Goal: Information Seeking & Learning: Learn about a topic

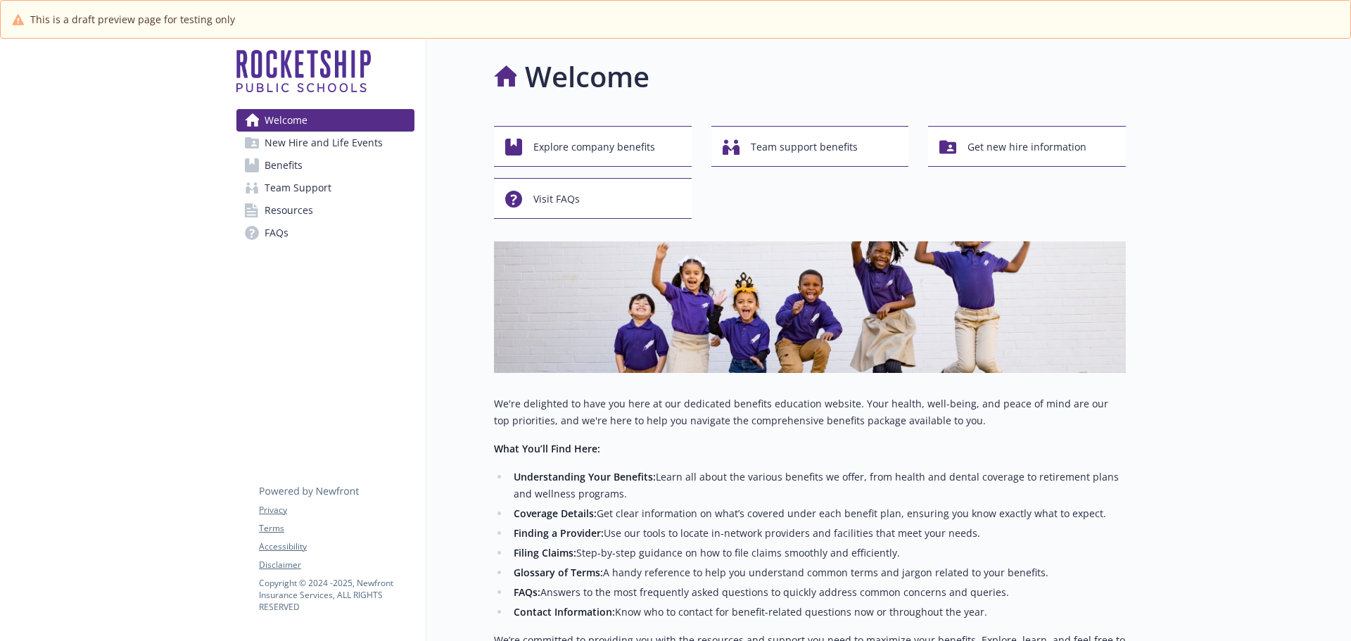
click at [280, 170] on span "Benefits" at bounding box center [284, 165] width 38 height 23
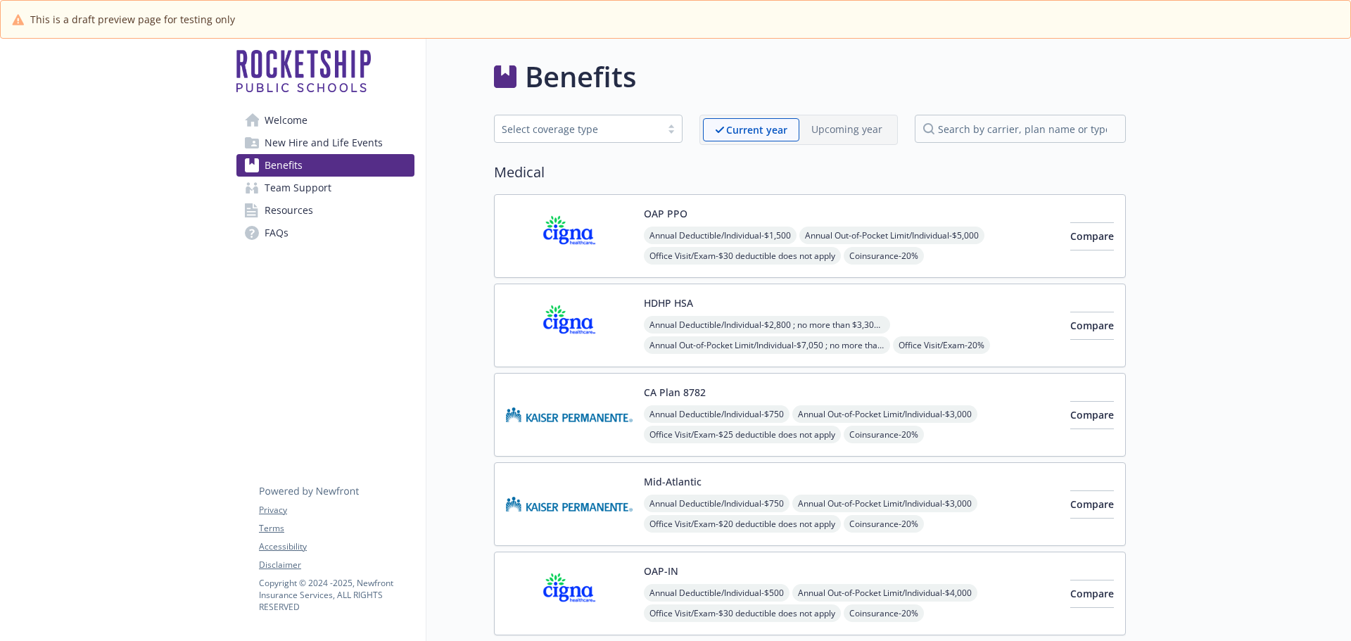
click at [565, 244] on img at bounding box center [569, 236] width 127 height 60
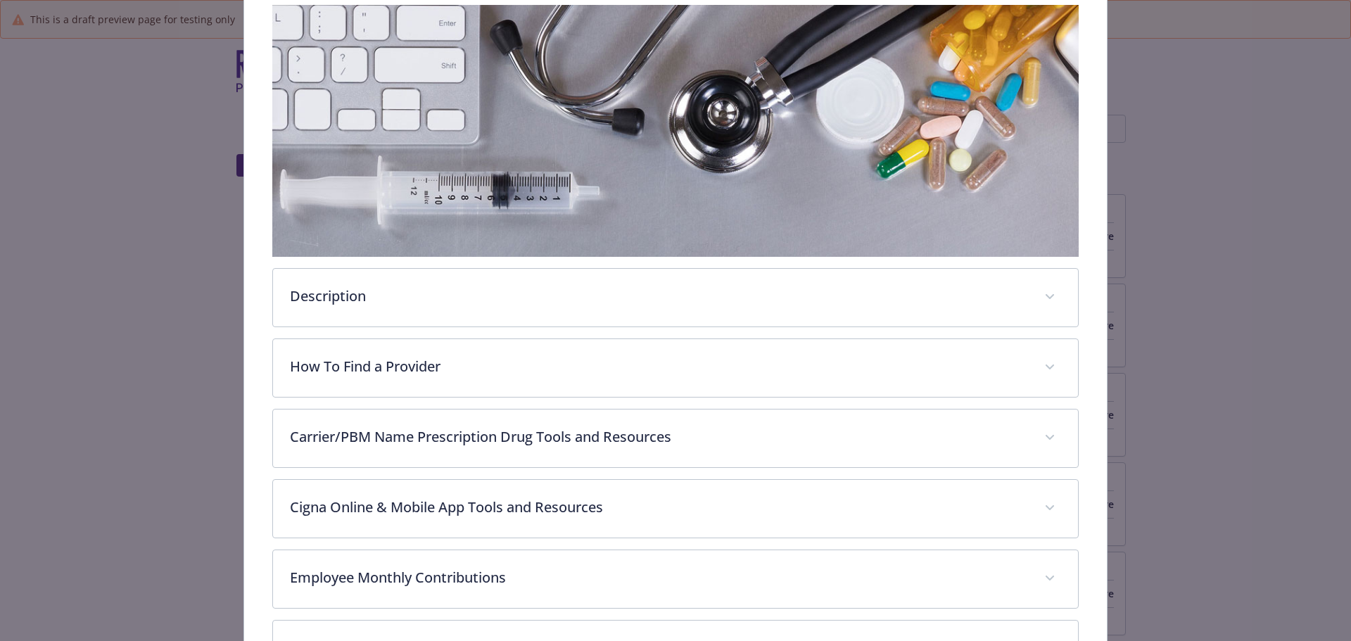
scroll to position [253, 0]
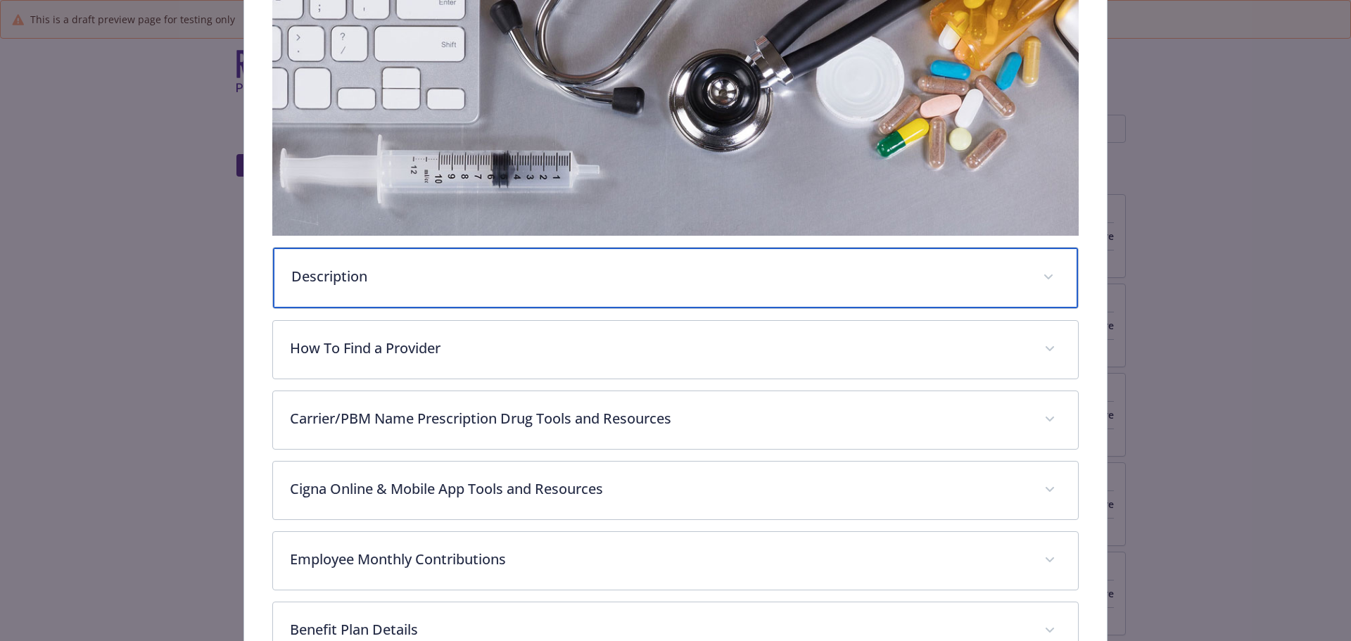
click at [414, 291] on div "Description" at bounding box center [676, 278] width 806 height 61
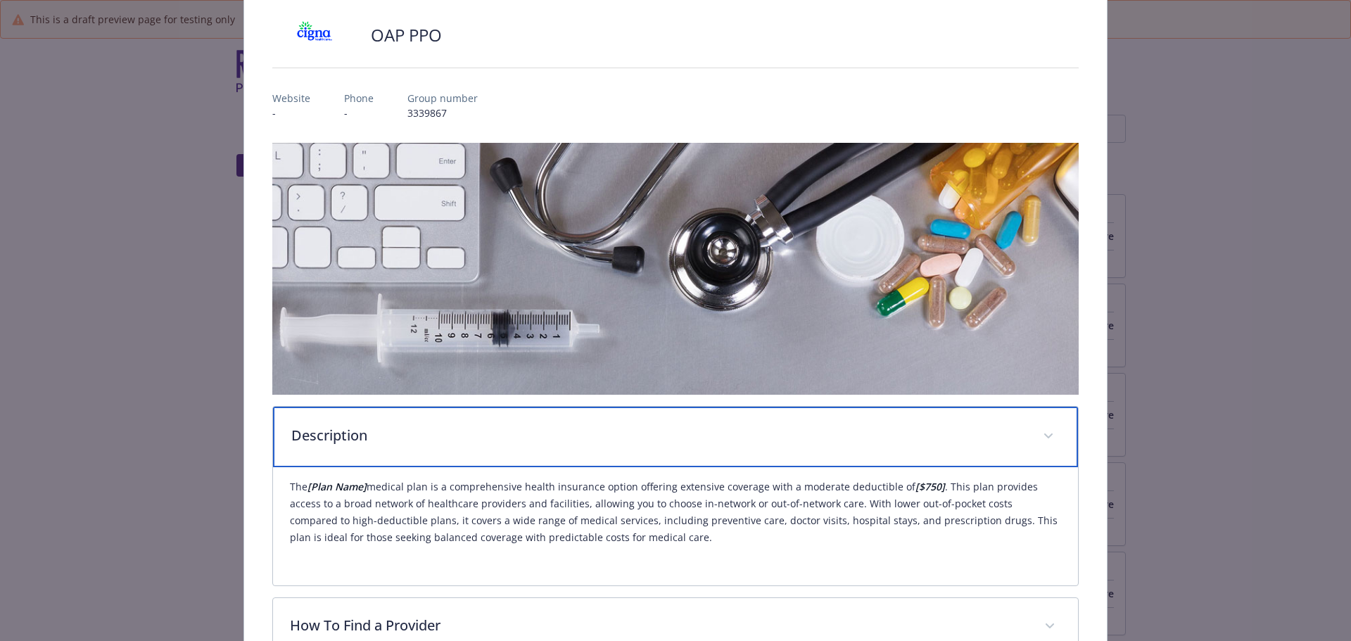
scroll to position [211, 0]
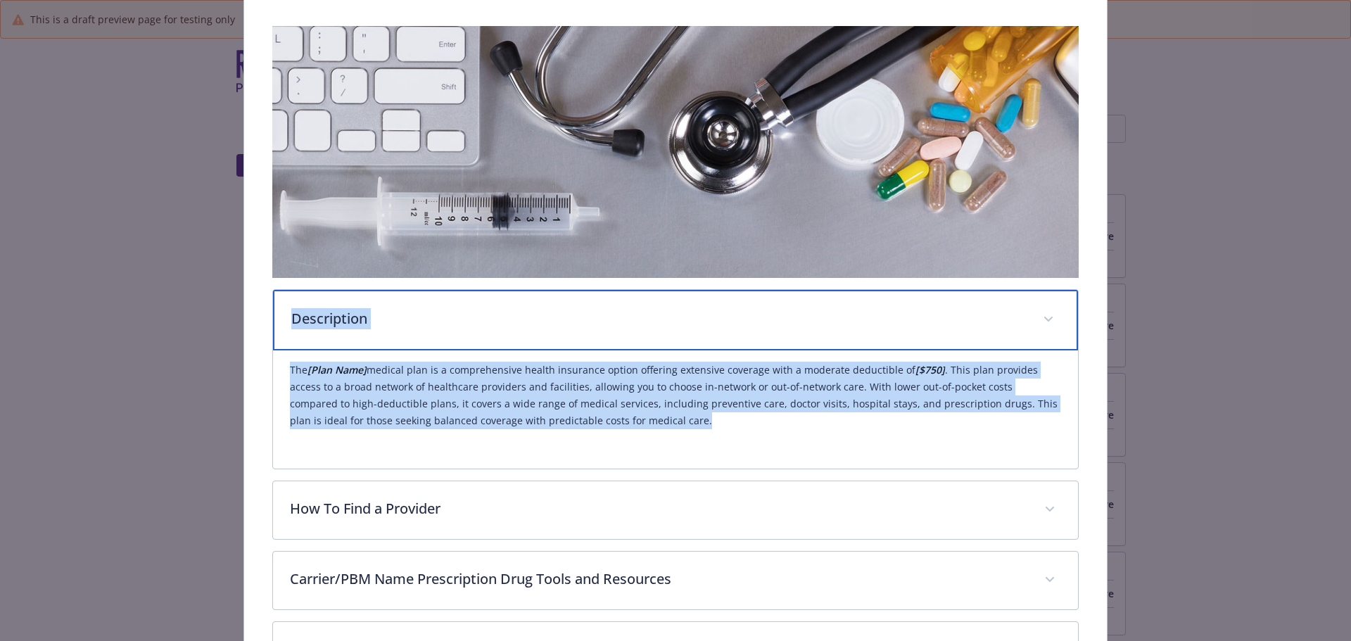
drag, startPoint x: 315, startPoint y: 320, endPoint x: 600, endPoint y: 423, distance: 303.6
click at [600, 423] on div "Description The [Plan Name] medical plan is a comprehensive health insurance op…" at bounding box center [675, 379] width 807 height 180
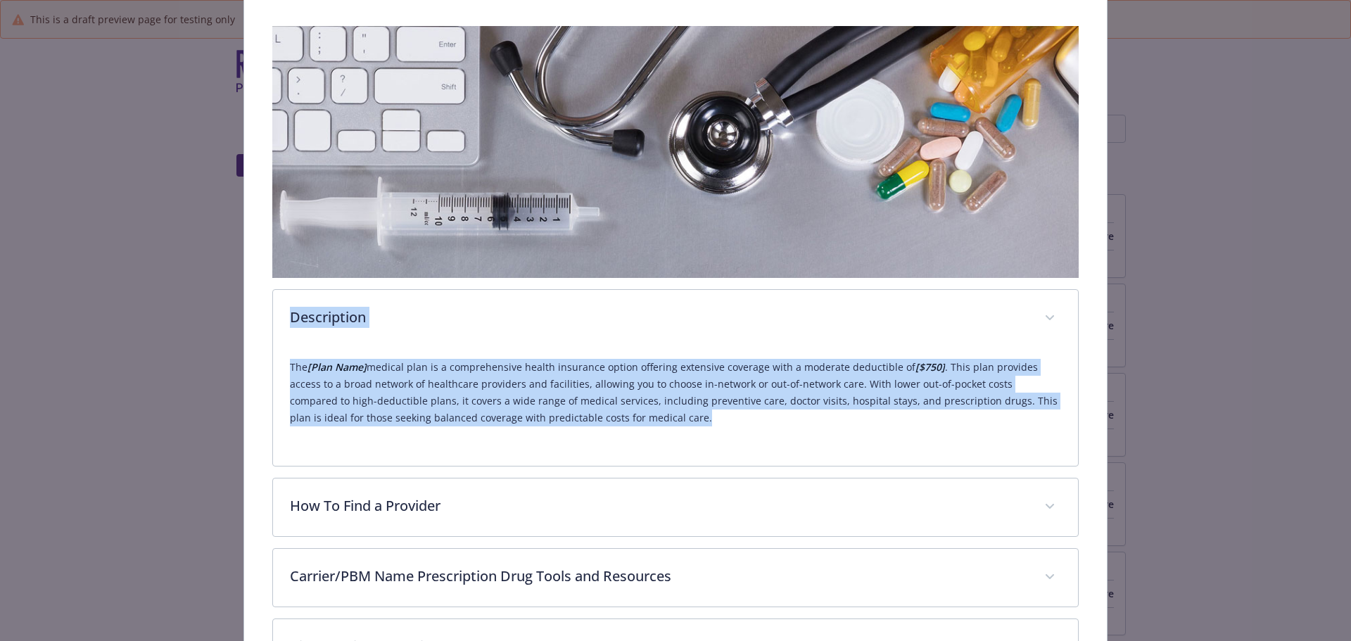
copy div "Description The [Plan Name] medical plan is a comprehensive health insurance op…"
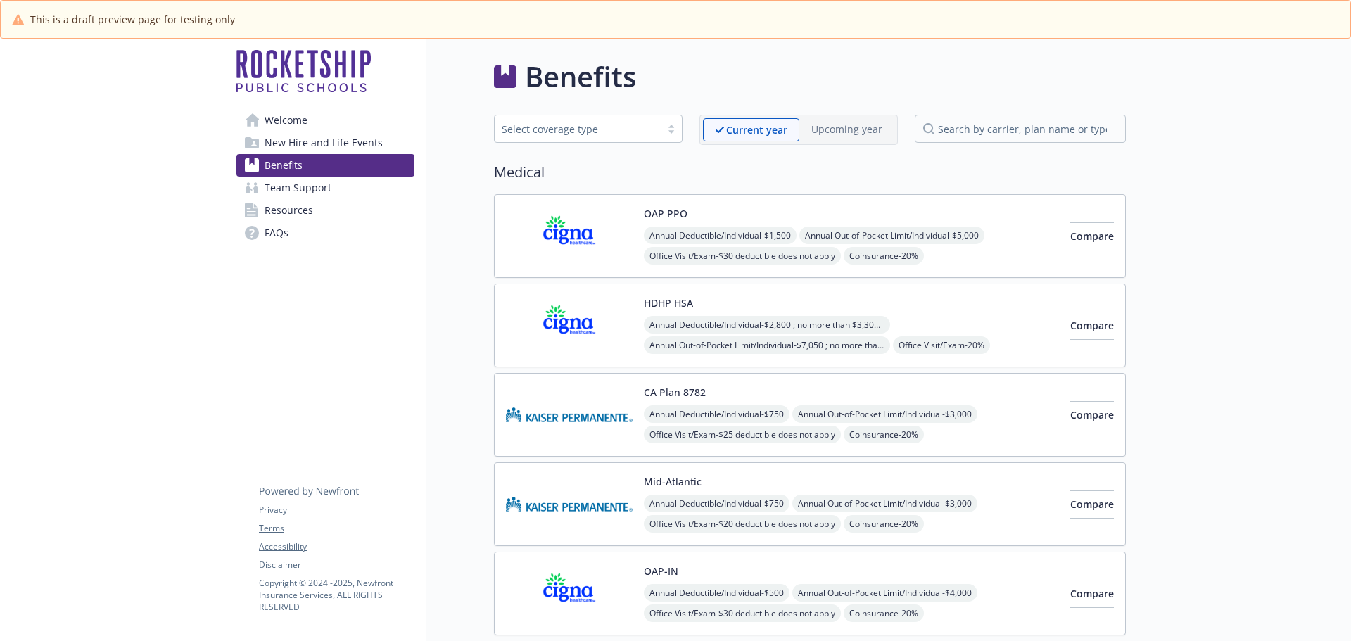
click at [712, 229] on span "Annual Deductible/Individual - $1,500" at bounding box center [720, 236] width 153 height 18
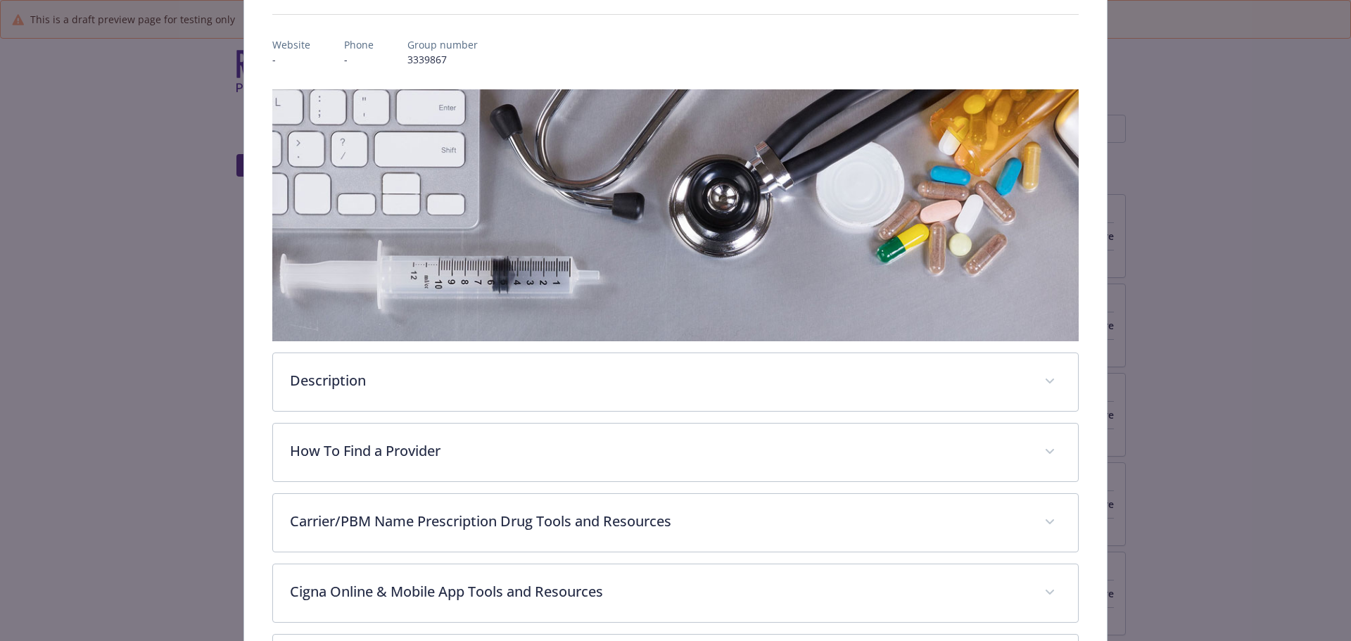
scroll to position [324, 0]
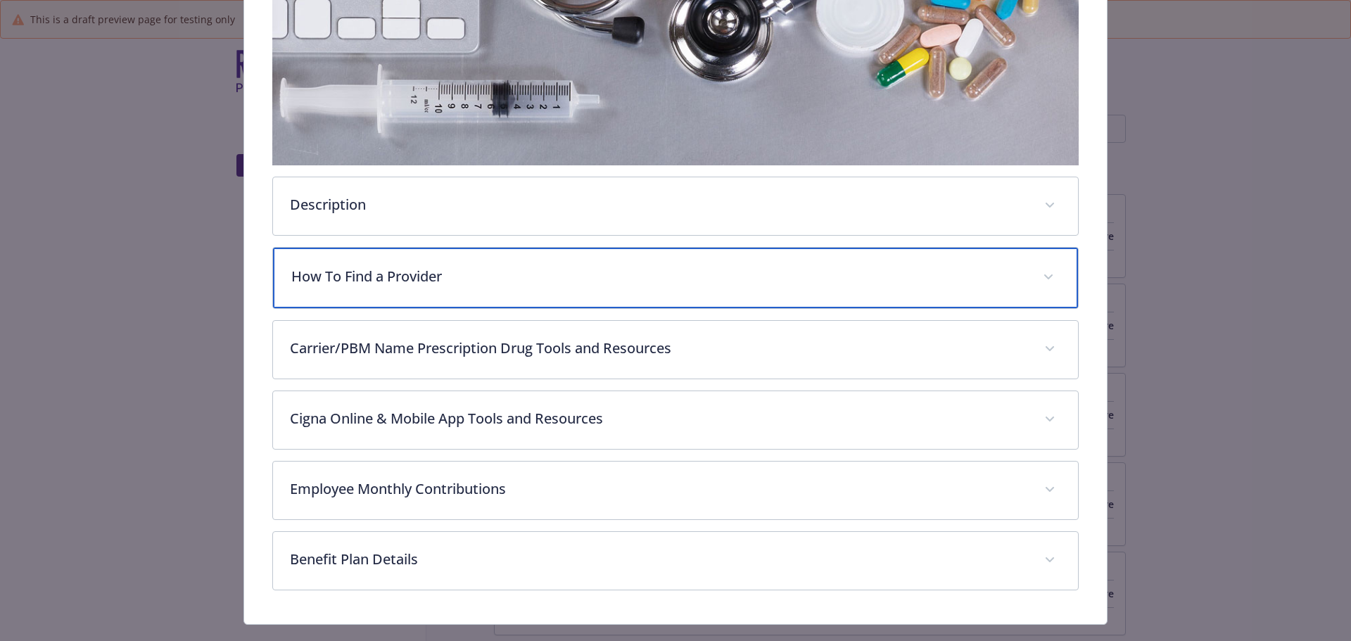
click at [417, 279] on p "How To Find a Provider" at bounding box center [658, 276] width 735 height 21
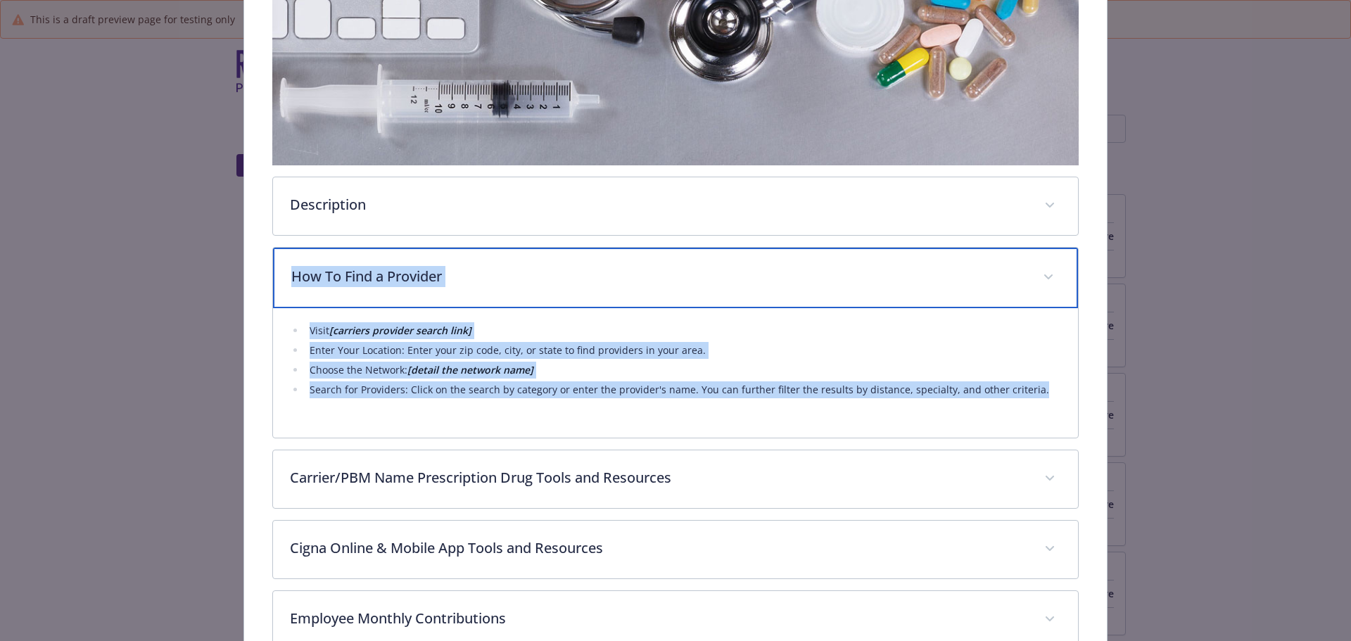
drag, startPoint x: 294, startPoint y: 273, endPoint x: 1026, endPoint y: 398, distance: 742.4
click at [1026, 398] on div "How To Find a Provider Visit [carriers provider search link] Enter Your Locatio…" at bounding box center [675, 342] width 807 height 191
copy div "How To Find a Provider Visit [carriers provider search link] Enter Your Locatio…"
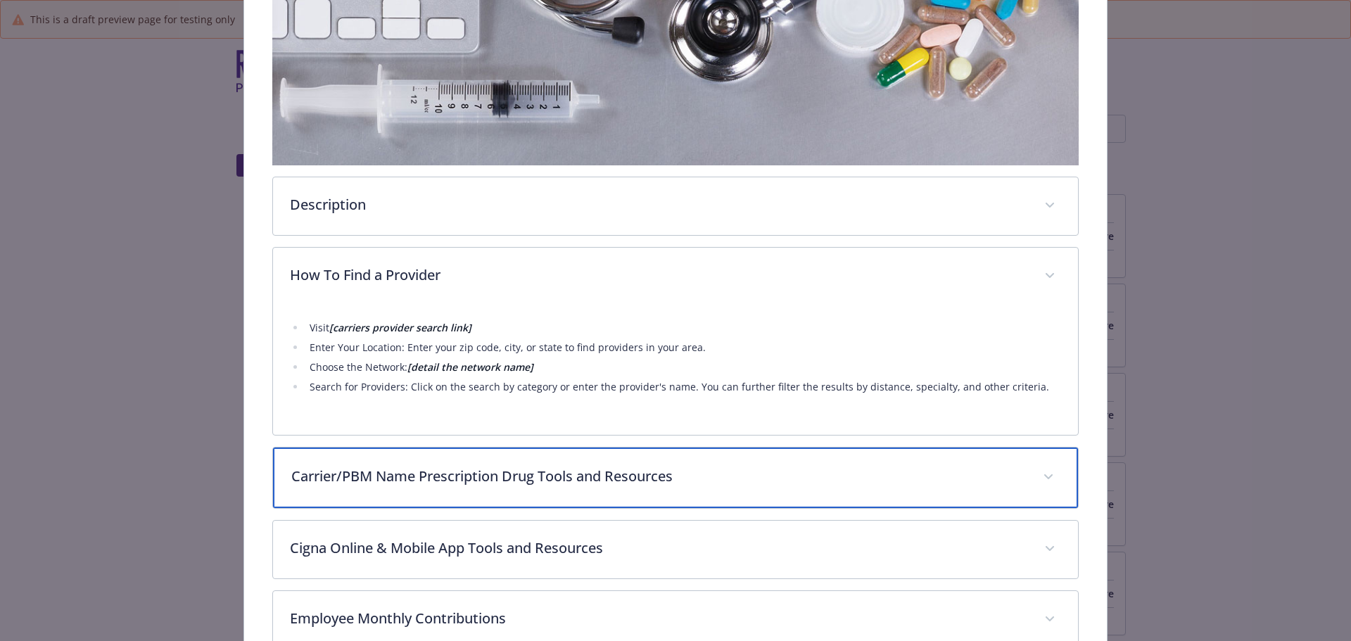
click at [438, 475] on p "Carrier/PBM Name Prescription Drug Tools and Resources" at bounding box center [658, 476] width 735 height 21
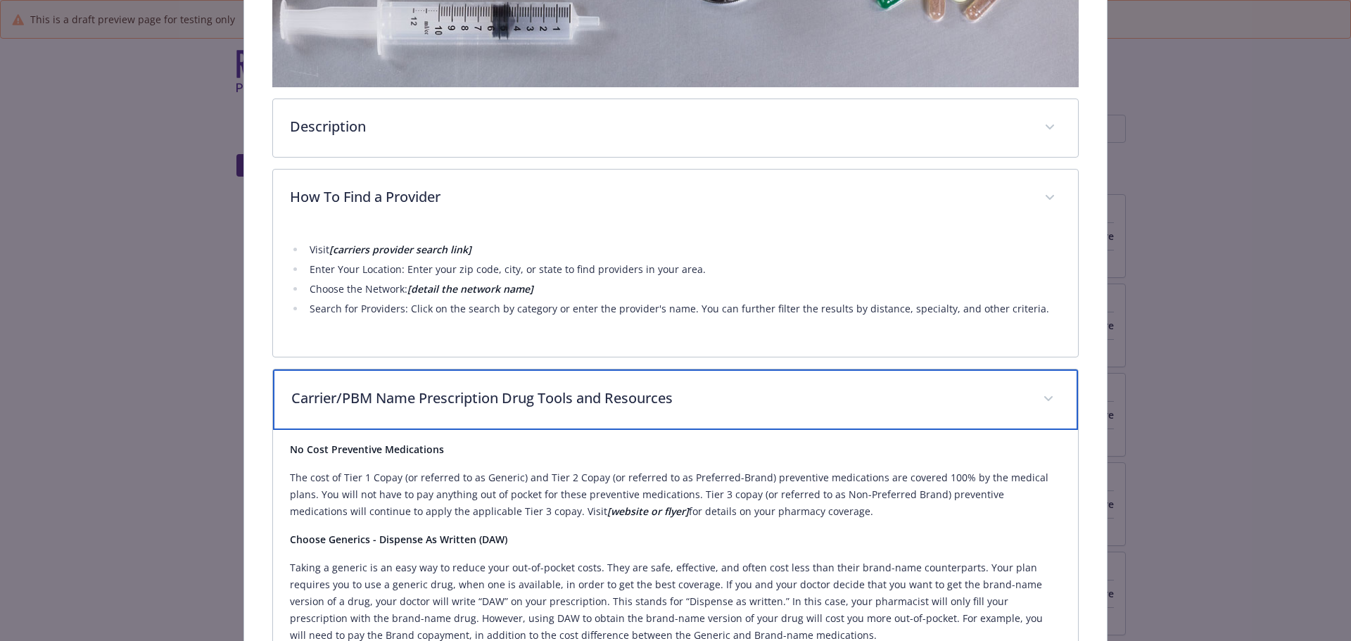
scroll to position [535, 0]
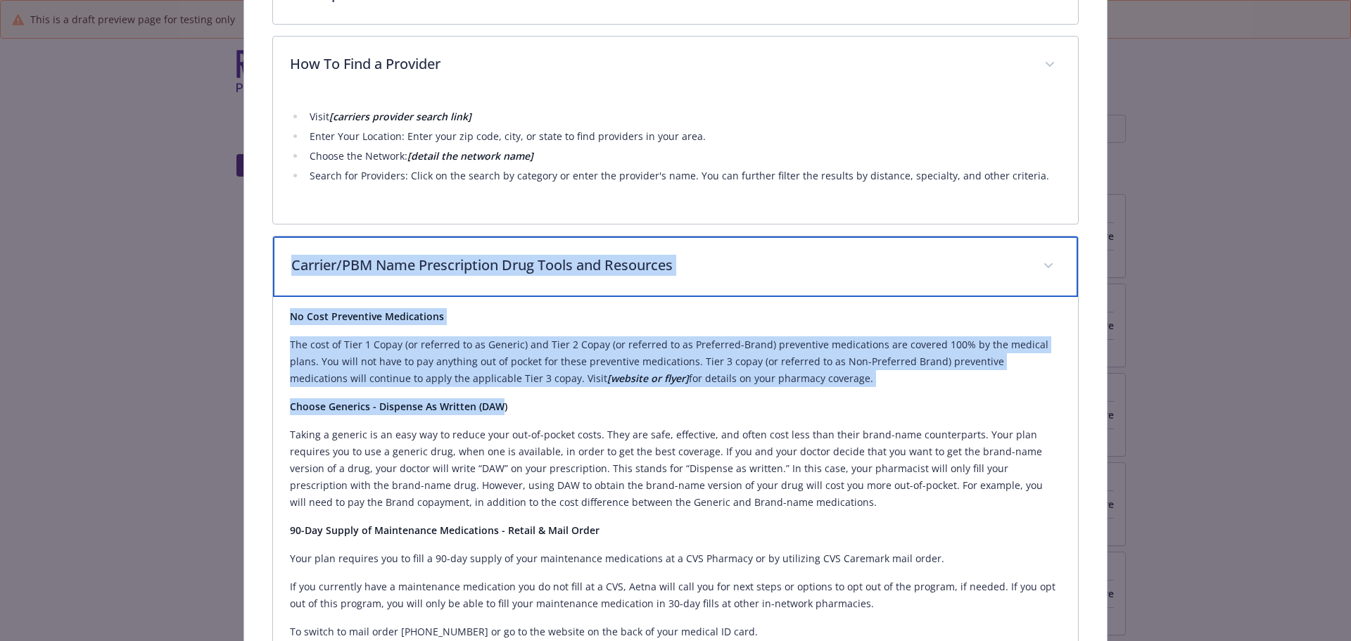
drag, startPoint x: 292, startPoint y: 264, endPoint x: 497, endPoint y: 397, distance: 244.1
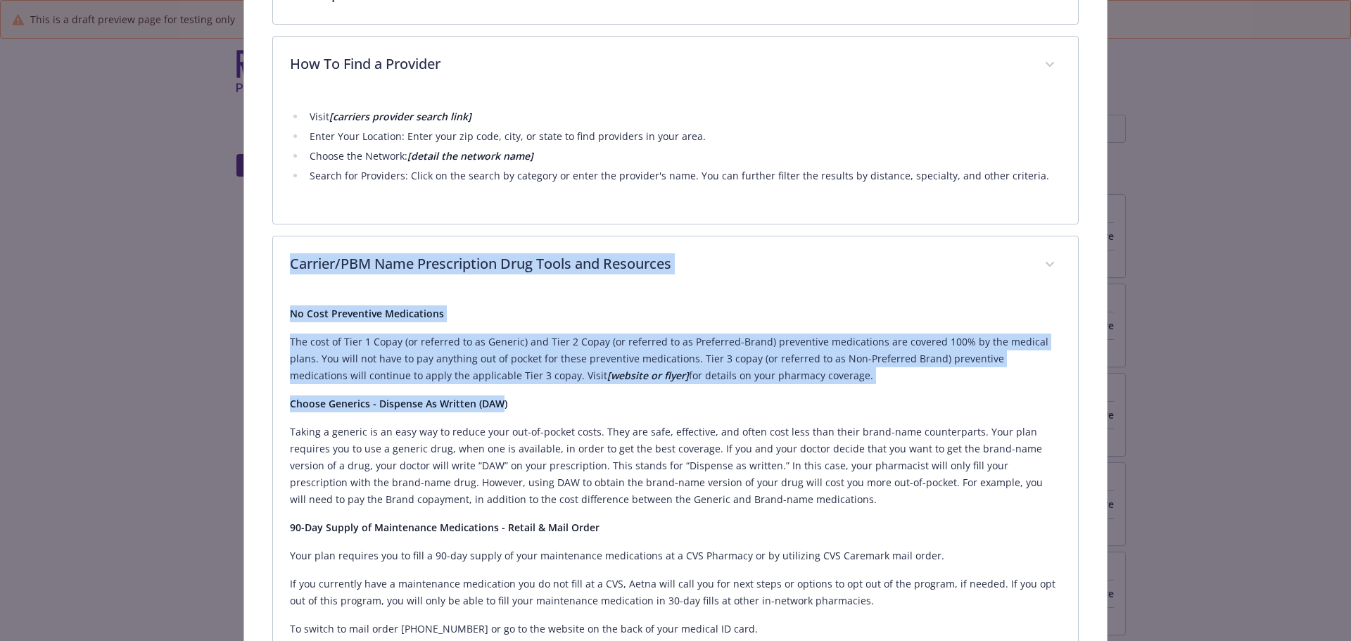
copy div "Carrier/PBM Name Prescription Drug Tools and Resources No Cost Preventive Medic…"
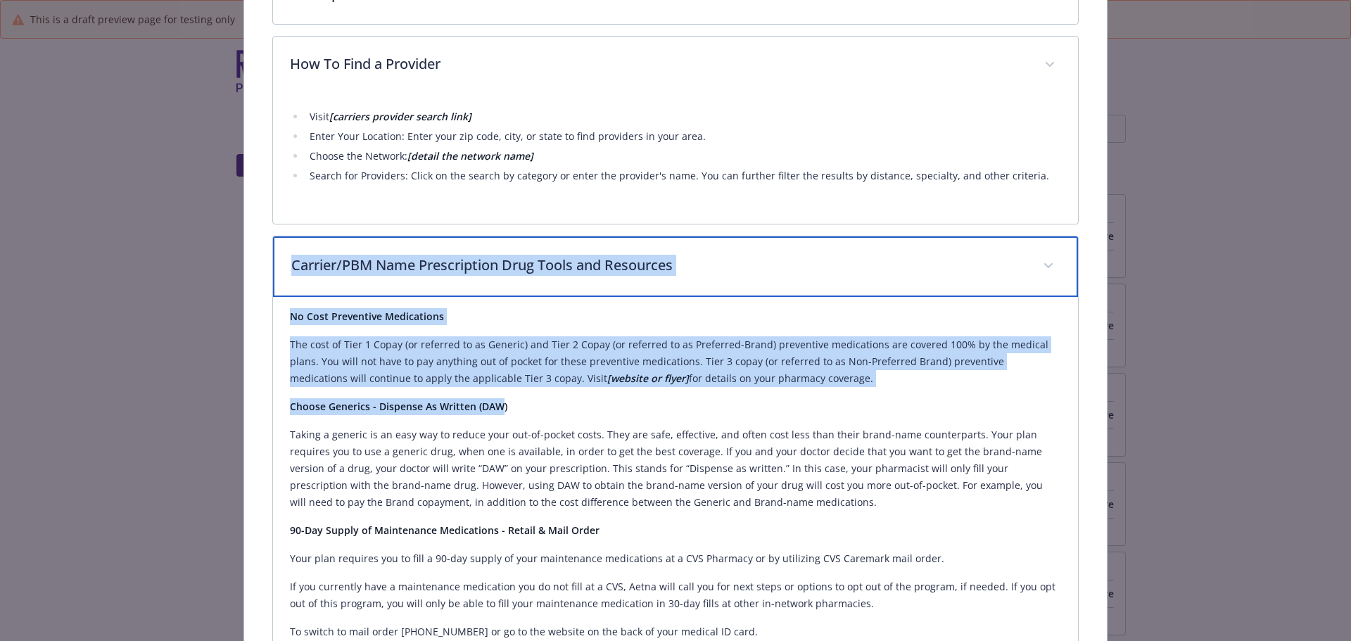
drag, startPoint x: 1046, startPoint y: 258, endPoint x: 1024, endPoint y: 262, distance: 21.5
click at [1046, 258] on span "details for plan Medical - OAP PPO - Medical PPO" at bounding box center [1048, 266] width 23 height 23
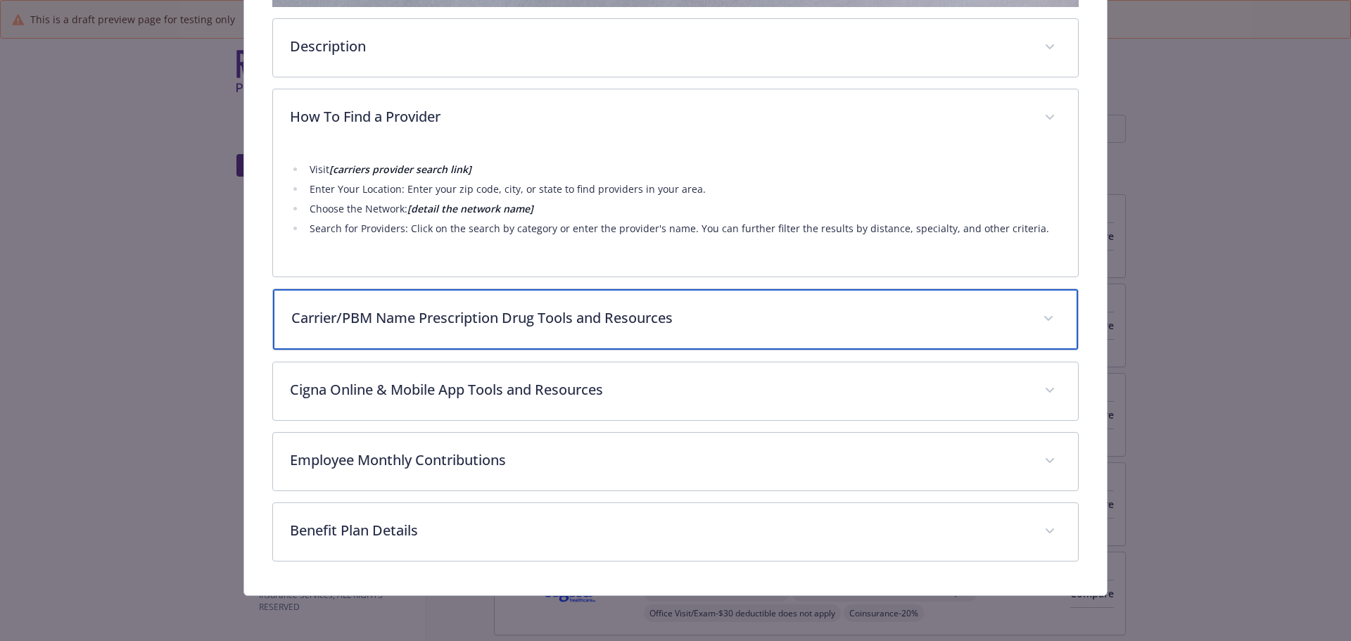
scroll to position [480, 0]
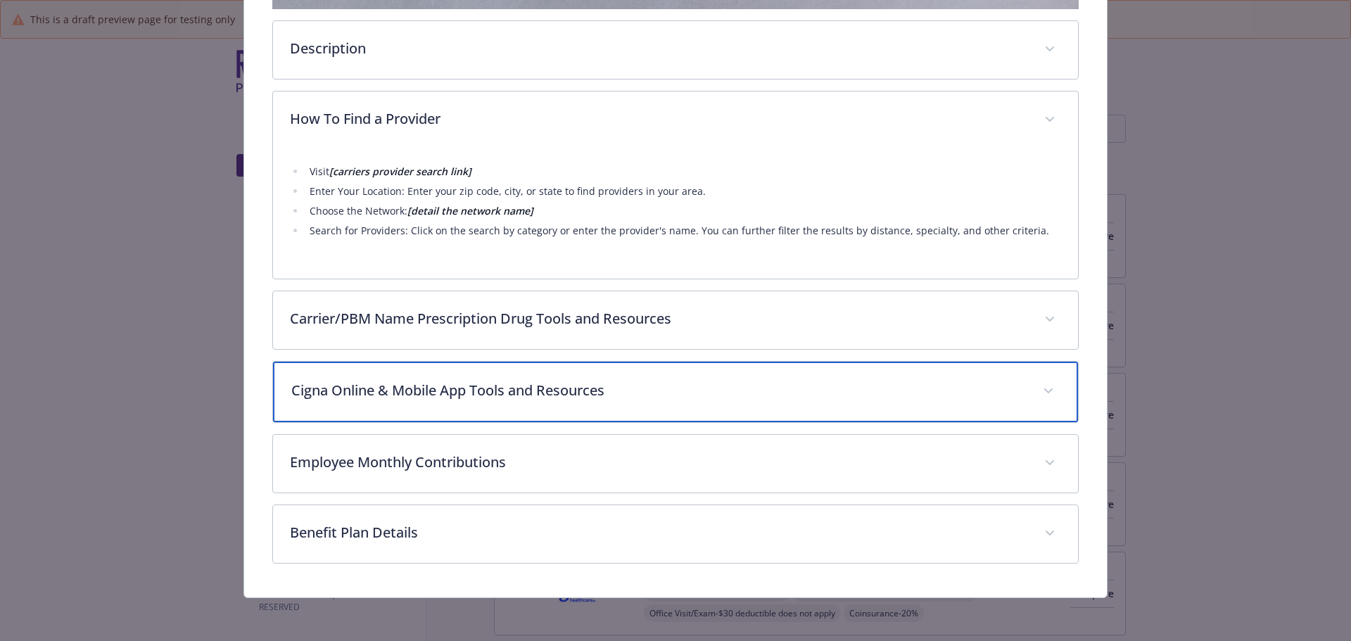
click at [462, 399] on p "Cigna Online & Mobile App Tools and Resources" at bounding box center [658, 390] width 735 height 21
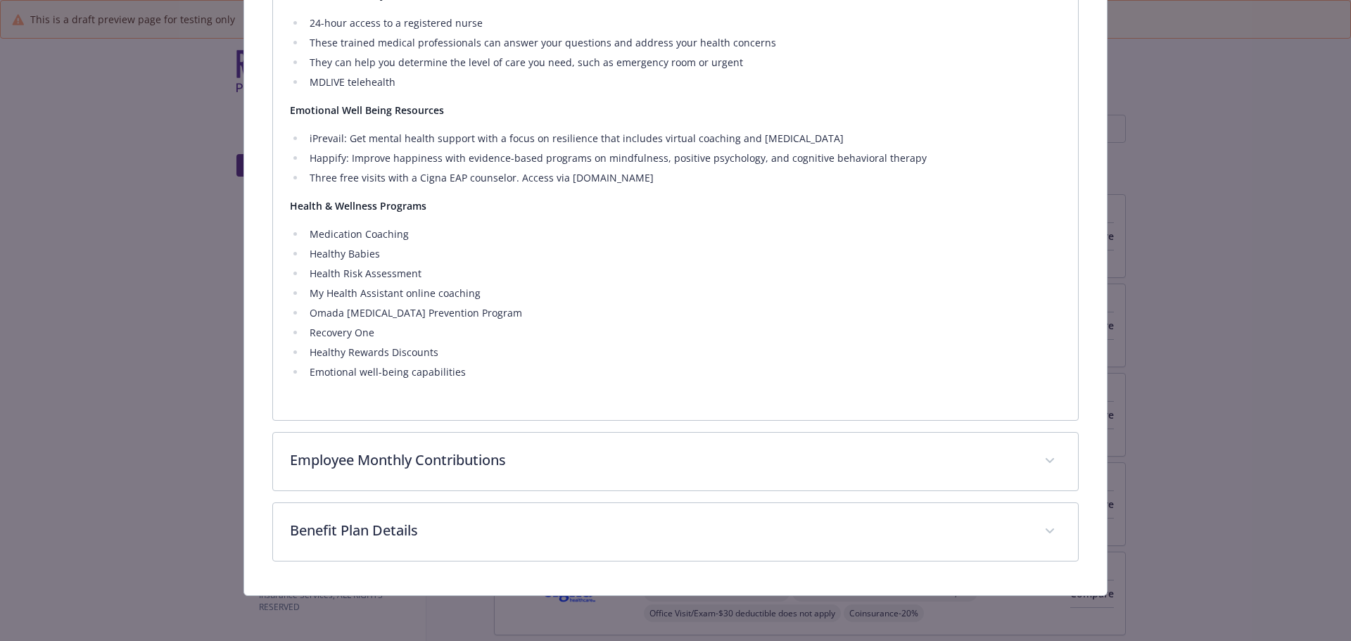
scroll to position [1076, 0]
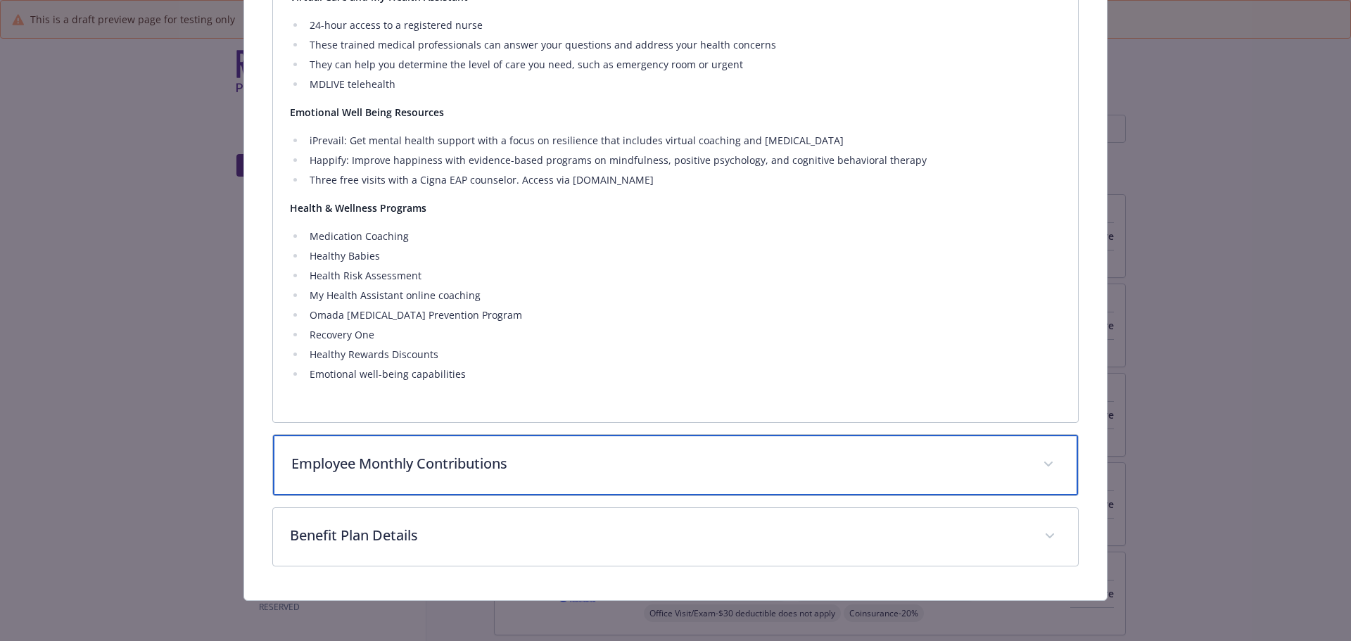
click at [440, 448] on div "Employee Monthly Contributions" at bounding box center [676, 465] width 806 height 61
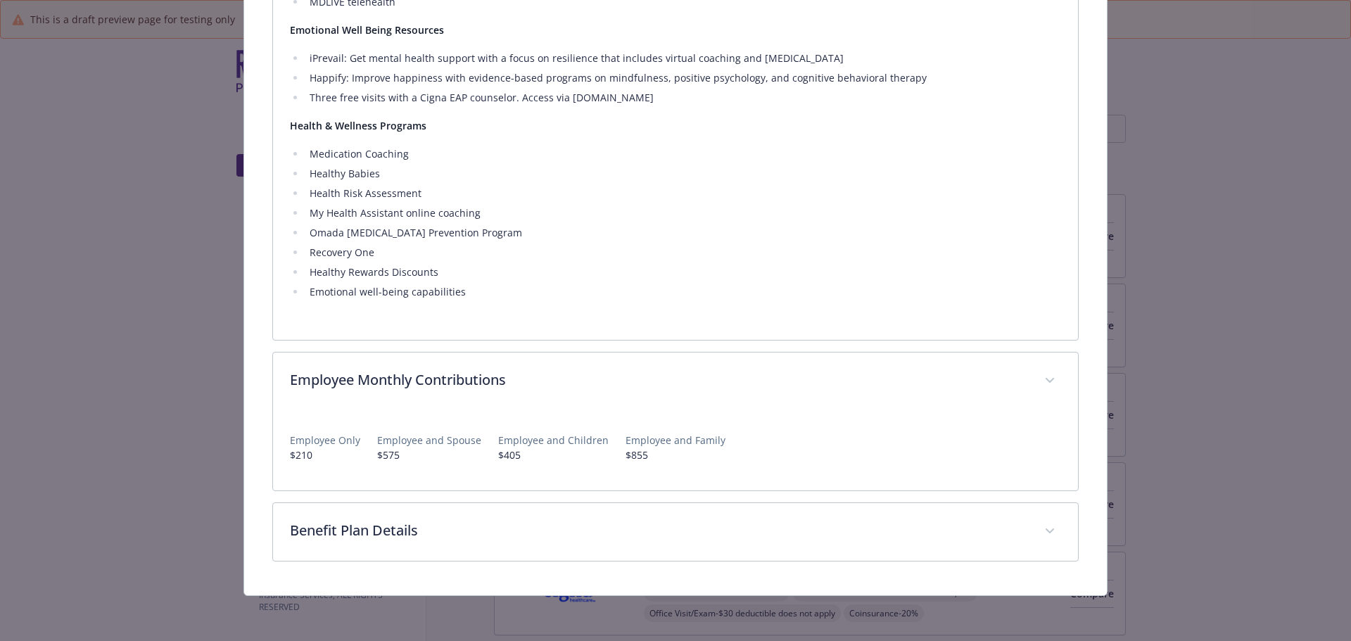
scroll to position [1157, 0]
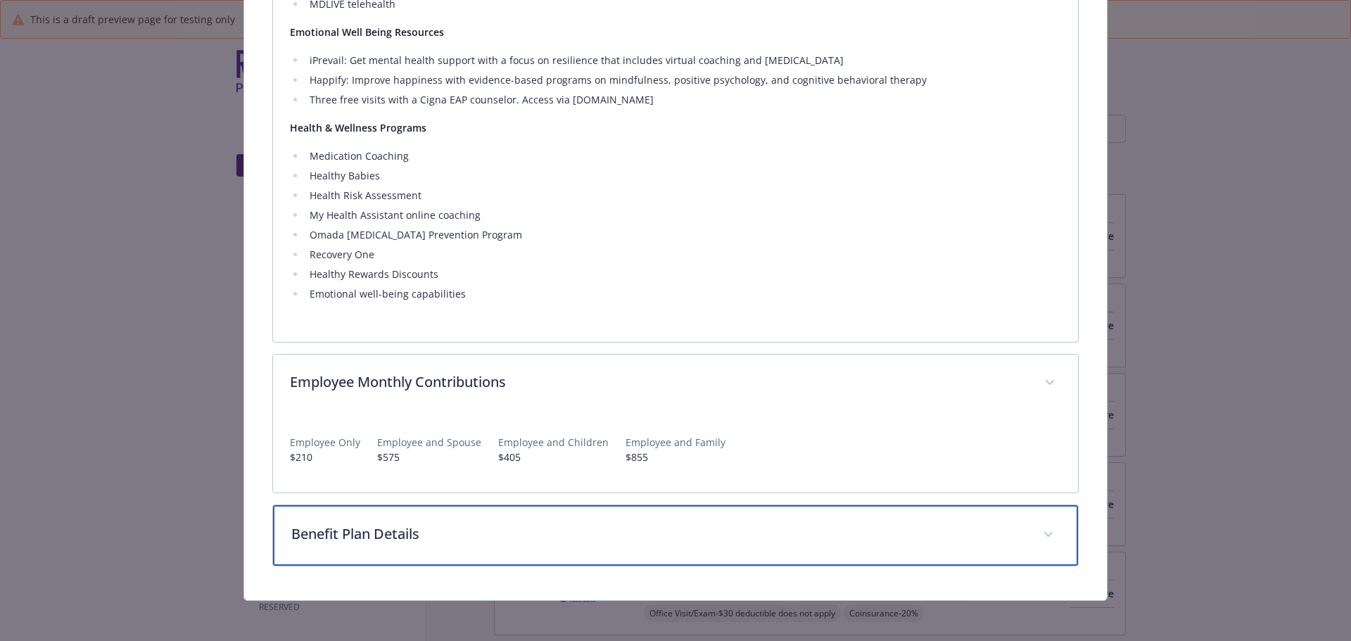
click at [397, 536] on p "Benefit Plan Details" at bounding box center [658, 533] width 735 height 21
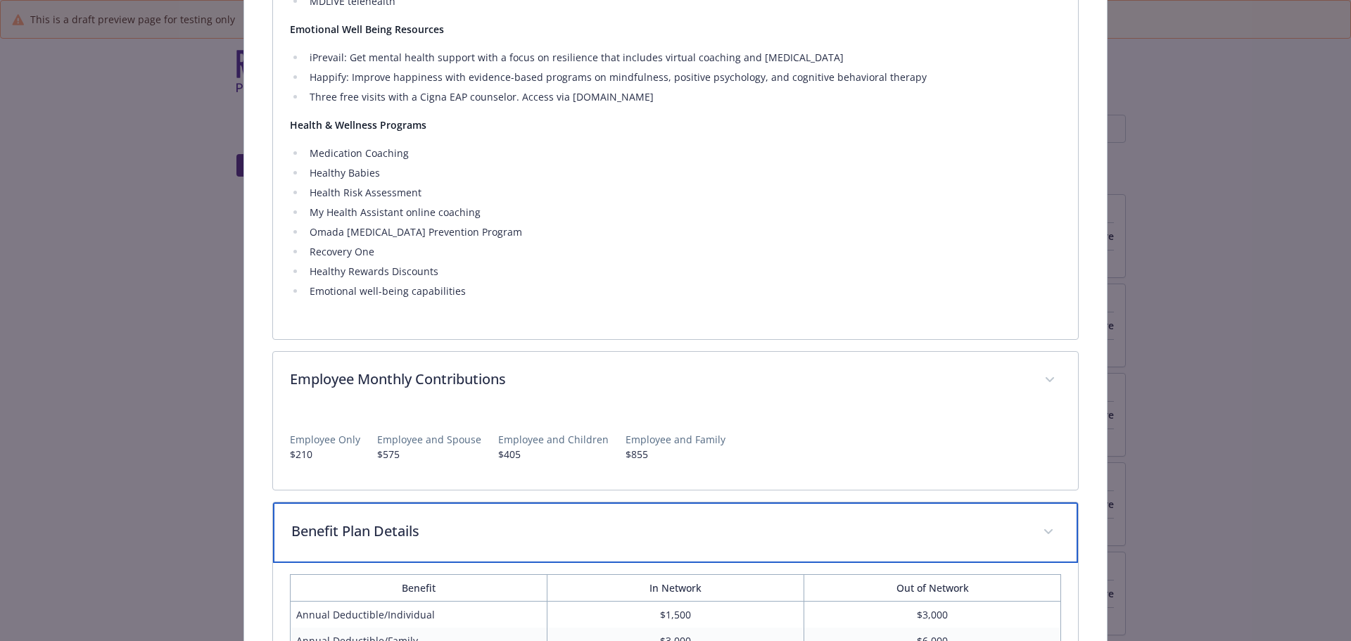
click at [394, 522] on p "Benefit Plan Details" at bounding box center [658, 531] width 735 height 21
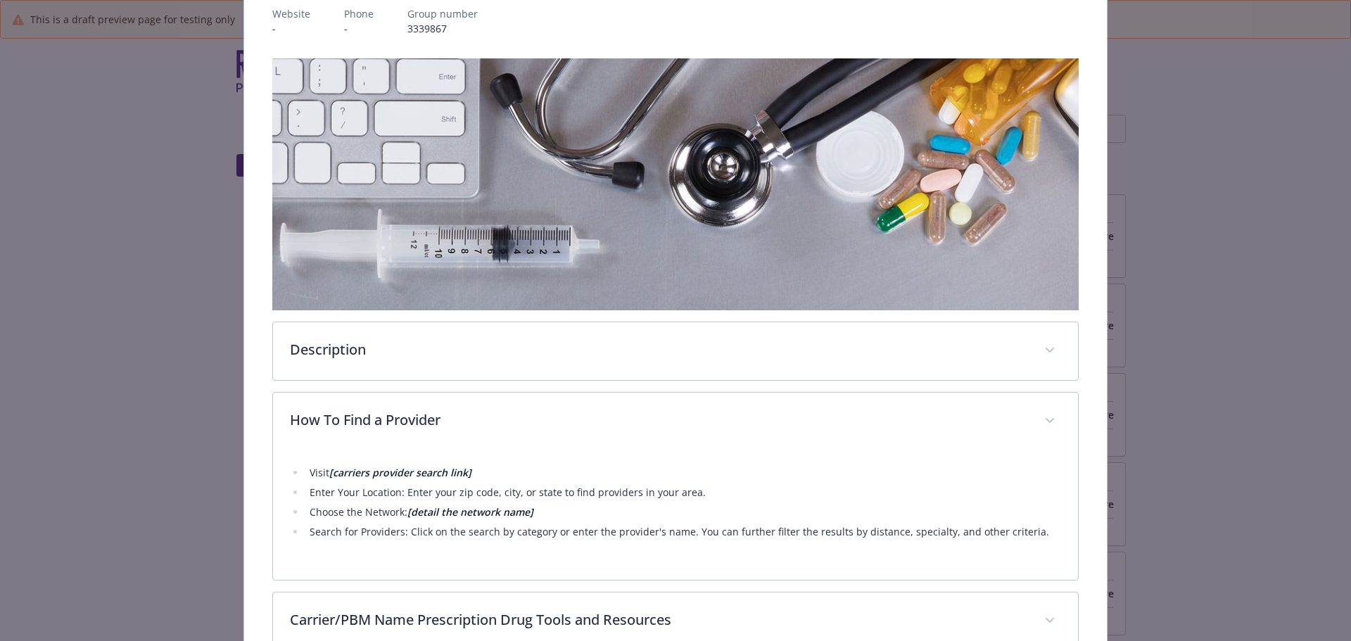
scroll to position [174, 0]
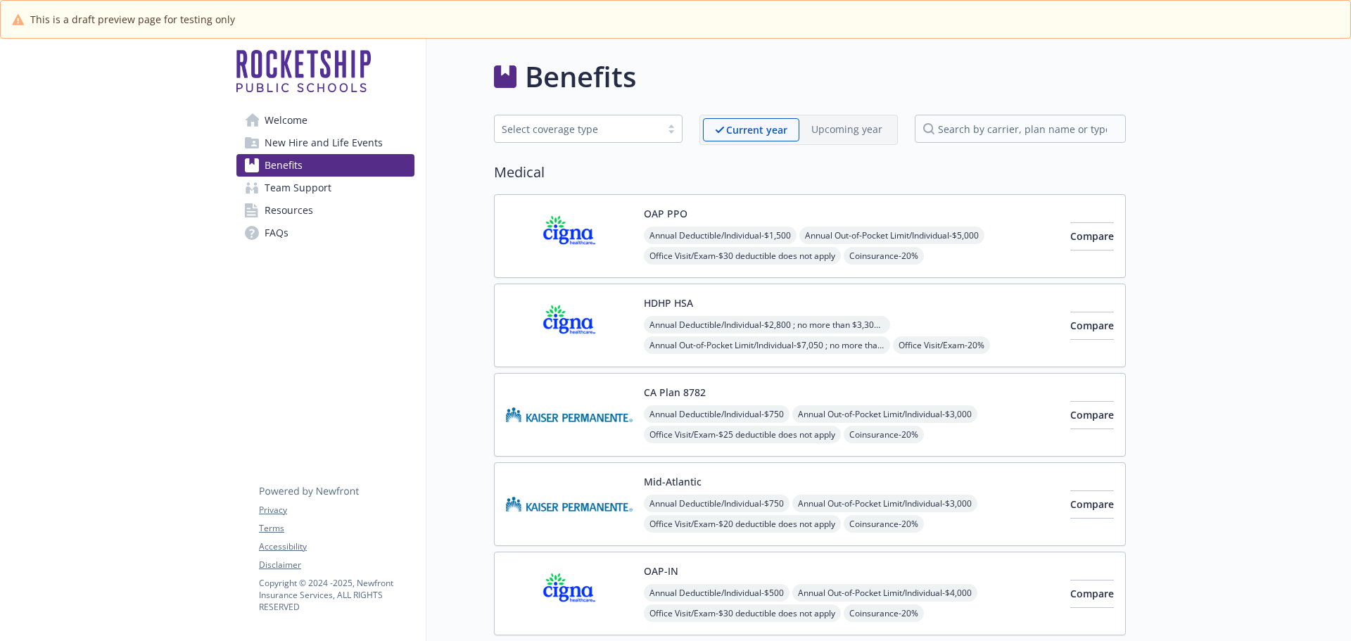
click at [334, 148] on span "New Hire and Life Events" at bounding box center [324, 143] width 118 height 23
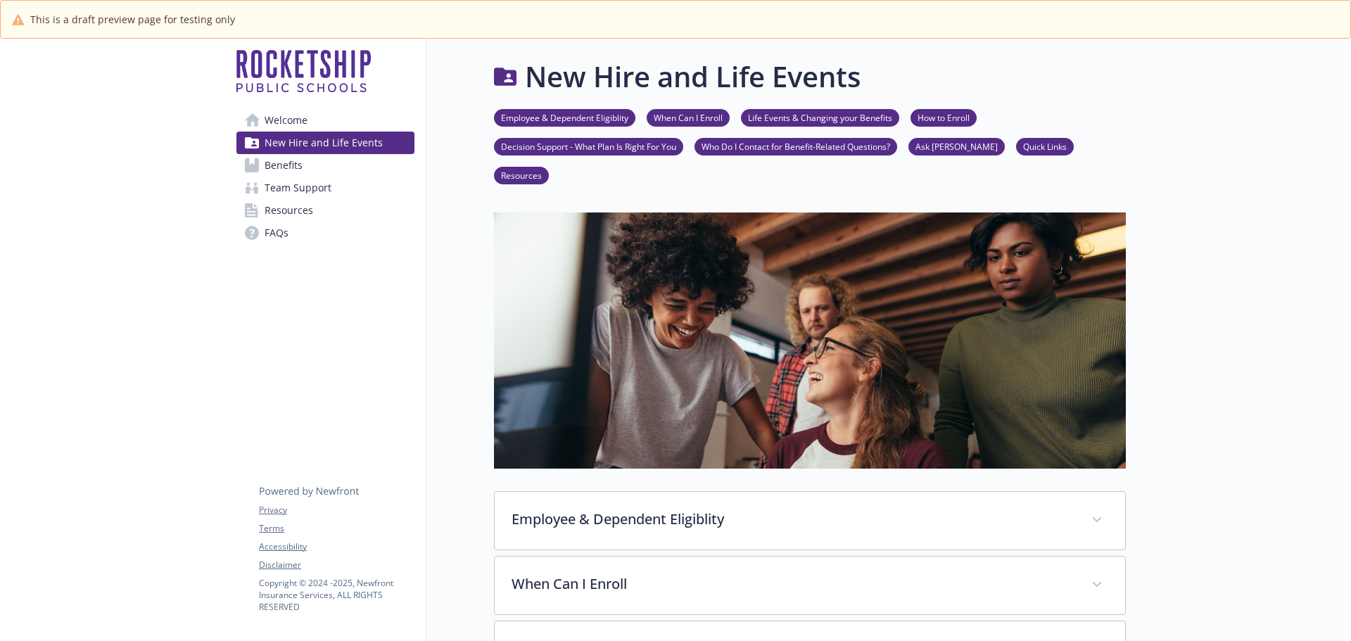
click at [288, 165] on span "Benefits" at bounding box center [284, 165] width 38 height 23
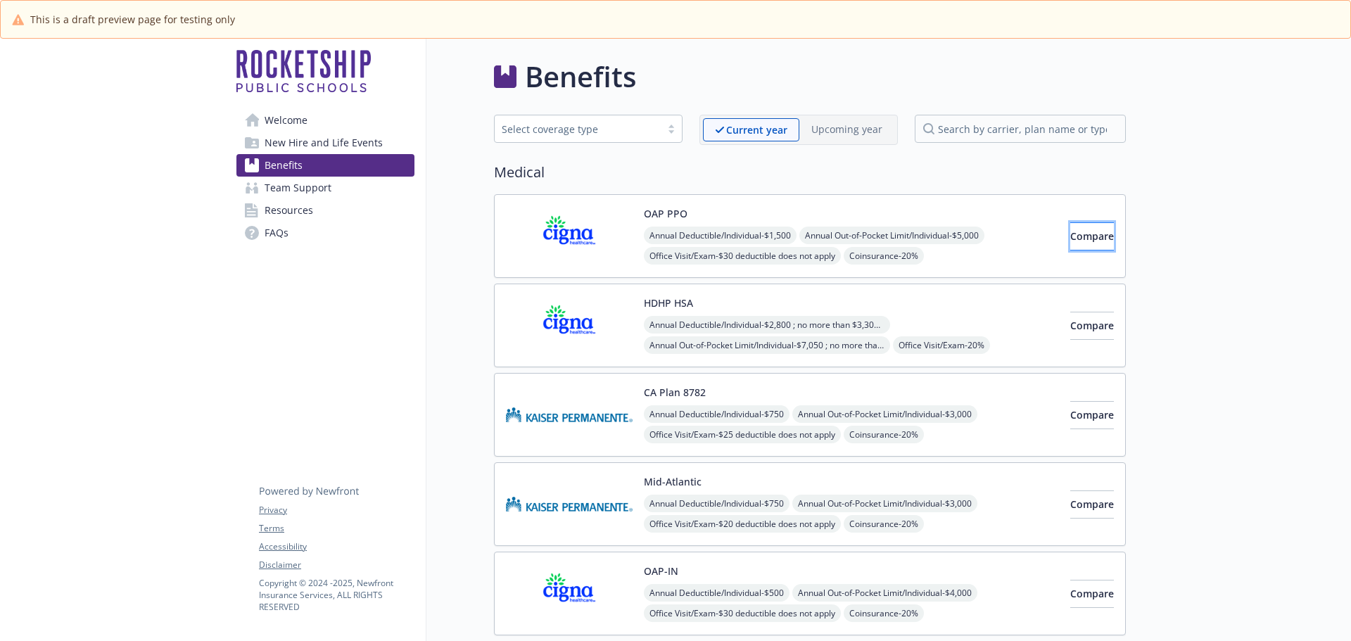
click at [1070, 248] on button "Compare" at bounding box center [1092, 236] width 44 height 28
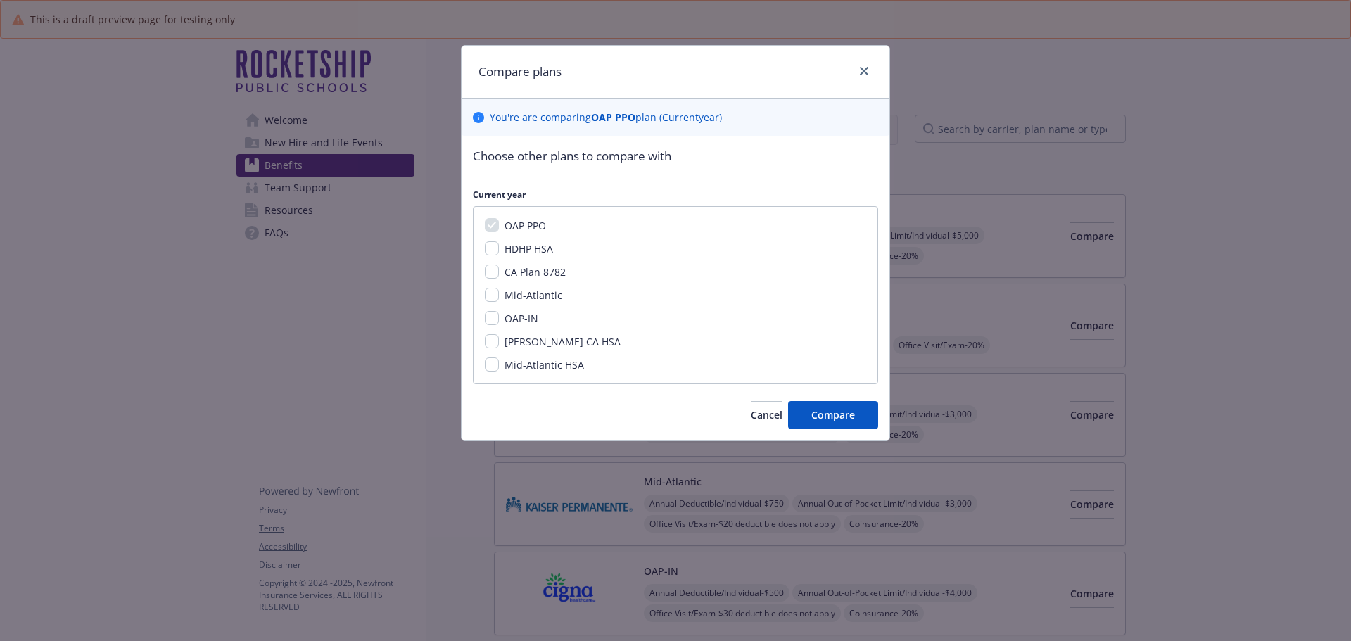
click at [483, 254] on div "OAP PPO HDHP HSA [GEOGRAPHIC_DATA] Plan 8782 Mid-Atlantic OAP-IN [PERSON_NAME] …" at bounding box center [675, 295] width 405 height 178
click at [492, 247] on input "HDHP HSA" at bounding box center [492, 248] width 14 height 14
checkbox input "true"
click at [825, 417] on span "Compare" at bounding box center [833, 414] width 44 height 13
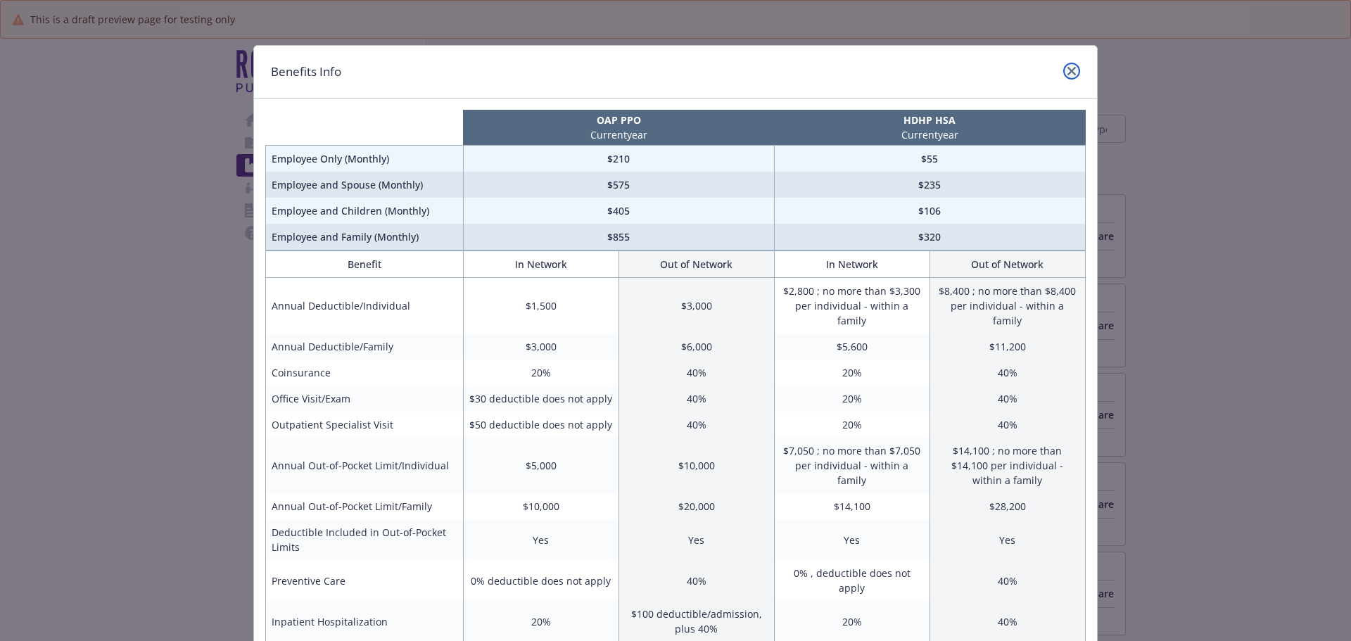
click at [1067, 73] on icon "close" at bounding box center [1071, 71] width 8 height 8
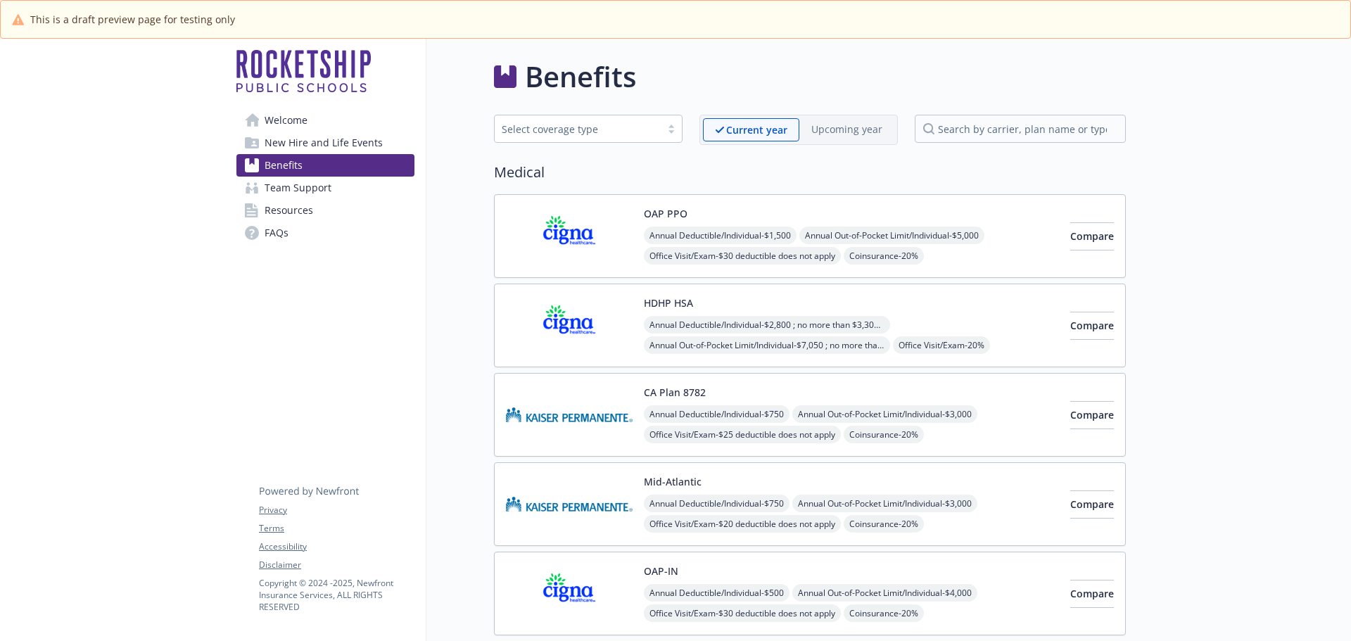
click at [709, 258] on span "Office Visit/Exam - $30 deductible does not apply" at bounding box center [742, 256] width 197 height 18
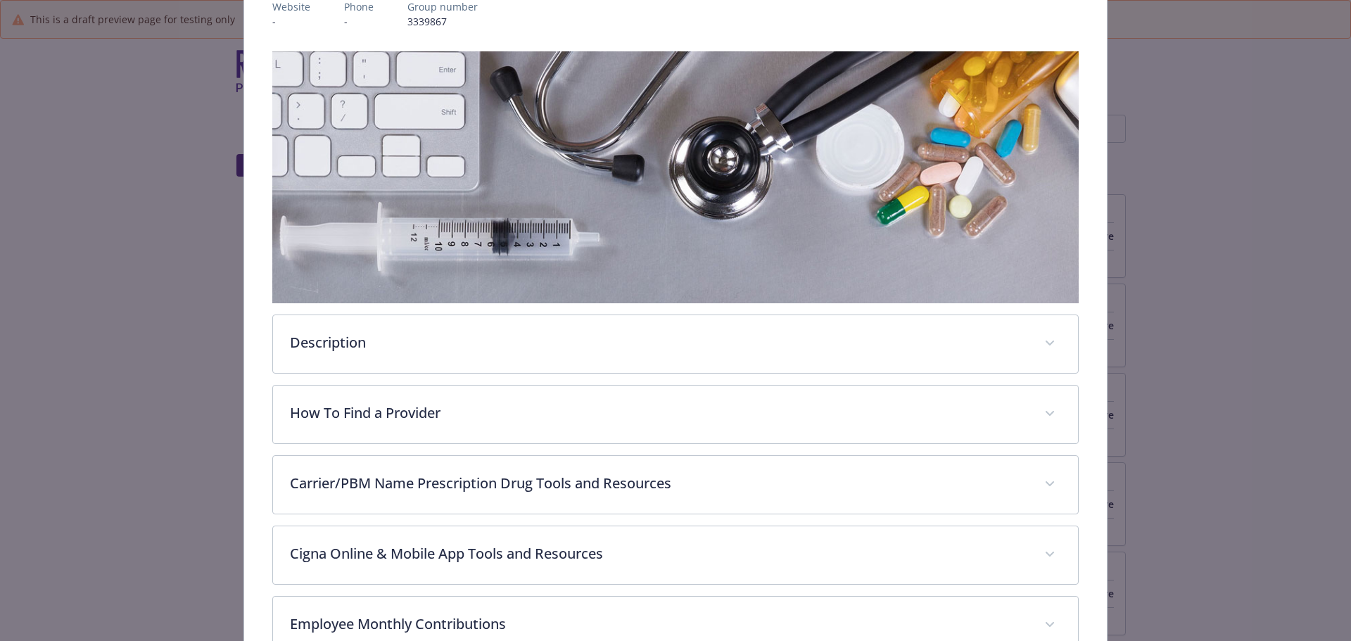
scroll to position [348, 0]
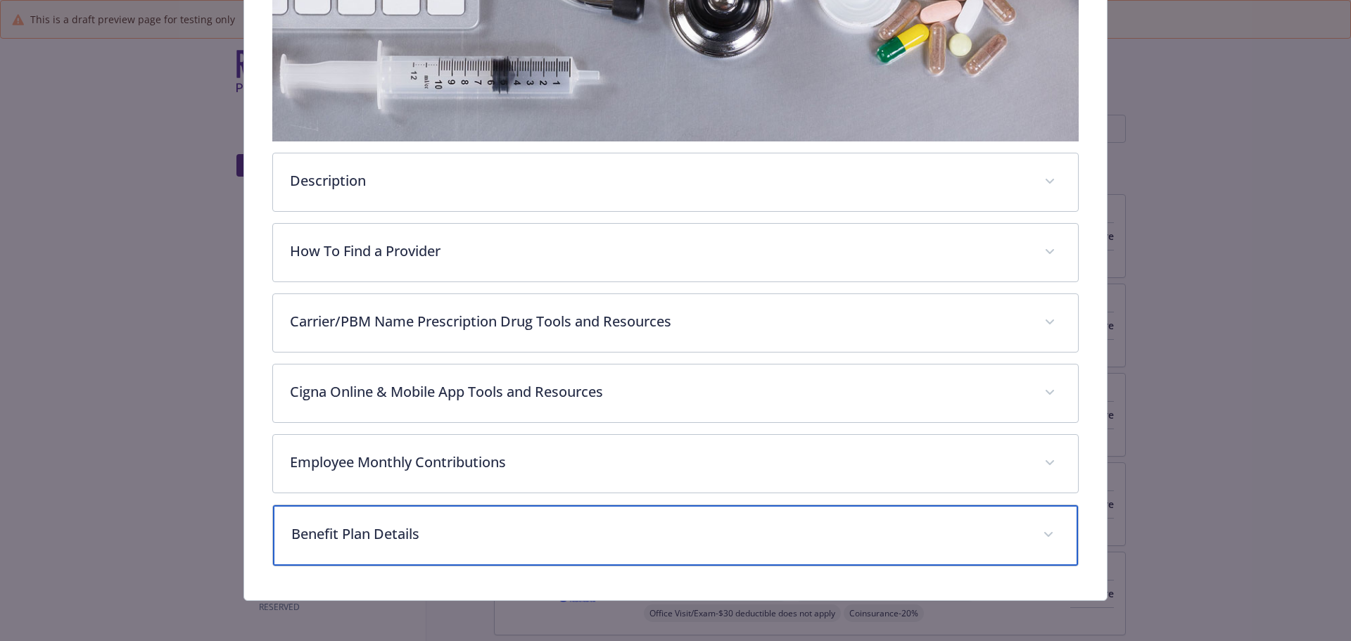
click at [424, 547] on div "Benefit Plan Details" at bounding box center [676, 535] width 806 height 61
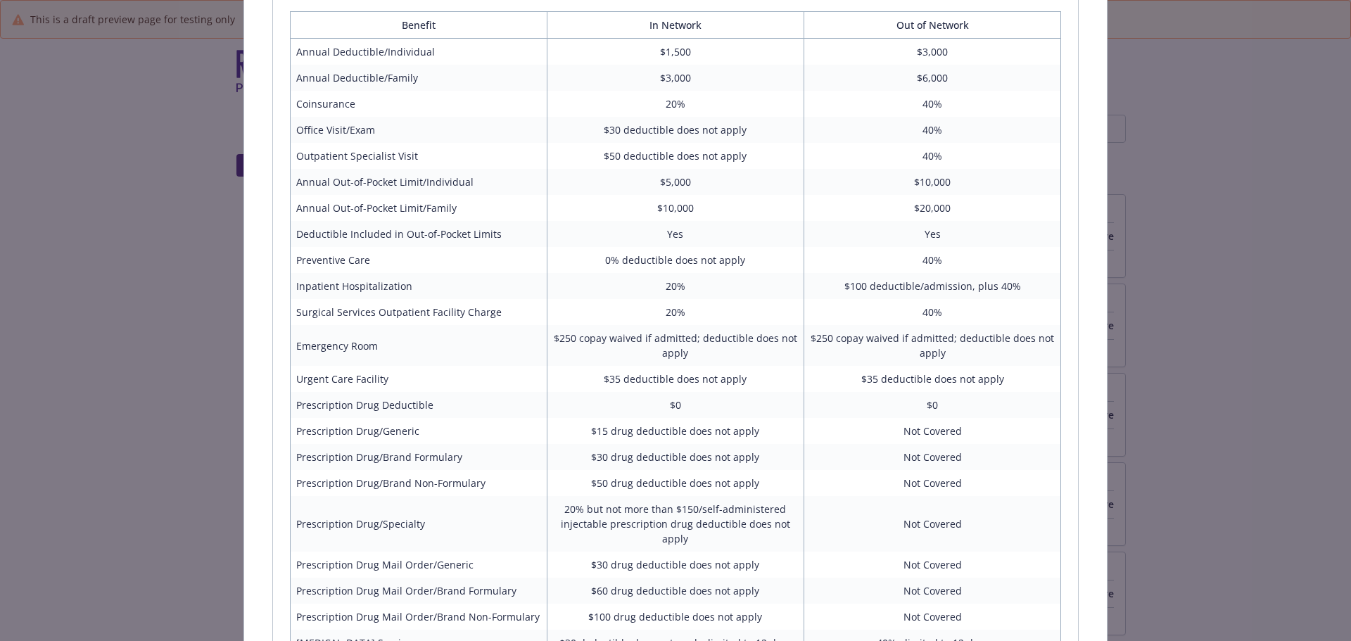
scroll to position [981, 0]
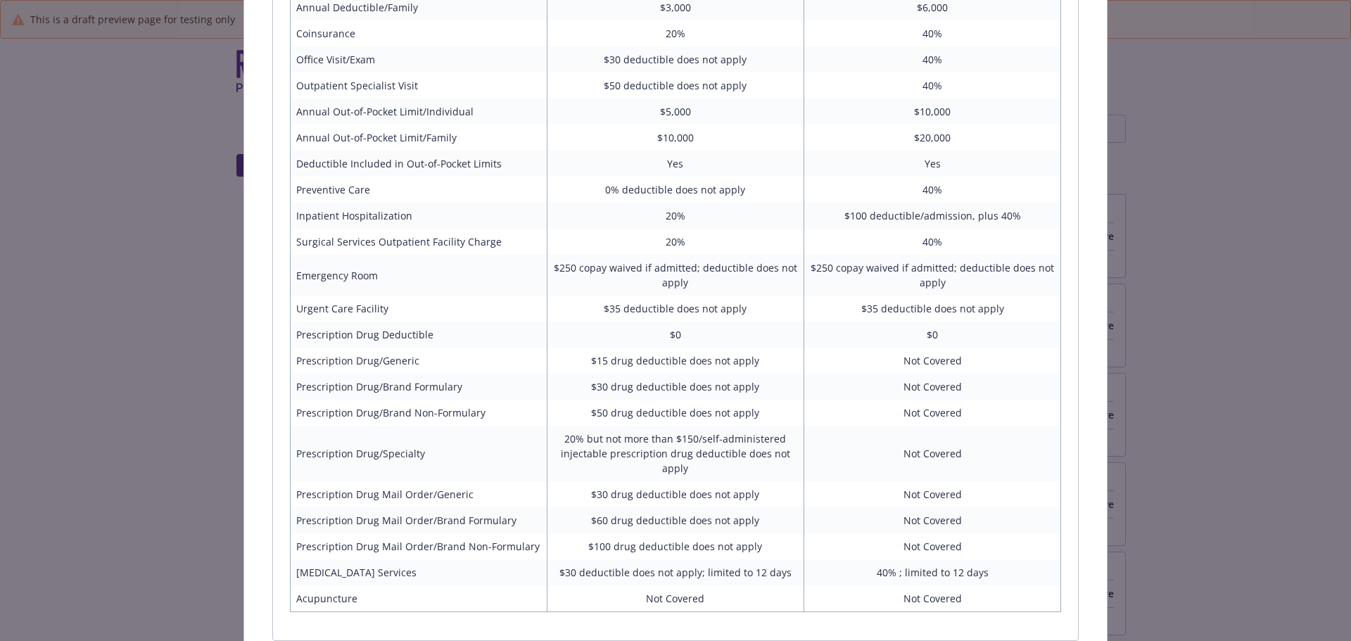
drag, startPoint x: 1171, startPoint y: 320, endPoint x: 1151, endPoint y: 320, distance: 20.4
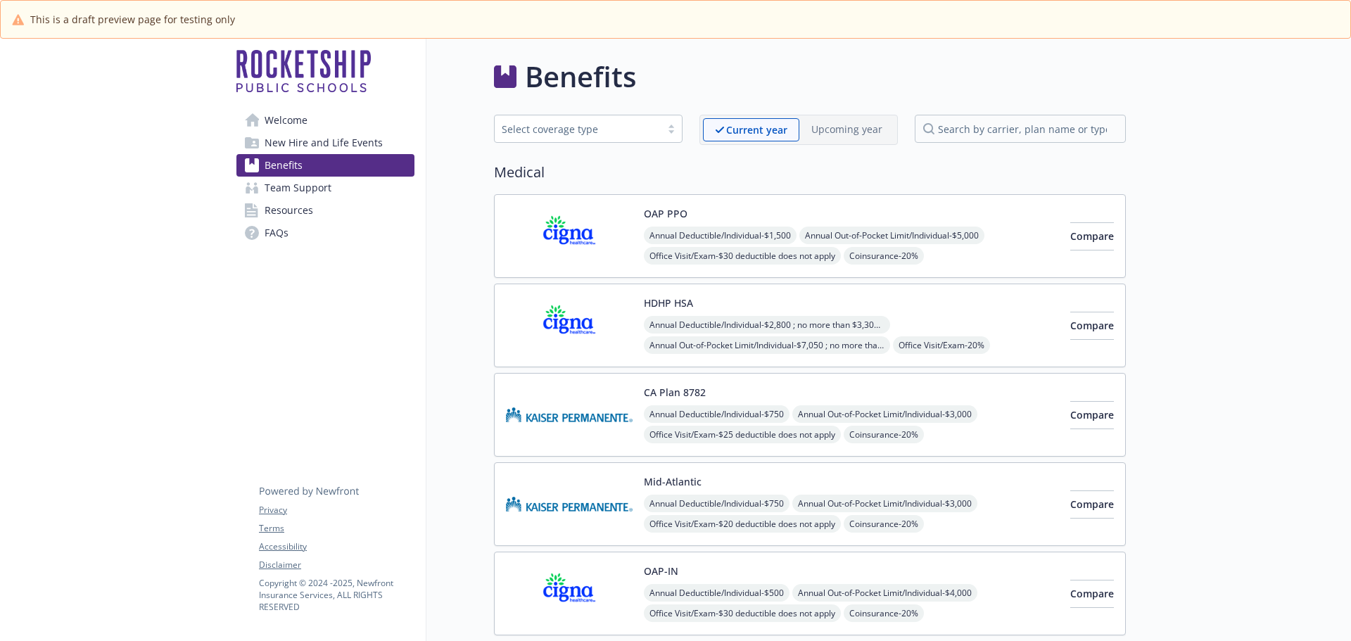
click at [704, 330] on span "Annual Deductible/Individual - $2,800 ; no more than $3,300 per individual - wi…" at bounding box center [767, 325] width 246 height 18
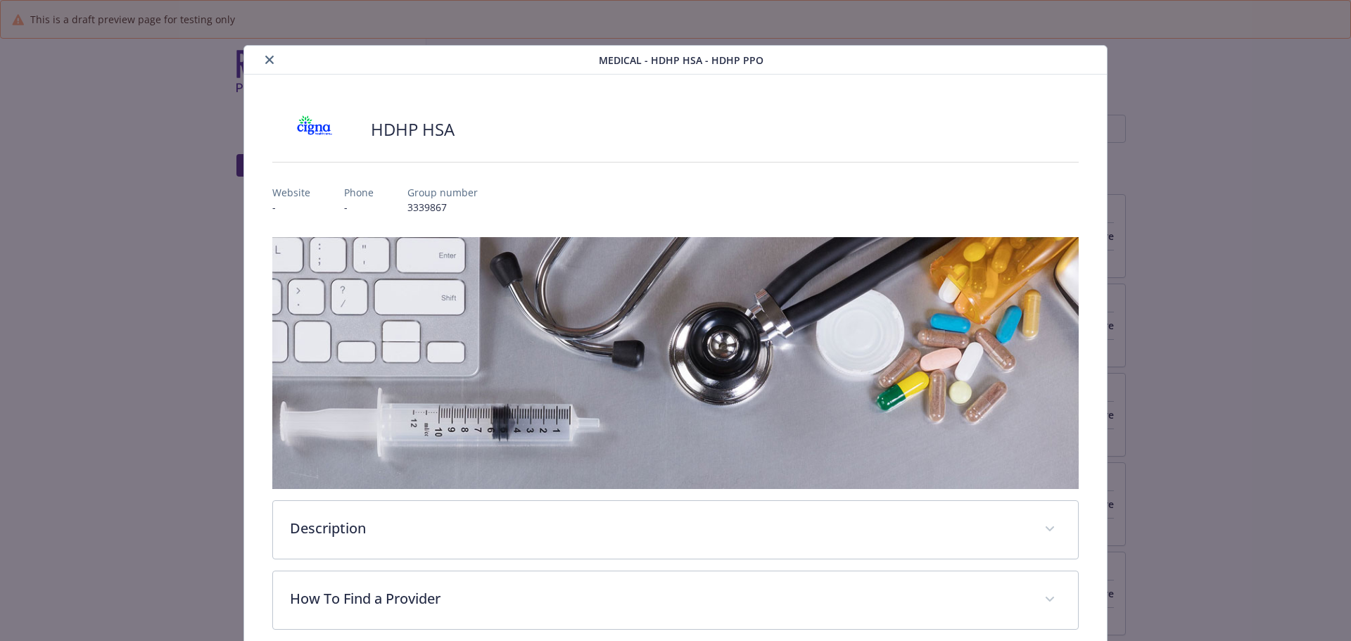
scroll to position [42, 0]
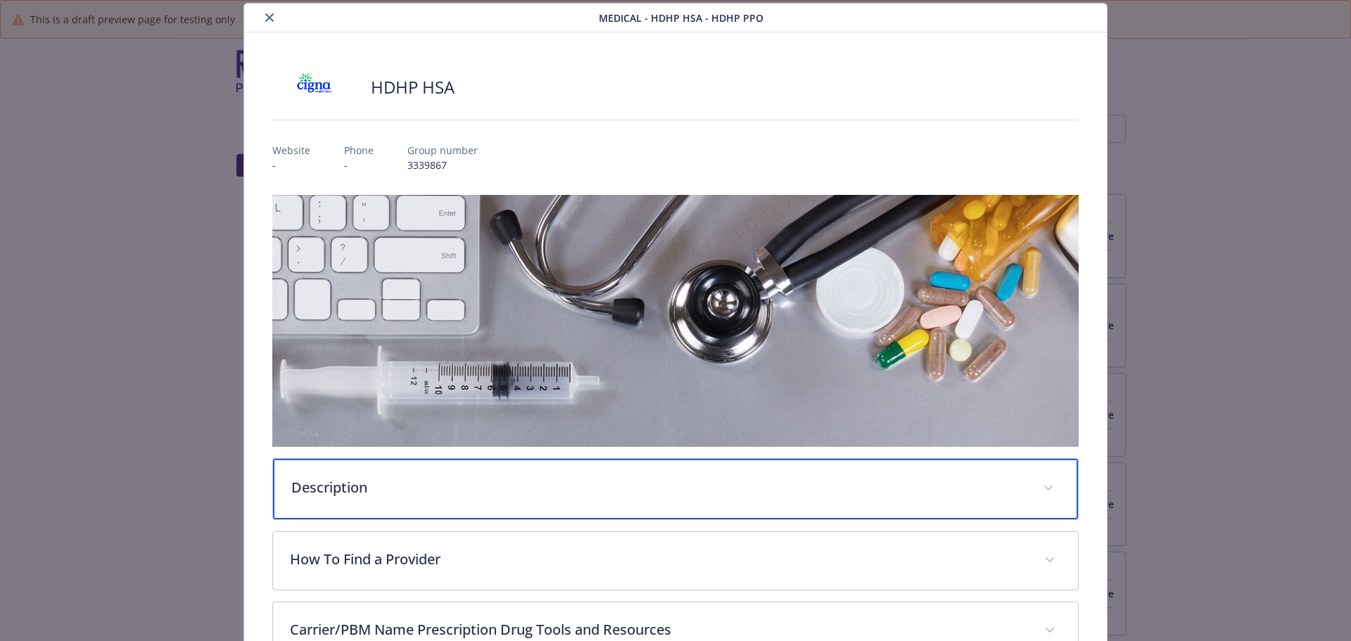
click at [447, 493] on p "Description" at bounding box center [658, 487] width 735 height 21
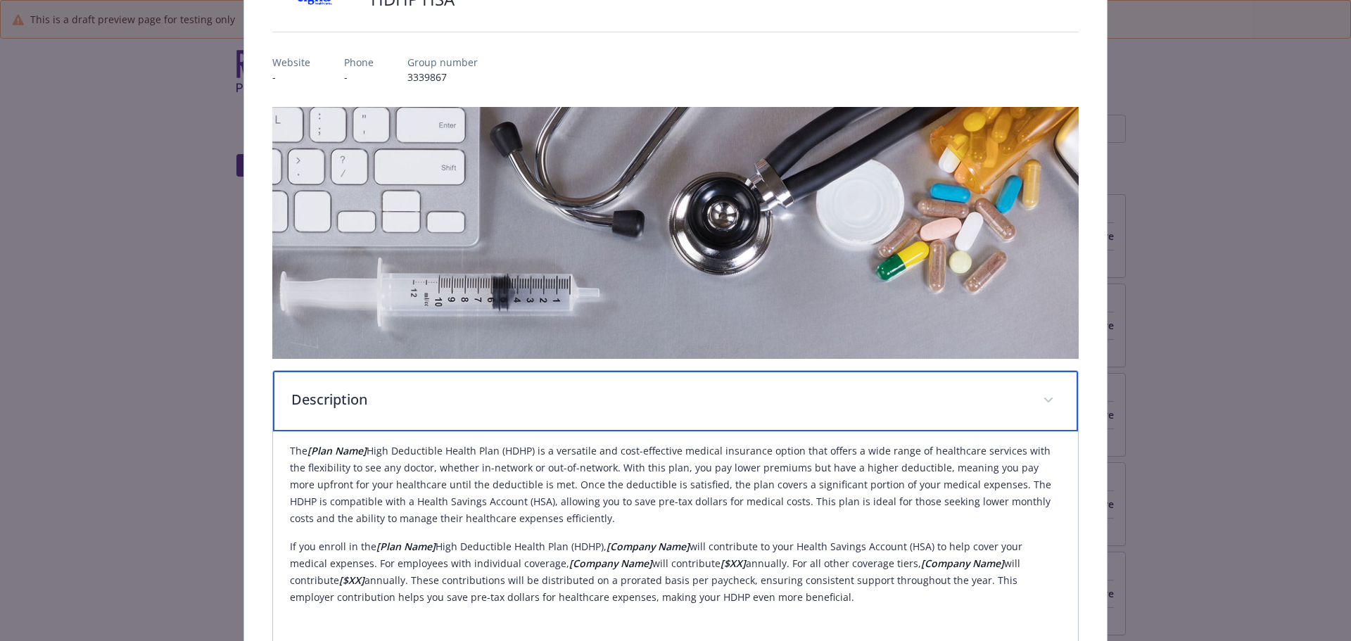
scroll to position [324, 0]
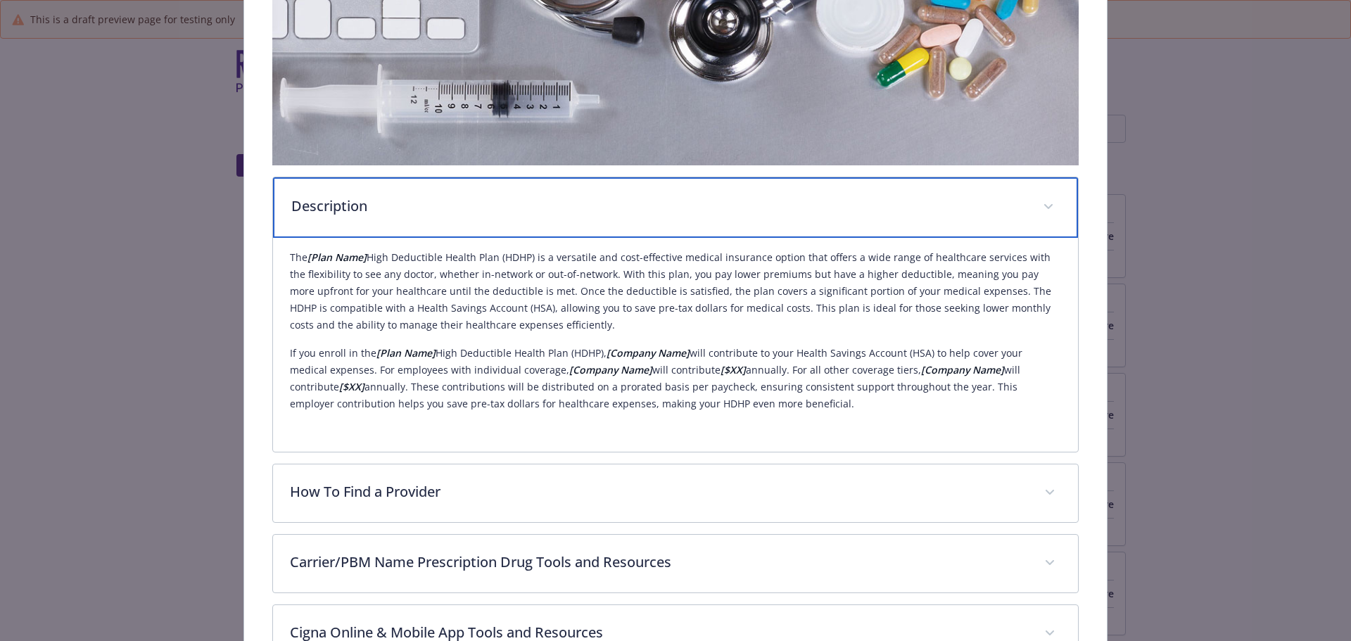
drag, startPoint x: 291, startPoint y: 199, endPoint x: 690, endPoint y: 394, distance: 444.0
click at [746, 409] on div "Description The [Plan Name] High Deductible Health Plan (HDHP) is a versatile a…" at bounding box center [675, 315] width 807 height 276
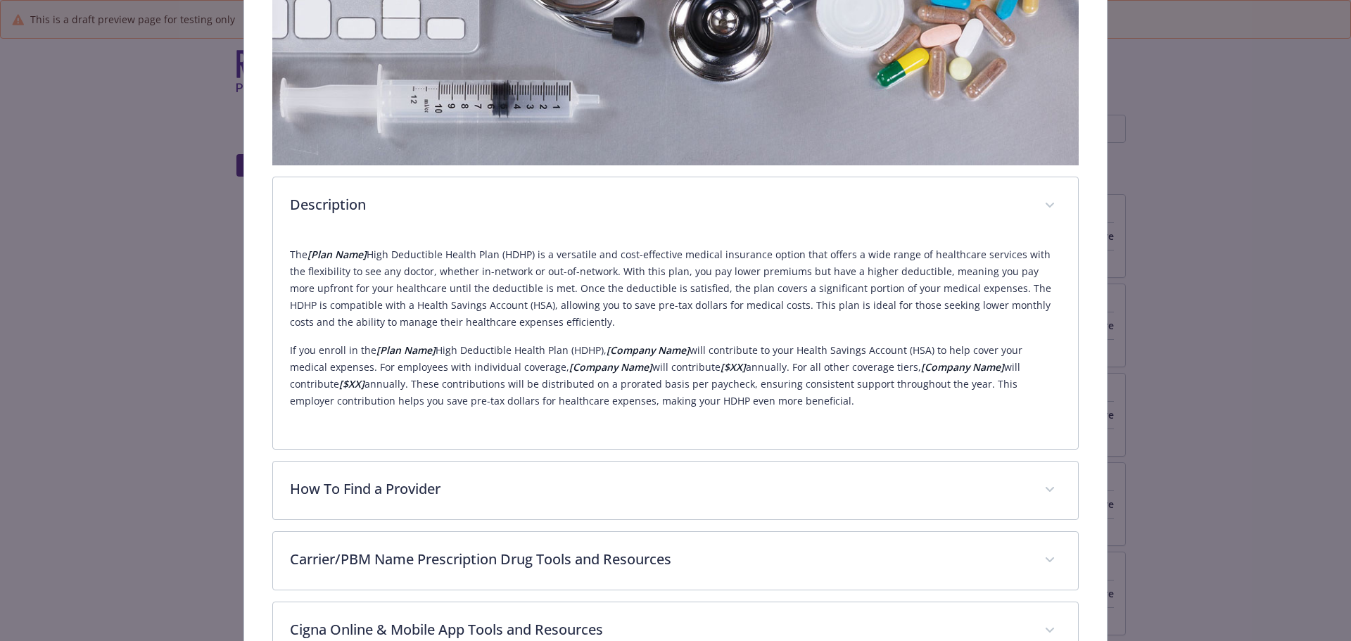
copy div "Loremipsumd Sit [Amet Cons] Adip Elitseddoe Tempor Inci (UTLA) et d magnaaliq e…"
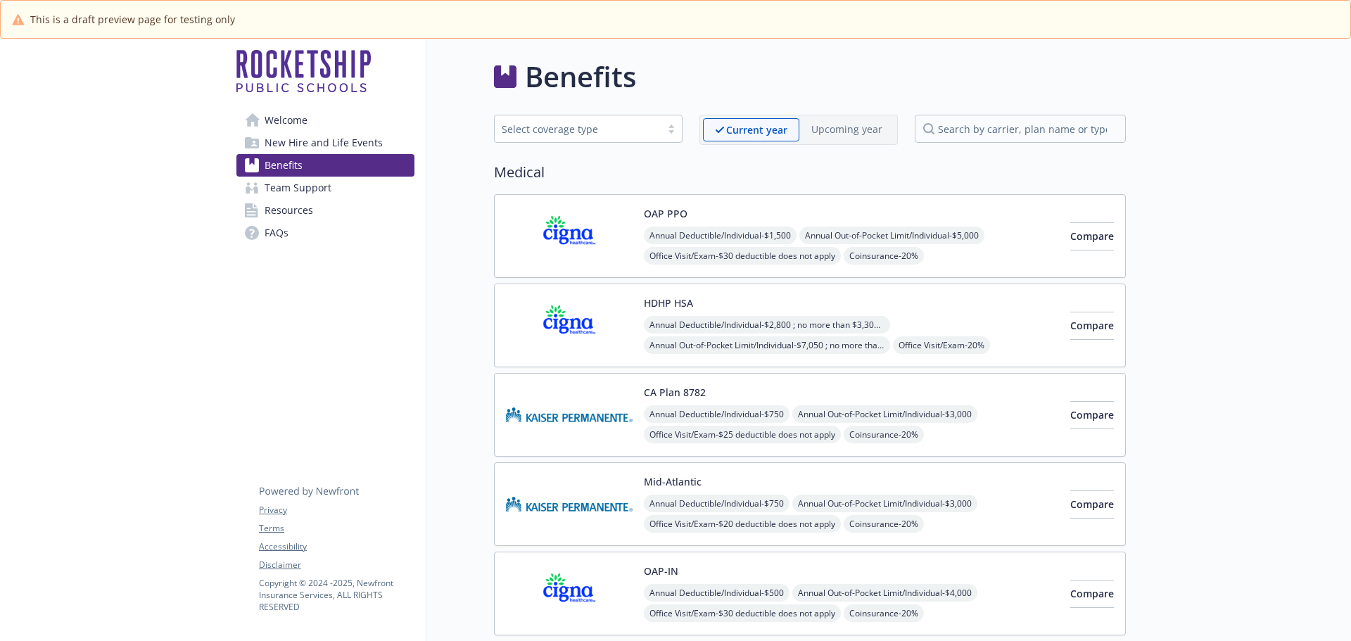
drag, startPoint x: 1200, startPoint y: 441, endPoint x: 759, endPoint y: 381, distance: 444.6
click at [711, 317] on span "Annual Deductible/Individual - $2,800 ; no more than $3,300 per individual - wi…" at bounding box center [767, 325] width 246 height 18
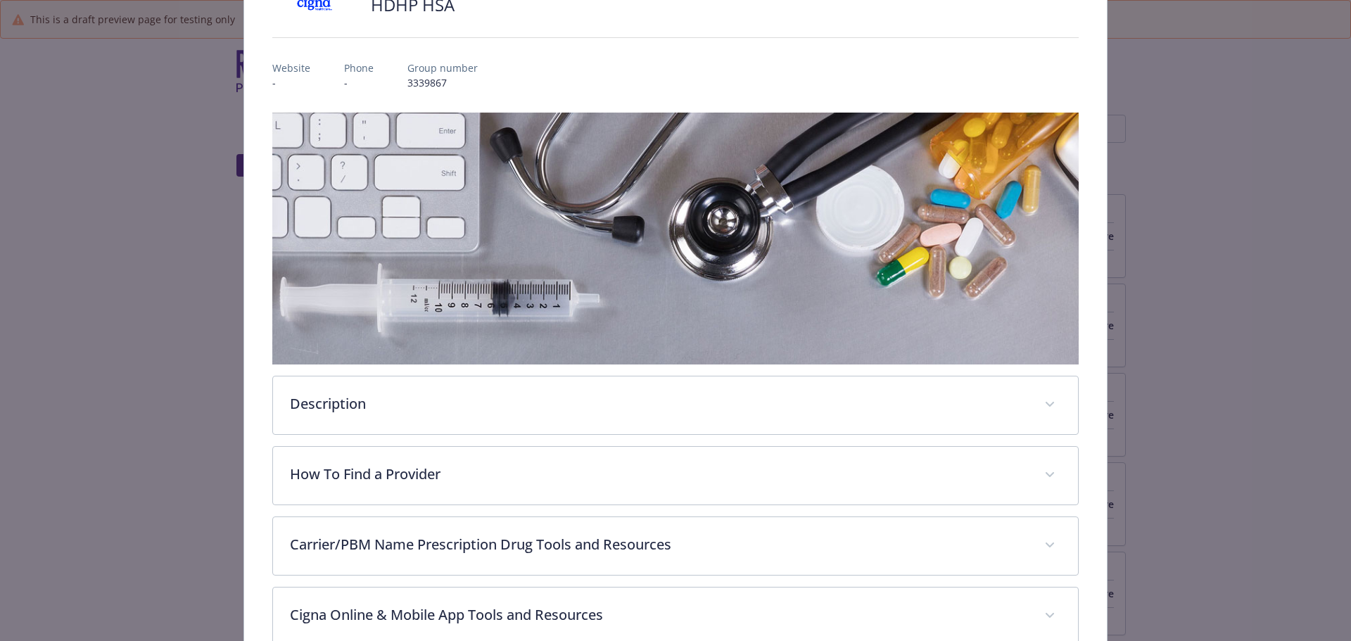
scroll to position [348, 0]
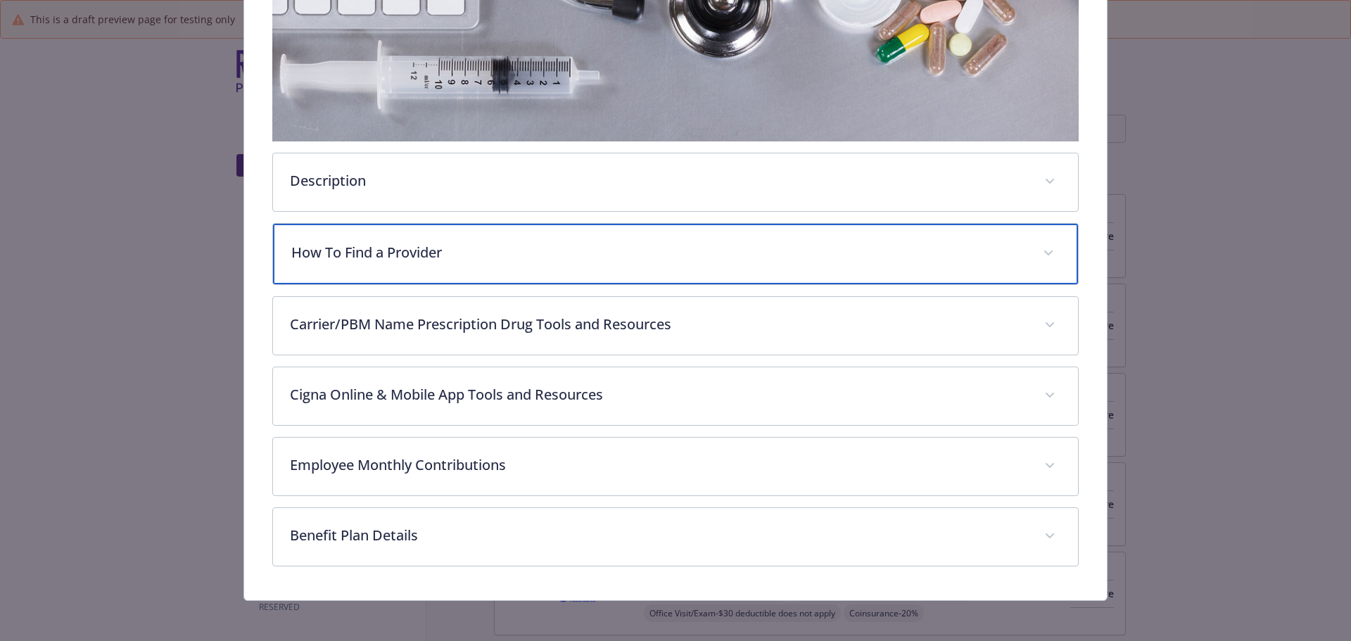
click at [432, 246] on p "How To Find a Provider" at bounding box center [658, 252] width 735 height 21
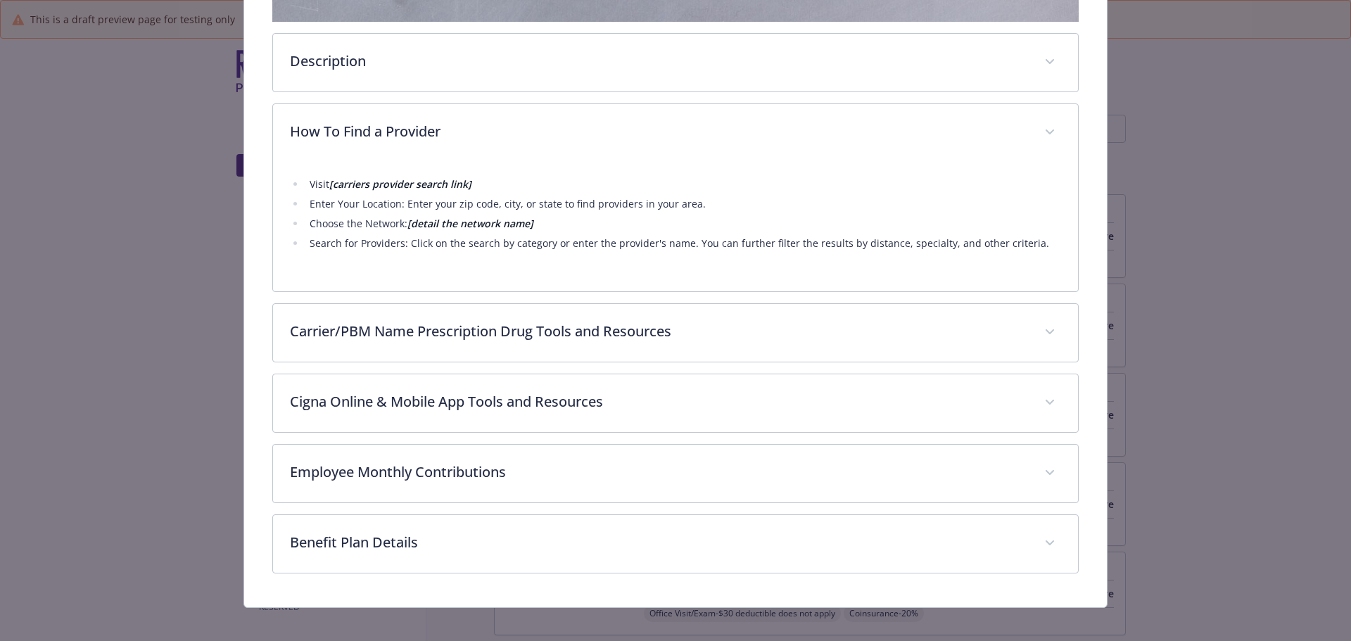
scroll to position [477, 0]
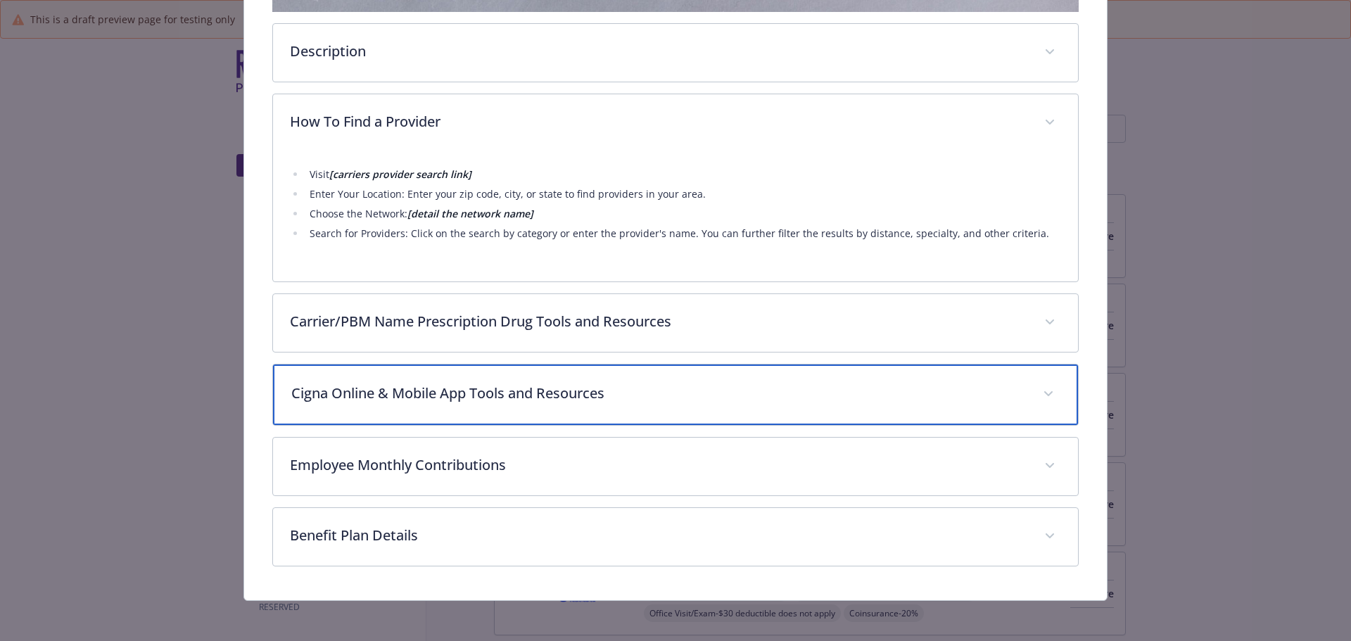
click at [606, 398] on p "Cigna Online & Mobile App Tools and Resources" at bounding box center [658, 393] width 735 height 21
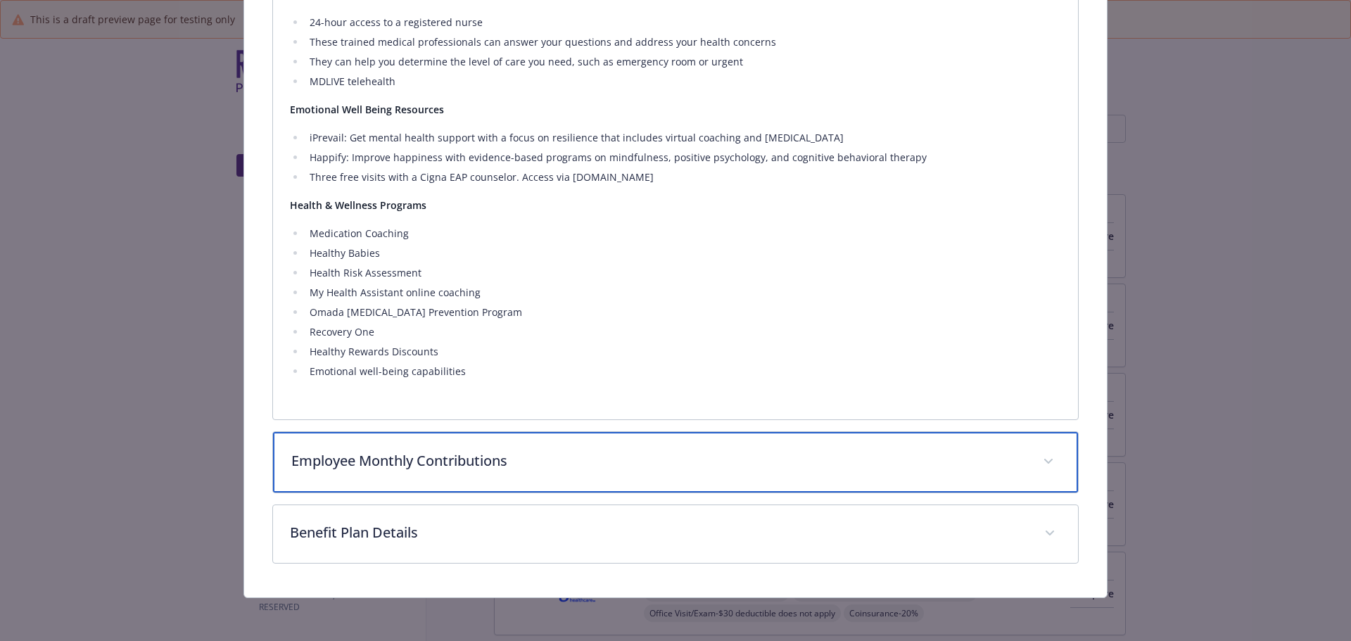
click at [474, 458] on p "Employee Monthly Contributions" at bounding box center [658, 460] width 735 height 21
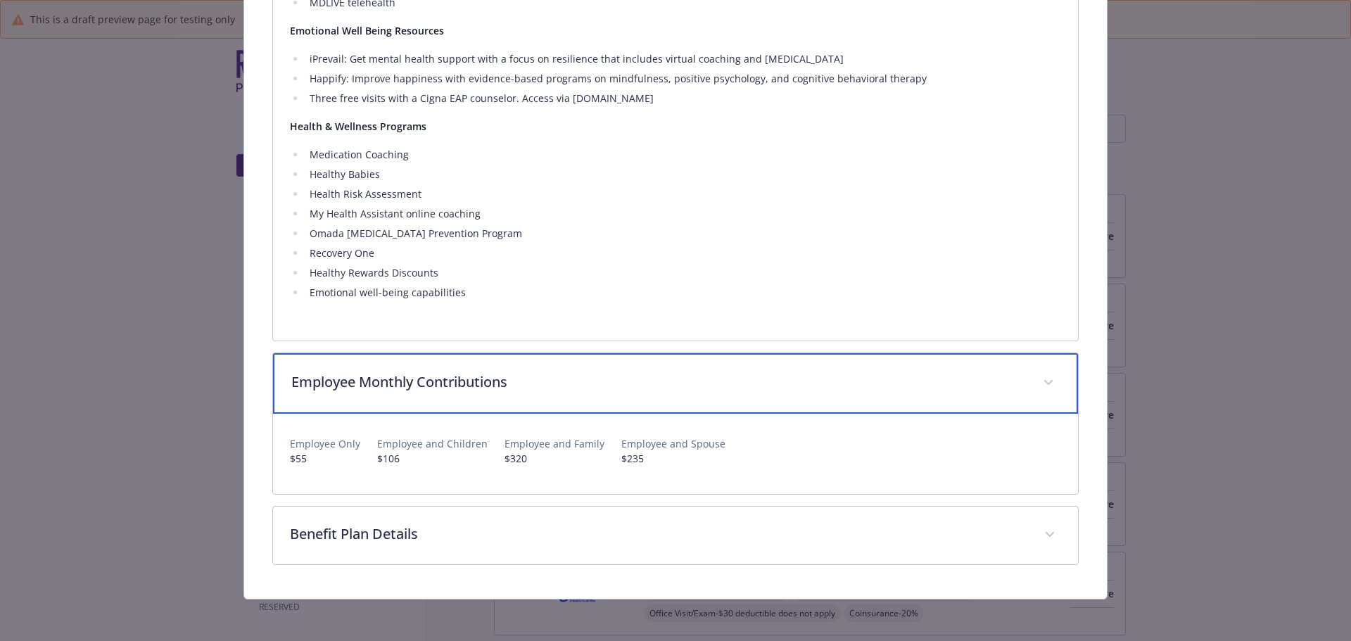
scroll to position [1160, 0]
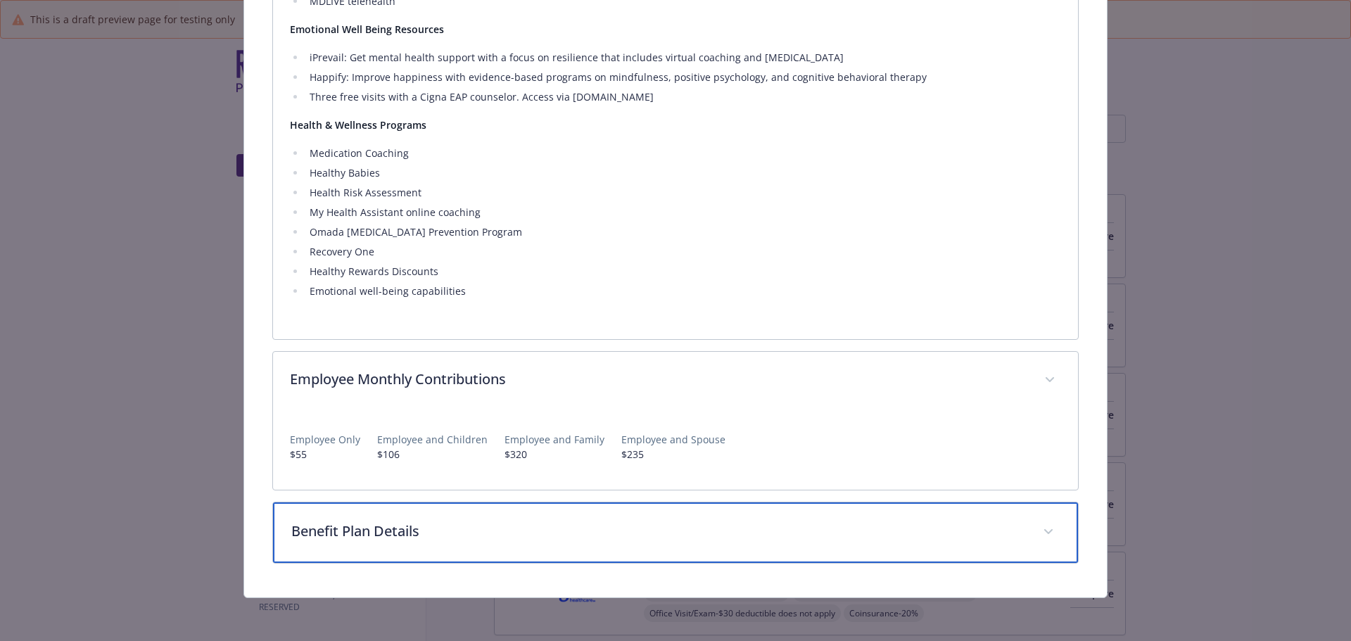
drag, startPoint x: 425, startPoint y: 527, endPoint x: 617, endPoint y: 505, distance: 193.3
click at [436, 527] on p "Benefit Plan Details" at bounding box center [658, 531] width 735 height 21
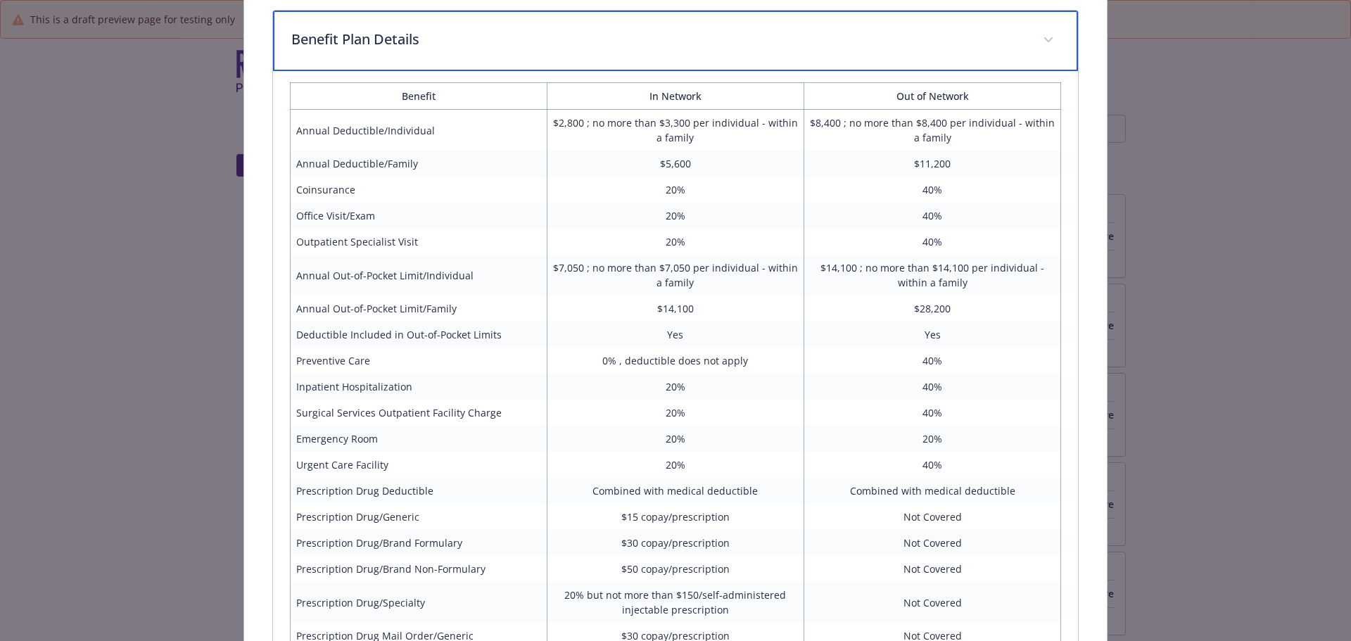
scroll to position [1652, 0]
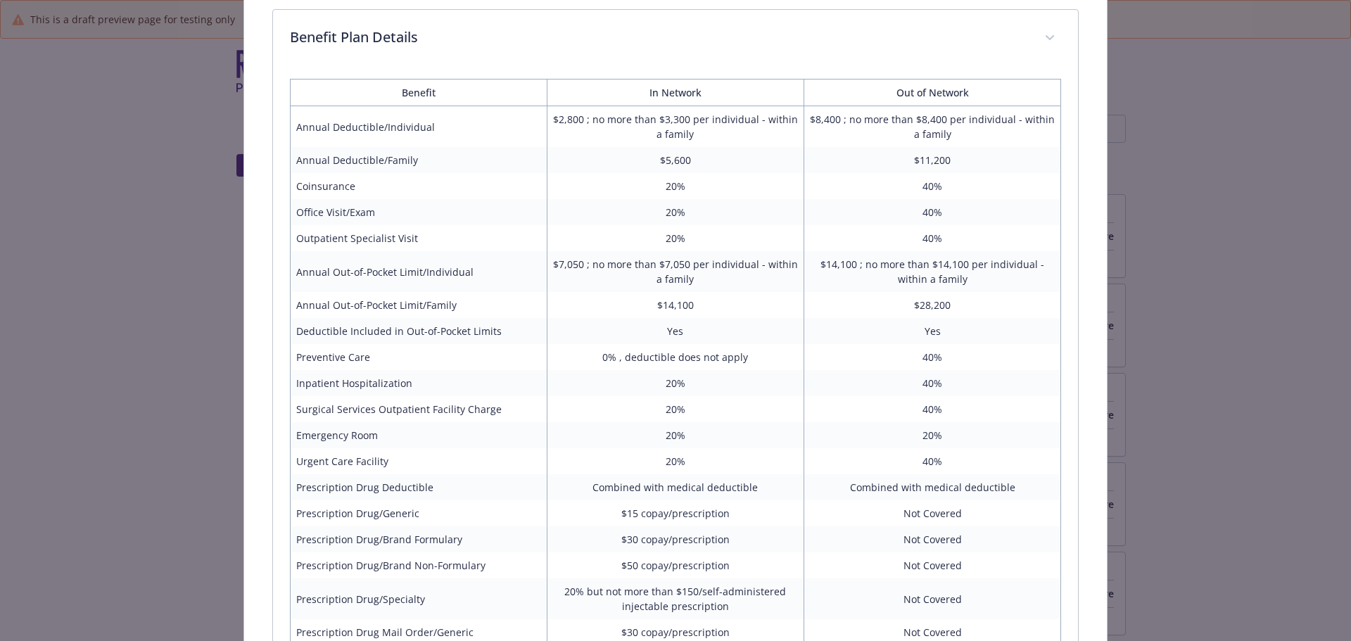
click at [931, 486] on td "Combined with medical deductible" at bounding box center [932, 487] width 257 height 26
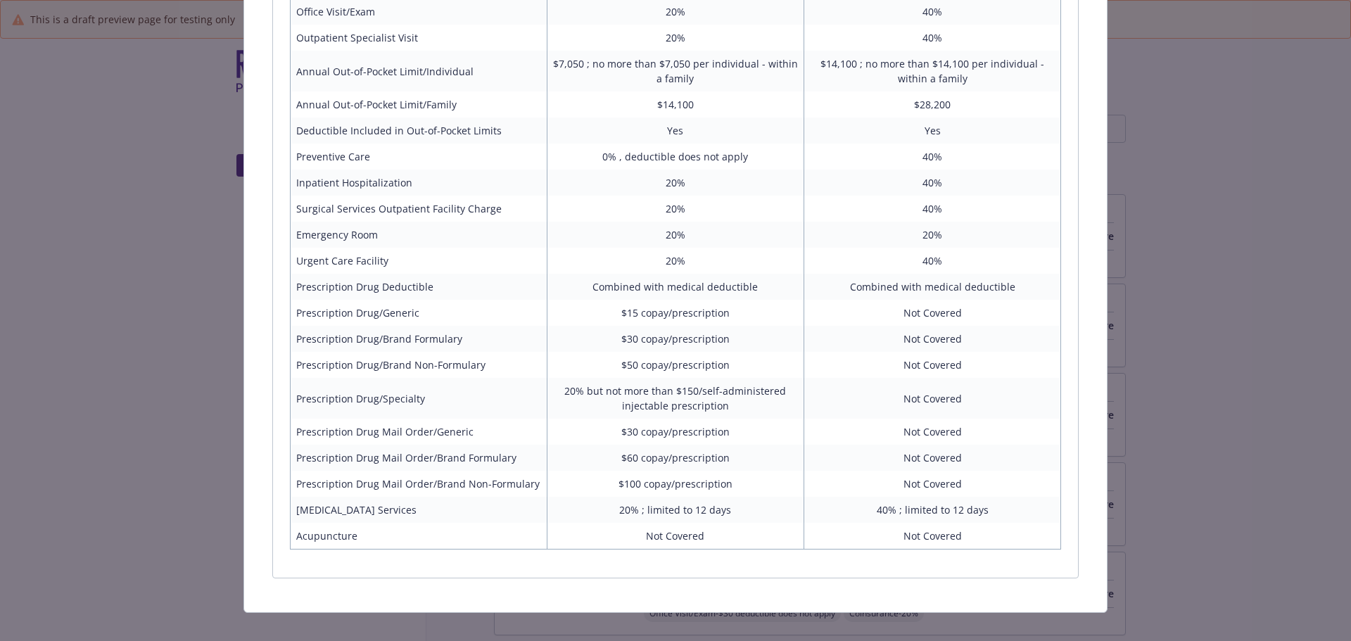
scroll to position [1863, 0]
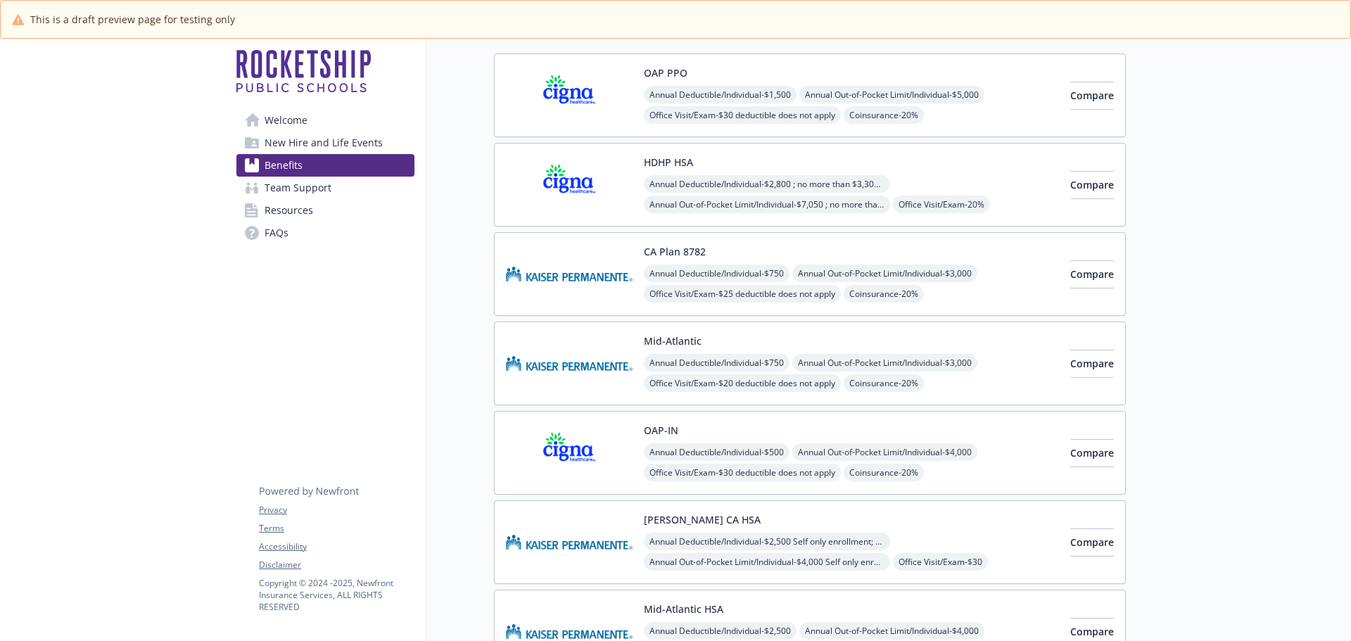
click at [590, 450] on img at bounding box center [569, 453] width 127 height 60
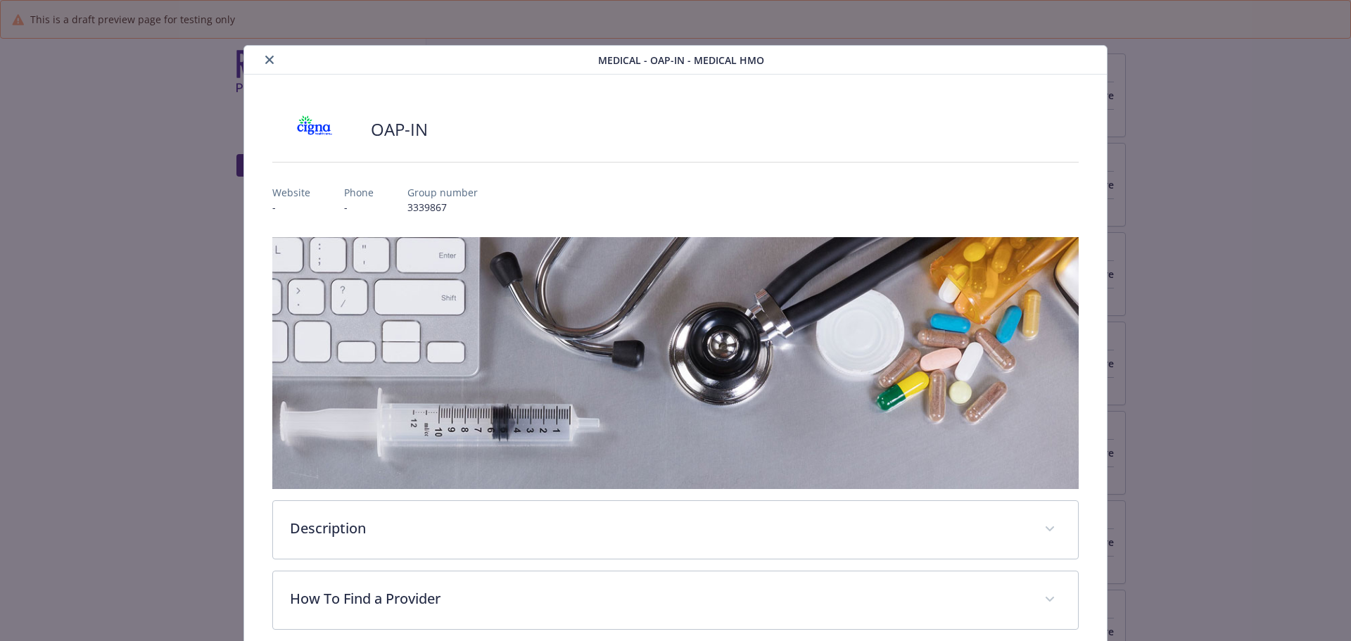
scroll to position [42, 0]
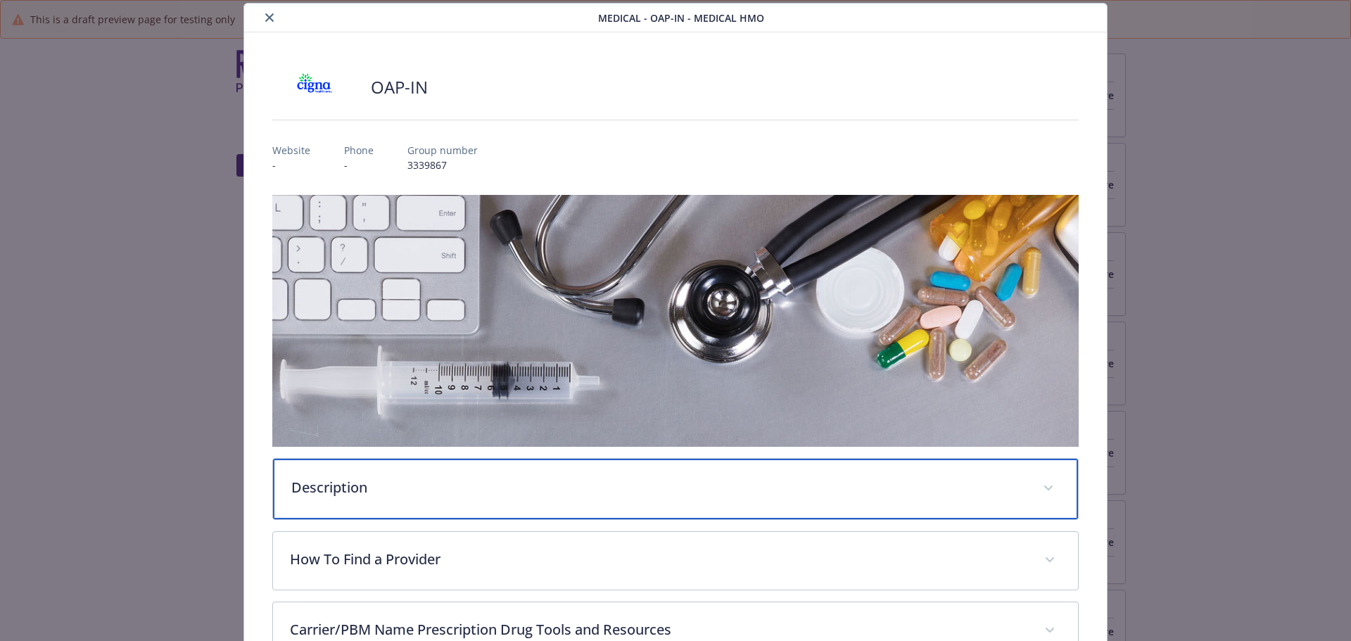
click at [644, 473] on div "Description" at bounding box center [676, 489] width 806 height 61
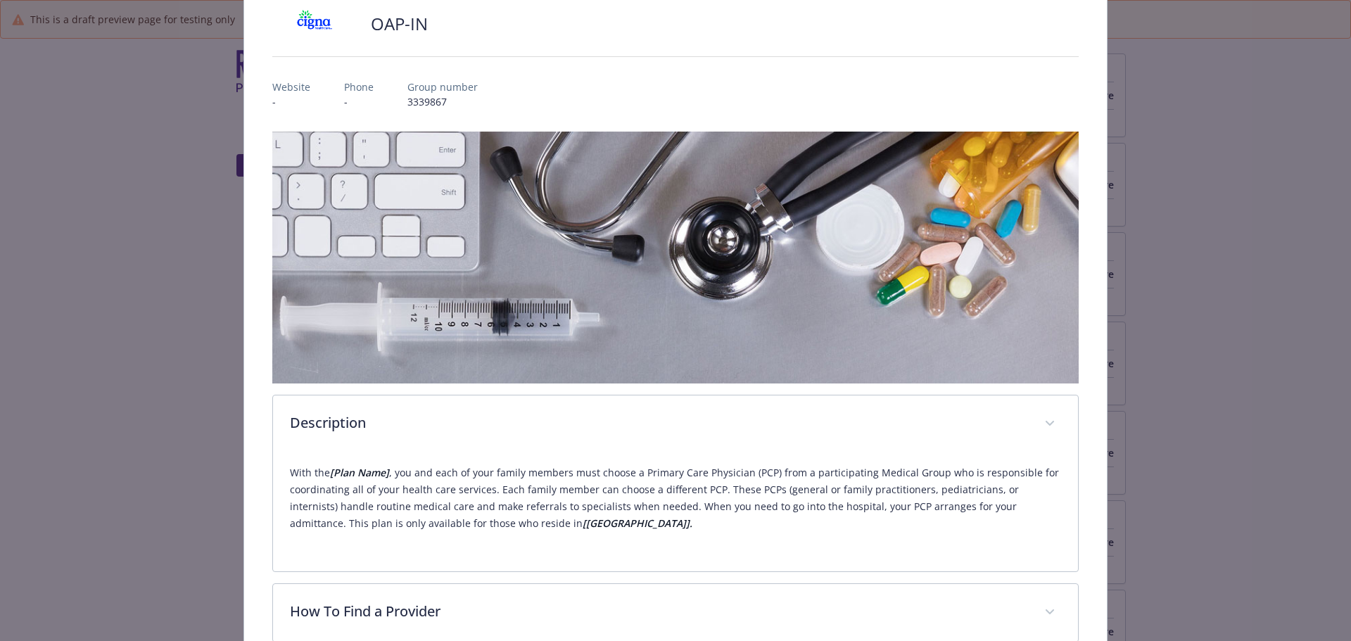
scroll to position [253, 0]
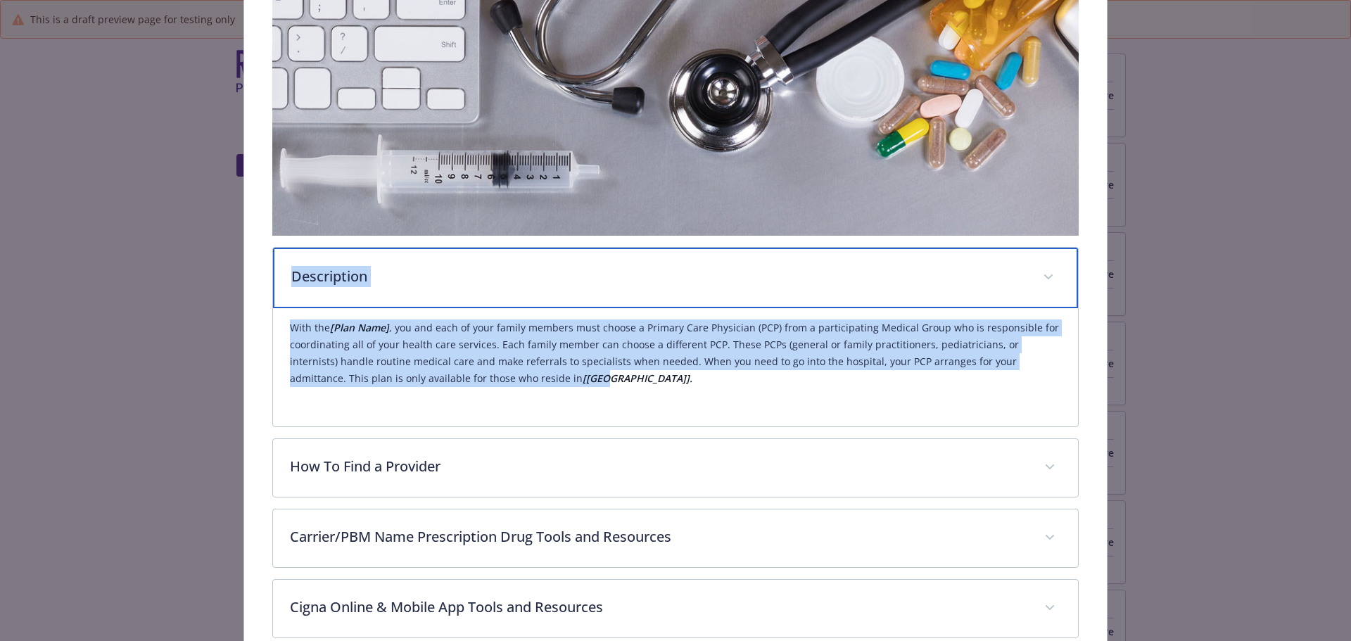
drag, startPoint x: 289, startPoint y: 272, endPoint x: 412, endPoint y: 347, distance: 144.0
click at [509, 391] on div "Description With the [Plan Name] , you and each of your family members must cho…" at bounding box center [675, 337] width 807 height 180
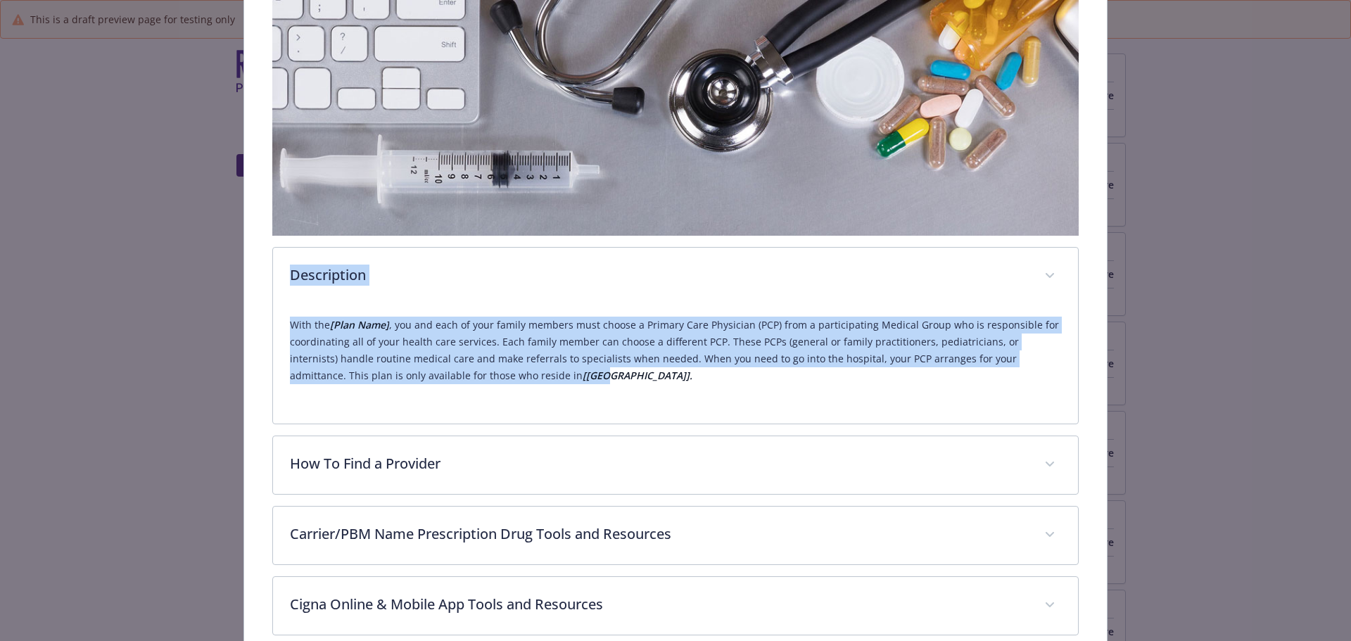
copy div "Description With the [Plan Name] , you and each of your family members must cho…"
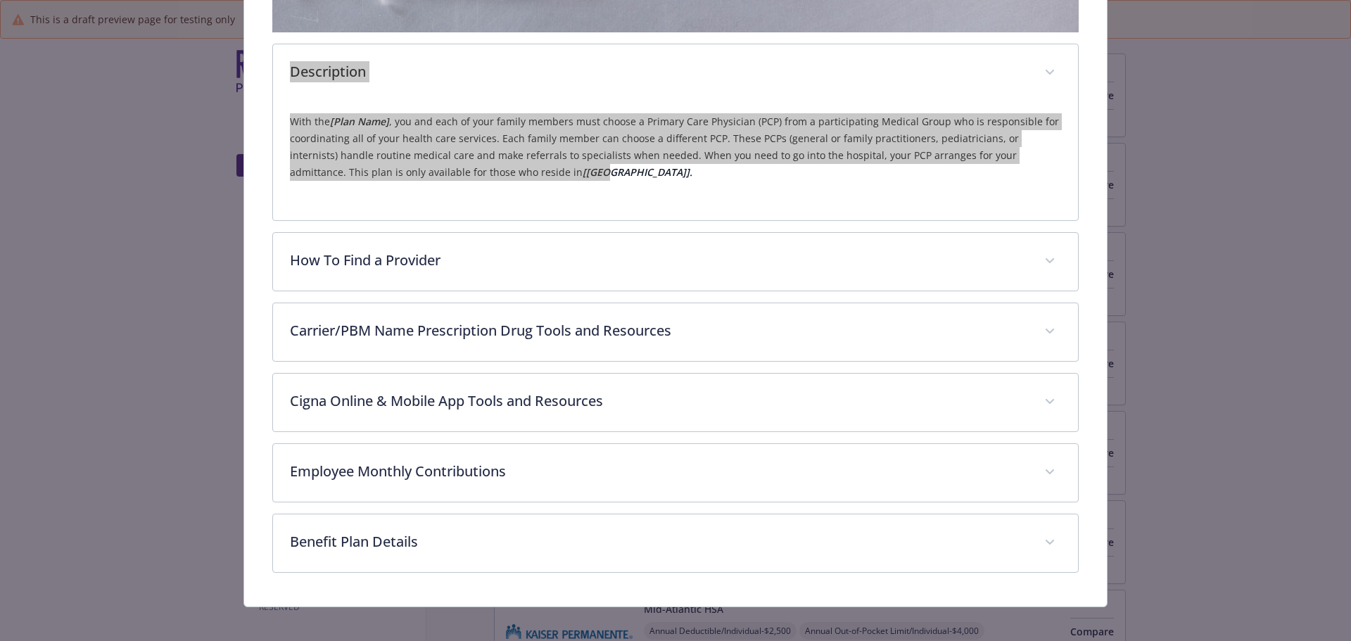
scroll to position [464, 0]
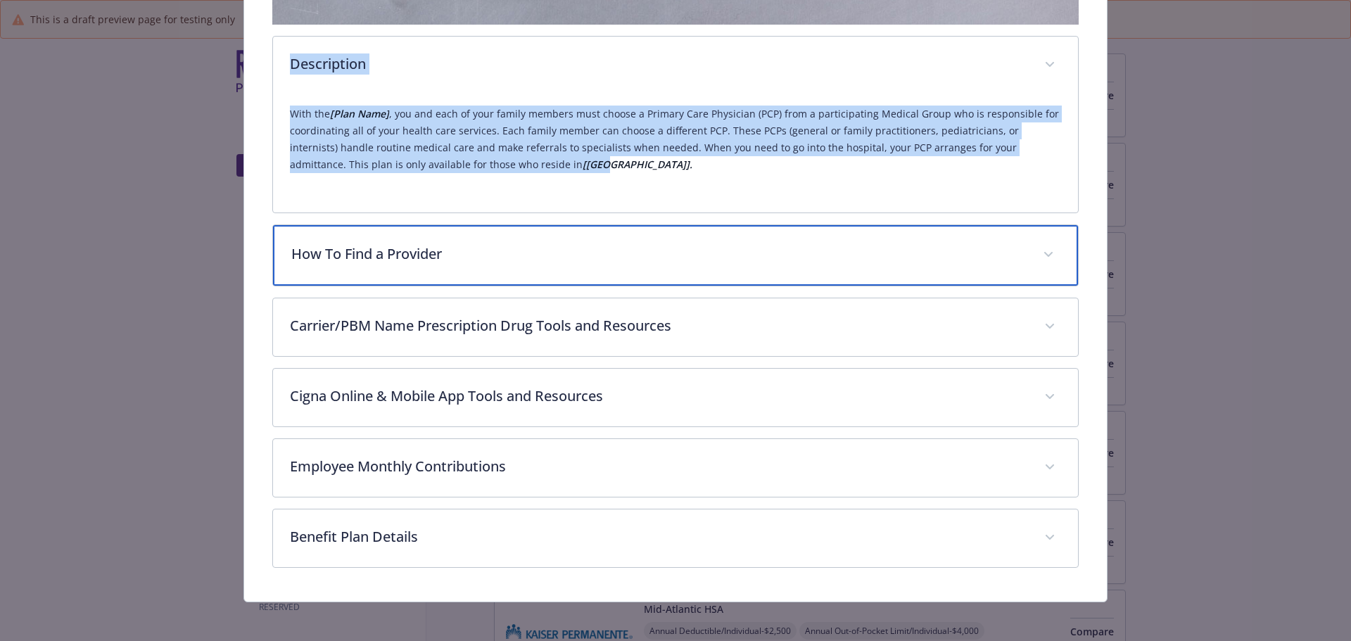
click at [365, 252] on p "How To Find a Provider" at bounding box center [658, 253] width 735 height 21
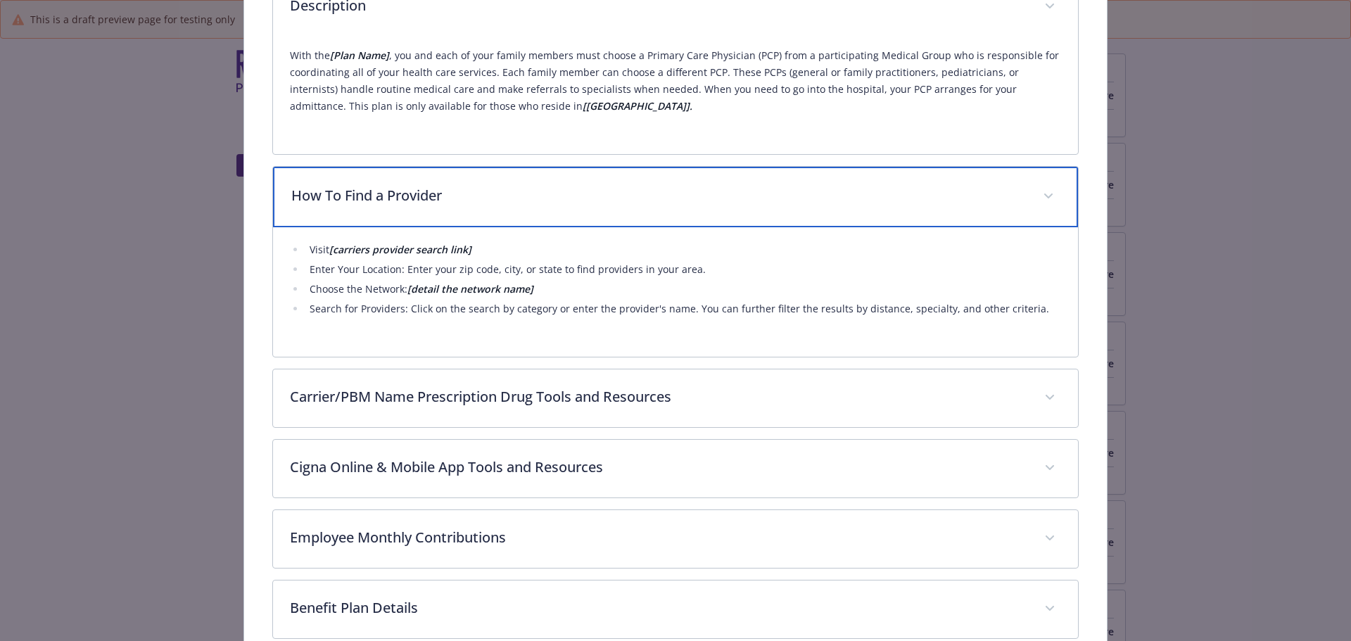
scroll to position [598, 0]
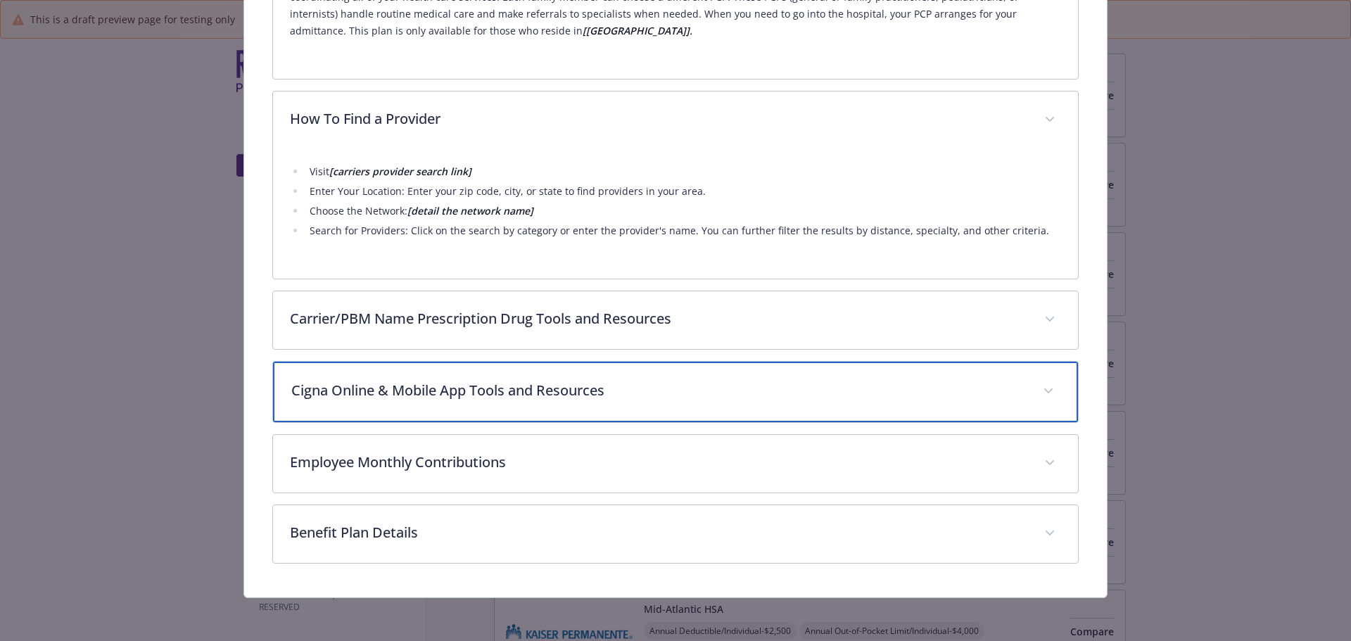
click at [426, 398] on p "Cigna Online & Mobile App Tools and Resources" at bounding box center [658, 390] width 735 height 21
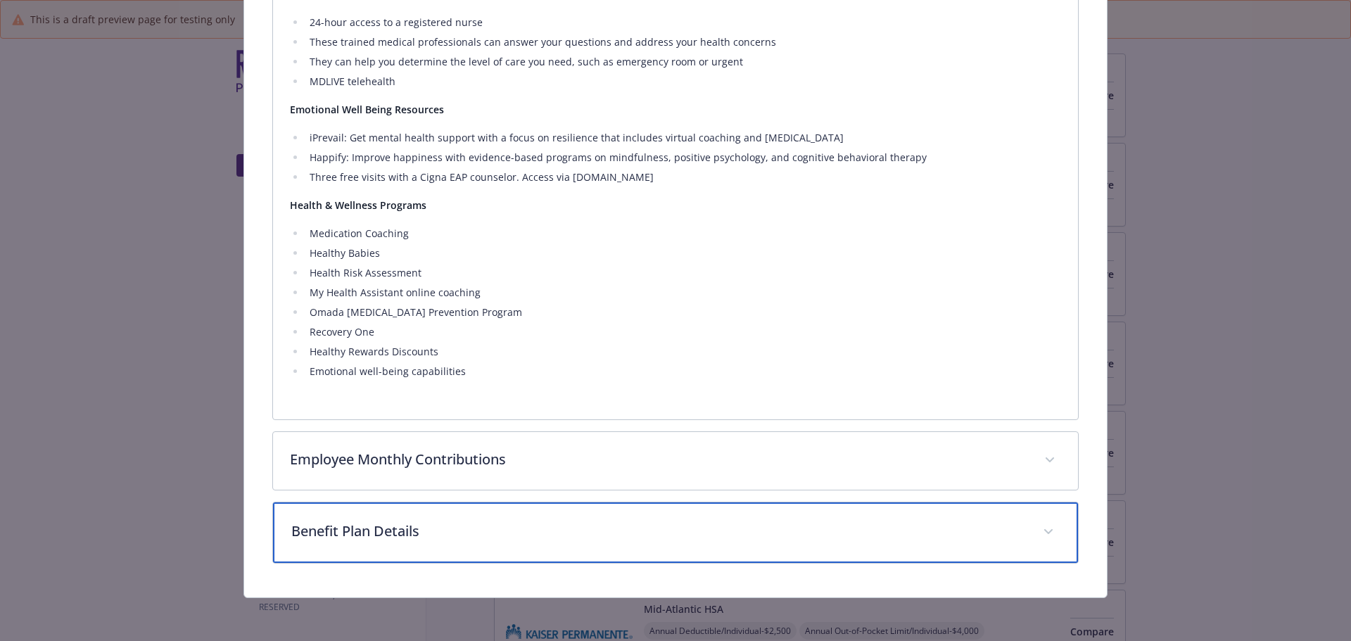
click at [409, 528] on p "Benefit Plan Details" at bounding box center [658, 531] width 735 height 21
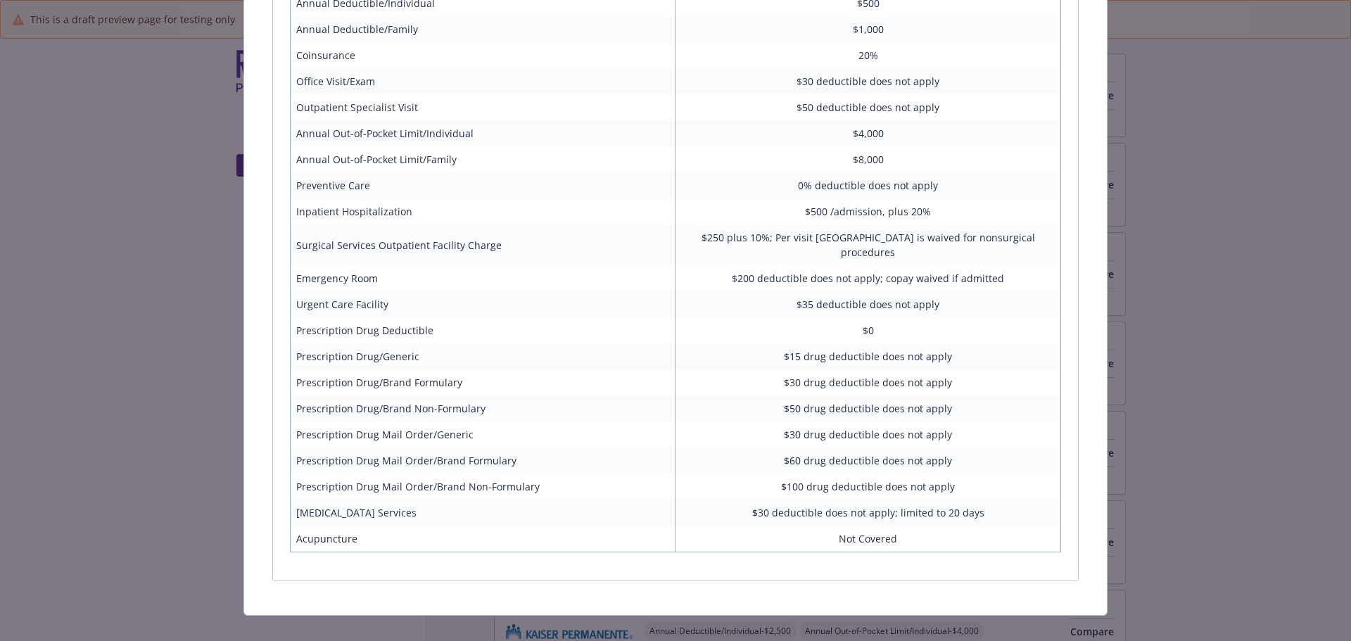
scroll to position [1809, 0]
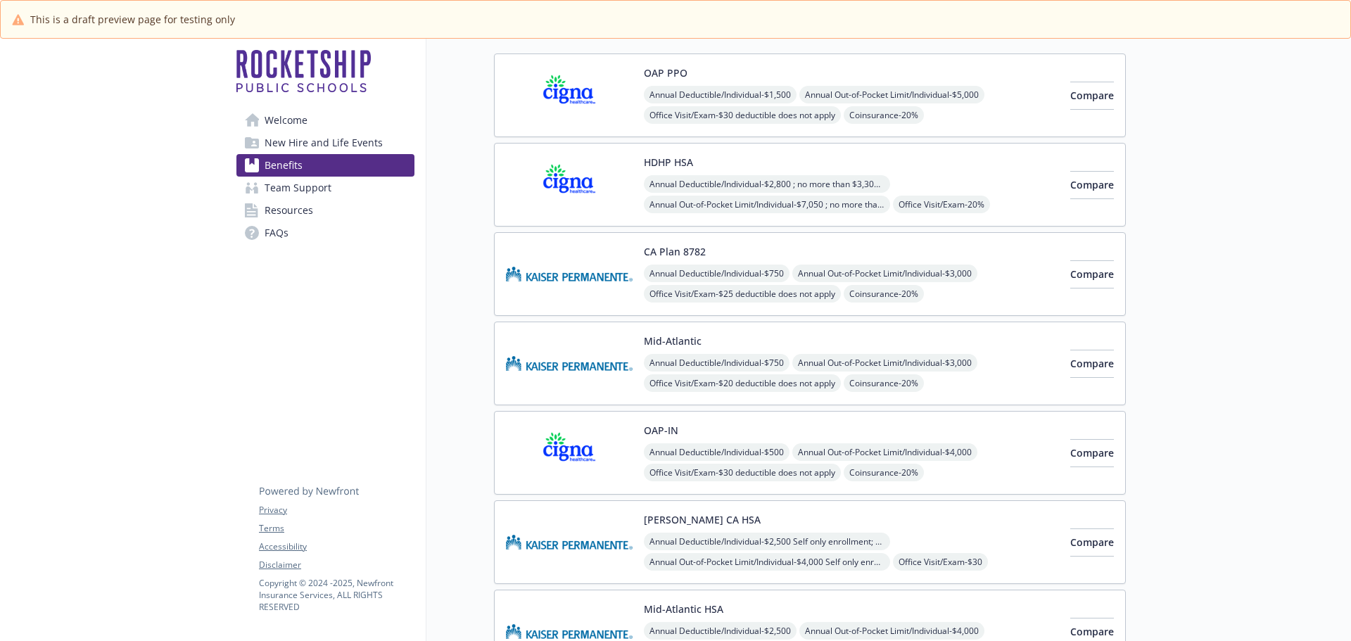
click at [585, 284] on img at bounding box center [569, 274] width 127 height 60
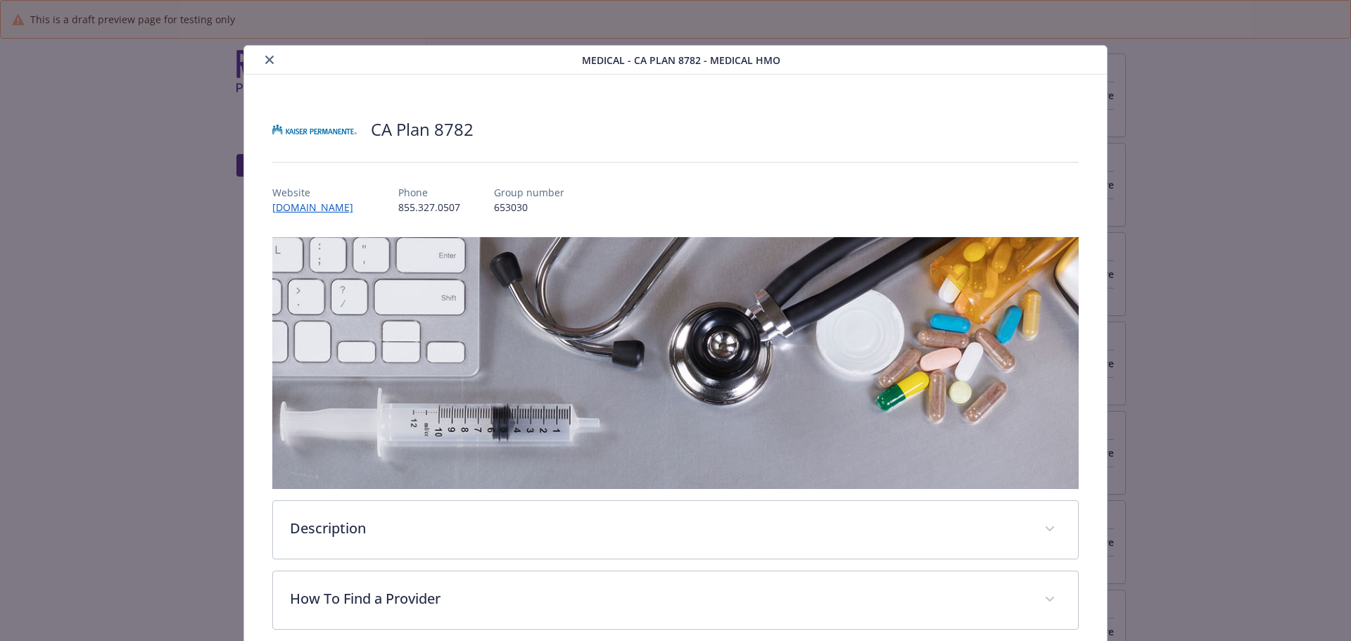
scroll to position [42, 0]
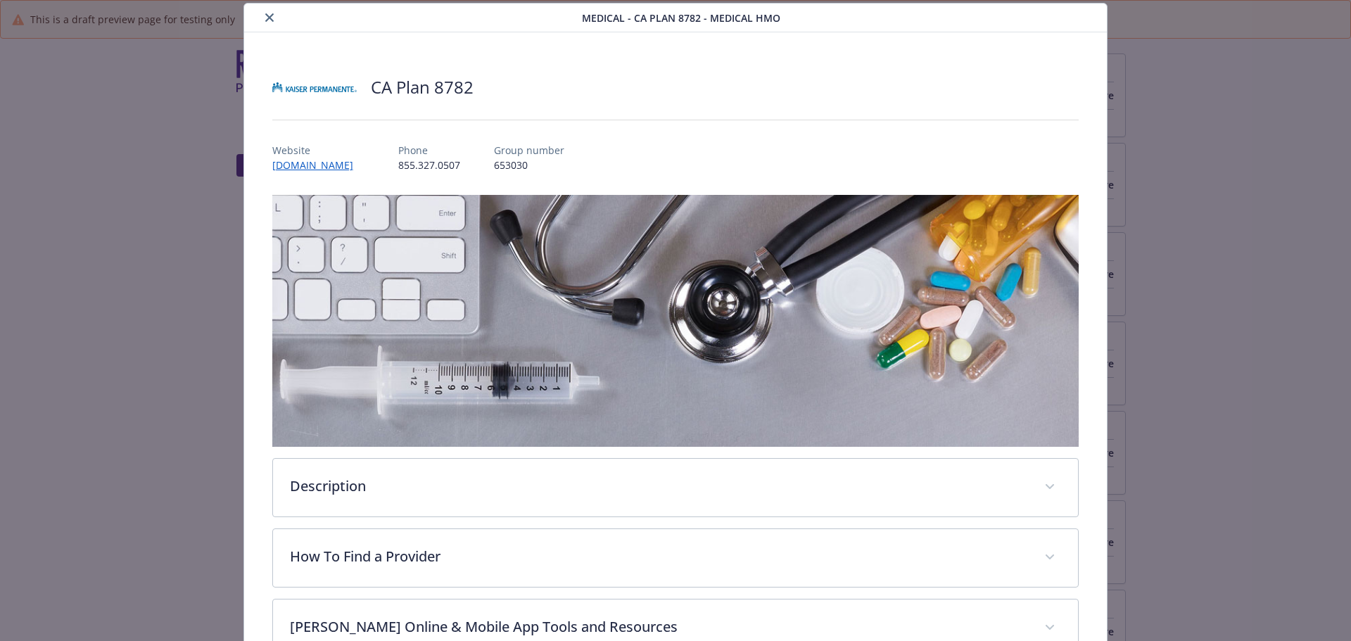
click at [300, 145] on p "Website" at bounding box center [318, 150] width 92 height 15
drag, startPoint x: 269, startPoint y: 148, endPoint x: 540, endPoint y: 161, distance: 271.2
click at [540, 161] on div "Website [DOMAIN_NAME] Phone [PHONE_NUMBER] Group number 653030" at bounding box center [675, 152] width 807 height 41
copy div "Website [DOMAIN_NAME] Phone [PHONE_NUMBER] Group number 653030"
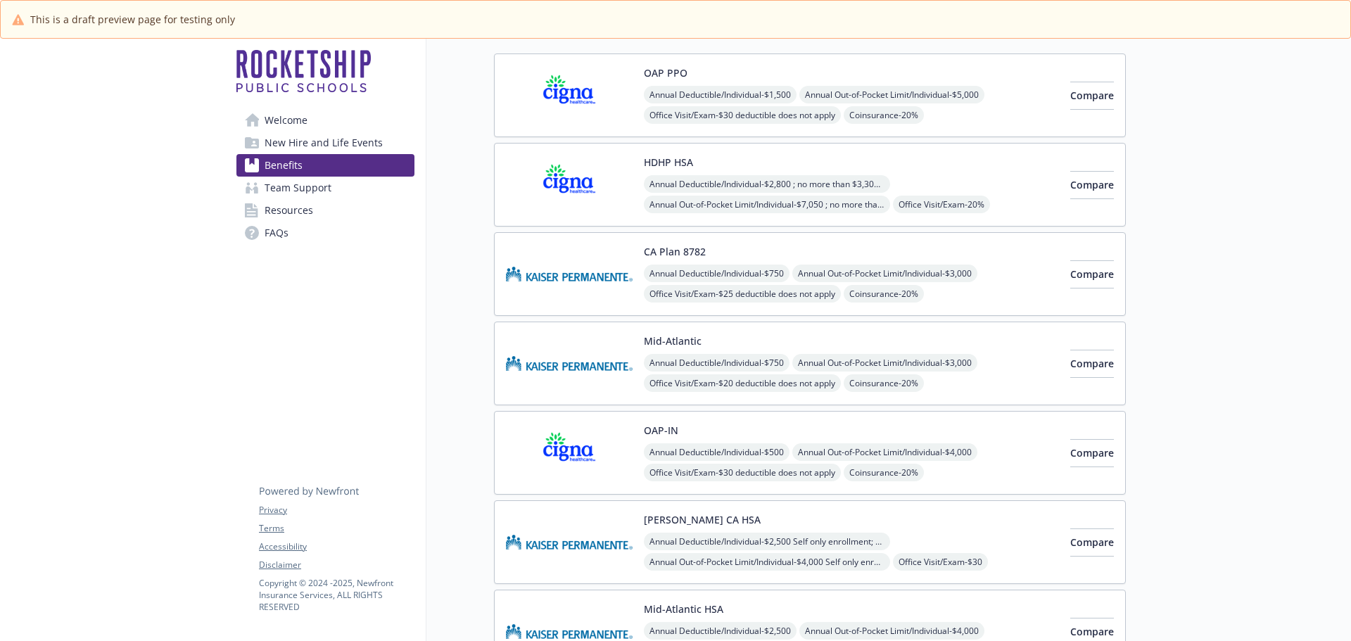
click at [693, 275] on span "Annual Deductible/Individual - $750" at bounding box center [717, 274] width 146 height 18
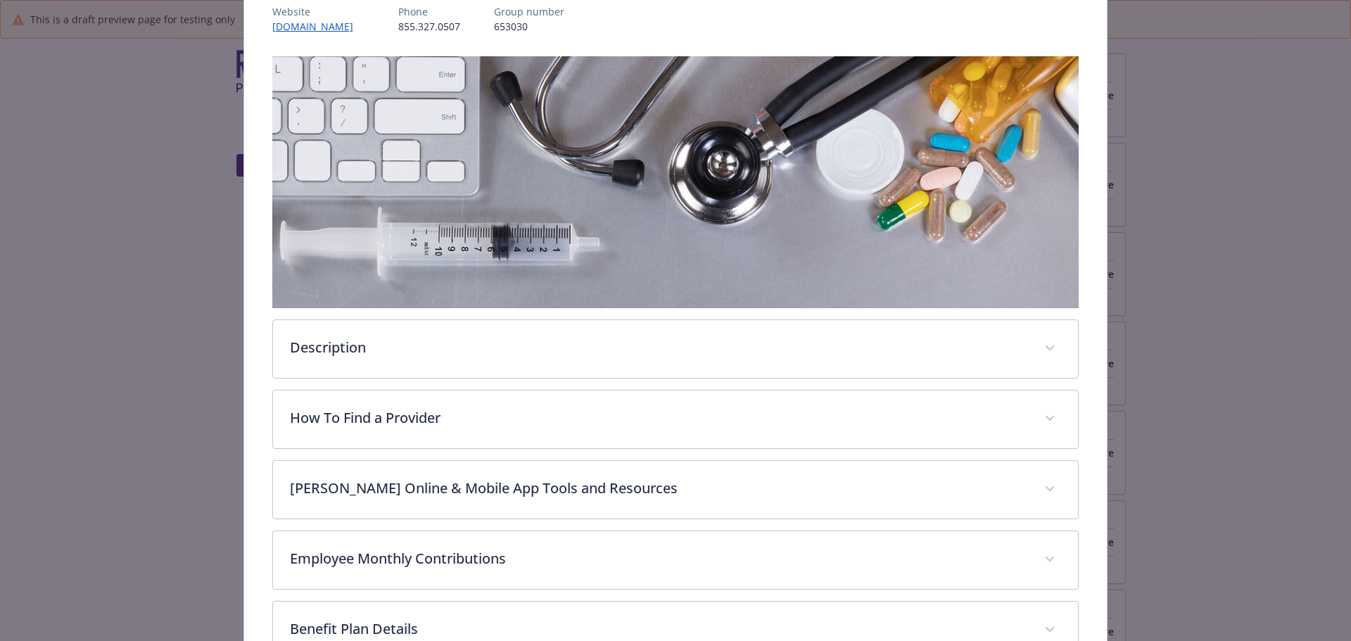
scroll to position [253, 0]
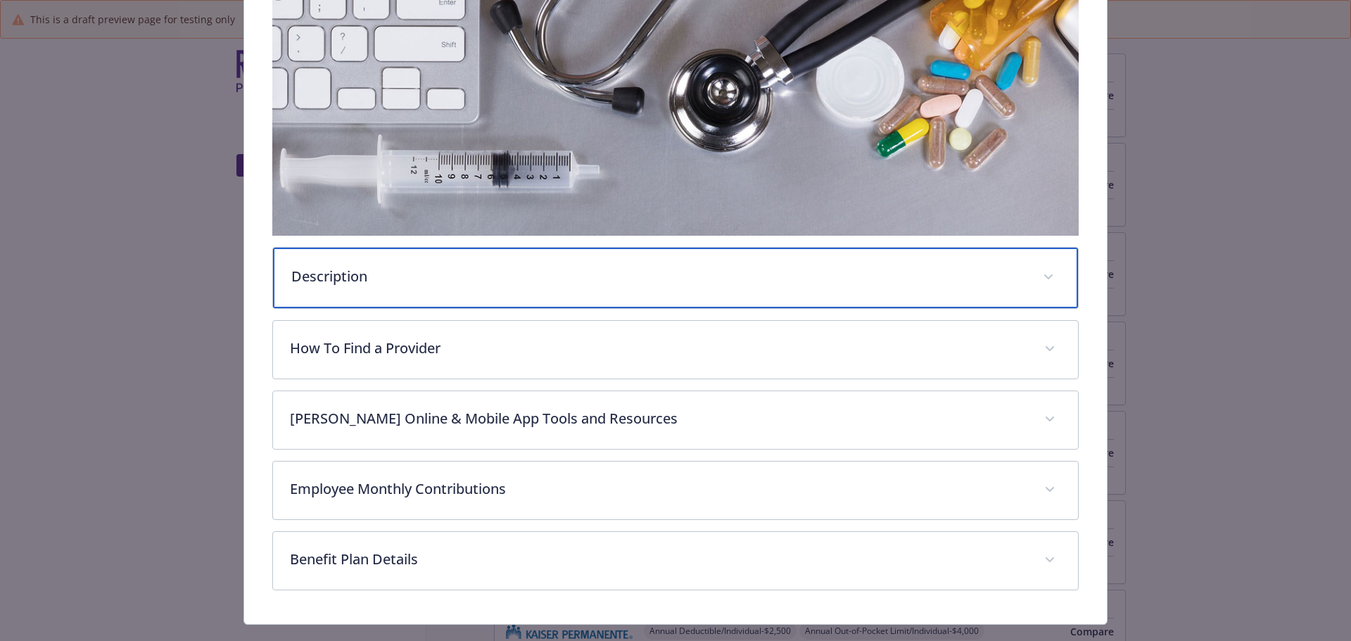
click at [388, 296] on div "Description" at bounding box center [676, 278] width 806 height 61
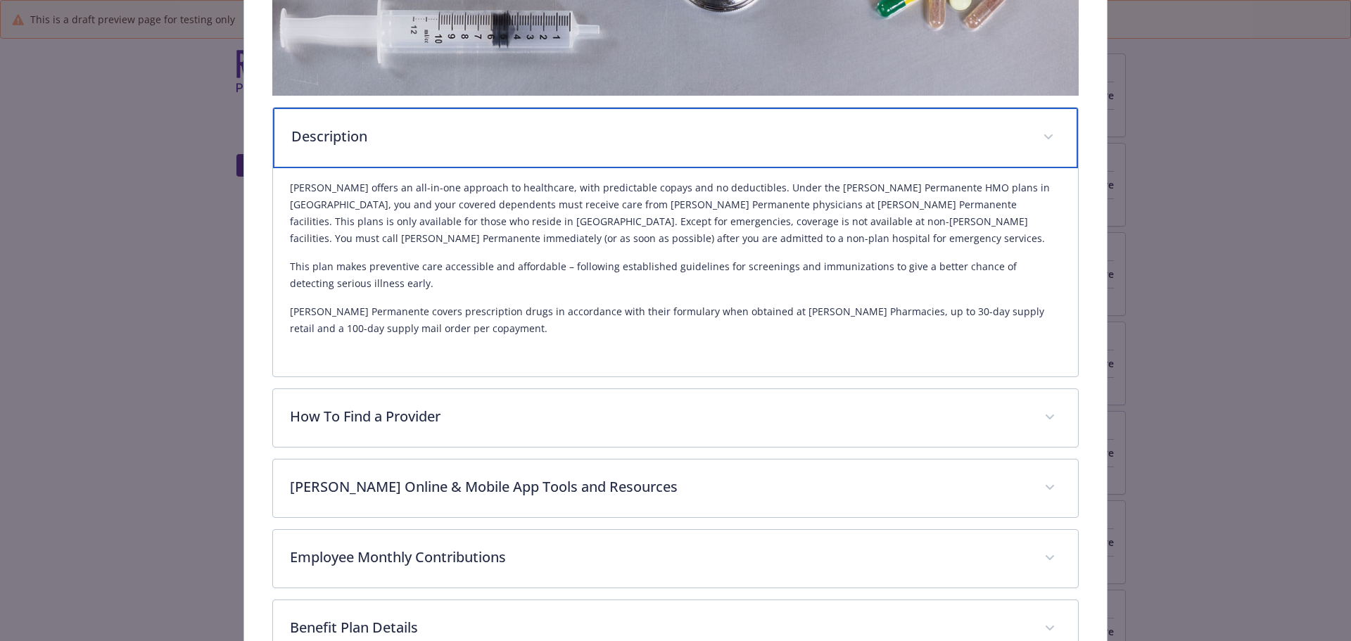
scroll to position [394, 0]
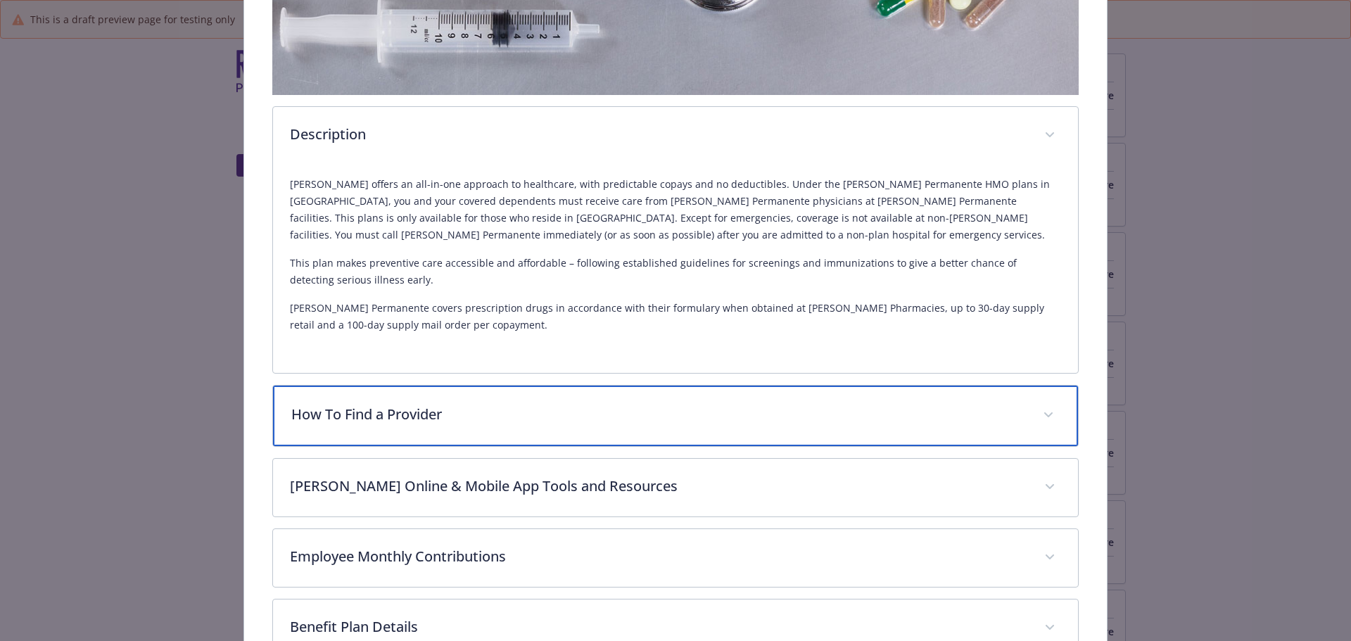
click at [479, 426] on div "How To Find a Provider" at bounding box center [676, 416] width 806 height 61
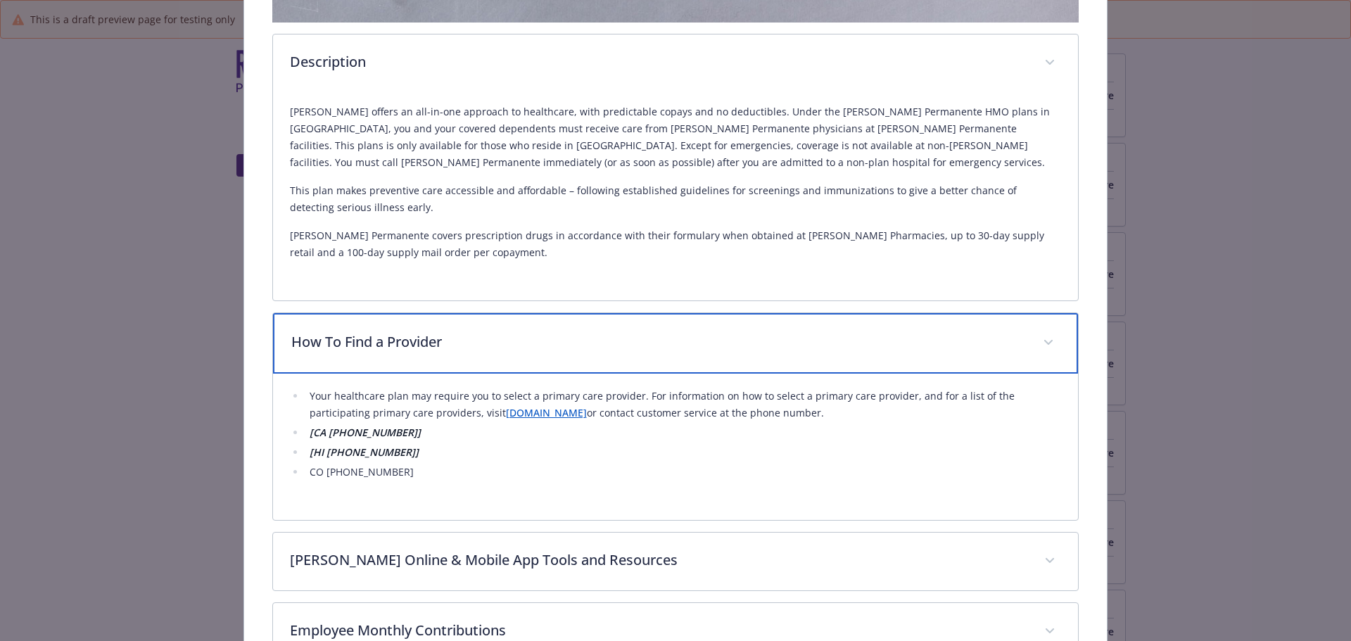
scroll to position [605, 0]
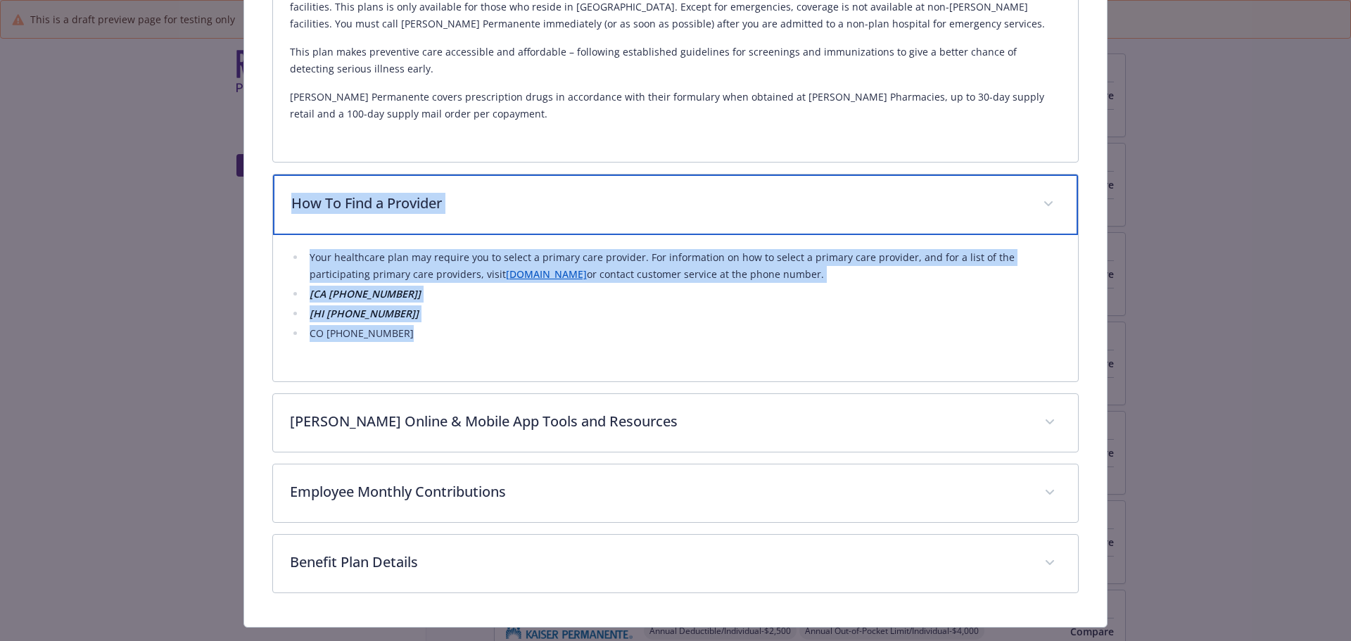
drag, startPoint x: 291, startPoint y: 202, endPoint x: 393, endPoint y: 337, distance: 169.3
click at [393, 337] on div "How To Find a Provider Your healthcare plan may require you to select a primary…" at bounding box center [675, 278] width 807 height 208
copy div "How To Find a Provider Your healthcare plan may require you to select a primary…"
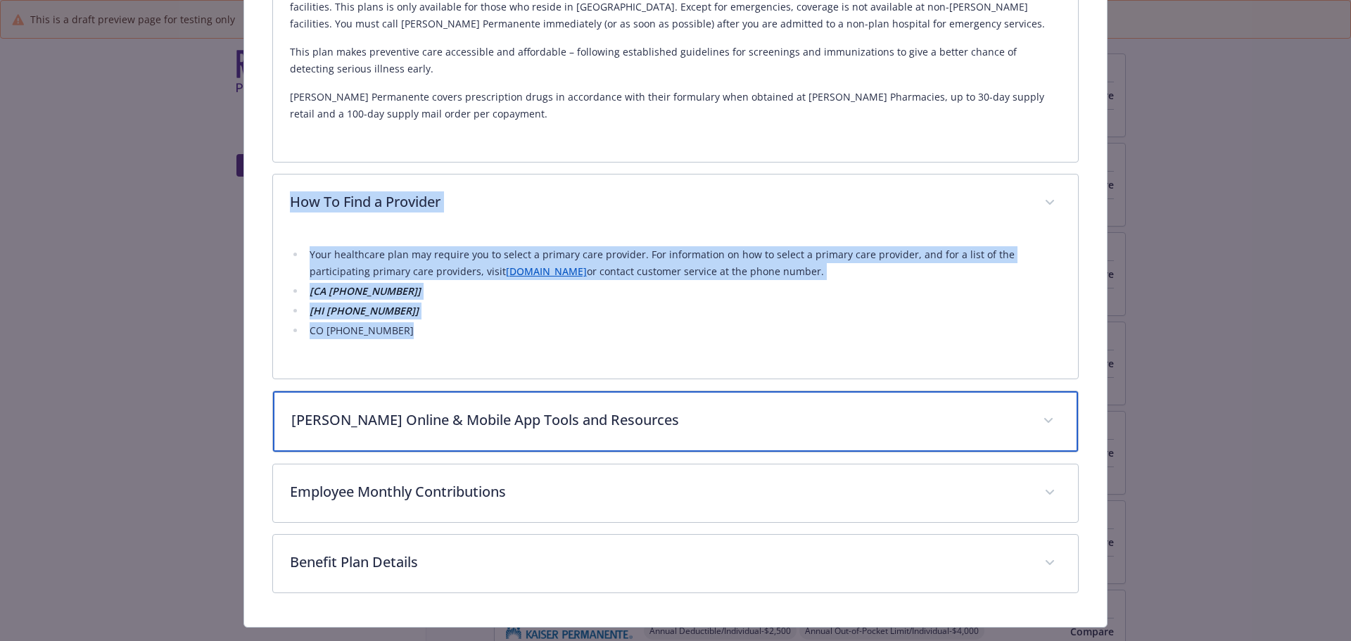
click at [456, 411] on p "[PERSON_NAME] Online & Mobile App Tools and Resources" at bounding box center [658, 419] width 735 height 21
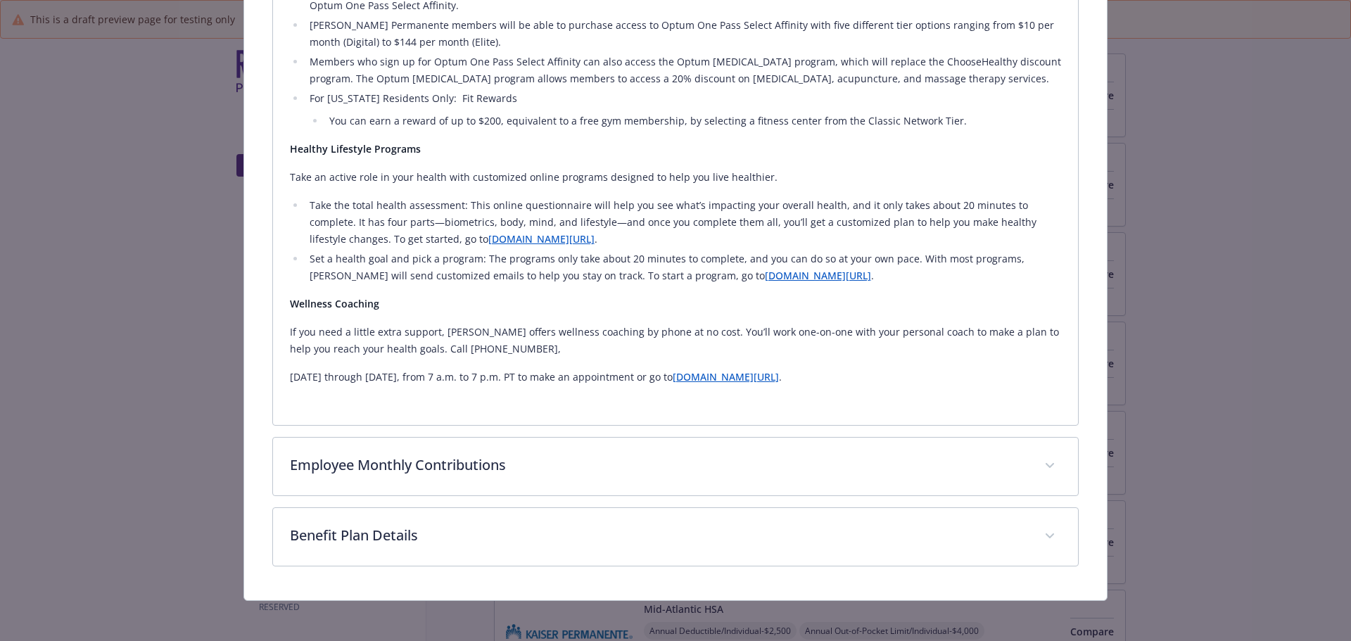
scroll to position [1532, 0]
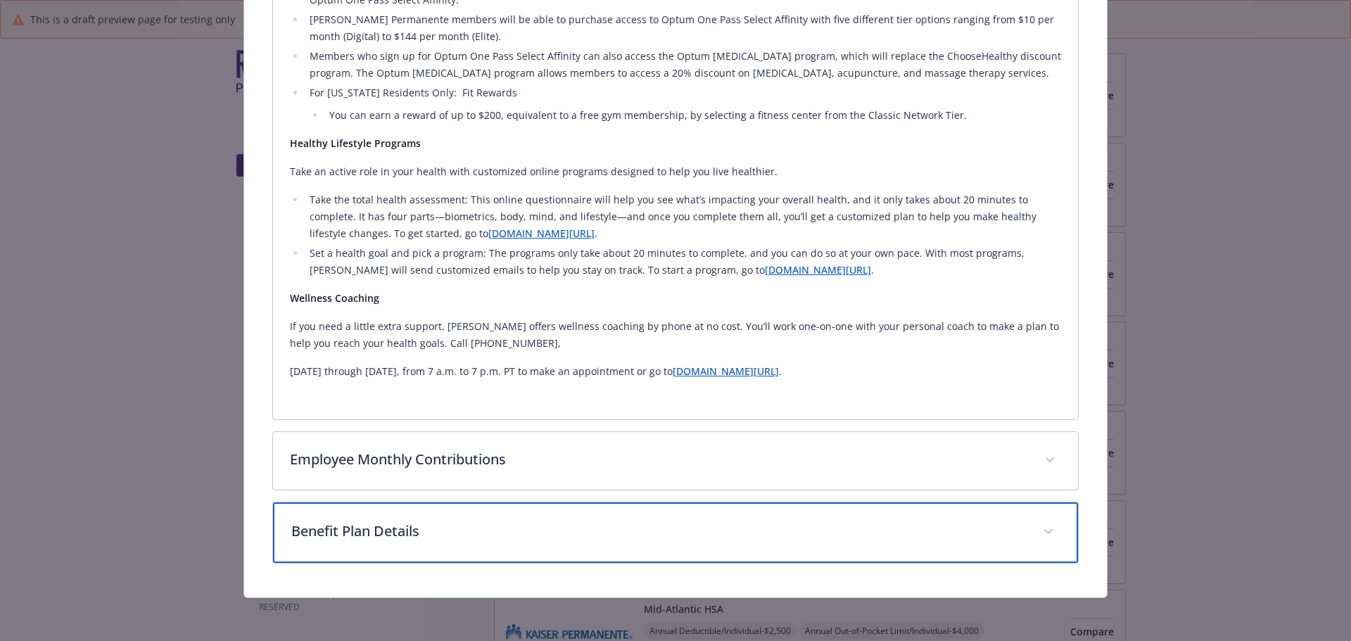
drag, startPoint x: 400, startPoint y: 526, endPoint x: 627, endPoint y: 459, distance: 236.2
click at [401, 526] on p "Benefit Plan Details" at bounding box center [658, 531] width 735 height 21
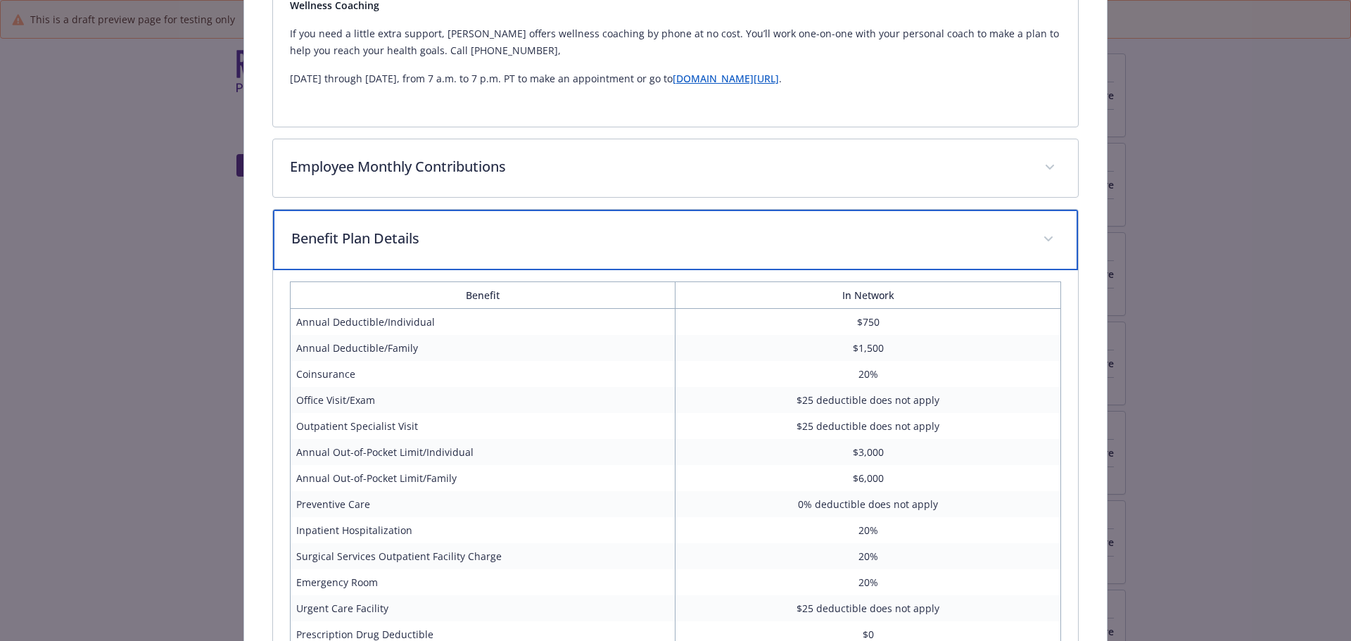
scroll to position [1881, 0]
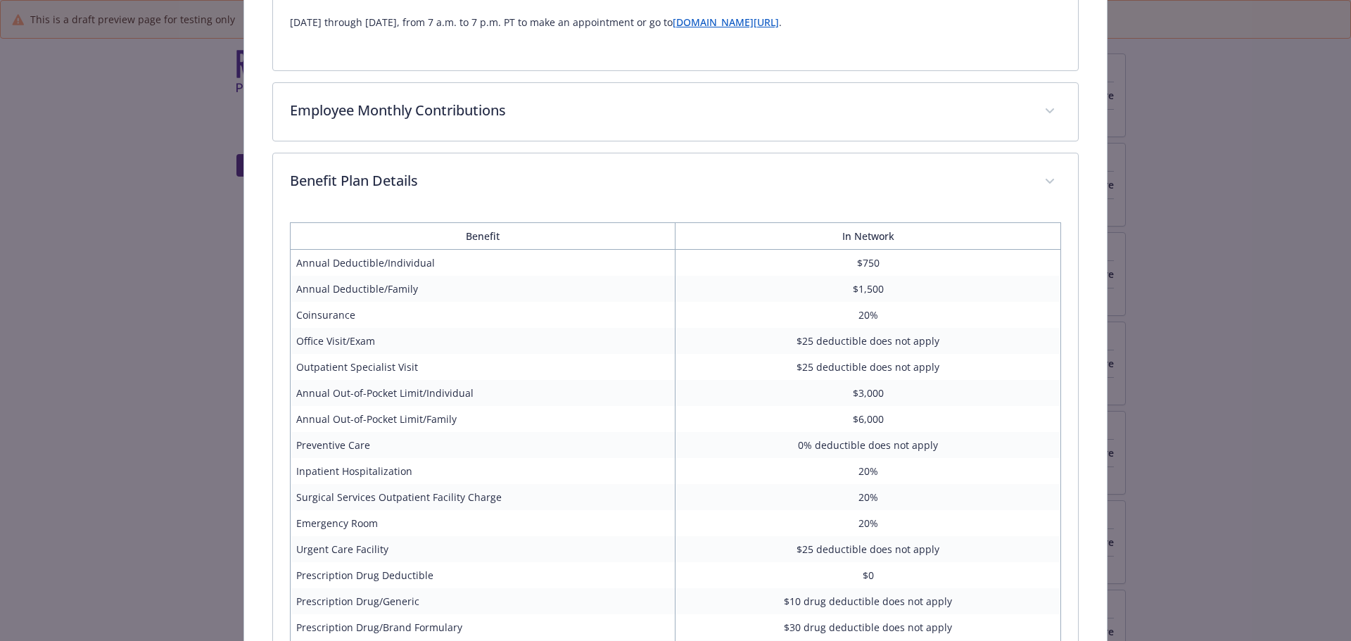
click at [924, 532] on td "20%" at bounding box center [868, 523] width 386 height 26
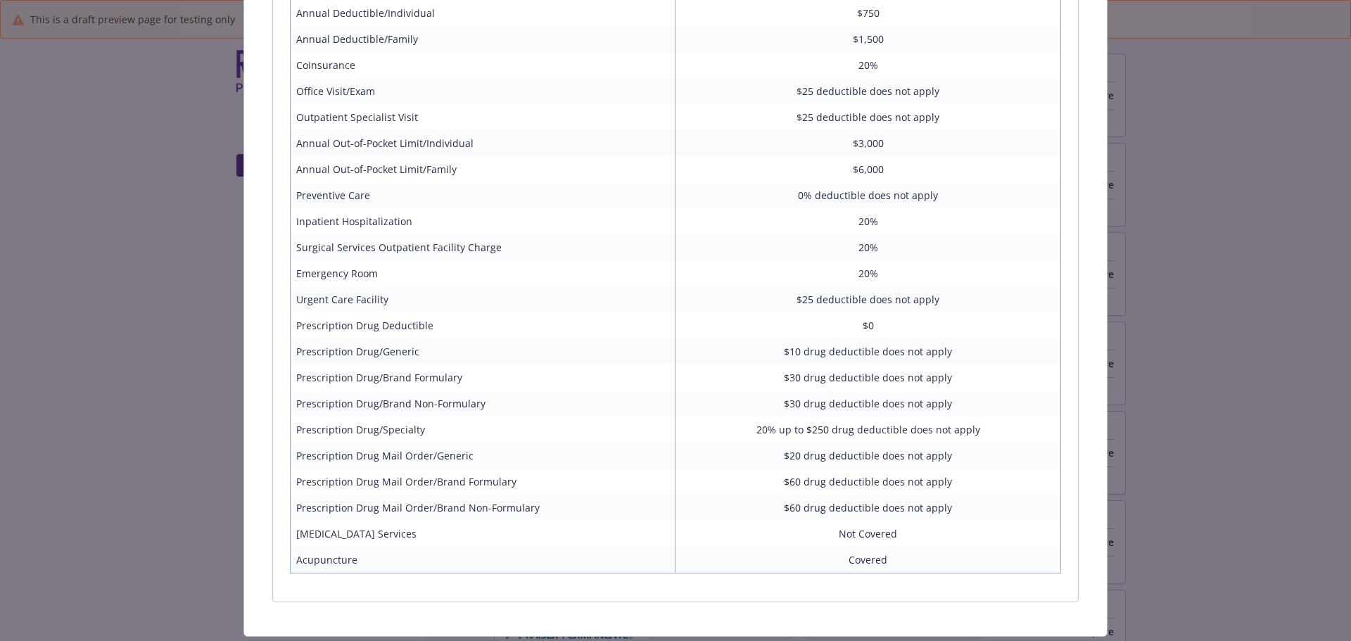
scroll to position [2170, 0]
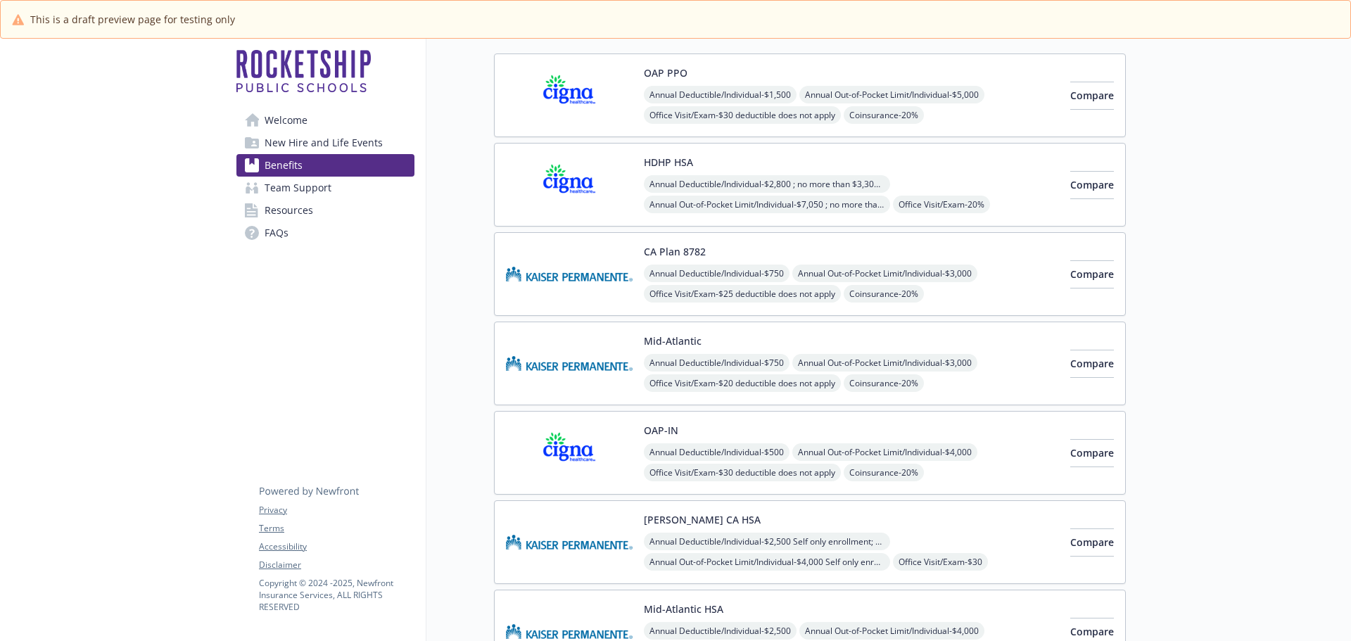
click at [699, 360] on span "Annual Deductible/Individual - $750" at bounding box center [717, 363] width 146 height 18
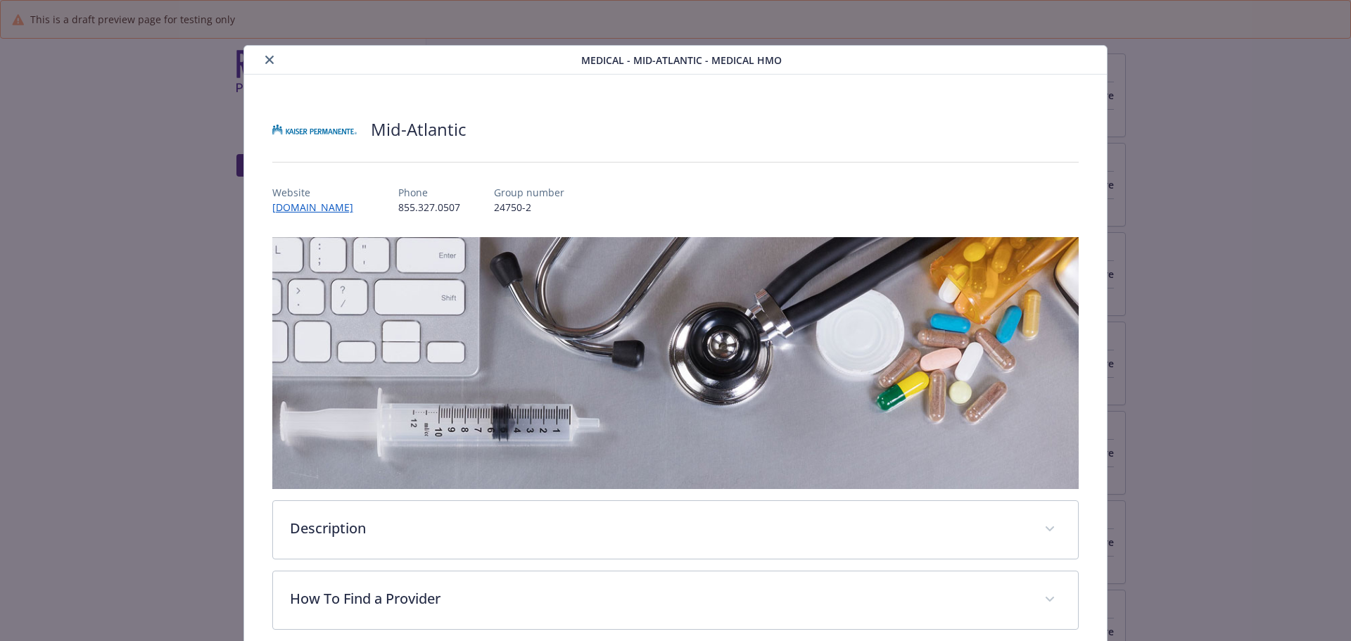
scroll to position [42, 0]
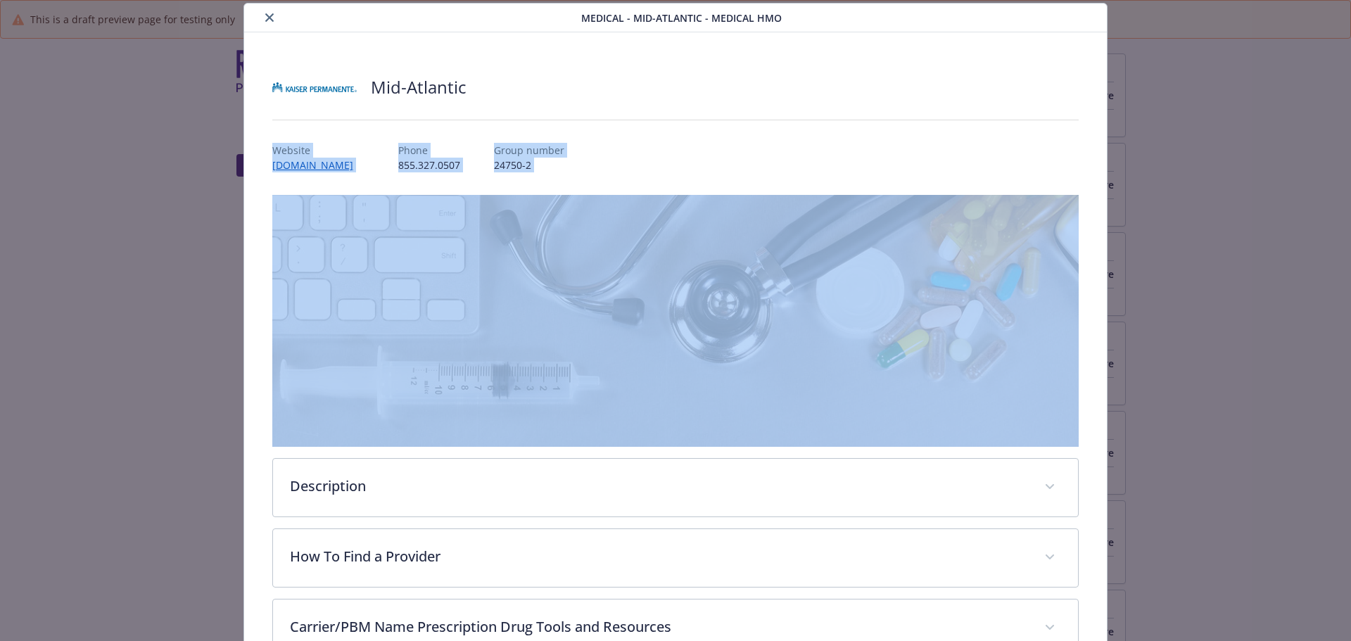
drag, startPoint x: 296, startPoint y: 151, endPoint x: 482, endPoint y: 166, distance: 186.4
click at [541, 174] on div "Mid-Atlantic Website [DOMAIN_NAME] Phone [PHONE_NUMBER] Group number 24750-2 De…" at bounding box center [675, 467] width 807 height 803
copy div "Website [DOMAIN_NAME] Phone [PHONE_NUMBER] Group number 24750-2"
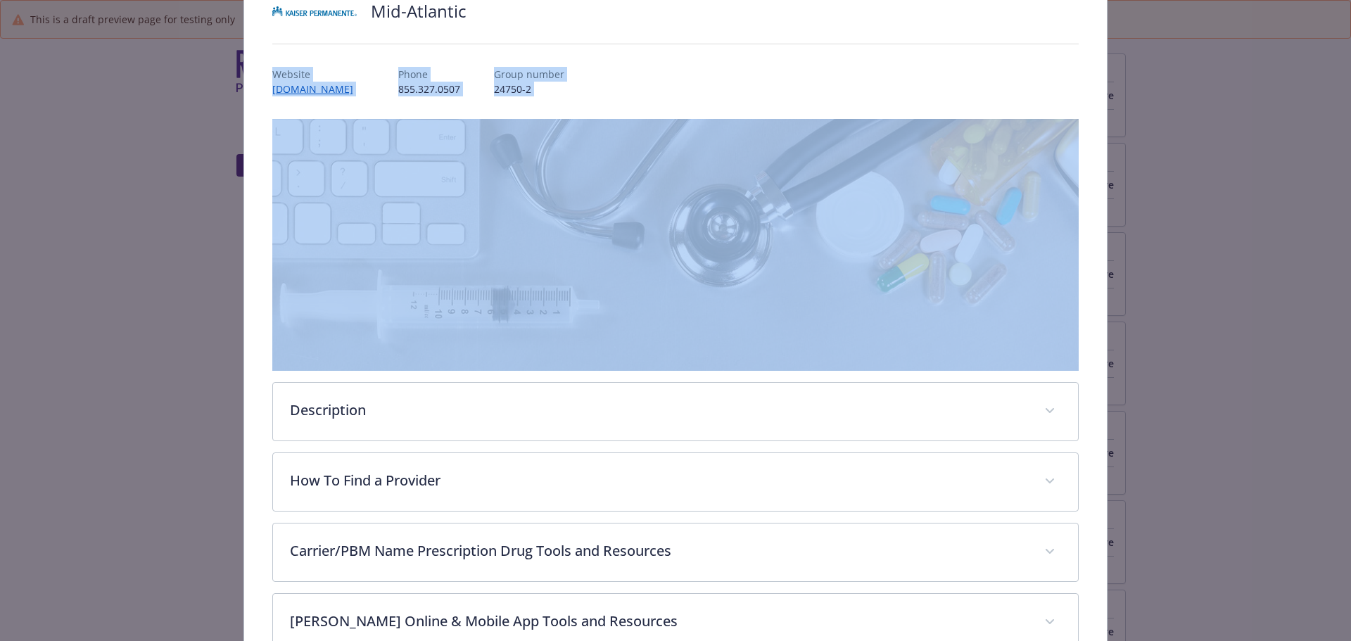
scroll to position [183, 0]
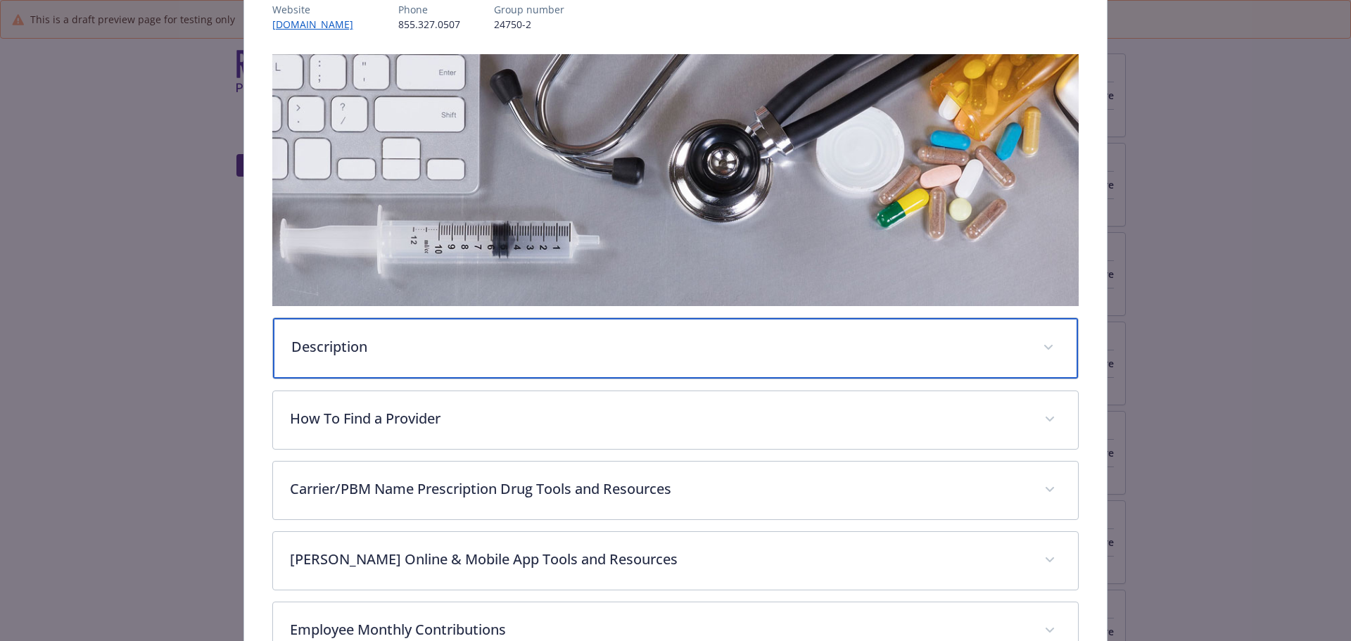
click at [455, 349] on p "Description" at bounding box center [658, 346] width 735 height 21
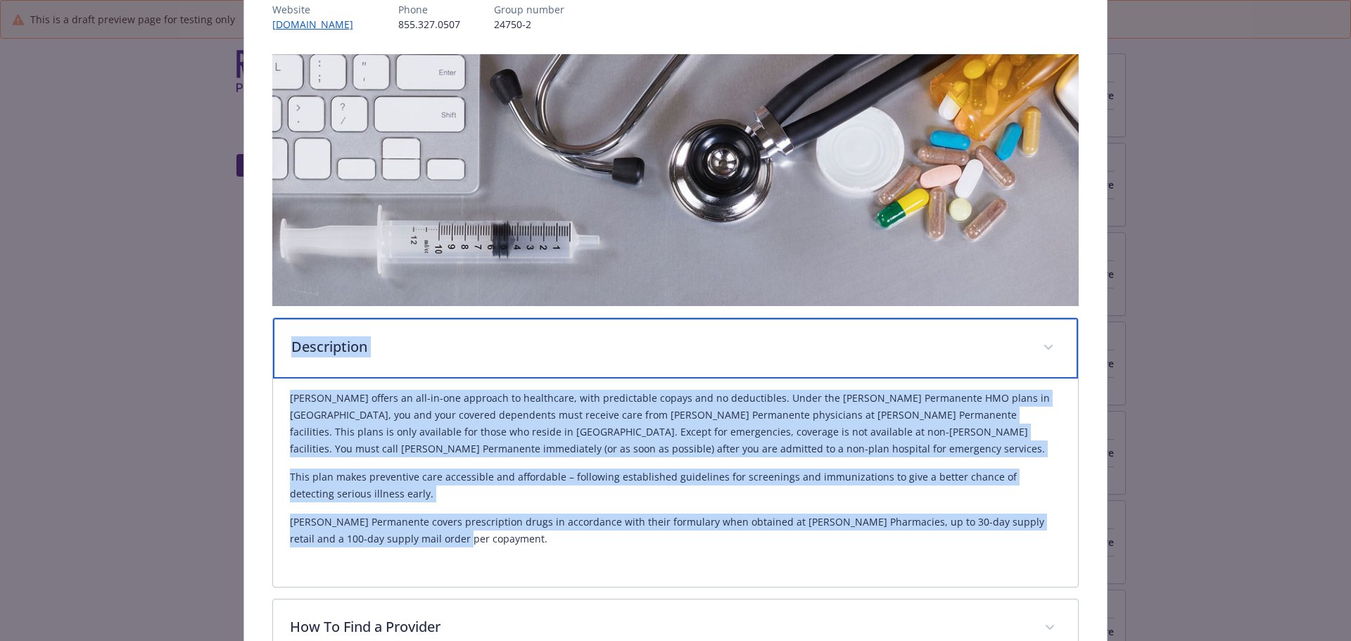
drag, startPoint x: 290, startPoint y: 344, endPoint x: 418, endPoint y: 532, distance: 227.4
click at [418, 532] on div "Description [PERSON_NAME] offers an all-in-one approach to healthcare, with pre…" at bounding box center [675, 452] width 807 height 270
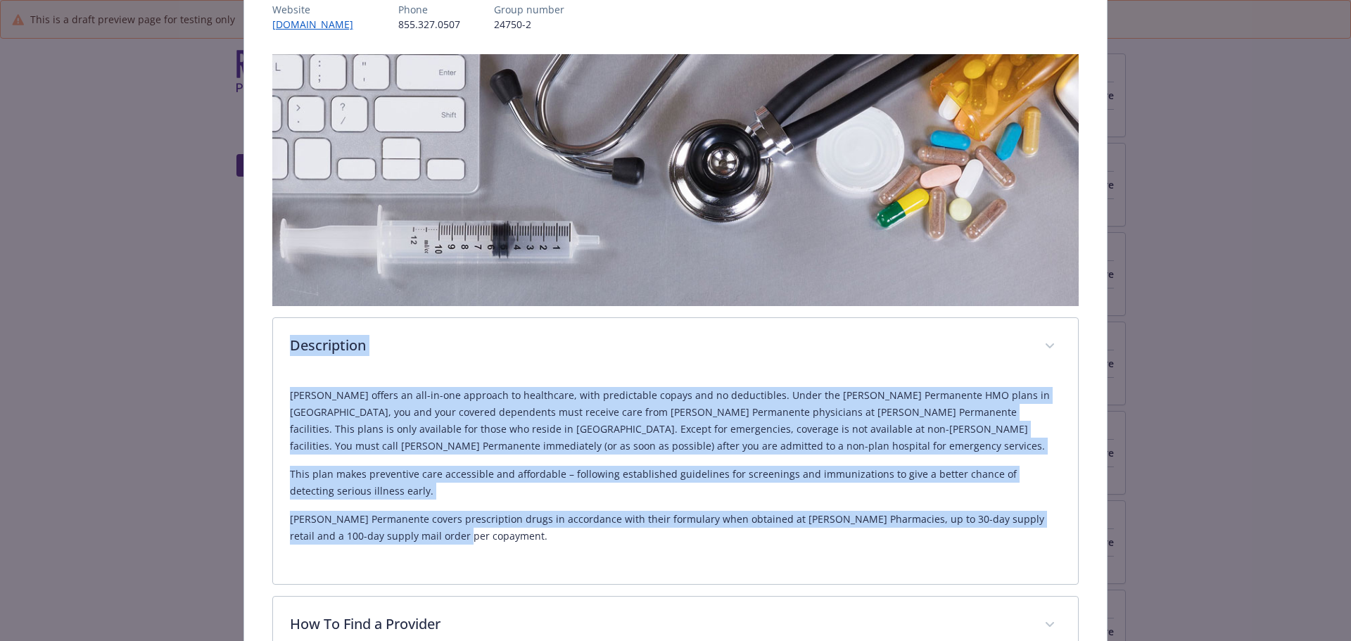
copy div "Description [PERSON_NAME] offers an all-in-one approach to healthcare, with pre…"
click at [780, 503] on div "[PERSON_NAME] offers an all-in-one approach to healthcare, with predictable cop…" at bounding box center [676, 466] width 772 height 158
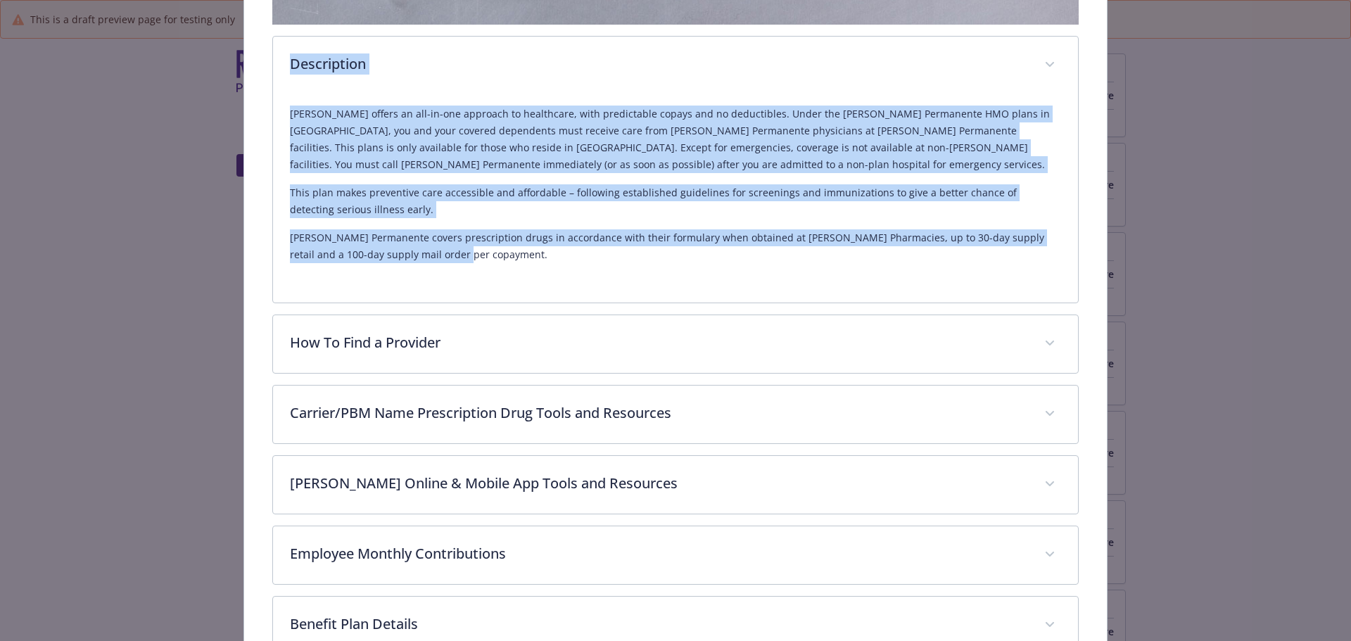
scroll to position [535, 0]
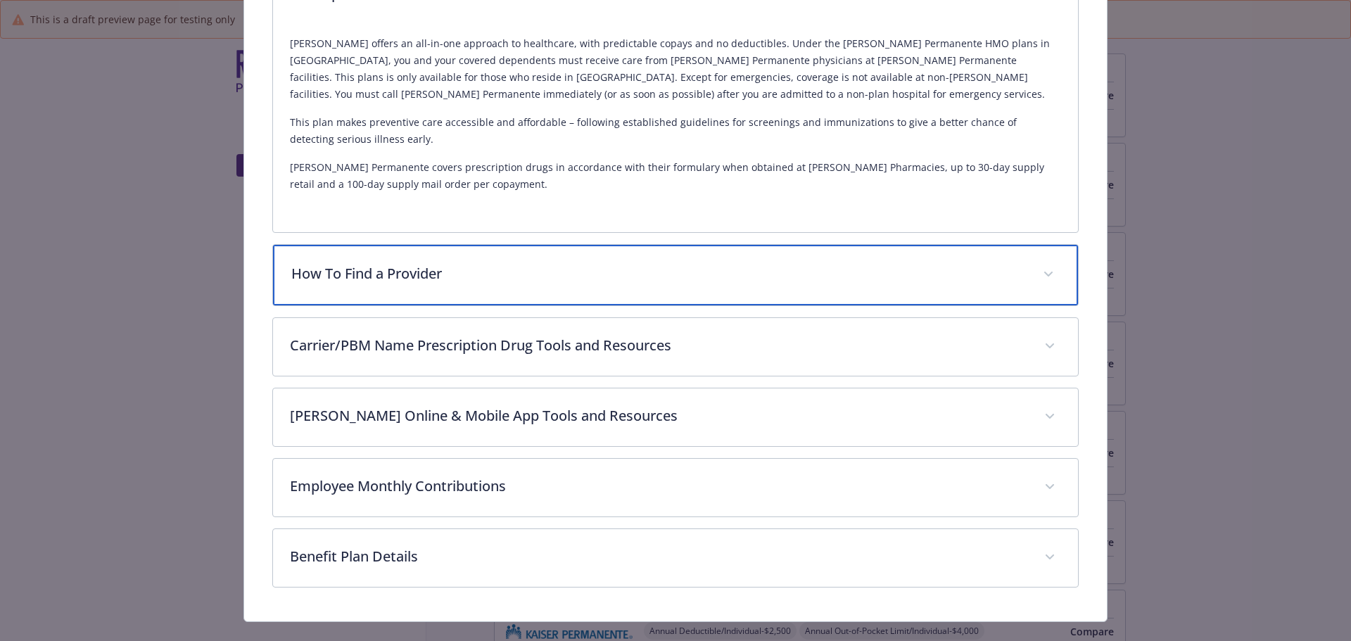
click at [417, 273] on p "How To Find a Provider" at bounding box center [658, 273] width 735 height 21
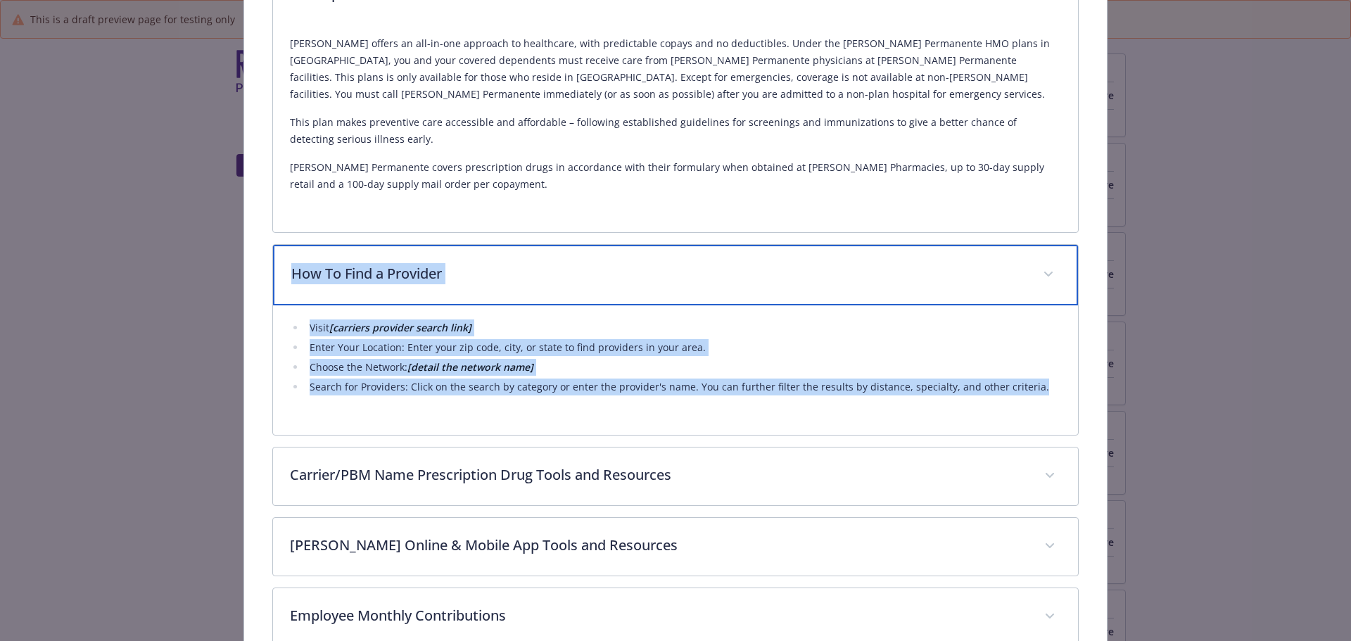
drag, startPoint x: 293, startPoint y: 276, endPoint x: 554, endPoint y: 303, distance: 262.4
click at [1024, 407] on div "How To Find a Provider Visit [carriers provider search link] Enter Your Locatio…" at bounding box center [675, 339] width 807 height 191
copy div "How To Find a Provider Visit [carriers provider search link] Enter Your Locatio…"
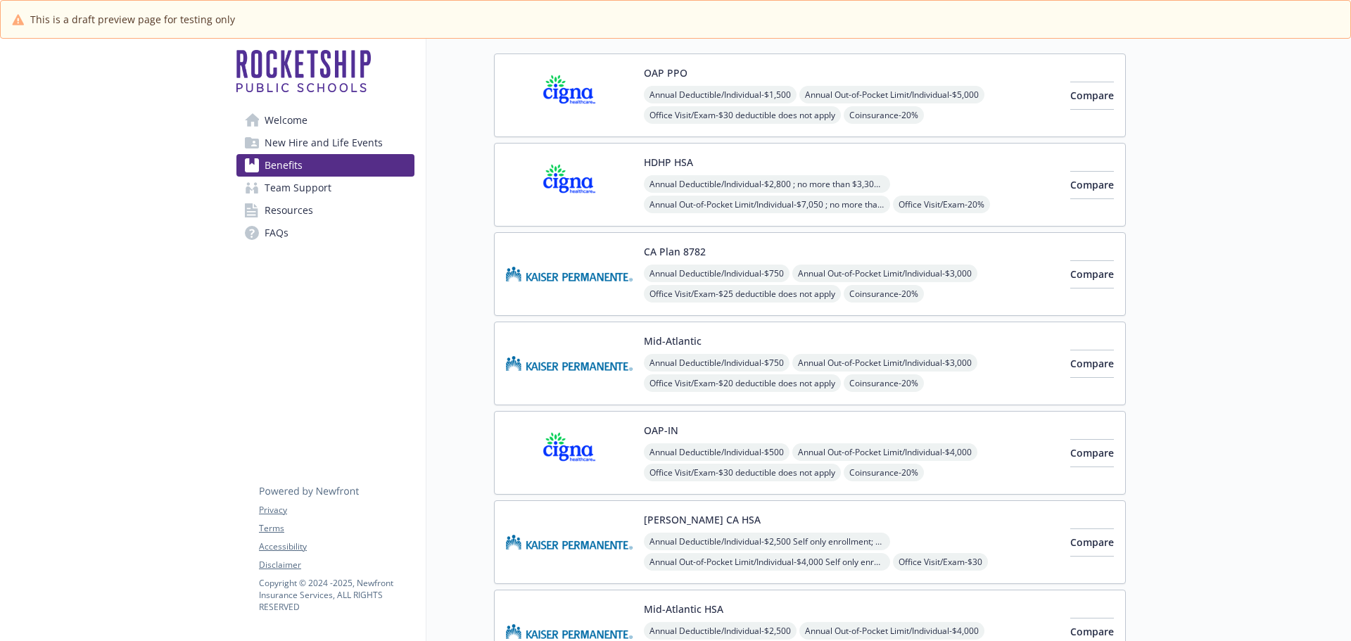
click at [704, 355] on span "Annual Deductible/Individual - $750" at bounding box center [717, 363] width 146 height 18
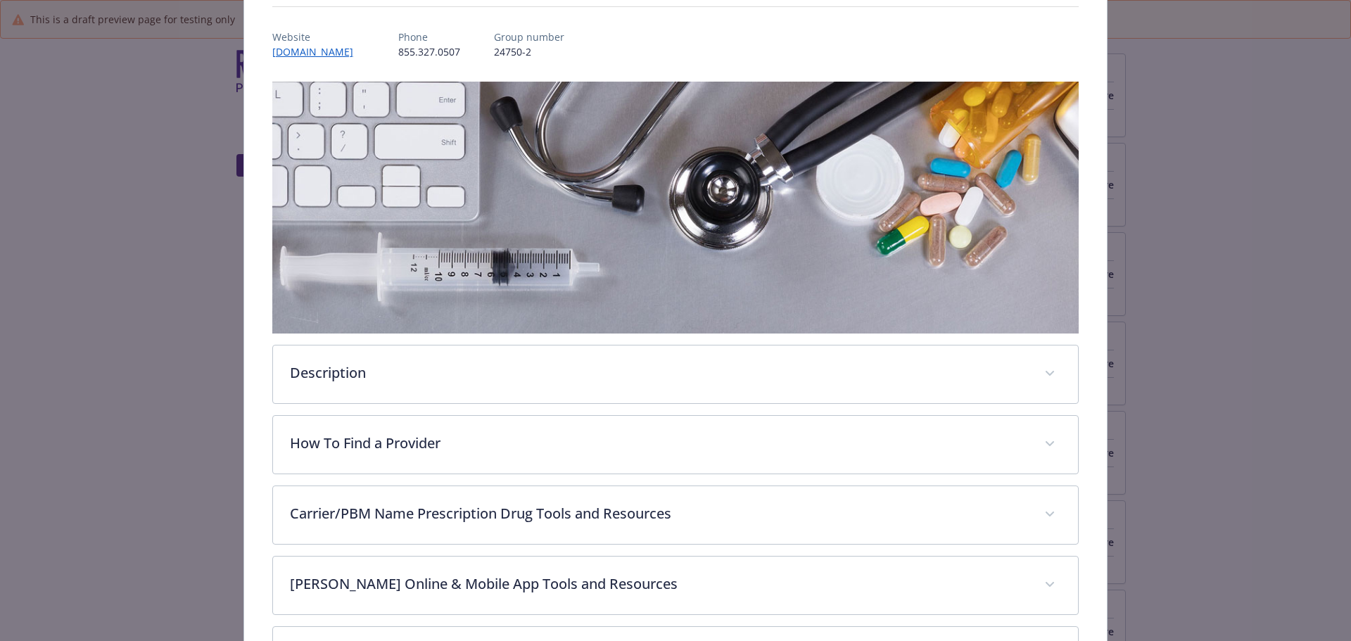
scroll to position [348, 0]
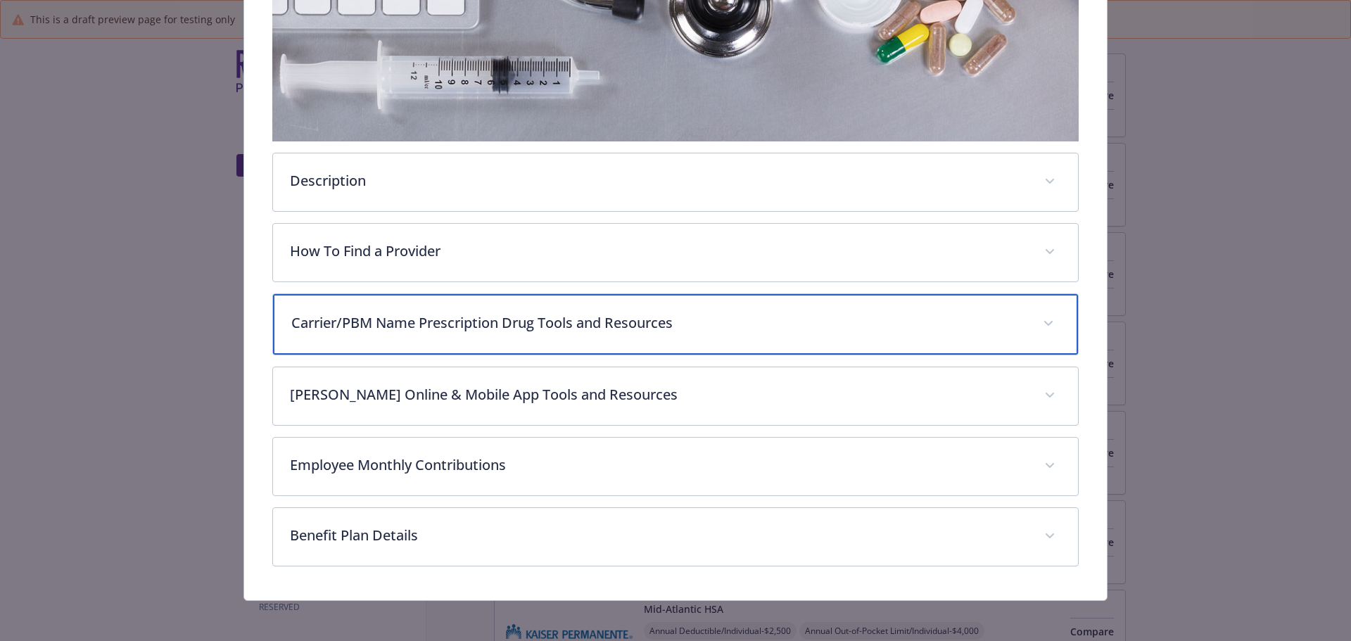
click at [313, 325] on p "Carrier/PBM Name Prescription Drug Tools and Resources" at bounding box center [658, 322] width 735 height 21
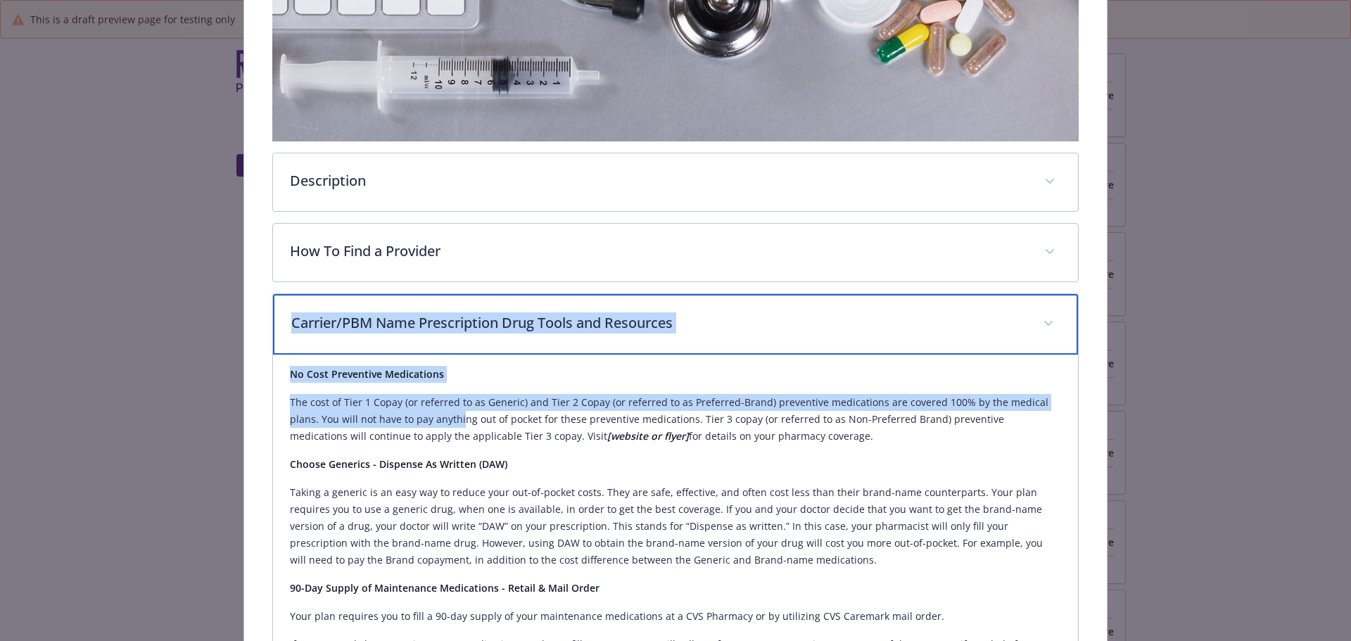
drag, startPoint x: 292, startPoint y: 324, endPoint x: 457, endPoint y: 413, distance: 187.0
click at [1044, 321] on icon "details for plan Medical - Mid-Atlantic - Medical HMO" at bounding box center [1048, 324] width 8 height 6
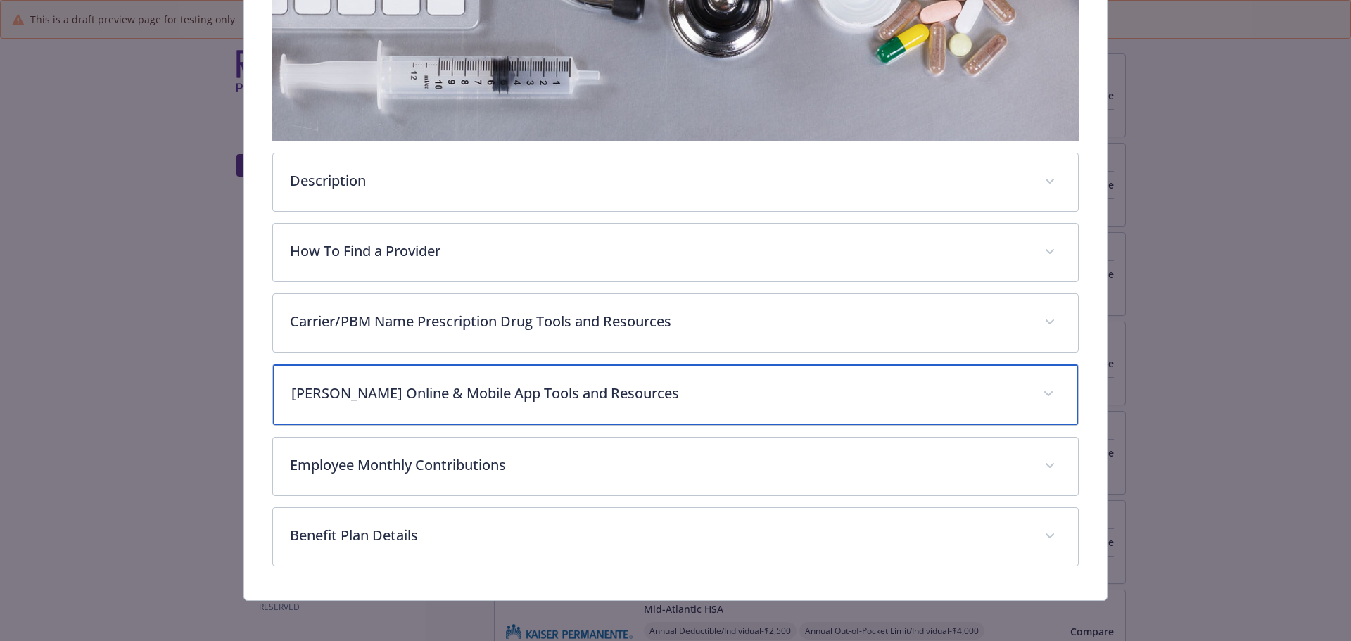
click at [498, 396] on p "[PERSON_NAME] Online & Mobile App Tools and Resources" at bounding box center [658, 393] width 735 height 21
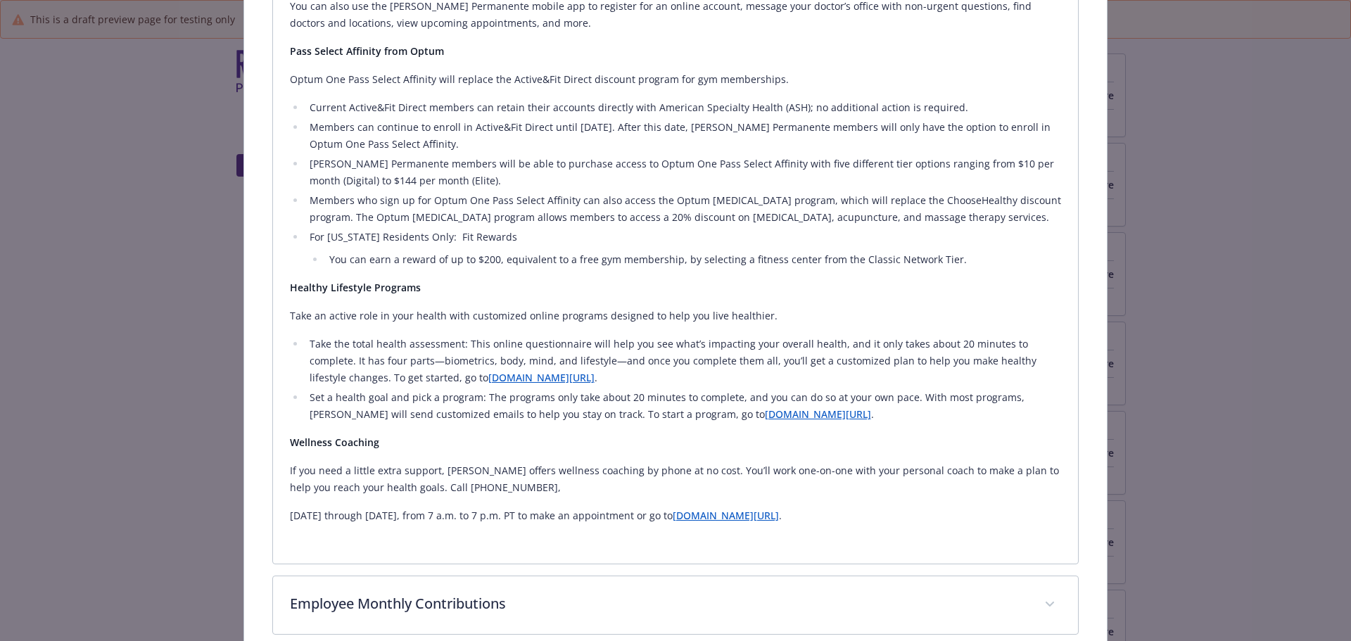
scroll to position [1122, 0]
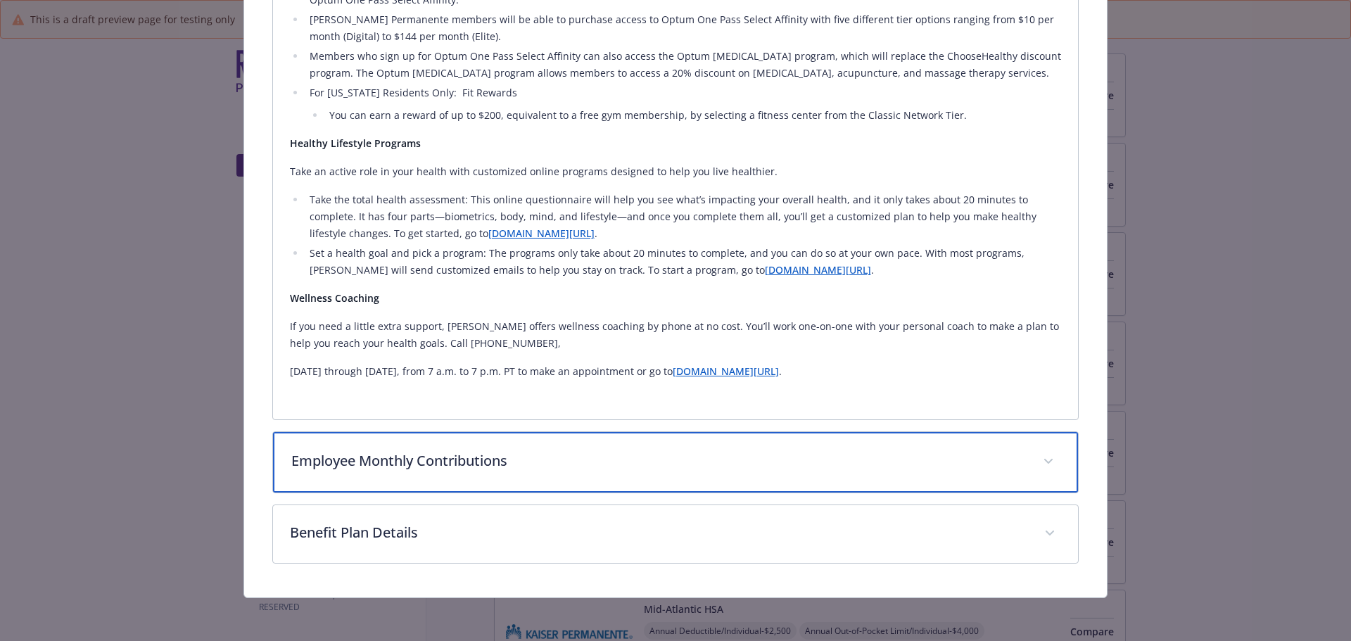
click at [483, 445] on div "Employee Monthly Contributions" at bounding box center [676, 462] width 806 height 61
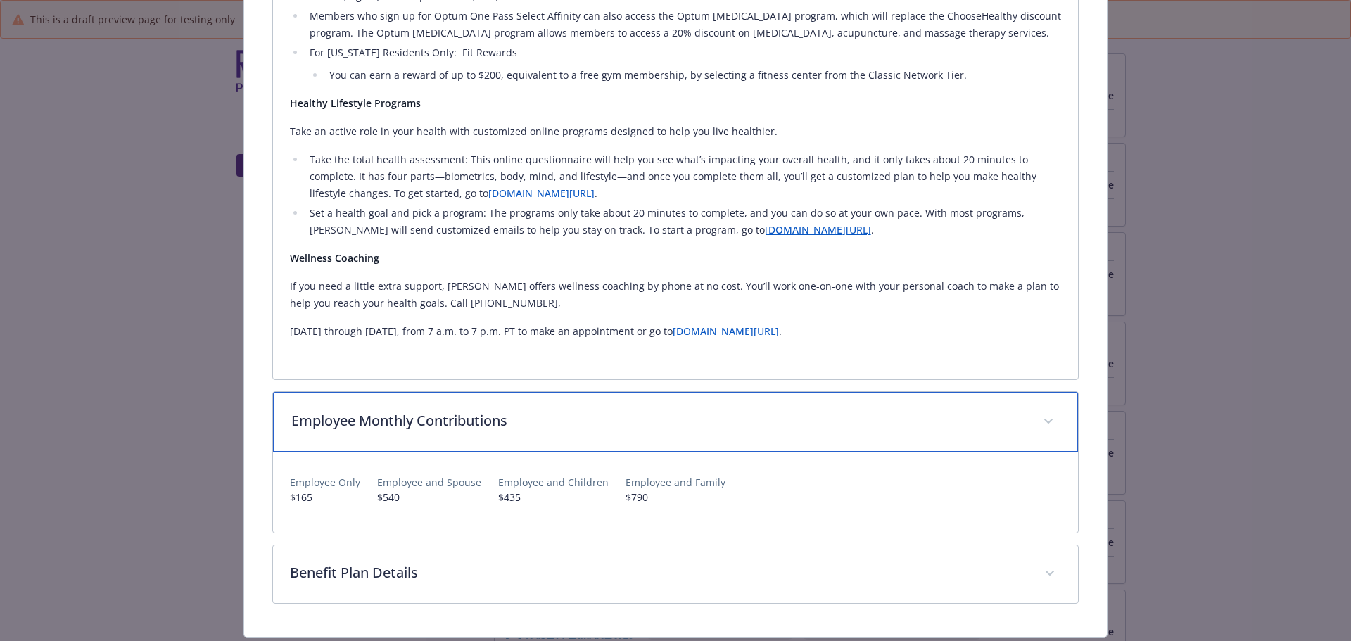
scroll to position [1328, 0]
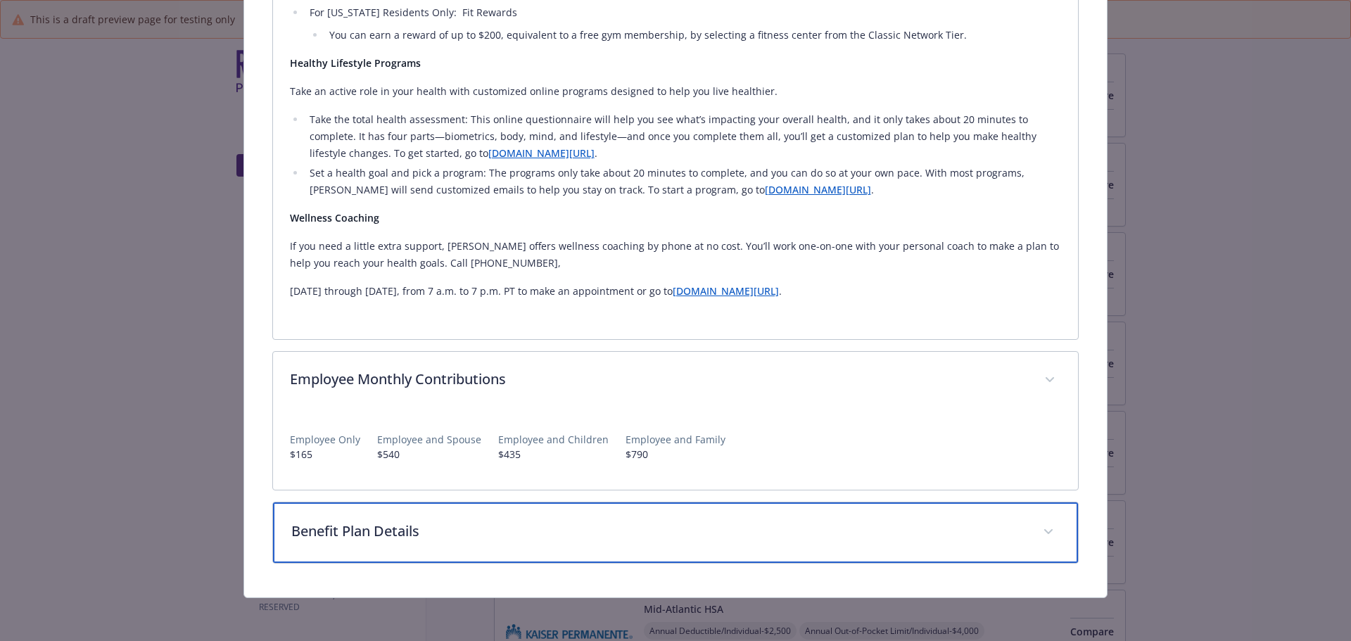
click at [474, 514] on div "Benefit Plan Details" at bounding box center [676, 532] width 806 height 61
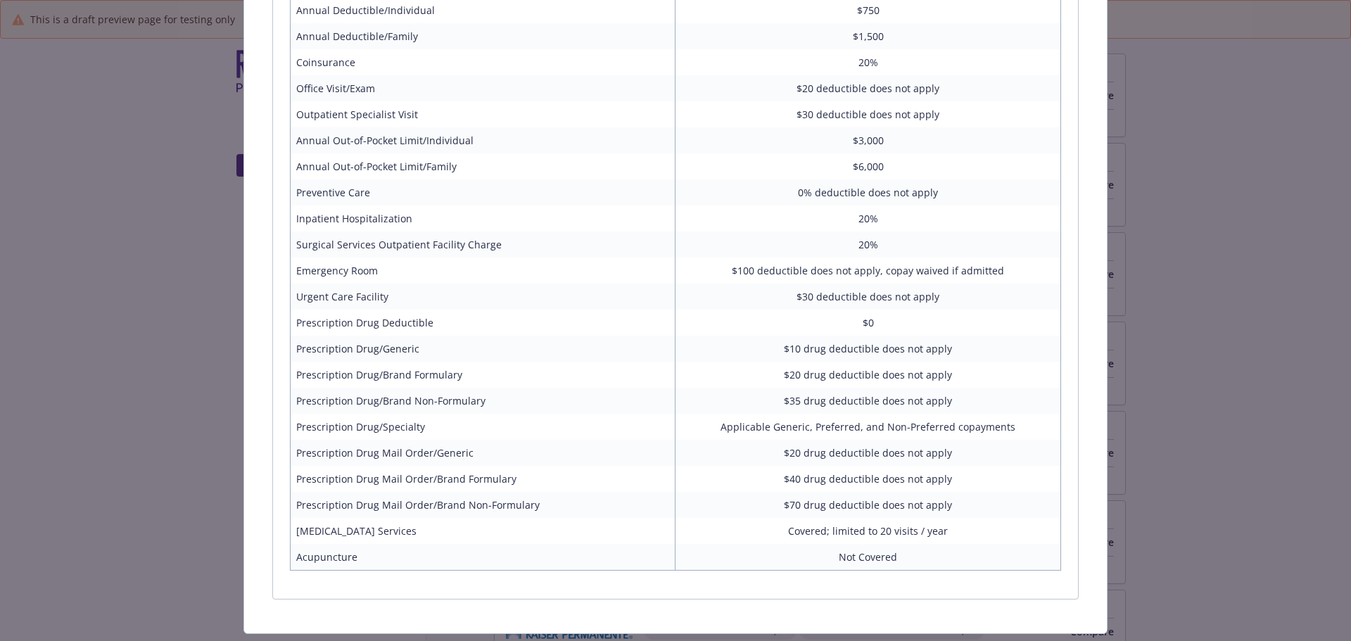
scroll to position [1962, 0]
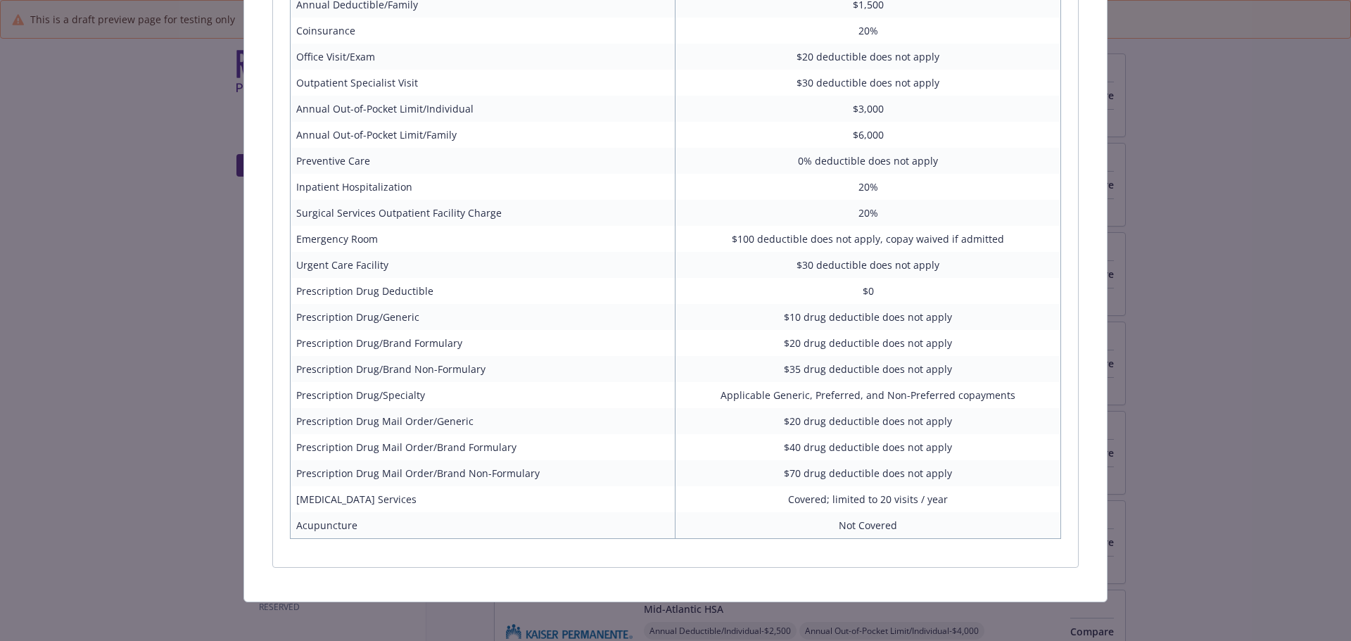
drag, startPoint x: 1209, startPoint y: 219, endPoint x: 1226, endPoint y: 223, distance: 17.4
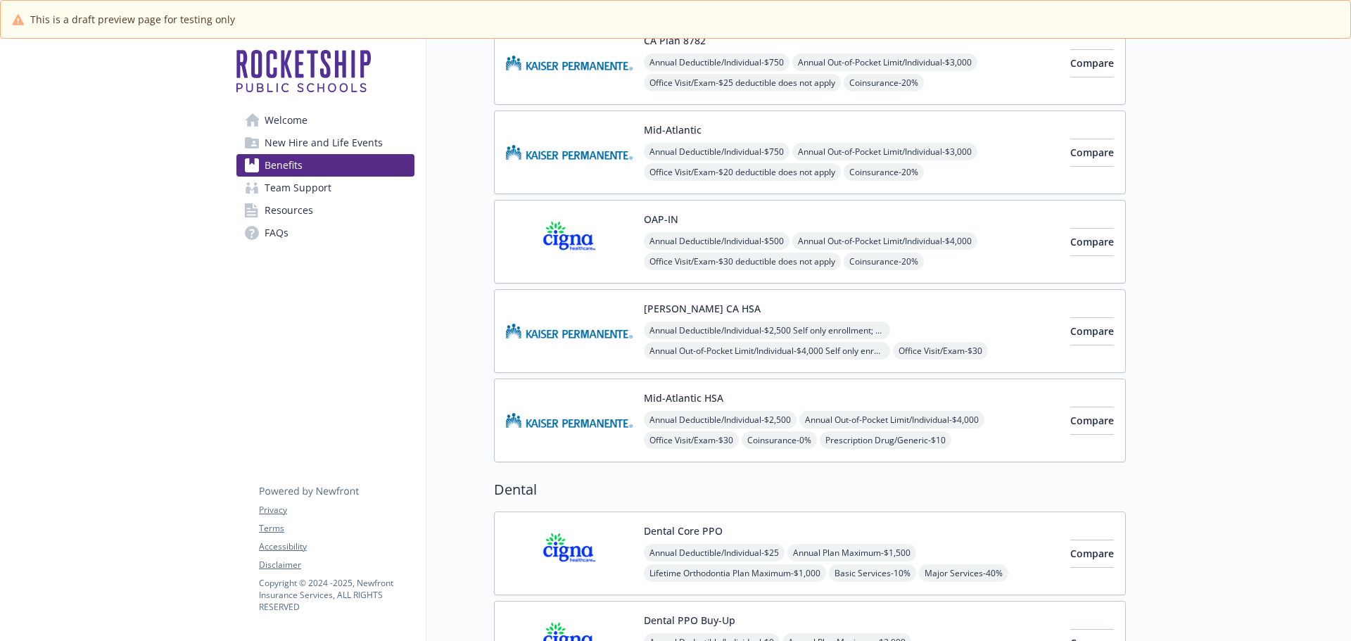
scroll to position [422, 0]
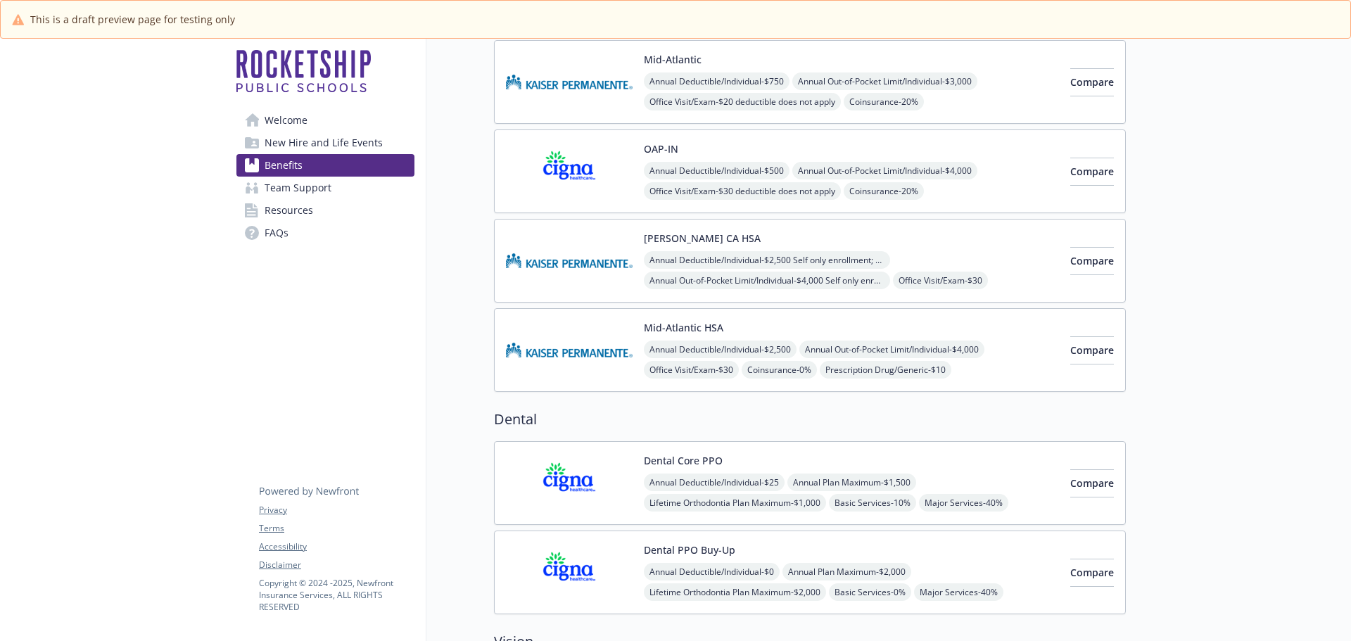
click at [592, 250] on img at bounding box center [569, 261] width 127 height 60
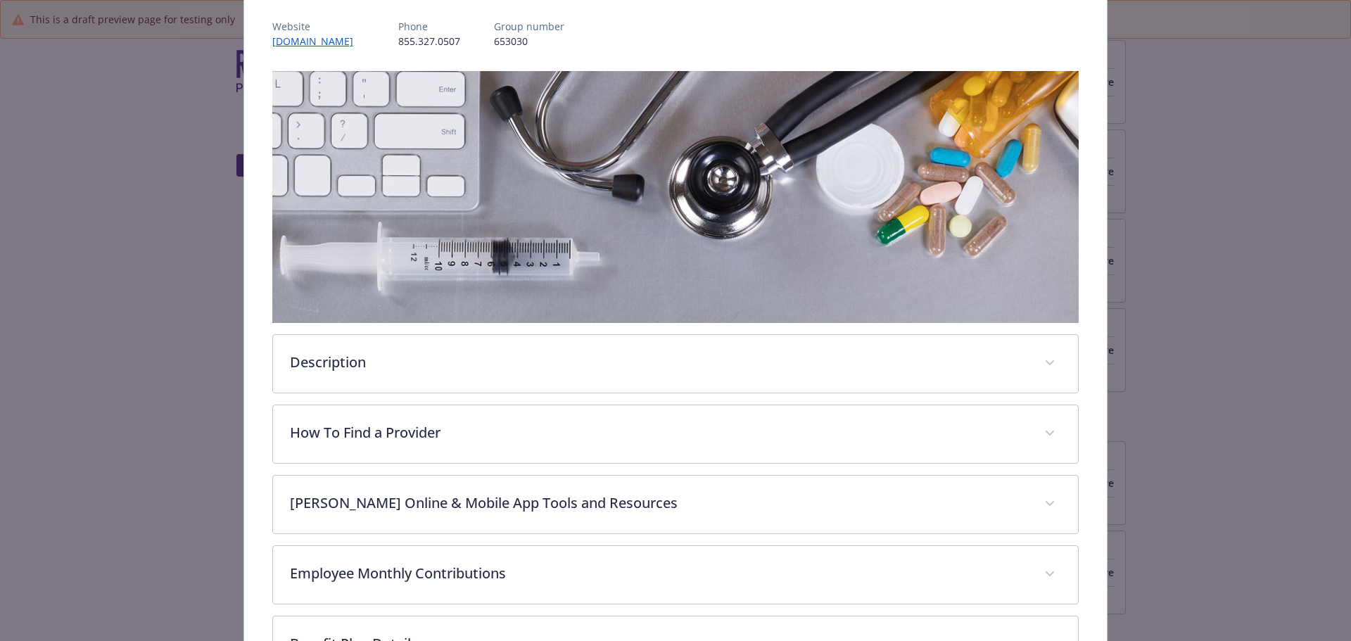
scroll to position [211, 0]
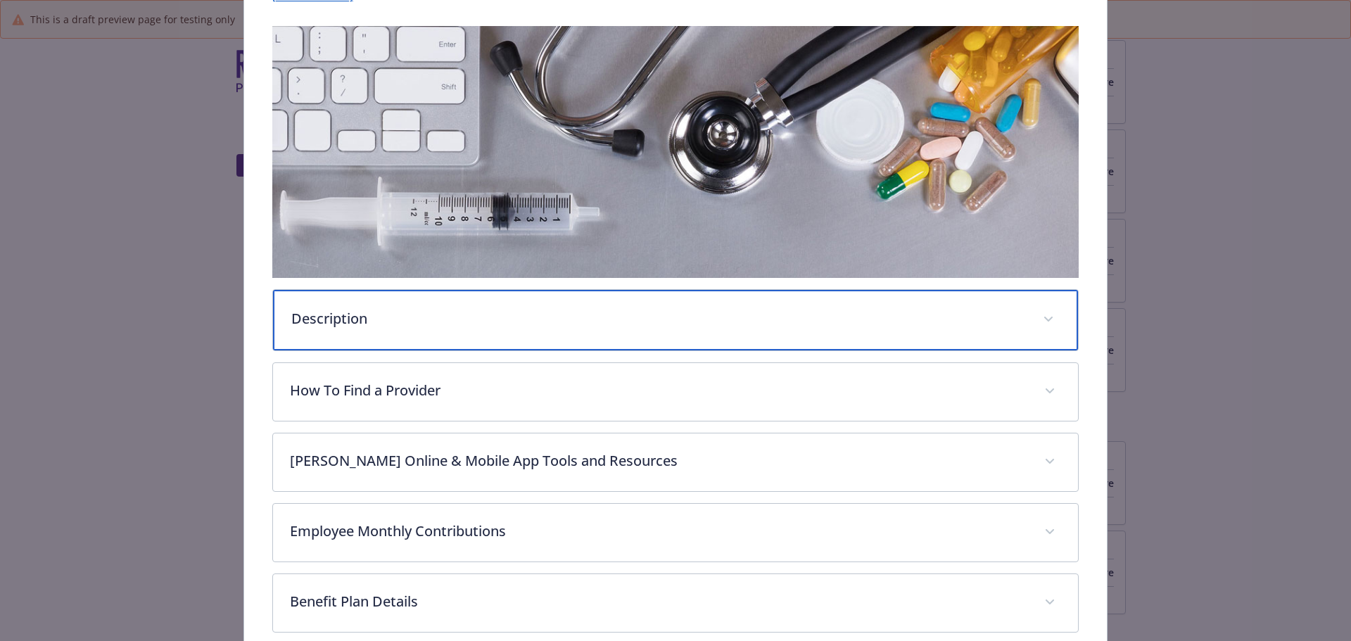
click at [419, 330] on div "Description" at bounding box center [676, 320] width 806 height 61
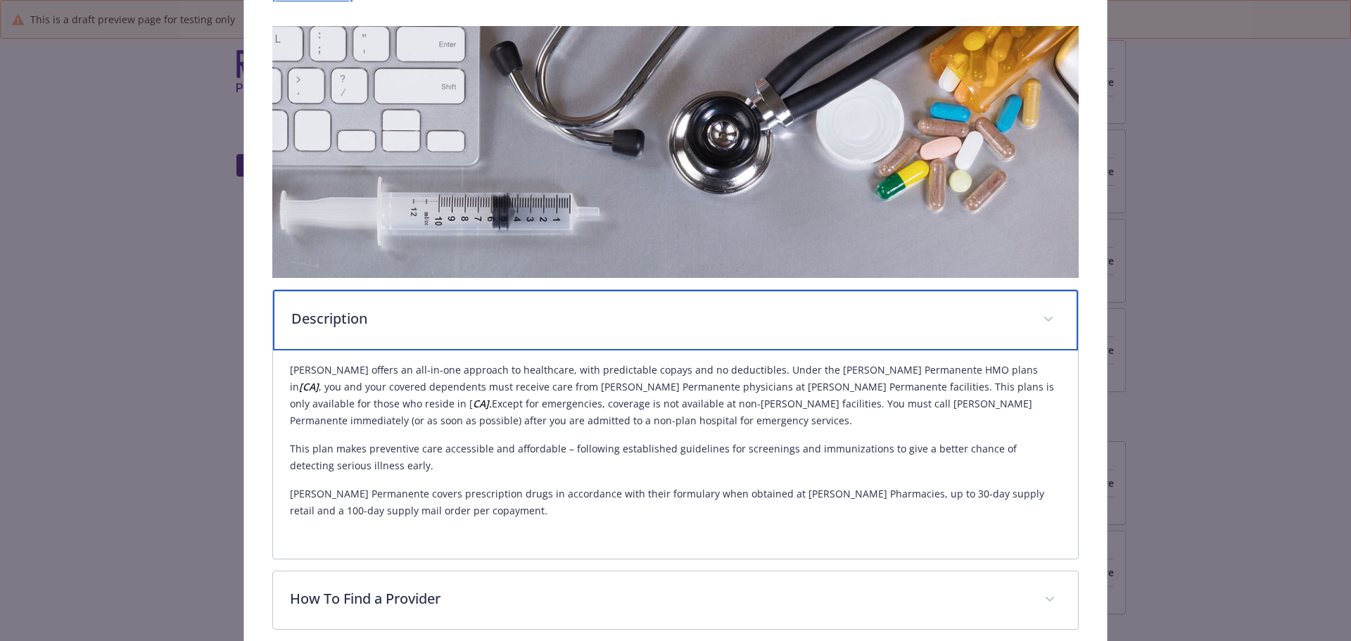
scroll to position [0, 0]
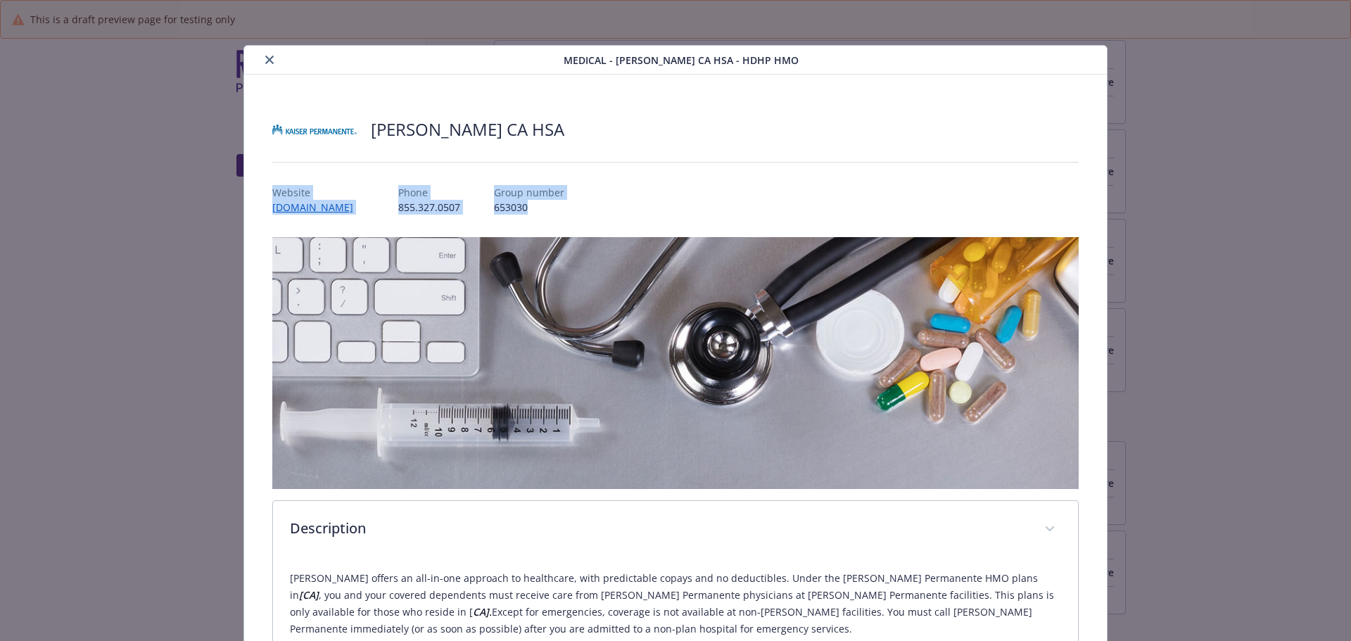
drag, startPoint x: 268, startPoint y: 190, endPoint x: 577, endPoint y: 204, distance: 309.2
click at [577, 204] on div "[PERSON_NAME] CA HSA Website [DOMAIN_NAME] Phone [PHONE_NUMBER] Group number 65…" at bounding box center [675, 579] width 863 height 1008
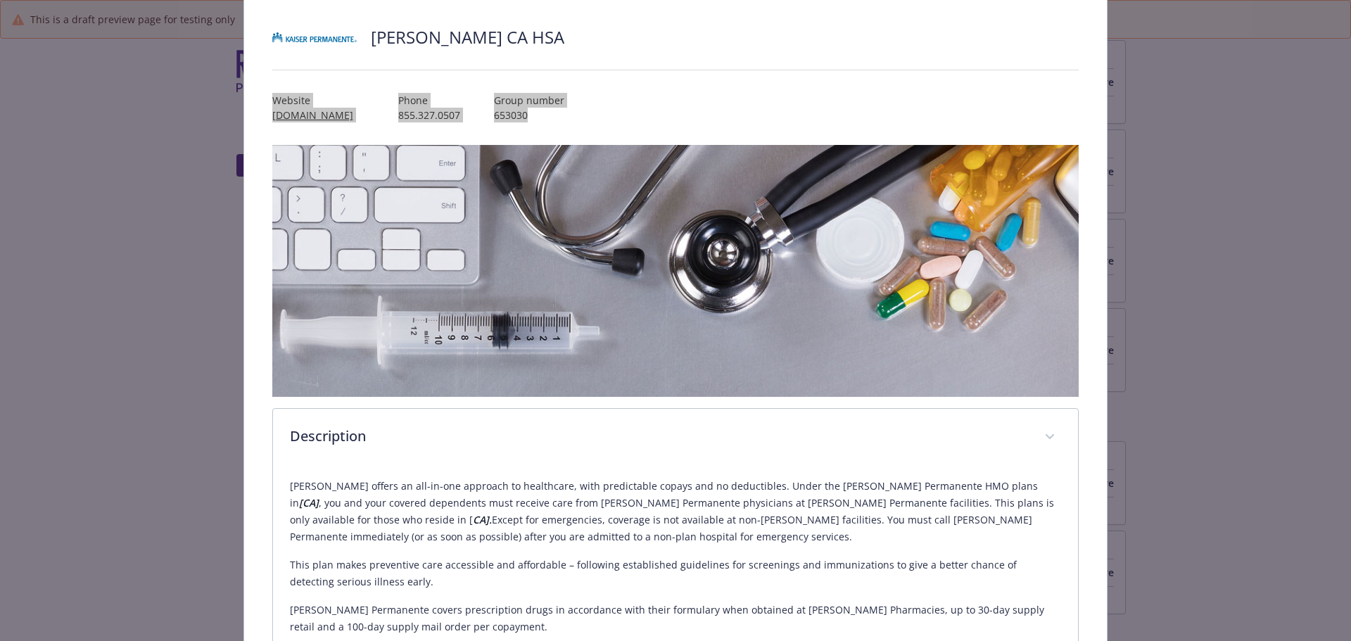
scroll to position [281, 0]
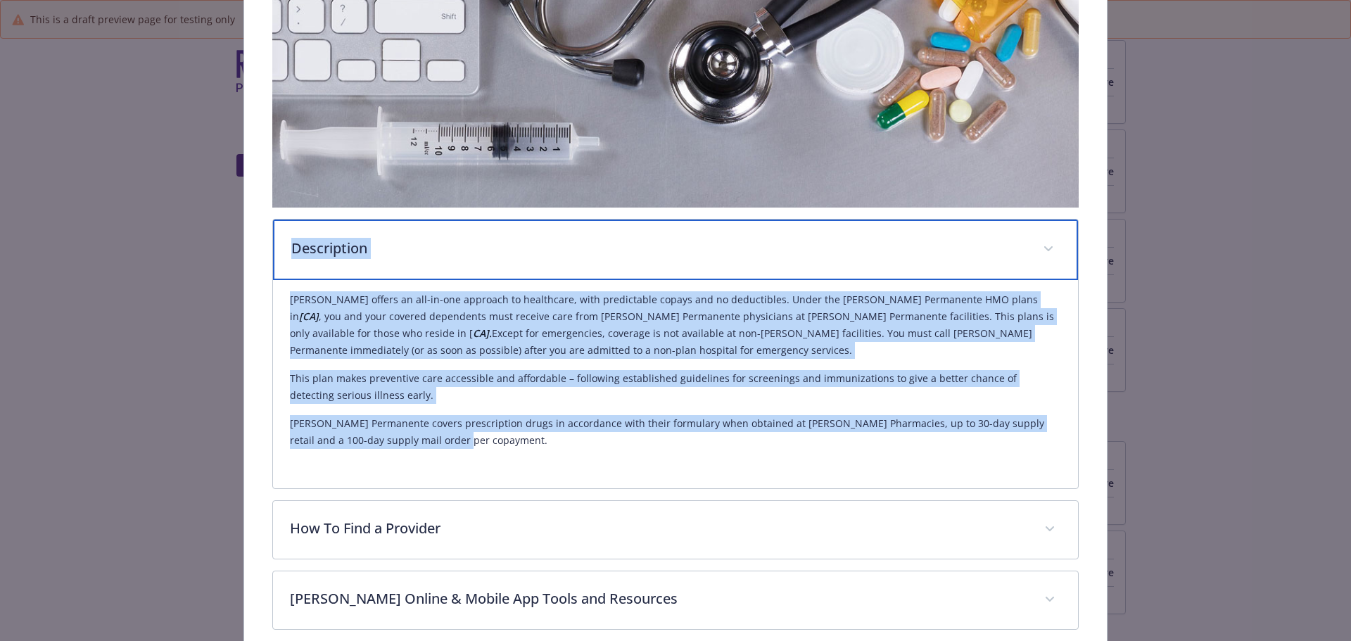
drag, startPoint x: 287, startPoint y: 243, endPoint x: 443, endPoint y: 378, distance: 206.5
click at [476, 447] on div "Description [PERSON_NAME] offers an all-in-one approach to healthcare, with pre…" at bounding box center [675, 354] width 807 height 270
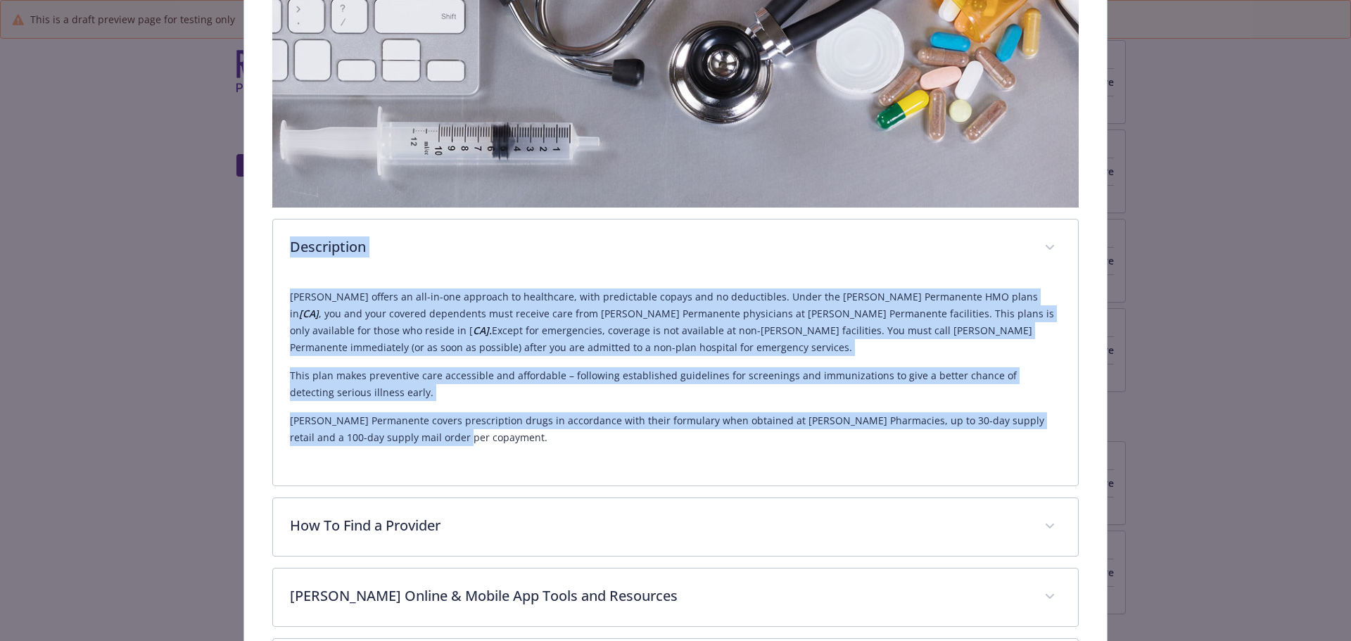
drag, startPoint x: 1247, startPoint y: 483, endPoint x: 1145, endPoint y: 490, distance: 101.5
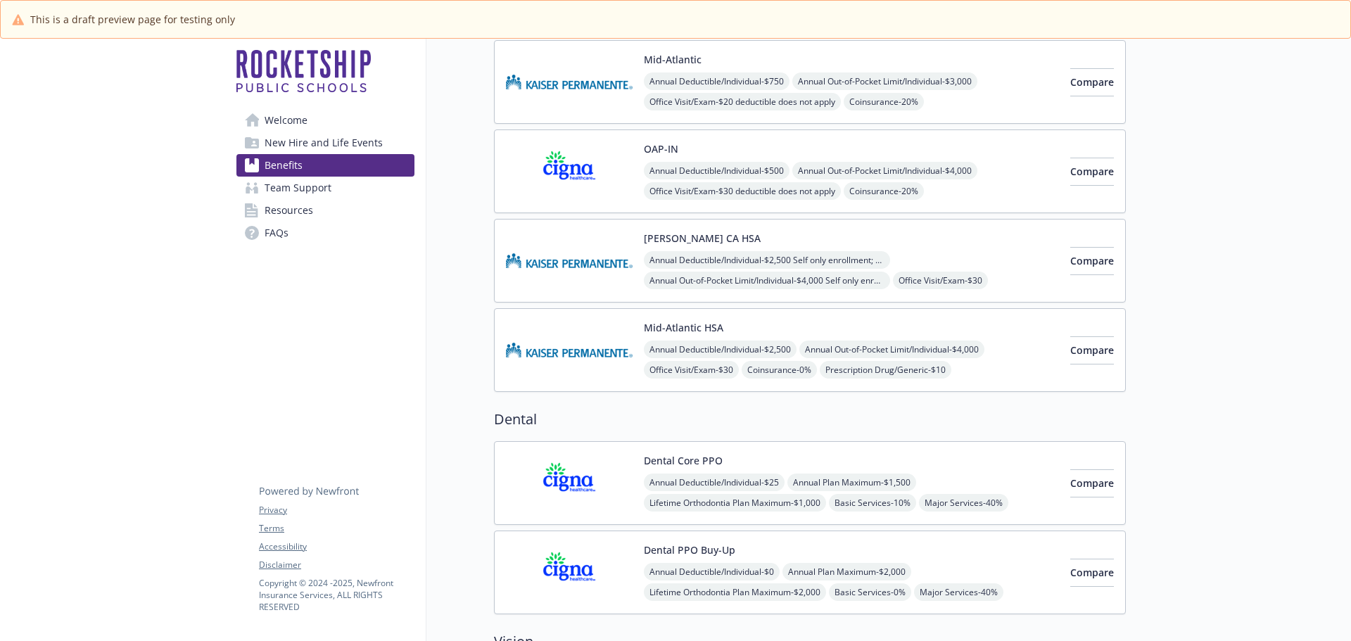
click at [689, 250] on div "[PERSON_NAME] CA HSA Annual Deductible/Individual - $2,500 Self only enrollment…" at bounding box center [851, 261] width 415 height 60
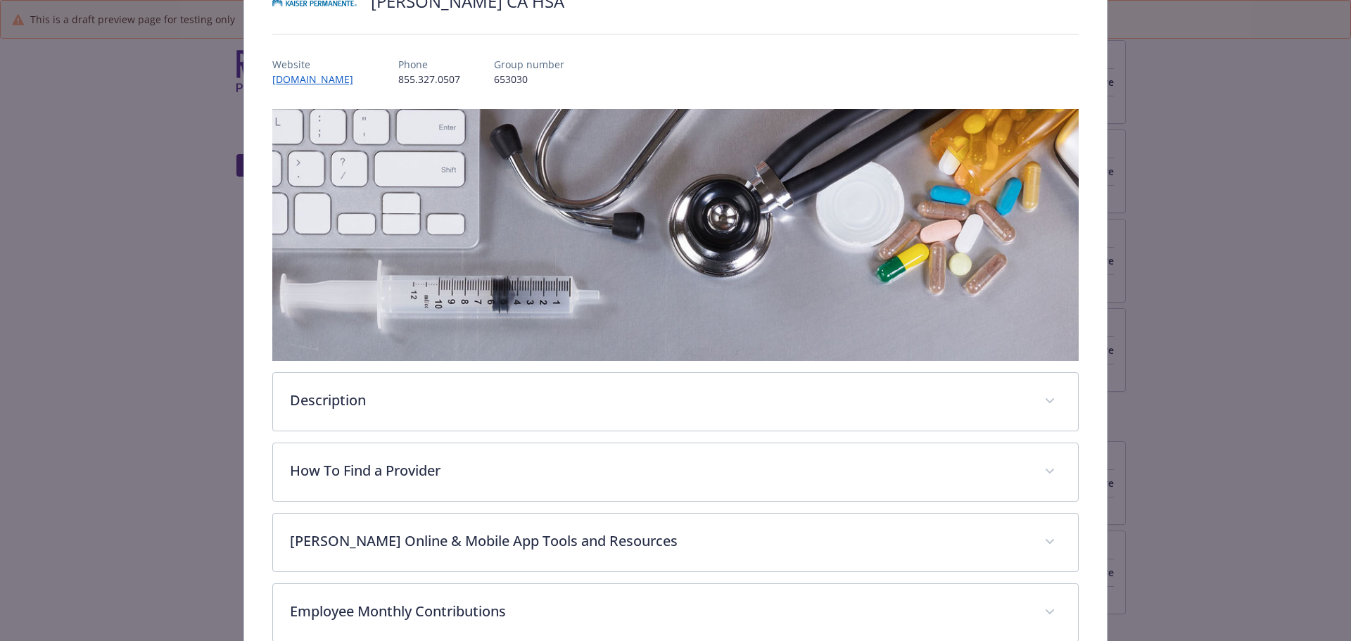
scroll to position [277, 0]
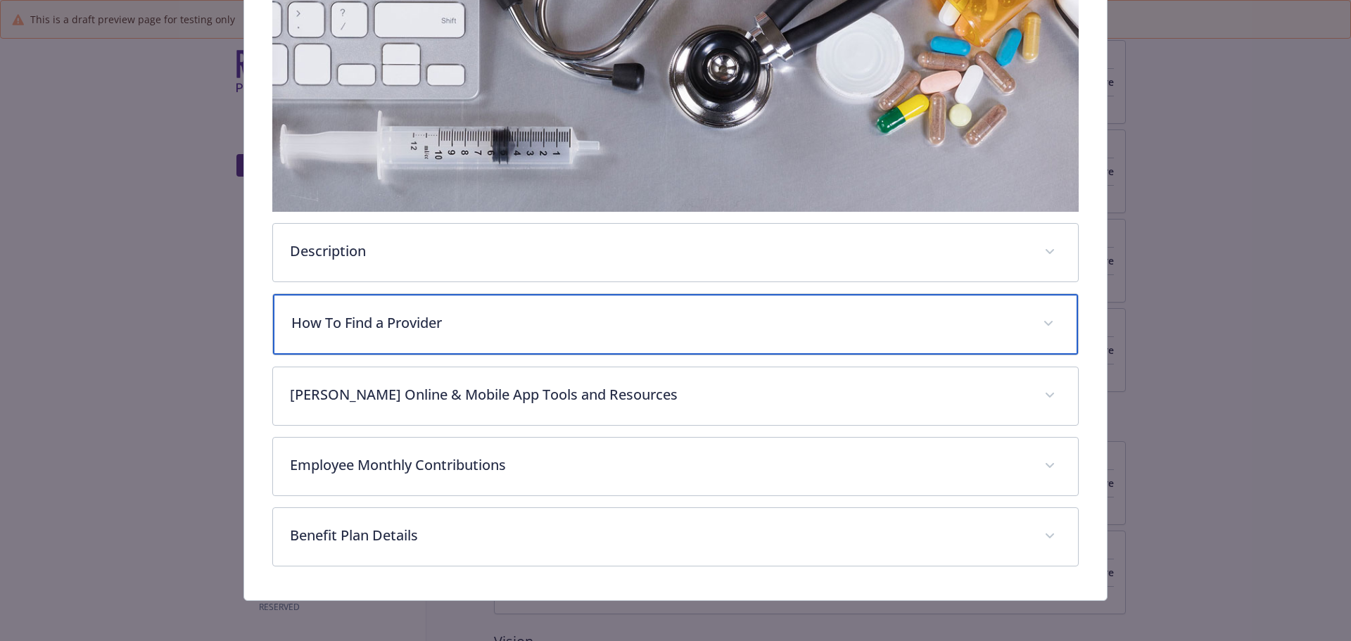
click at [432, 334] on div "How To Find a Provider" at bounding box center [676, 324] width 806 height 61
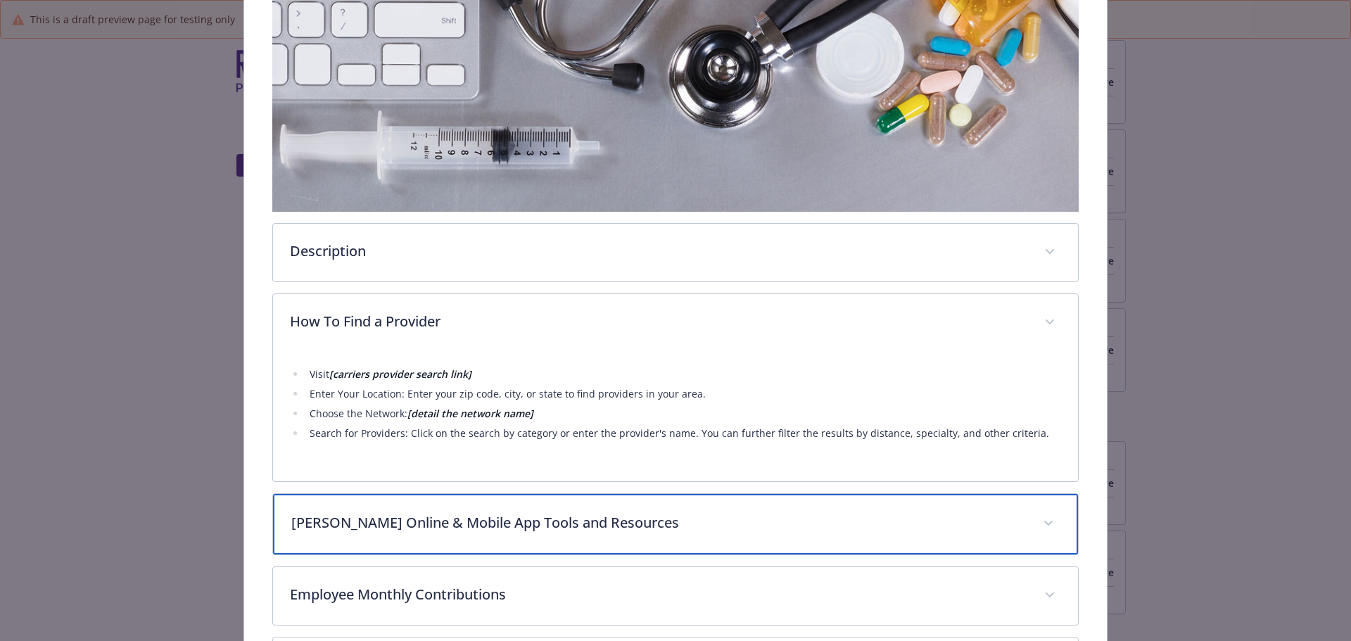
click at [569, 518] on p "[PERSON_NAME] Online & Mobile App Tools and Resources" at bounding box center [658, 522] width 735 height 21
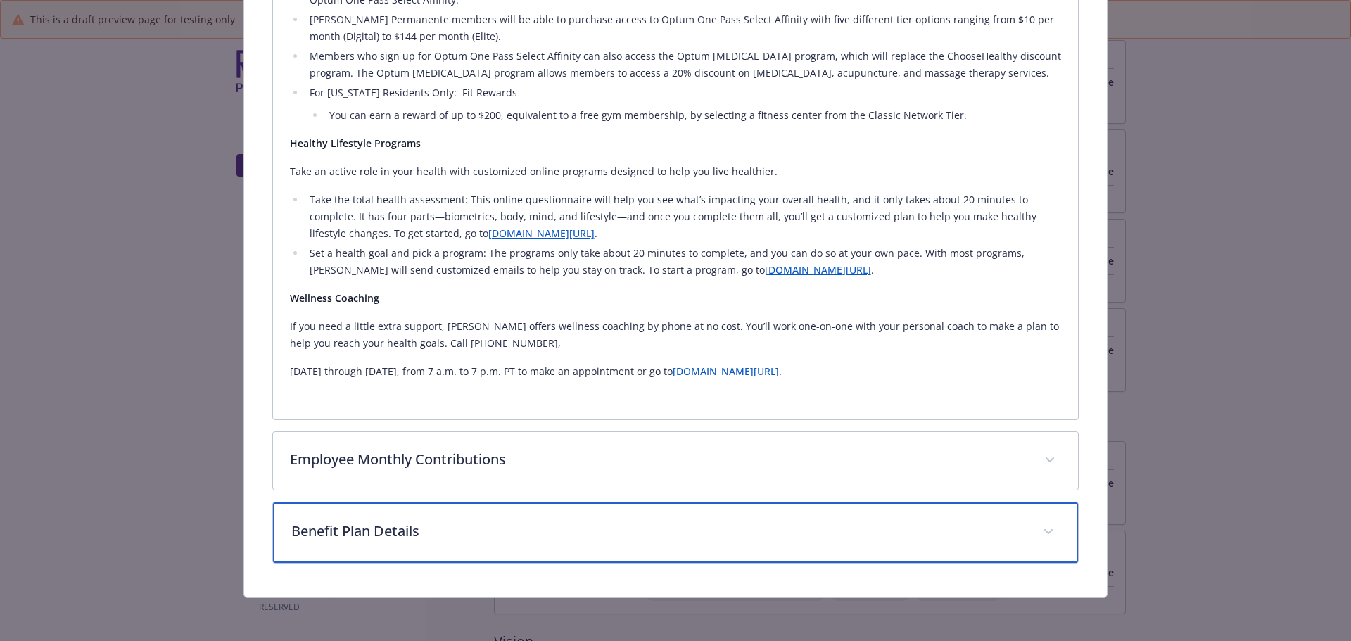
drag, startPoint x: 552, startPoint y: 525, endPoint x: 690, endPoint y: 503, distance: 140.3
click at [569, 523] on p "Benefit Plan Details" at bounding box center [658, 531] width 735 height 21
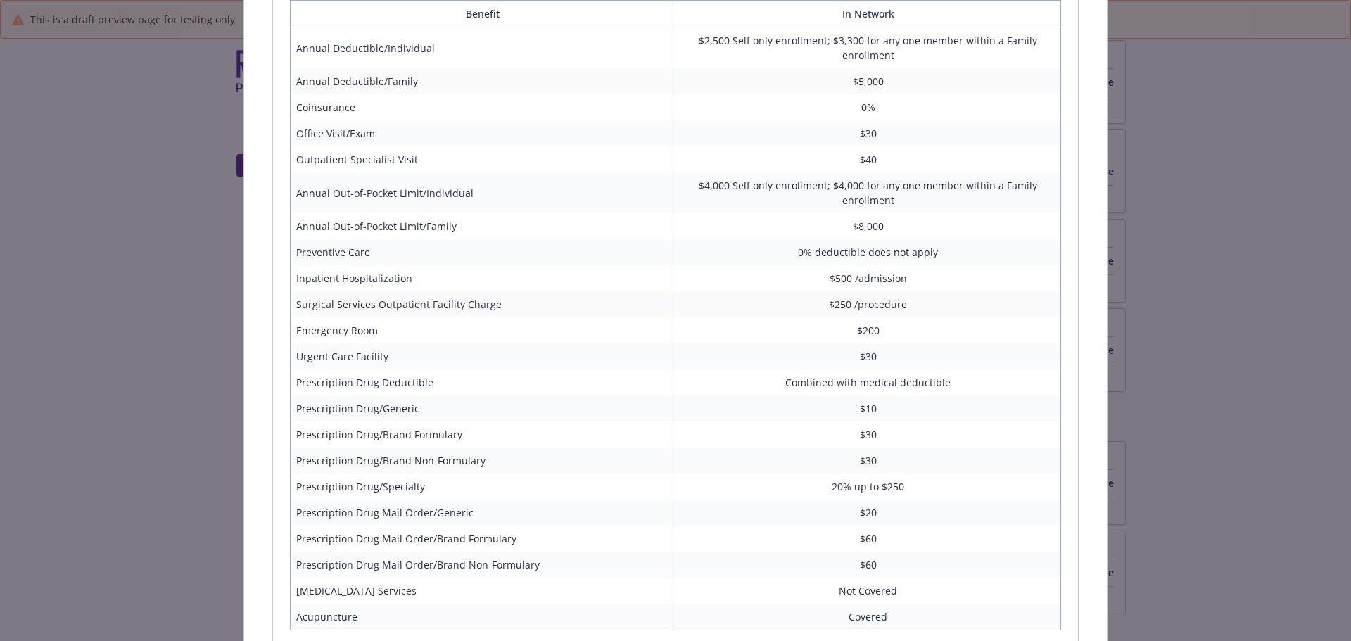
scroll to position [1900, 0]
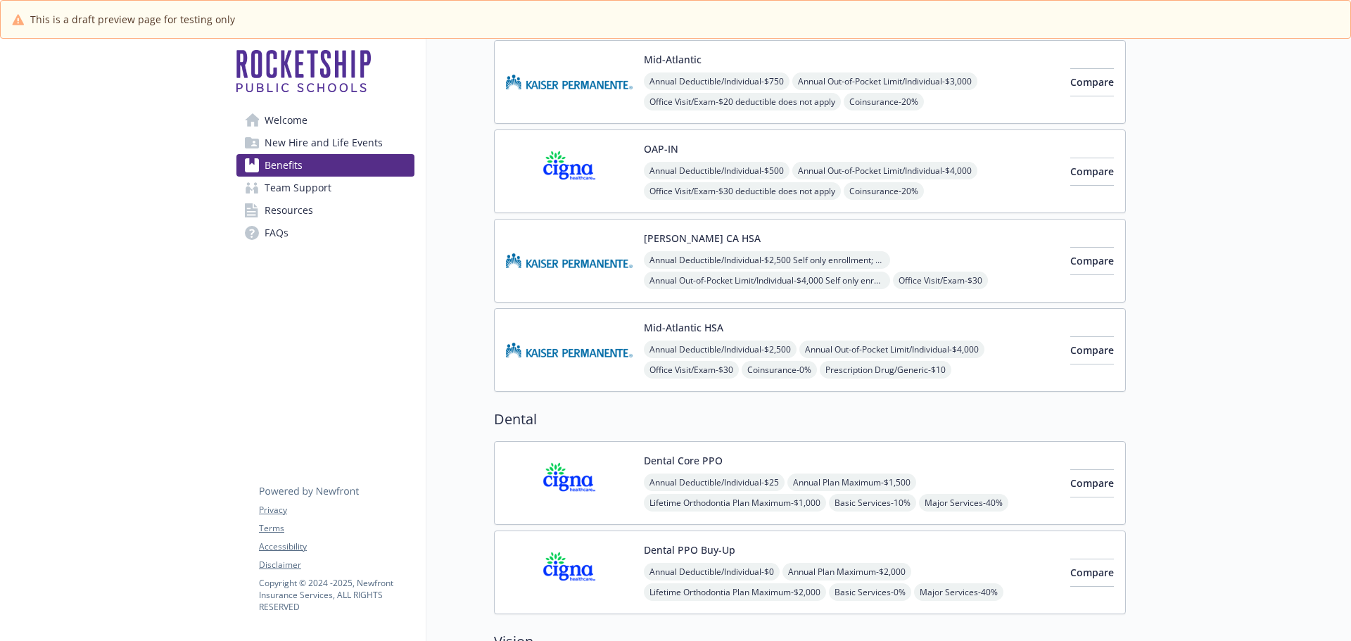
click at [685, 330] on button "Mid-Atlantic HSA" at bounding box center [684, 327] width 80 height 15
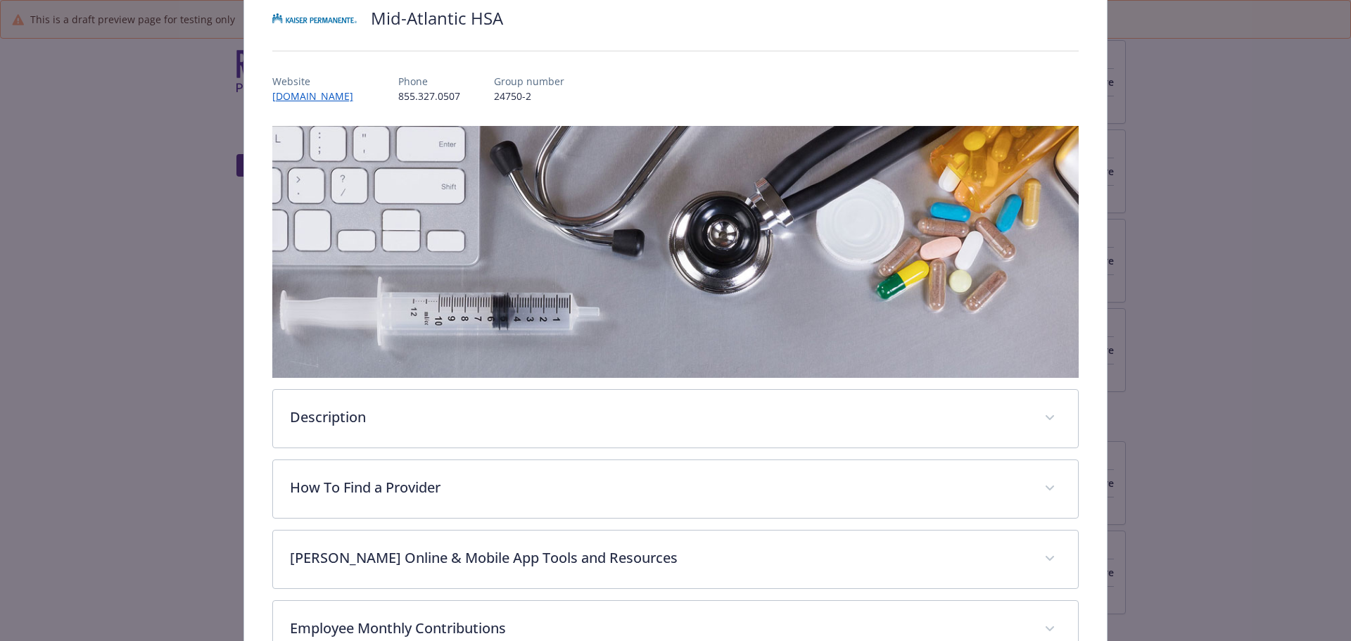
scroll to position [253, 0]
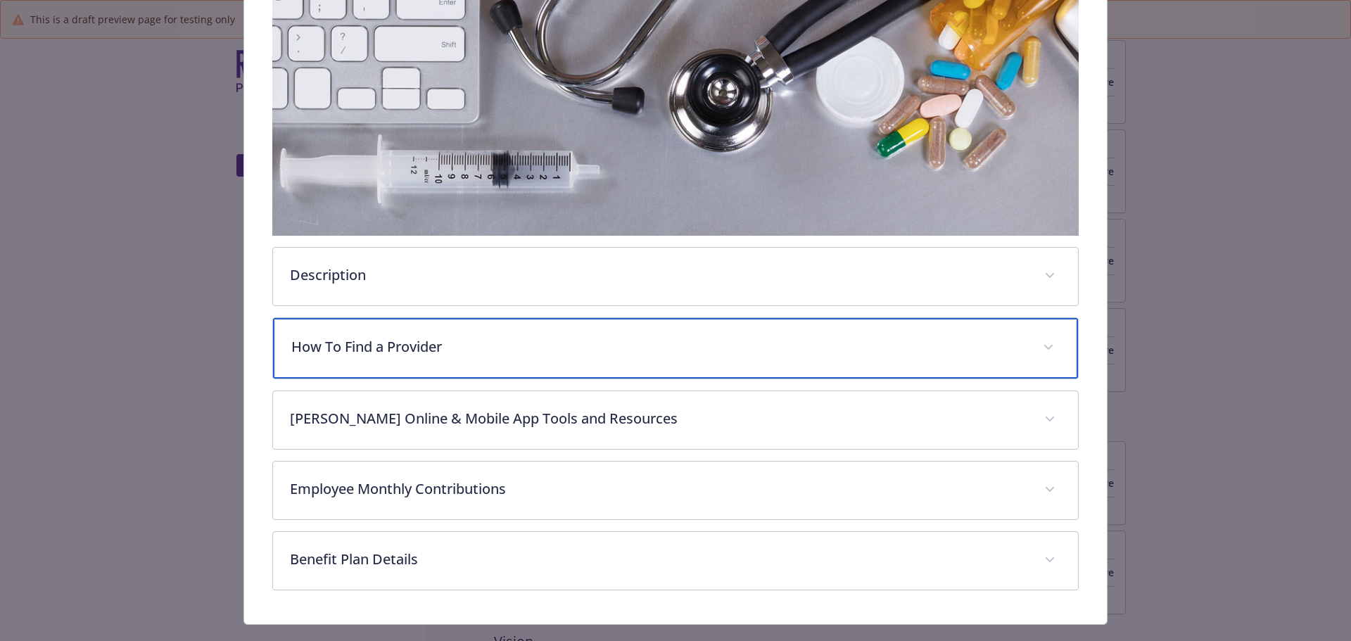
click at [633, 364] on div "How To Find a Provider" at bounding box center [676, 348] width 806 height 61
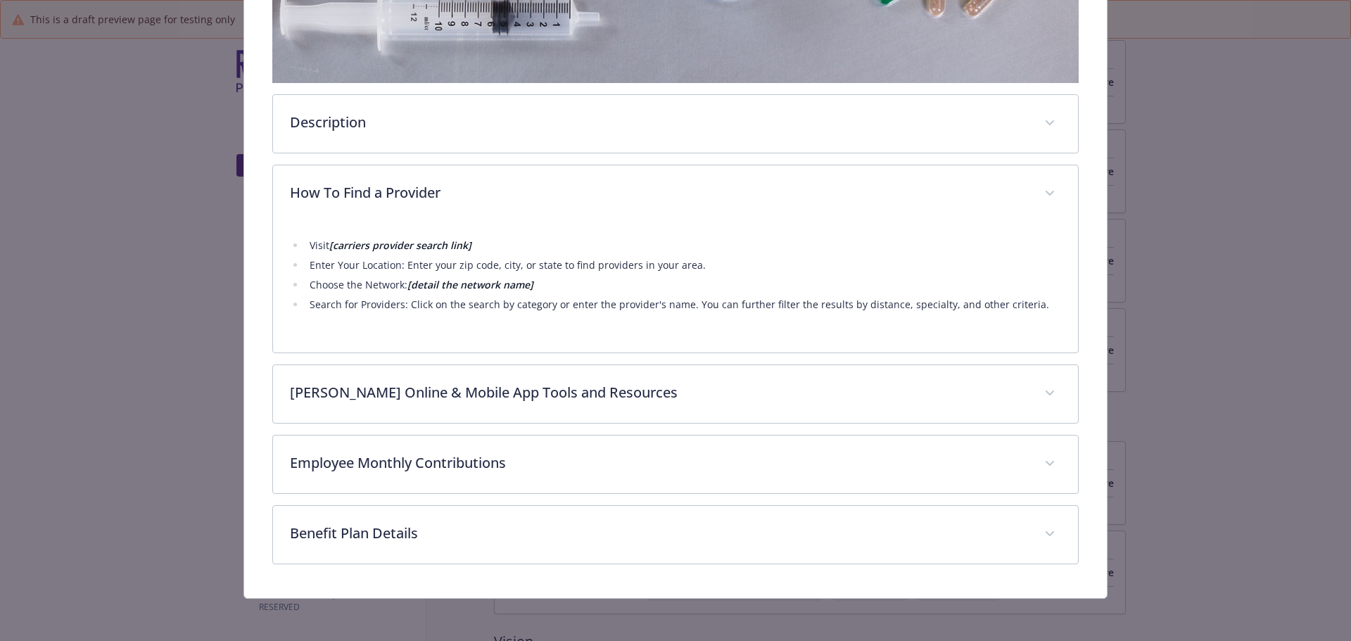
scroll to position [407, 0]
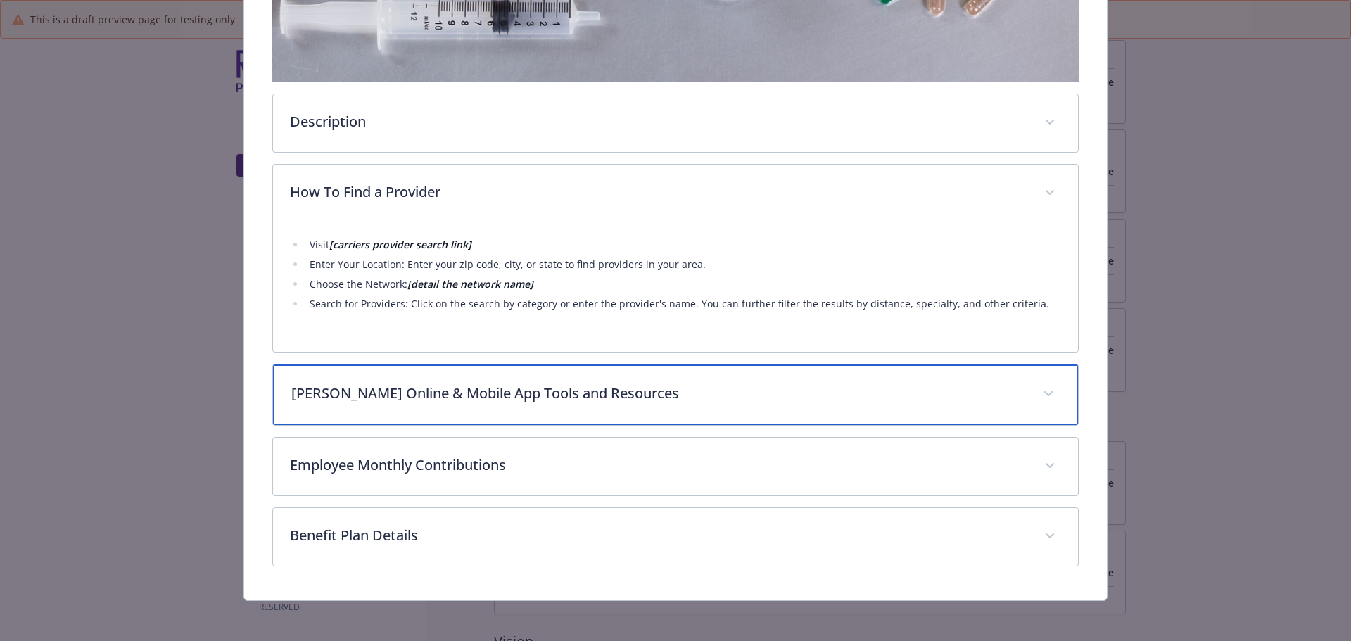
drag, startPoint x: 514, startPoint y: 396, endPoint x: 567, endPoint y: 426, distance: 60.5
click at [515, 396] on p "[PERSON_NAME] Online & Mobile App Tools and Resources" at bounding box center [658, 393] width 735 height 21
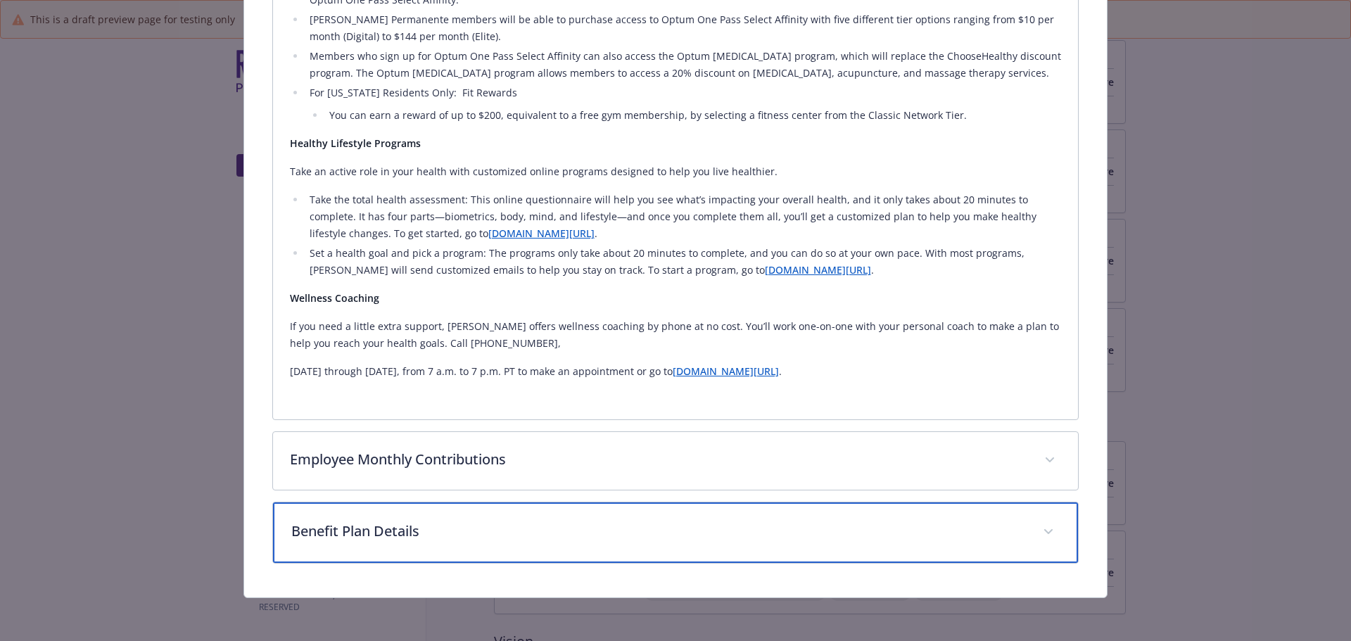
drag, startPoint x: 468, startPoint y: 529, endPoint x: 513, endPoint y: 524, distance: 45.3
click at [469, 529] on p "Benefit Plan Details" at bounding box center [658, 531] width 735 height 21
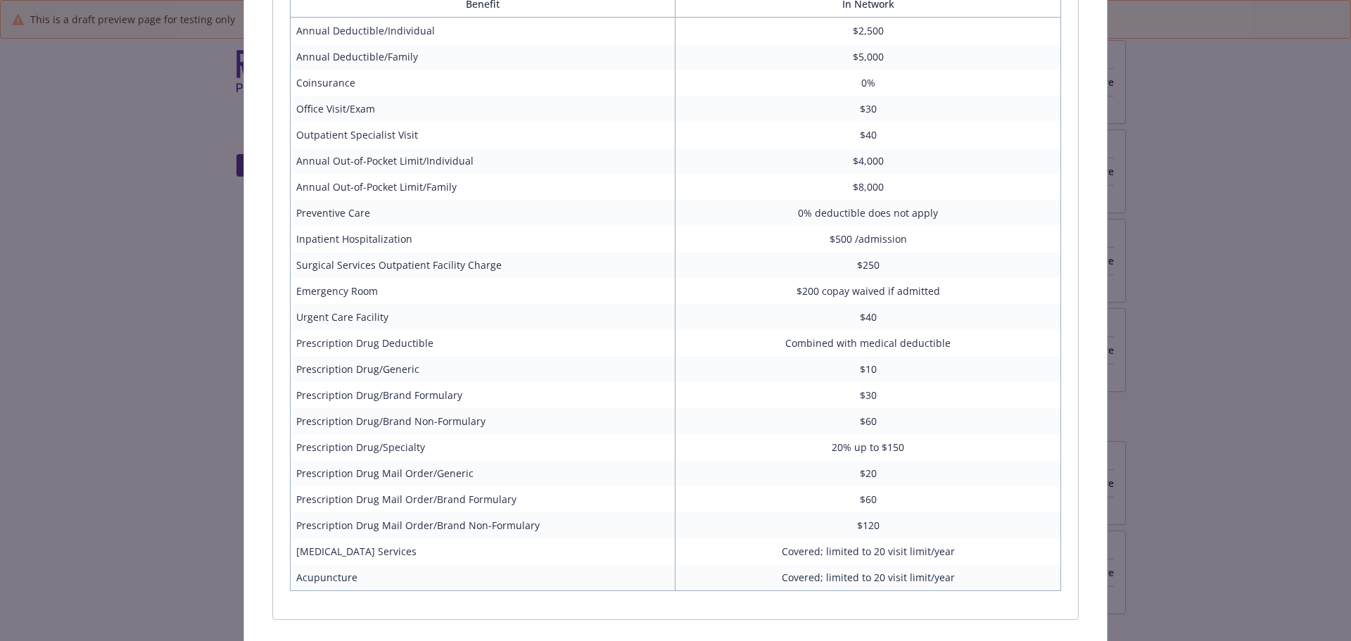
scroll to position [1938, 0]
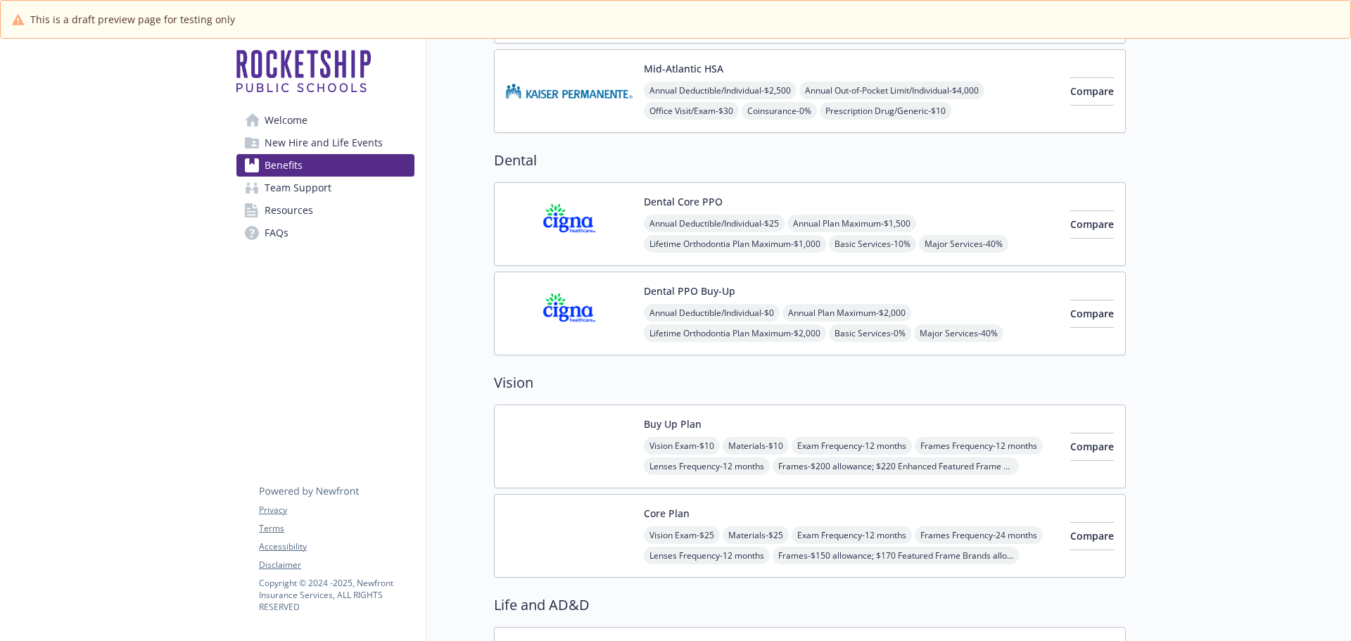
scroll to position [704, 0]
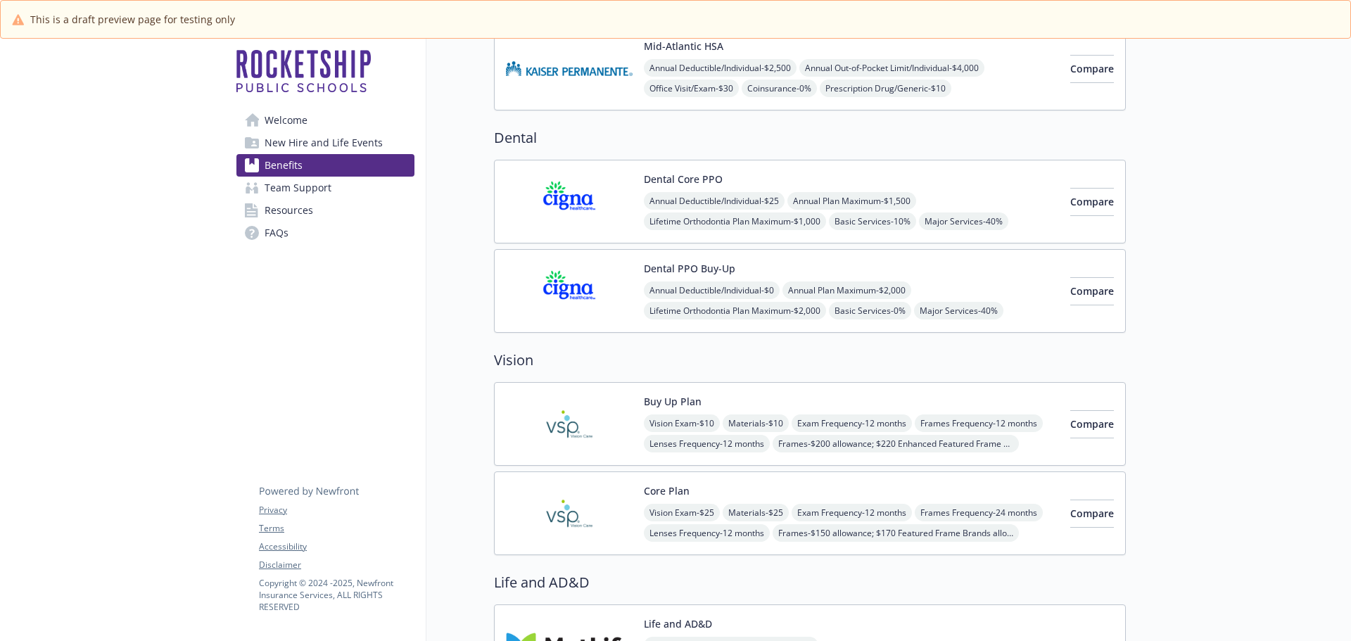
click at [709, 205] on span "Annual Deductible/Individual - $25" at bounding box center [714, 201] width 141 height 18
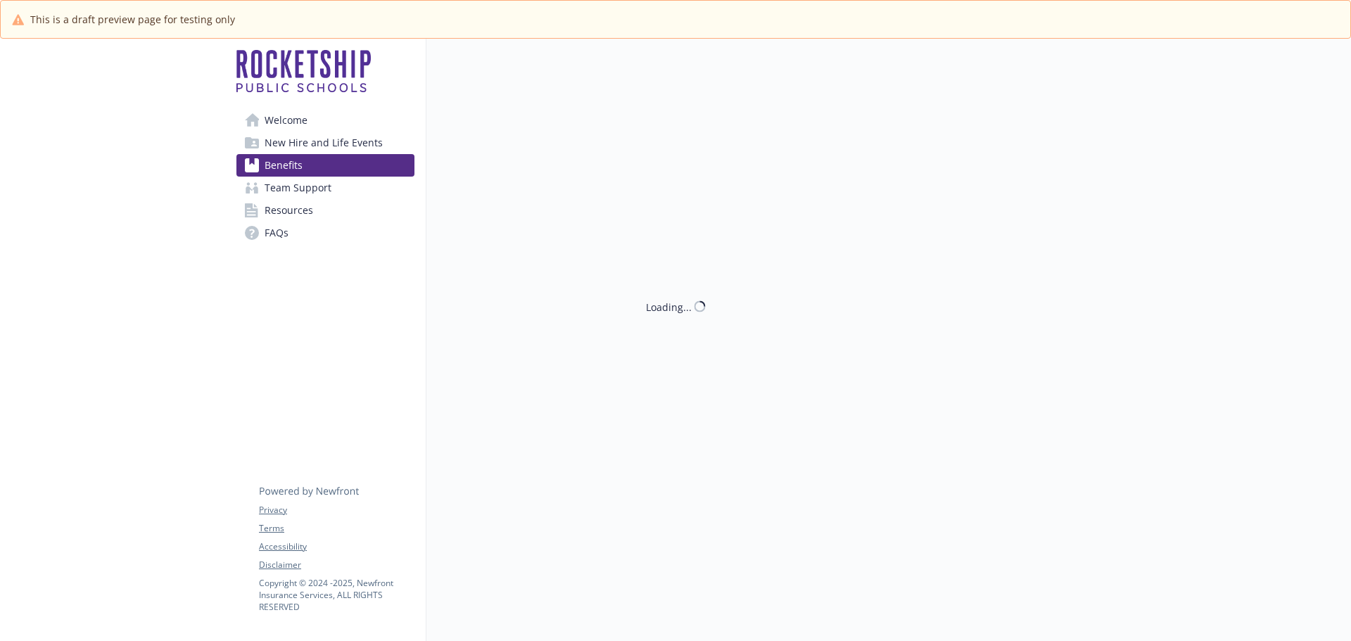
scroll to position [704, 0]
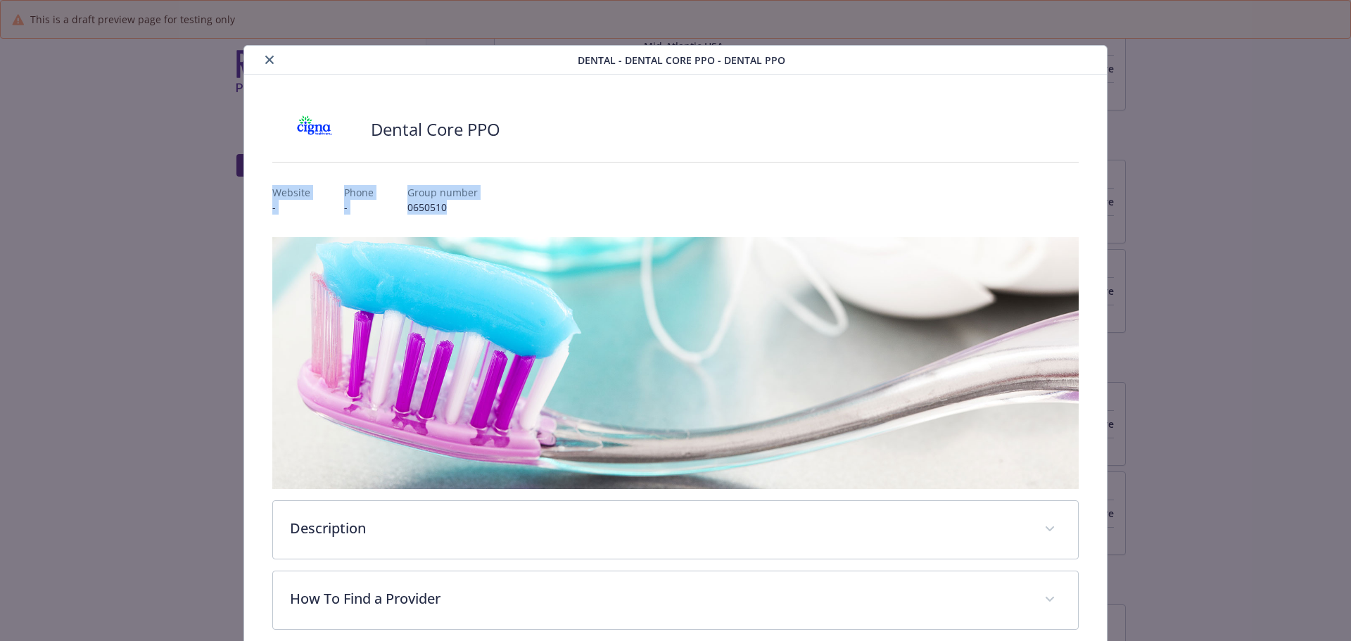
drag, startPoint x: 271, startPoint y: 191, endPoint x: 458, endPoint y: 207, distance: 187.8
click at [458, 207] on div "Website - Phone - Group number [PHONE_NUMBER]" at bounding box center [675, 194] width 807 height 41
drag, startPoint x: 428, startPoint y: 193, endPoint x: 324, endPoint y: 153, distance: 111.3
click at [352, 165] on div "details for plan Dental - Dental Core PPO - Dental PPO" at bounding box center [675, 162] width 807 height 23
drag, startPoint x: 371, startPoint y: 132, endPoint x: 455, endPoint y: 212, distance: 116.9
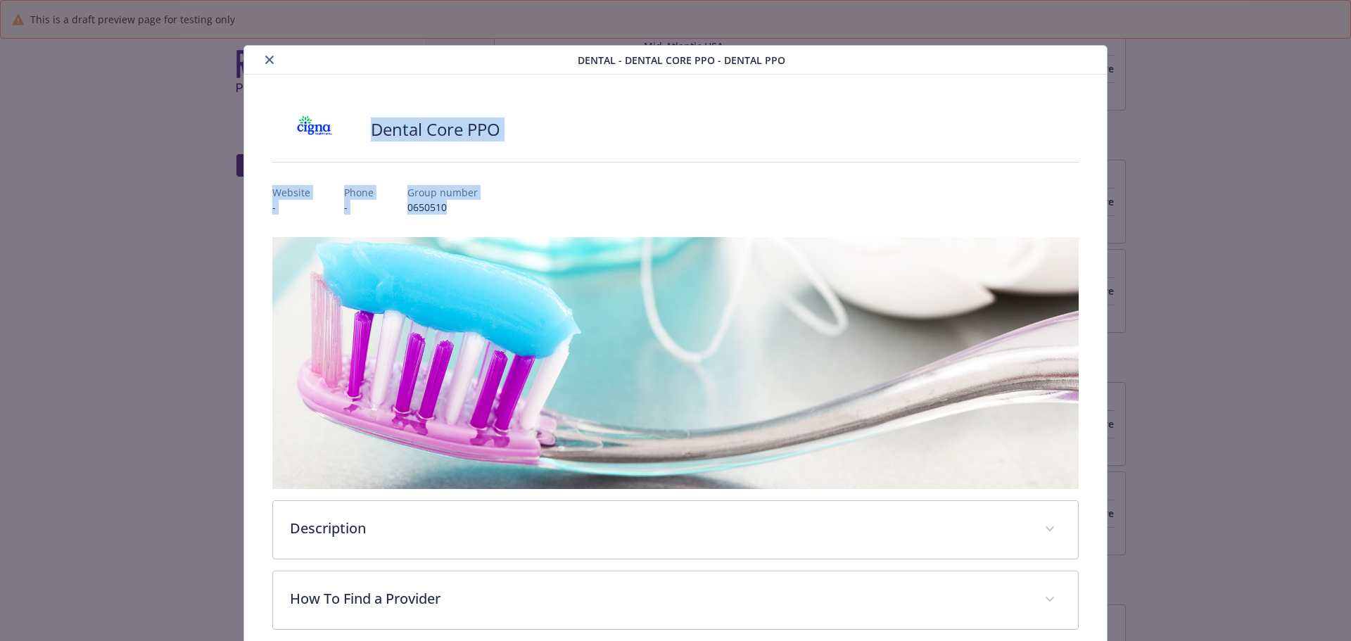
click at [455, 212] on div "Dental Core PPO Website - Phone - Group number 0650510 Description The [Plan Na…" at bounding box center [675, 474] width 807 height 732
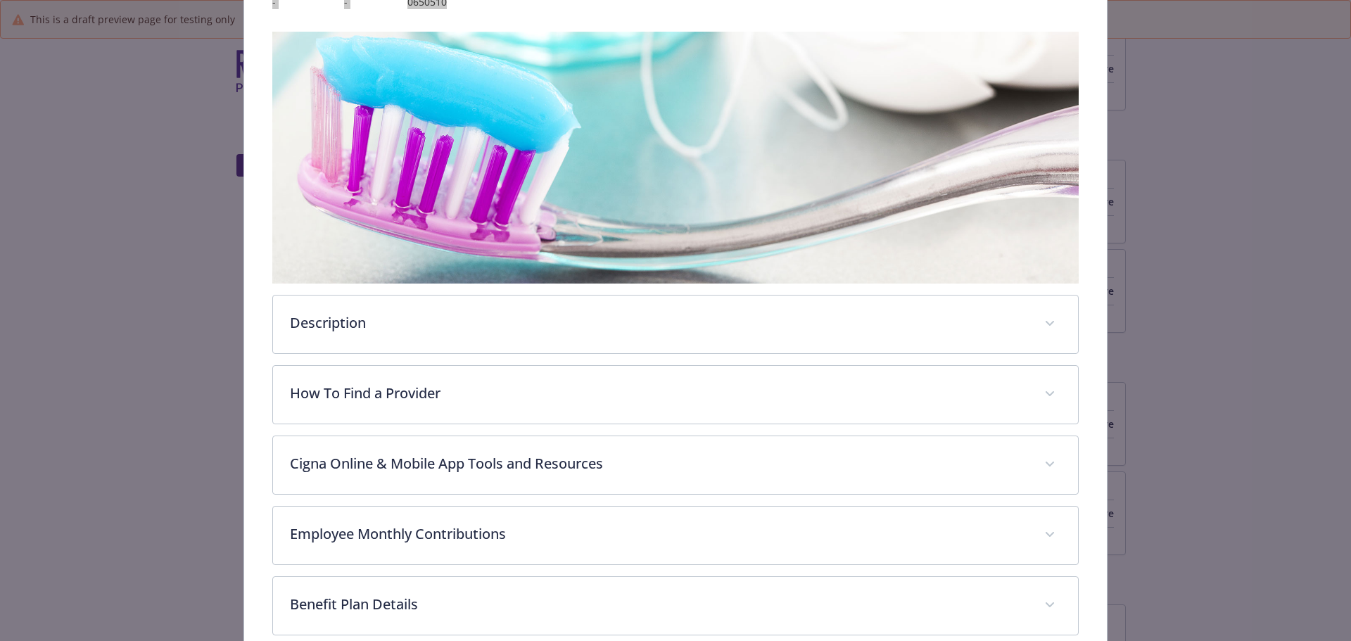
scroll to position [211, 0]
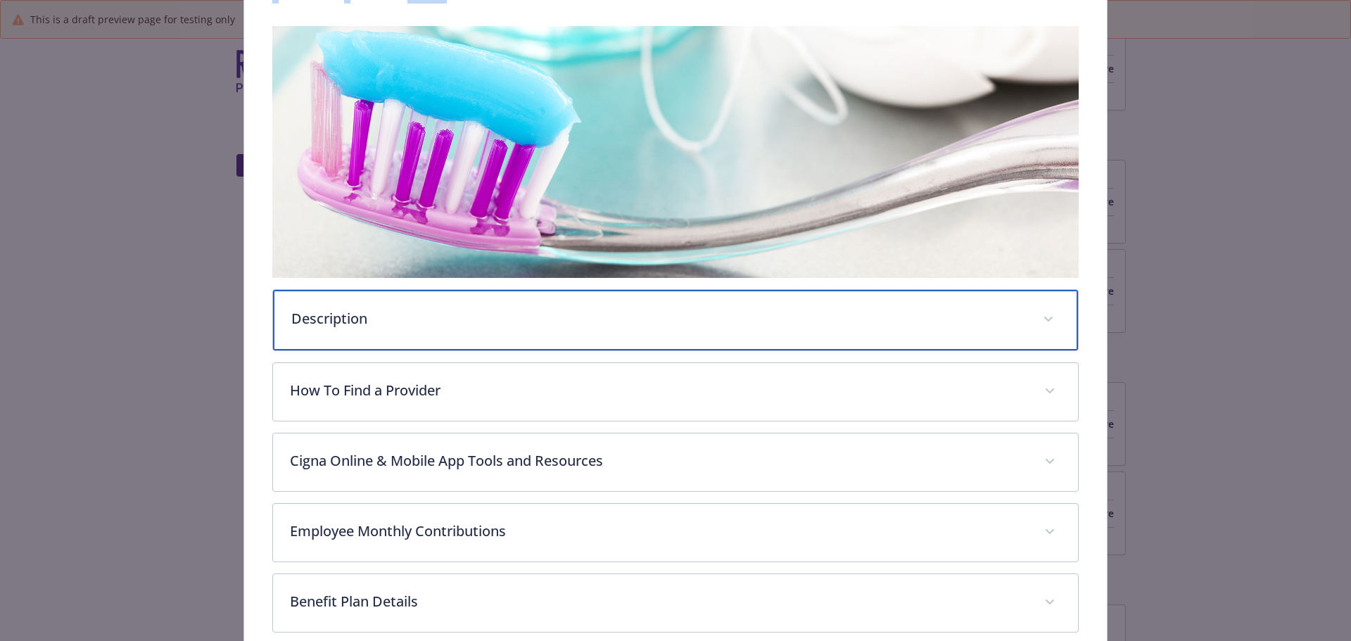
click at [609, 329] on div "Description" at bounding box center [676, 320] width 806 height 61
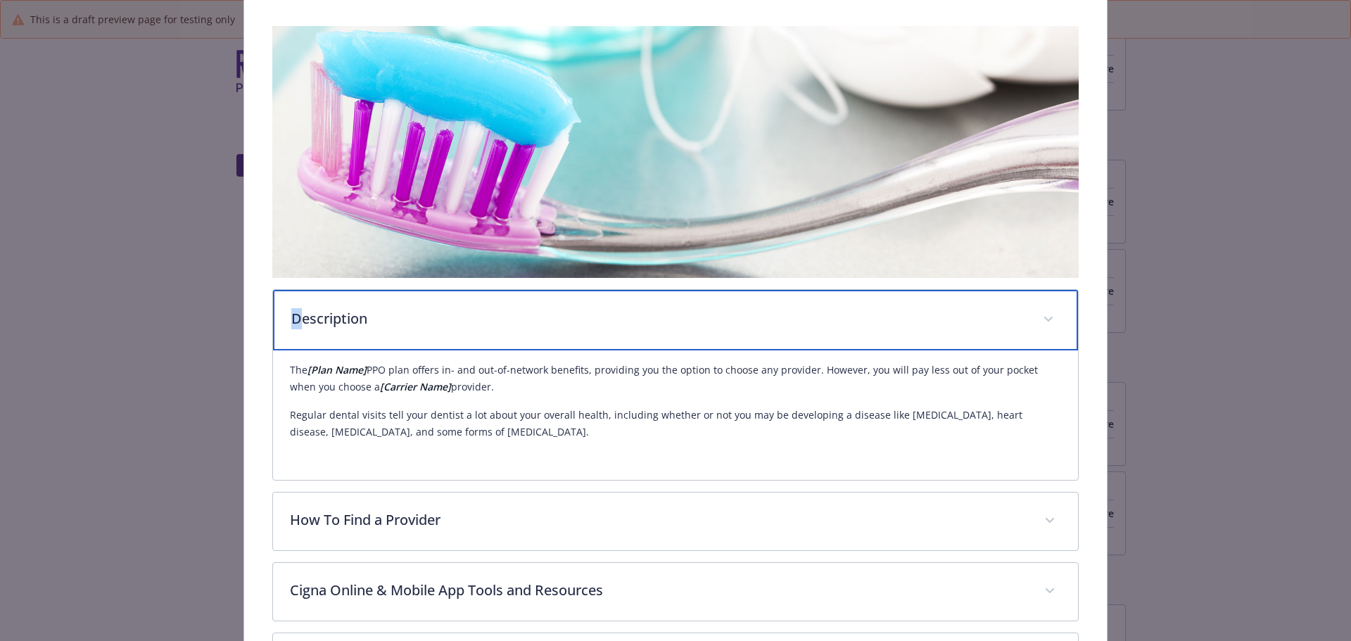
click at [293, 315] on p "Description" at bounding box center [658, 318] width 735 height 21
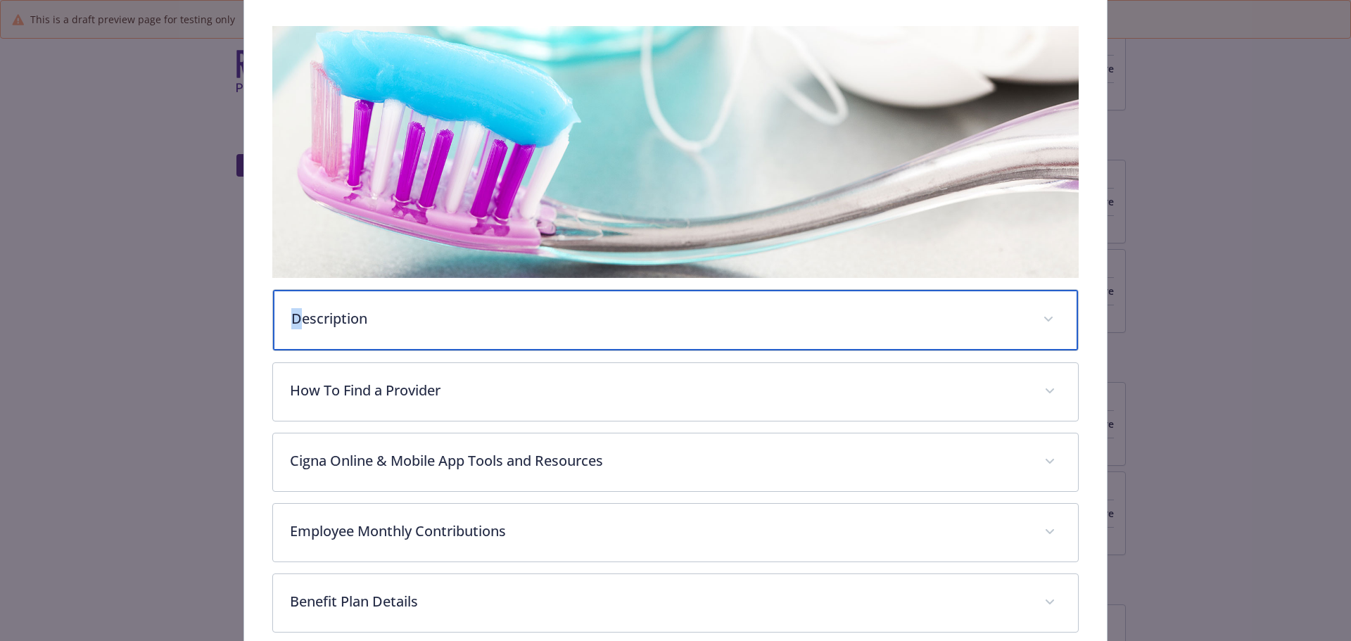
click at [296, 320] on p "Description" at bounding box center [658, 318] width 735 height 21
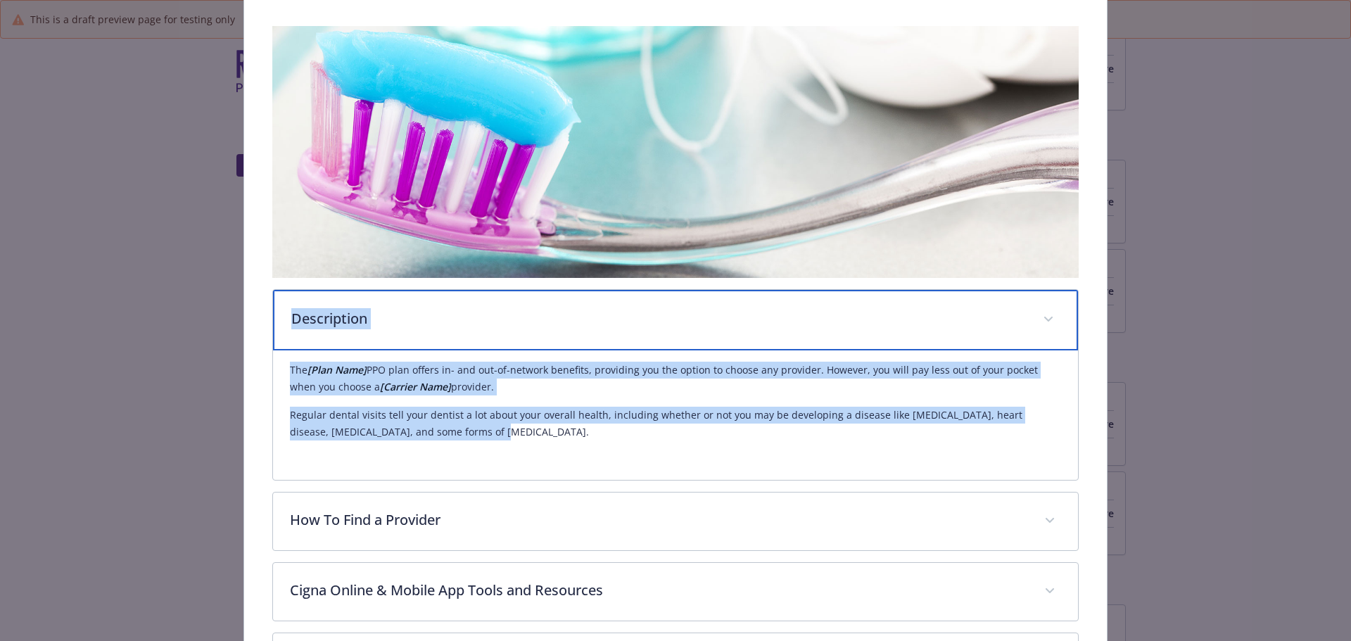
drag, startPoint x: 287, startPoint y: 315, endPoint x: 471, endPoint y: 445, distance: 225.7
click at [471, 445] on div "Description The [Plan Name] PPO plan offers in- and out-of-network benefits, pr…" at bounding box center [675, 384] width 807 height 191
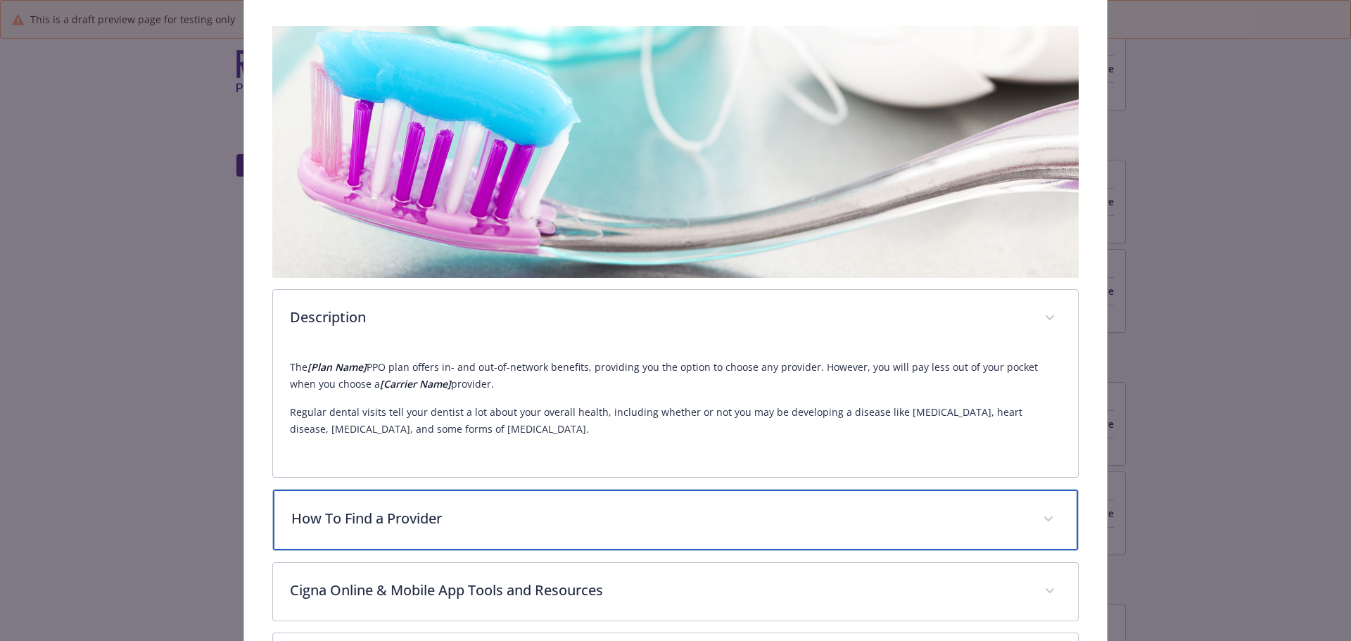
drag, startPoint x: 362, startPoint y: 521, endPoint x: 373, endPoint y: 519, distance: 11.5
click at [361, 521] on p "How To Find a Provider" at bounding box center [658, 518] width 735 height 21
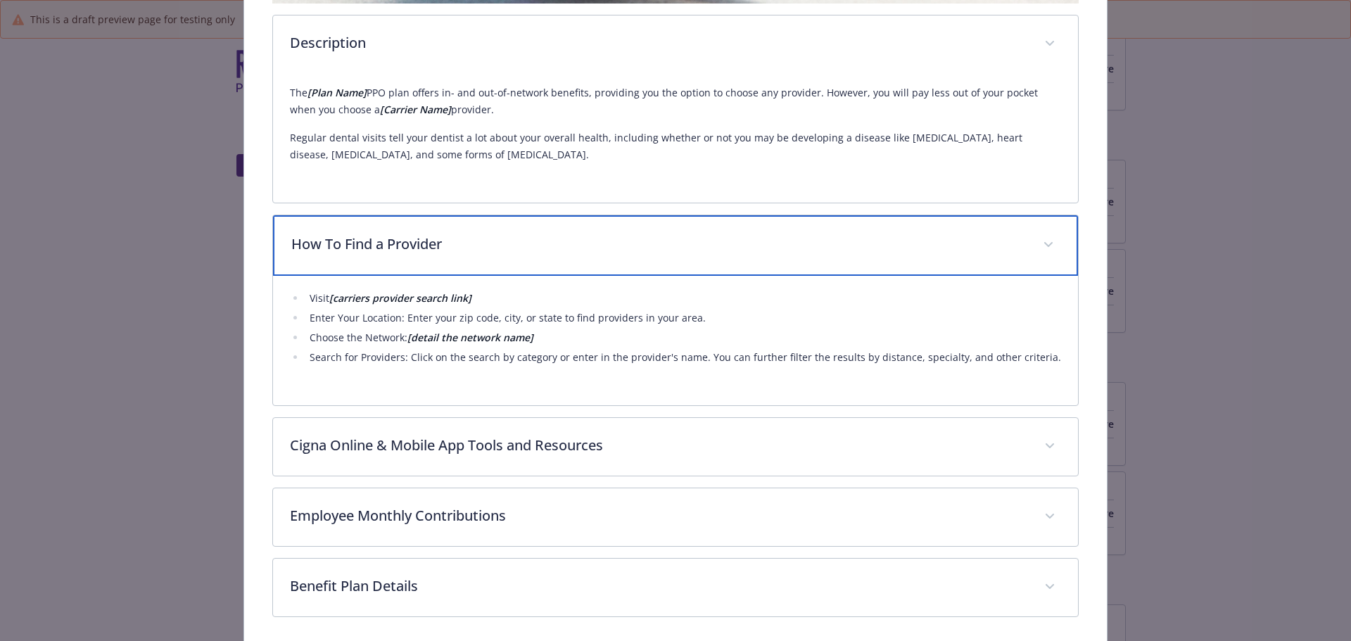
scroll to position [493, 0]
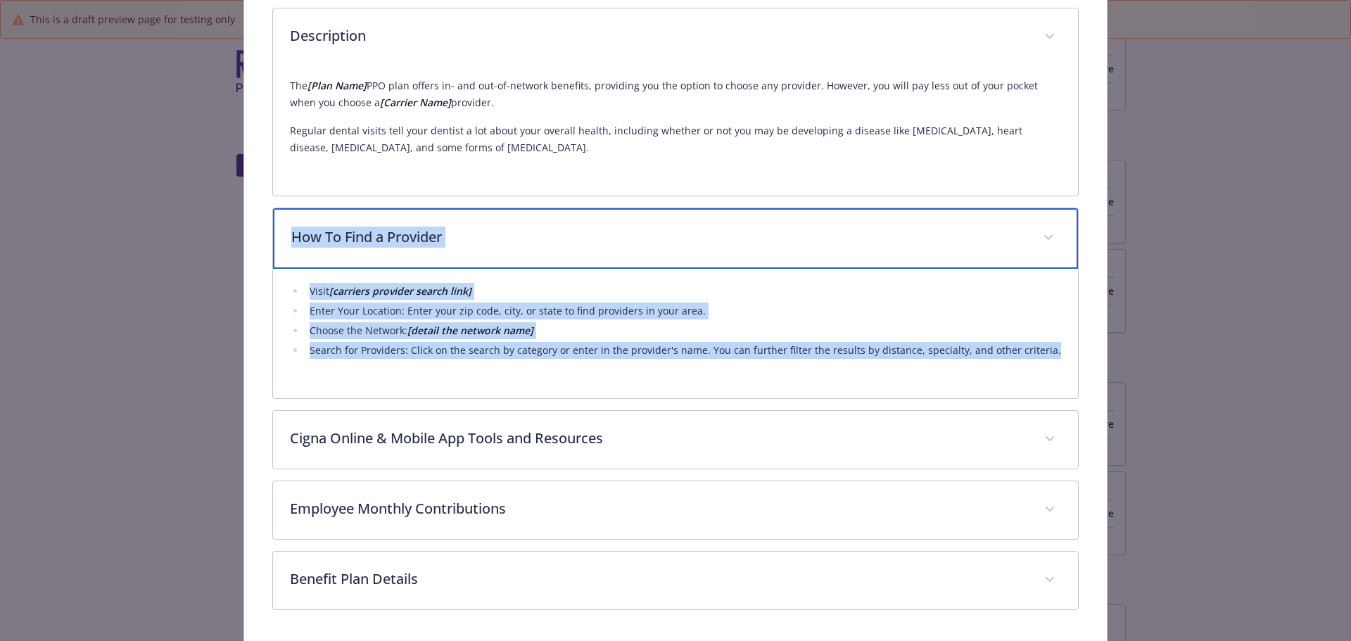
drag, startPoint x: 288, startPoint y: 233, endPoint x: 954, endPoint y: 332, distance: 673.6
click at [1039, 354] on div "How To Find a Provider Visit [carriers provider search link] Enter Your Locatio…" at bounding box center [675, 303] width 807 height 191
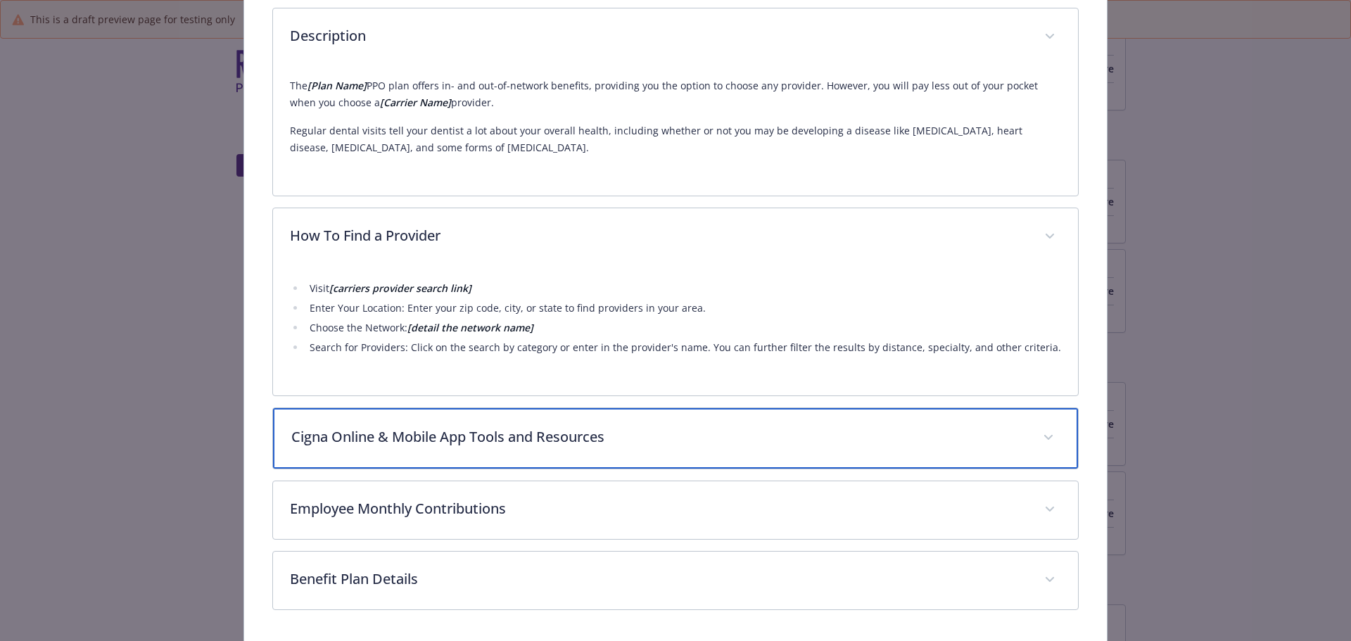
click at [443, 432] on p "Cigna Online & Mobile App Tools and Resources" at bounding box center [658, 436] width 735 height 21
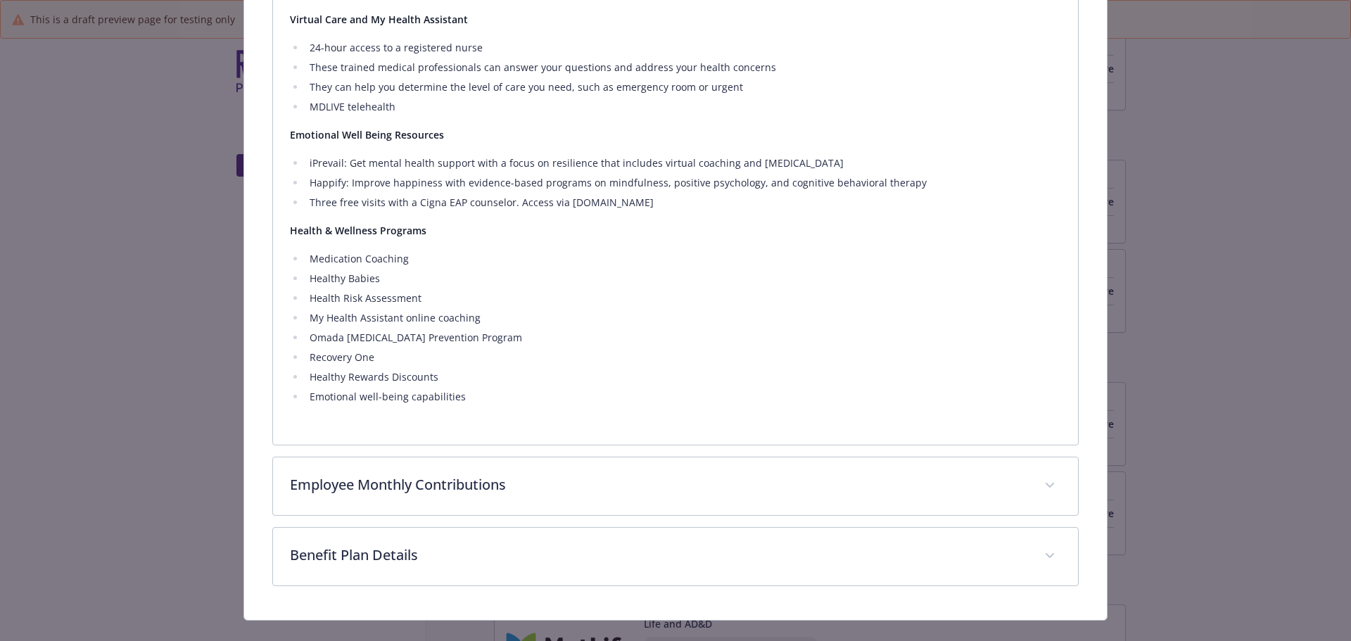
scroll to position [1138, 0]
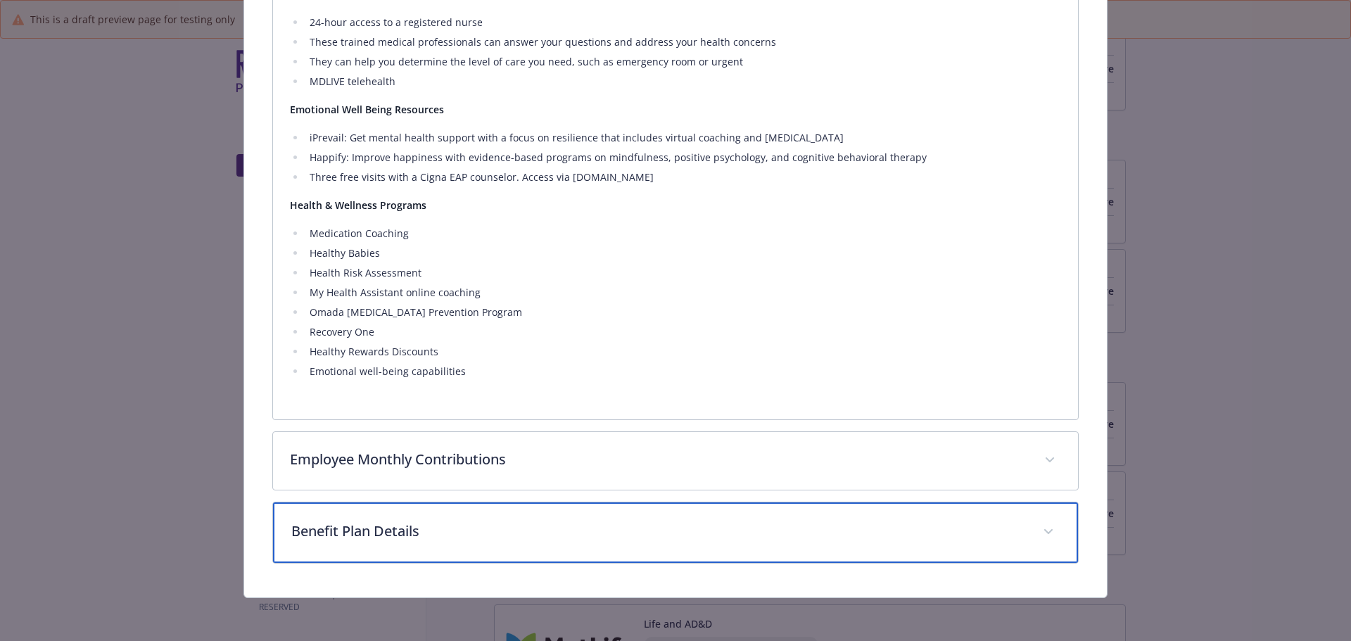
drag, startPoint x: 424, startPoint y: 517, endPoint x: 686, endPoint y: 481, distance: 264.3
click at [424, 518] on div "Benefit Plan Details" at bounding box center [676, 532] width 806 height 61
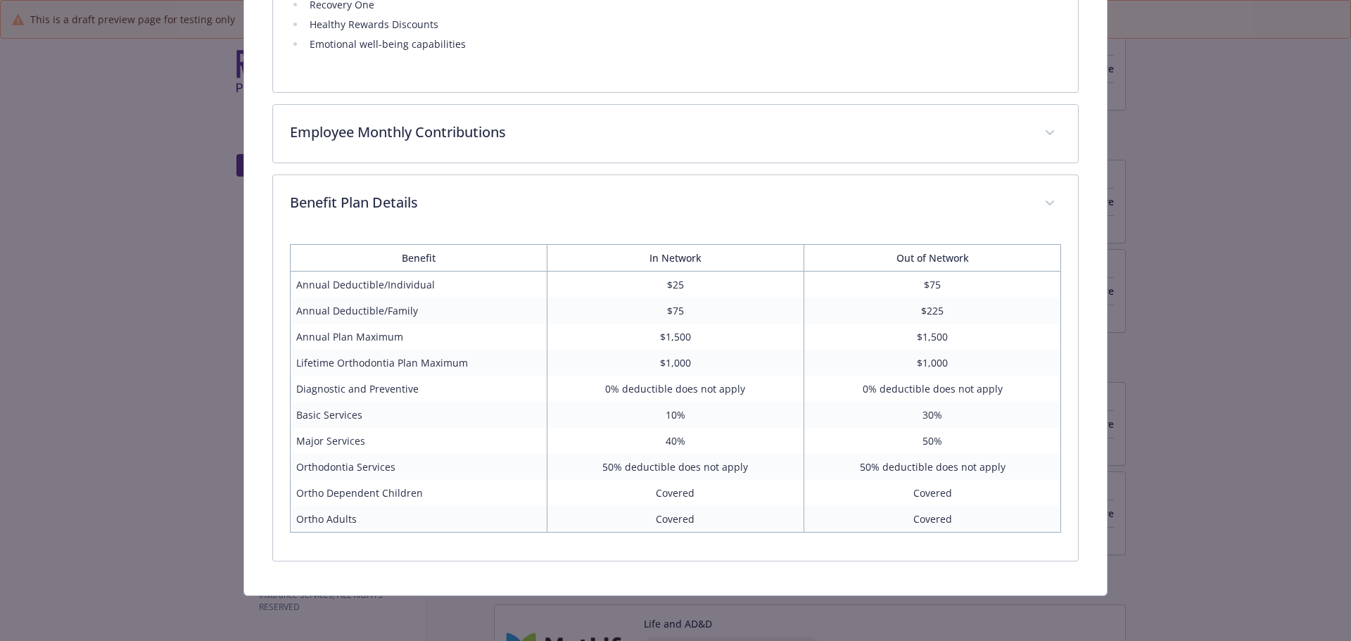
scroll to position [1463, 0]
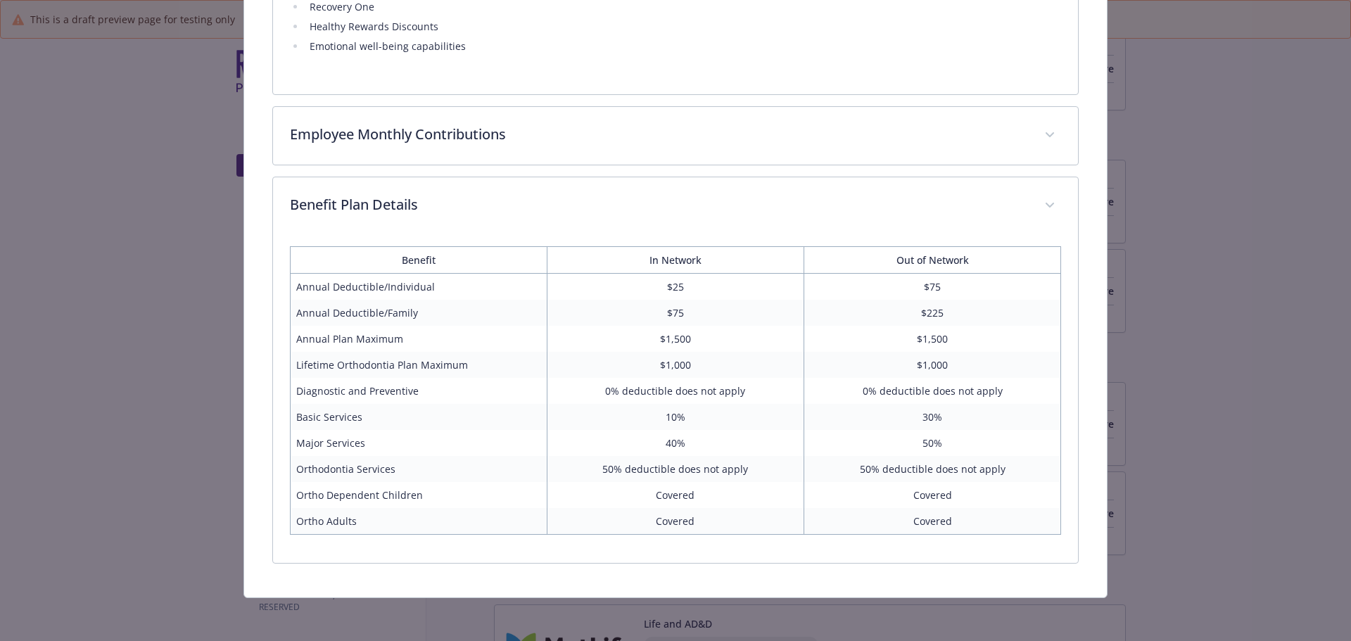
drag, startPoint x: 1239, startPoint y: 489, endPoint x: 1235, endPoint y: 480, distance: 10.1
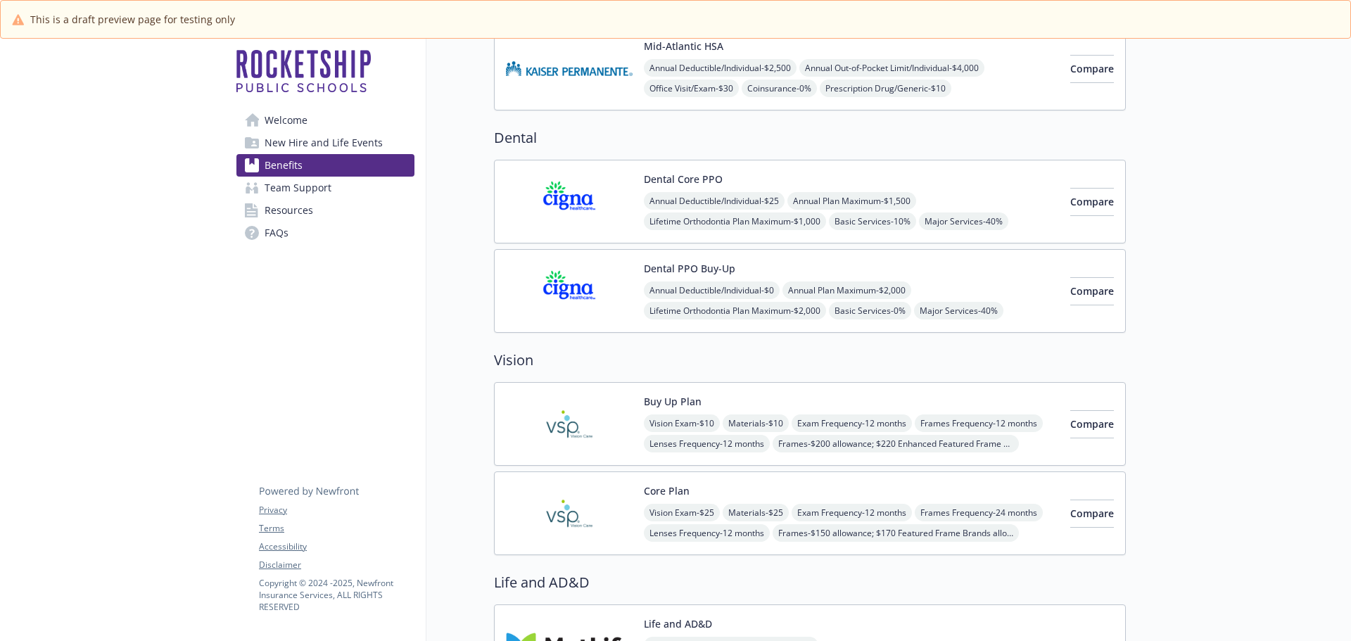
click at [707, 271] on button "Dental PPO Buy-Up" at bounding box center [689, 268] width 91 height 15
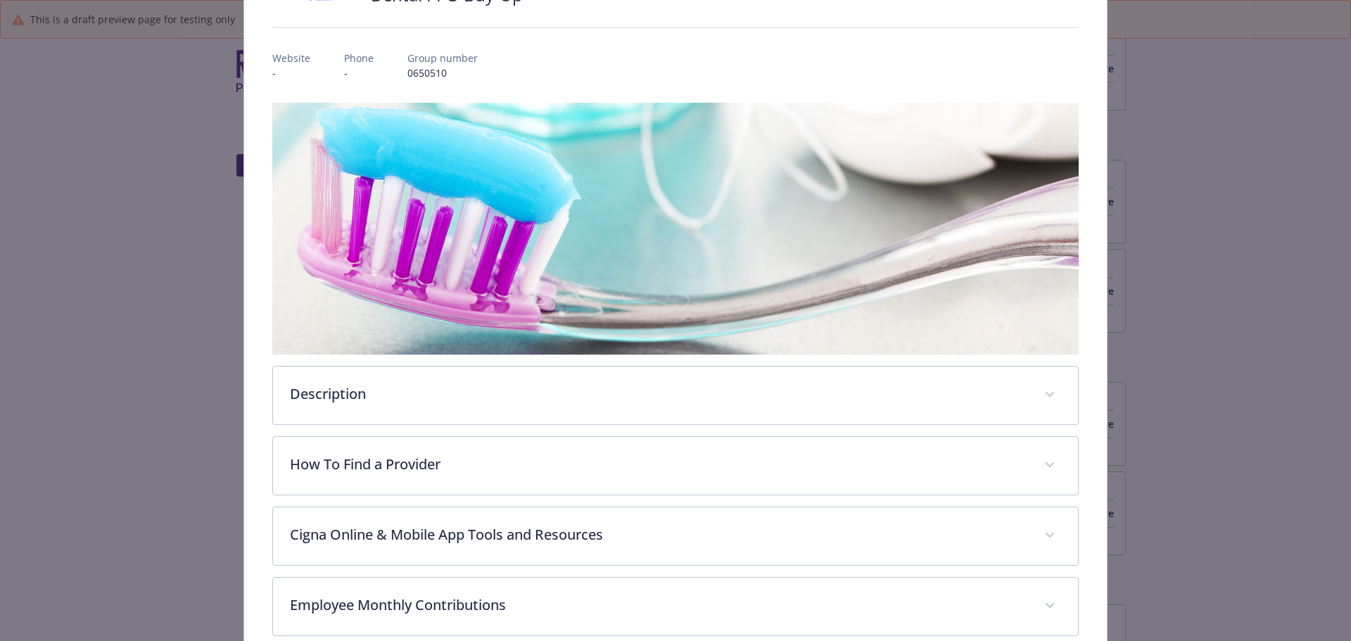
scroll to position [253, 0]
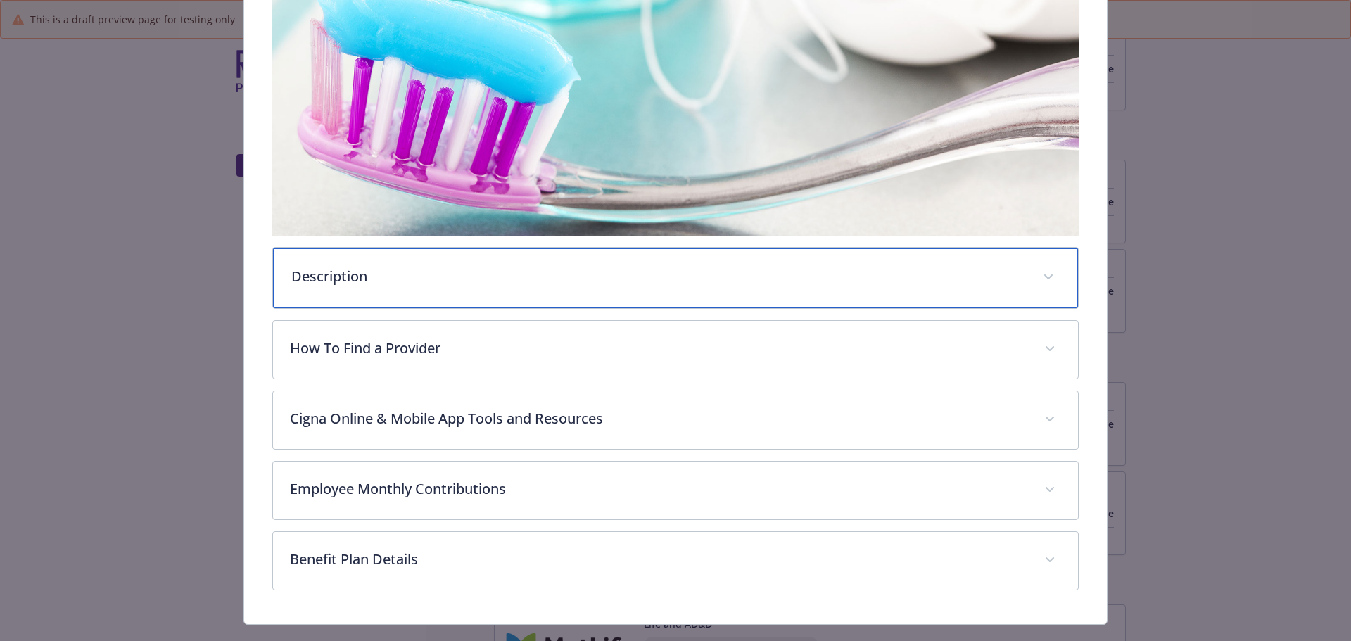
click at [406, 279] on p "Description" at bounding box center [658, 276] width 735 height 21
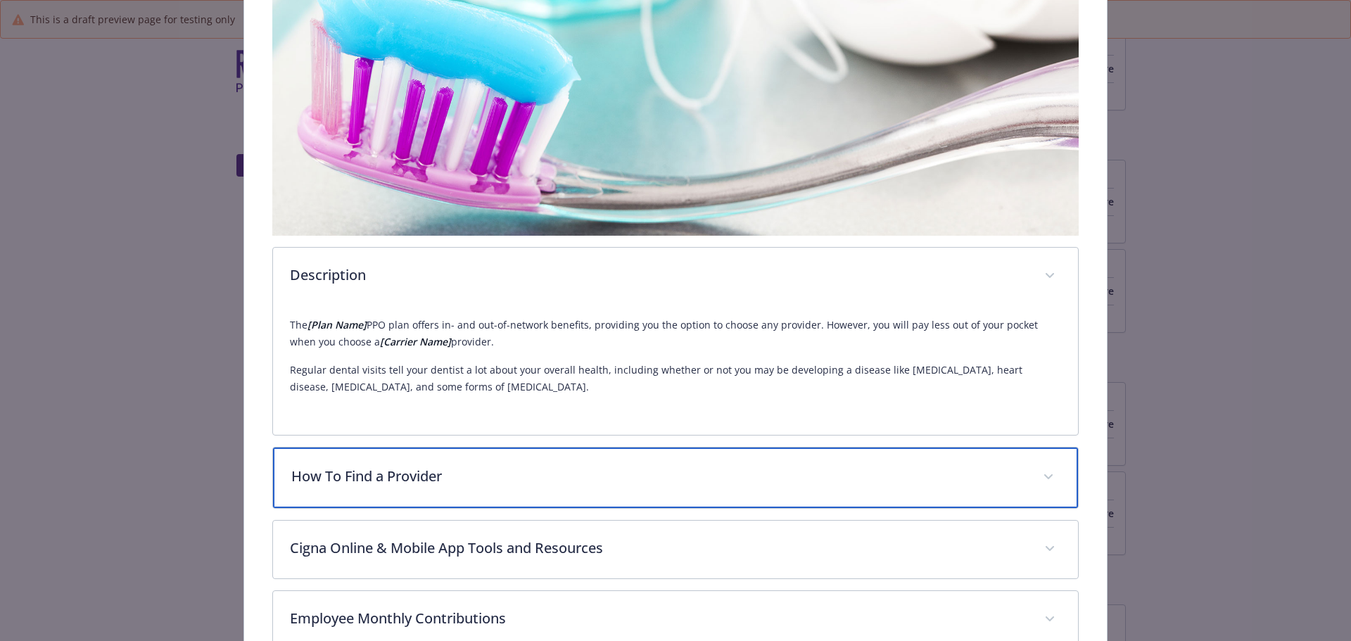
drag, startPoint x: 463, startPoint y: 470, endPoint x: 553, endPoint y: 470, distance: 90.1
click at [464, 470] on p "How To Find a Provider" at bounding box center [658, 476] width 735 height 21
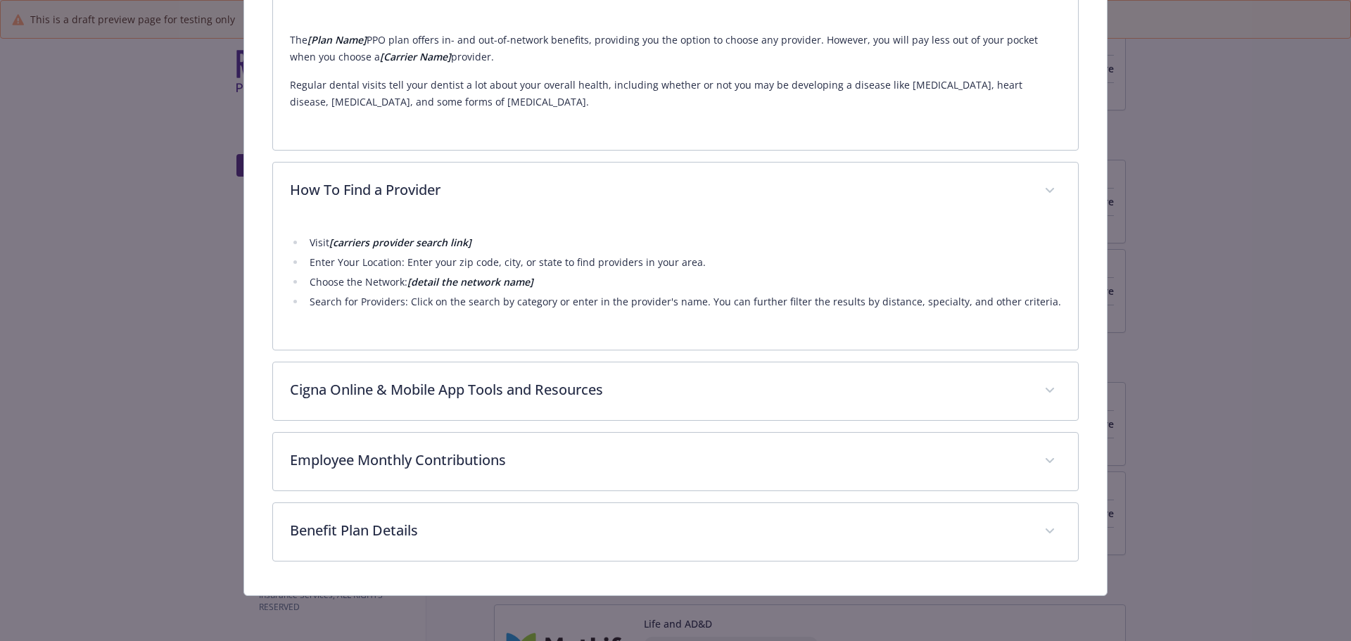
scroll to position [536, 0]
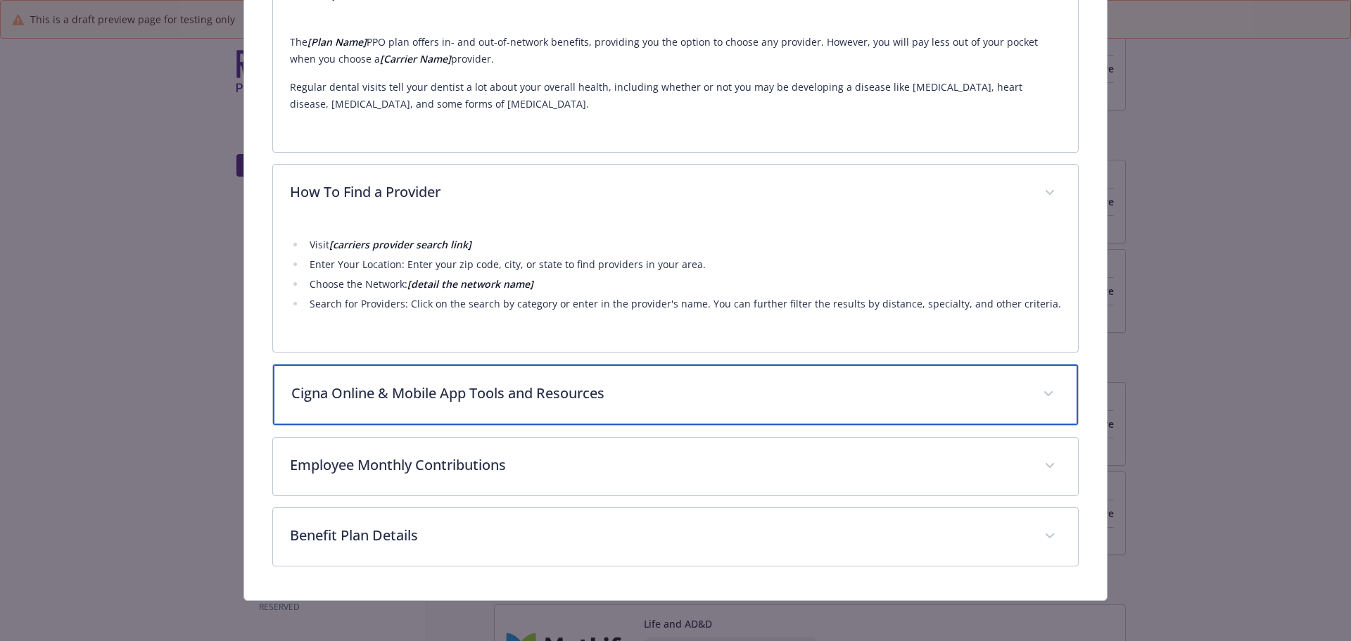
click at [588, 404] on div "Cigna Online & Mobile App Tools and Resources" at bounding box center [676, 394] width 806 height 61
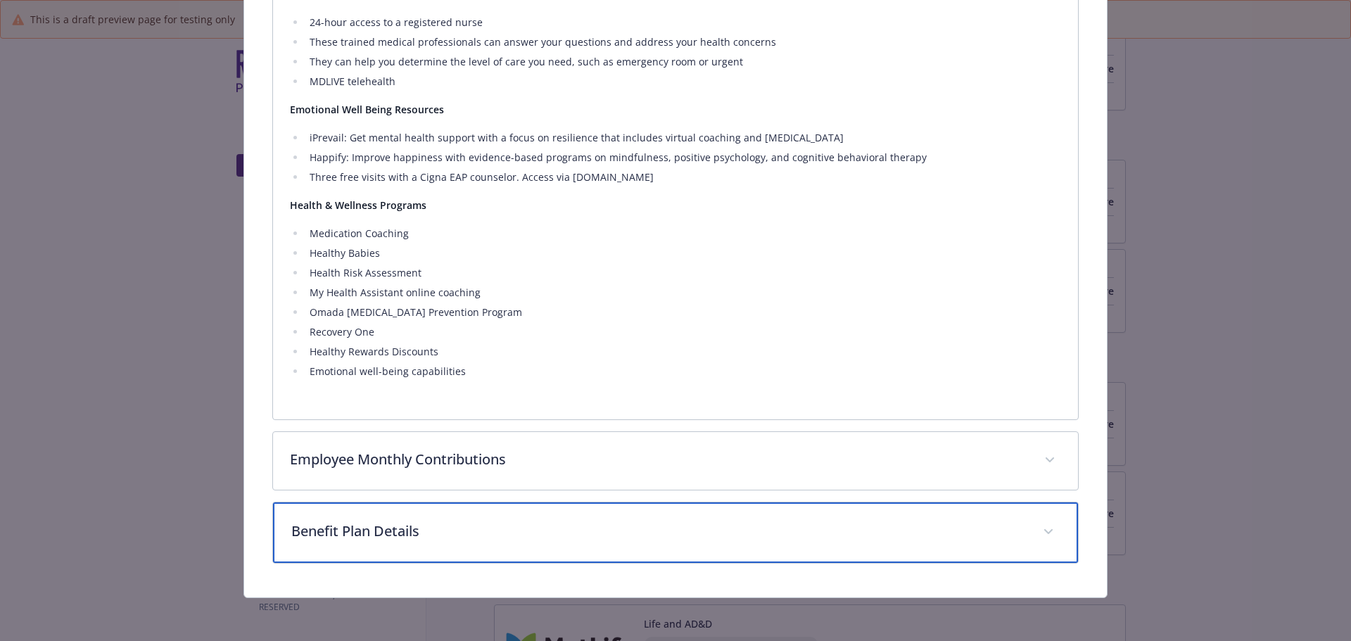
click at [457, 518] on div "Benefit Plan Details" at bounding box center [676, 532] width 806 height 61
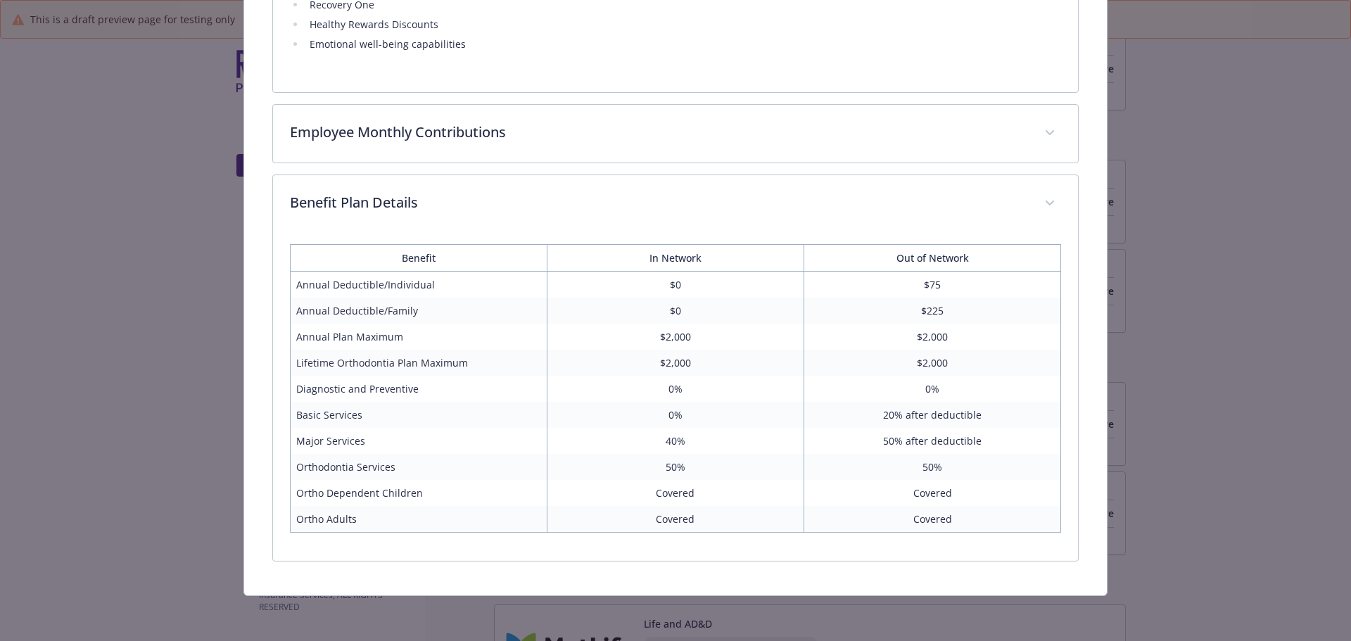
scroll to position [1463, 0]
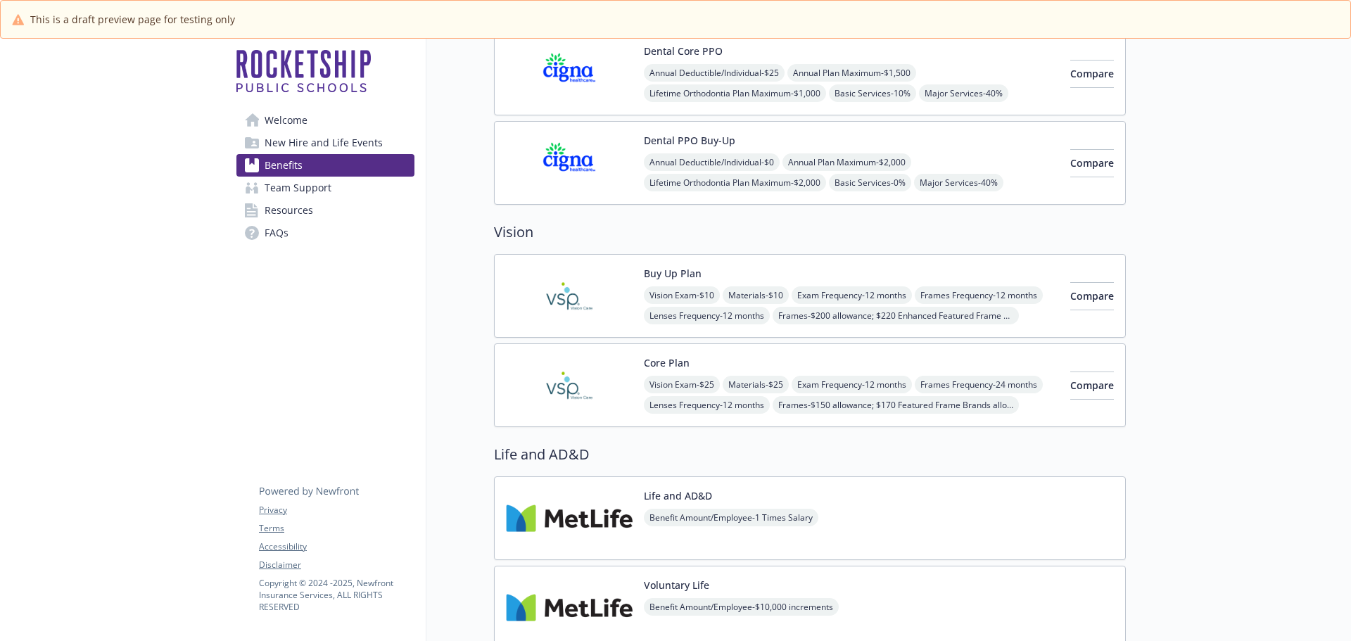
scroll to position [844, 0]
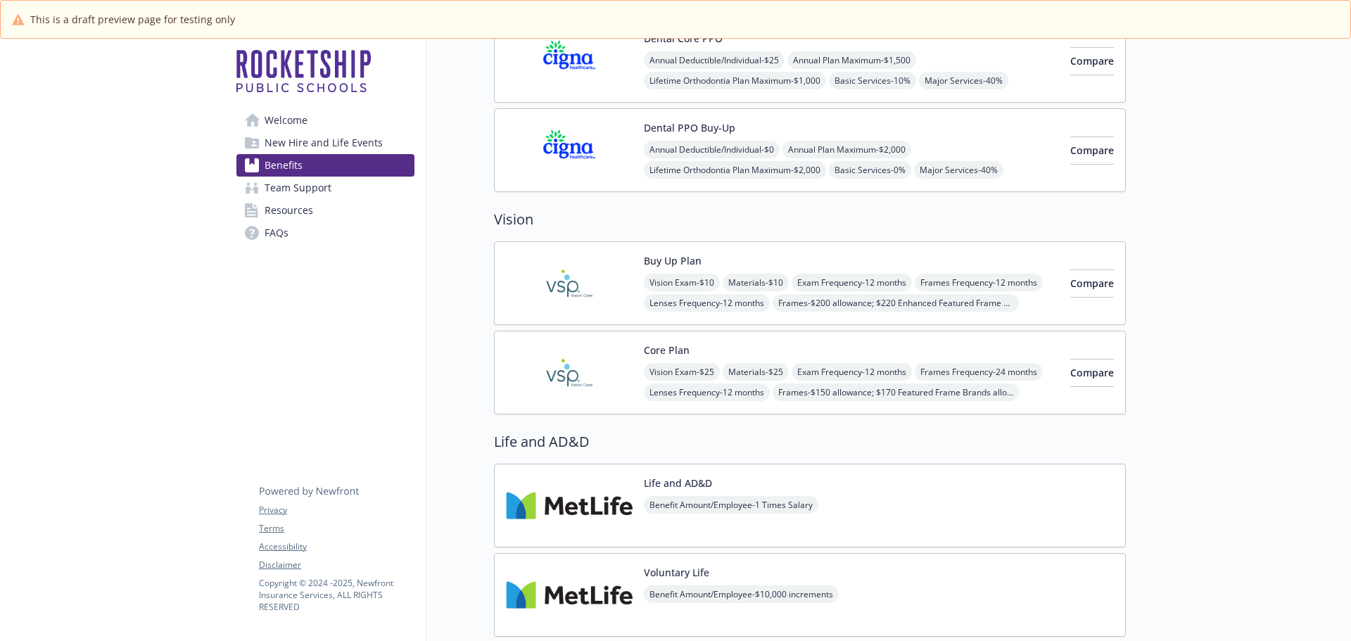
click at [583, 370] on img at bounding box center [569, 373] width 127 height 60
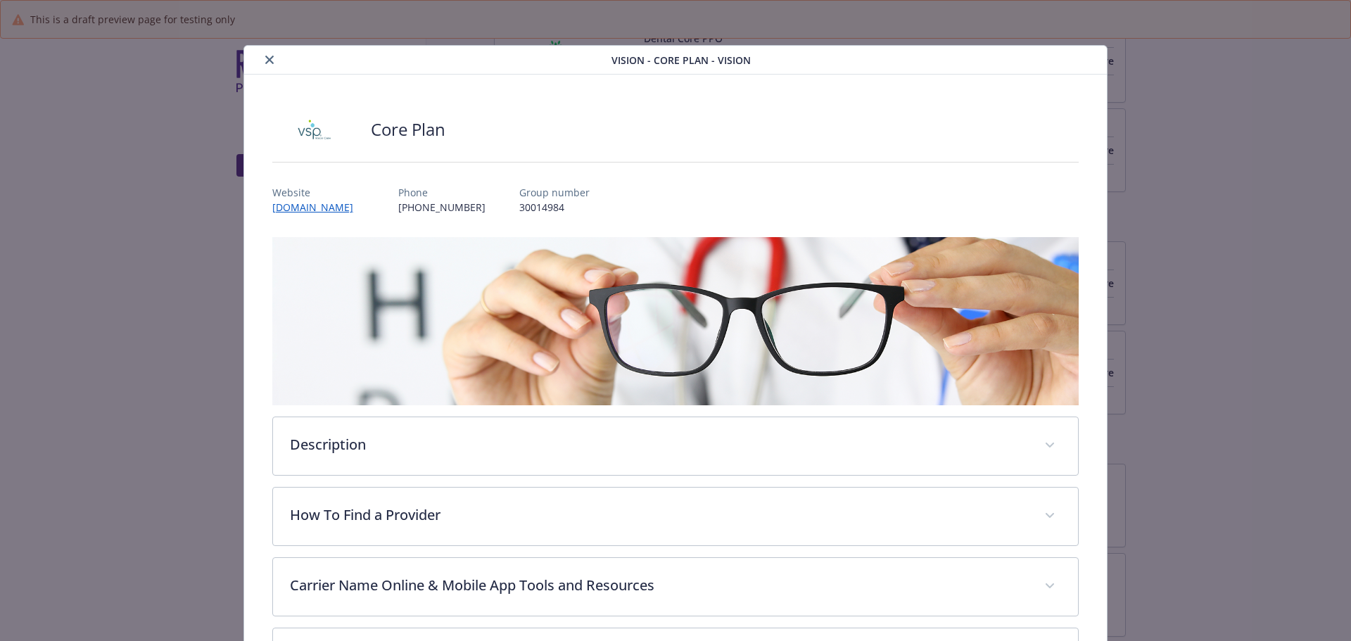
scroll to position [42, 0]
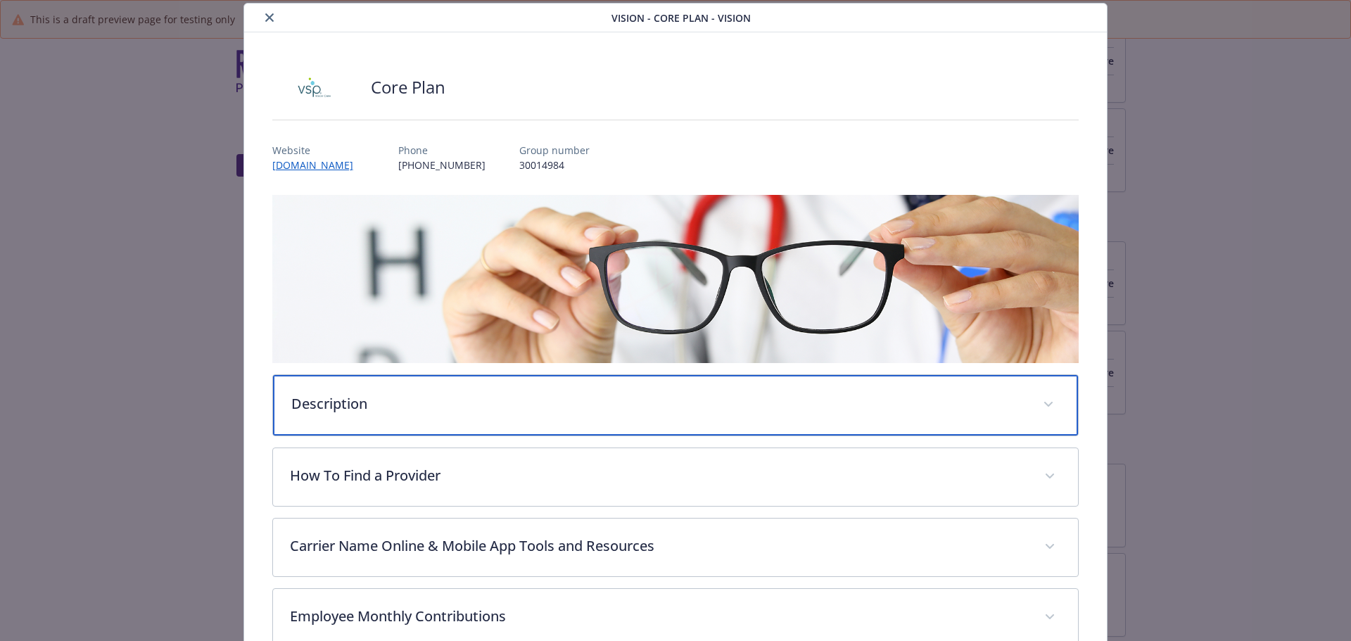
drag, startPoint x: 507, startPoint y: 414, endPoint x: 519, endPoint y: 417, distance: 12.1
click at [507, 414] on div "Description" at bounding box center [676, 405] width 806 height 61
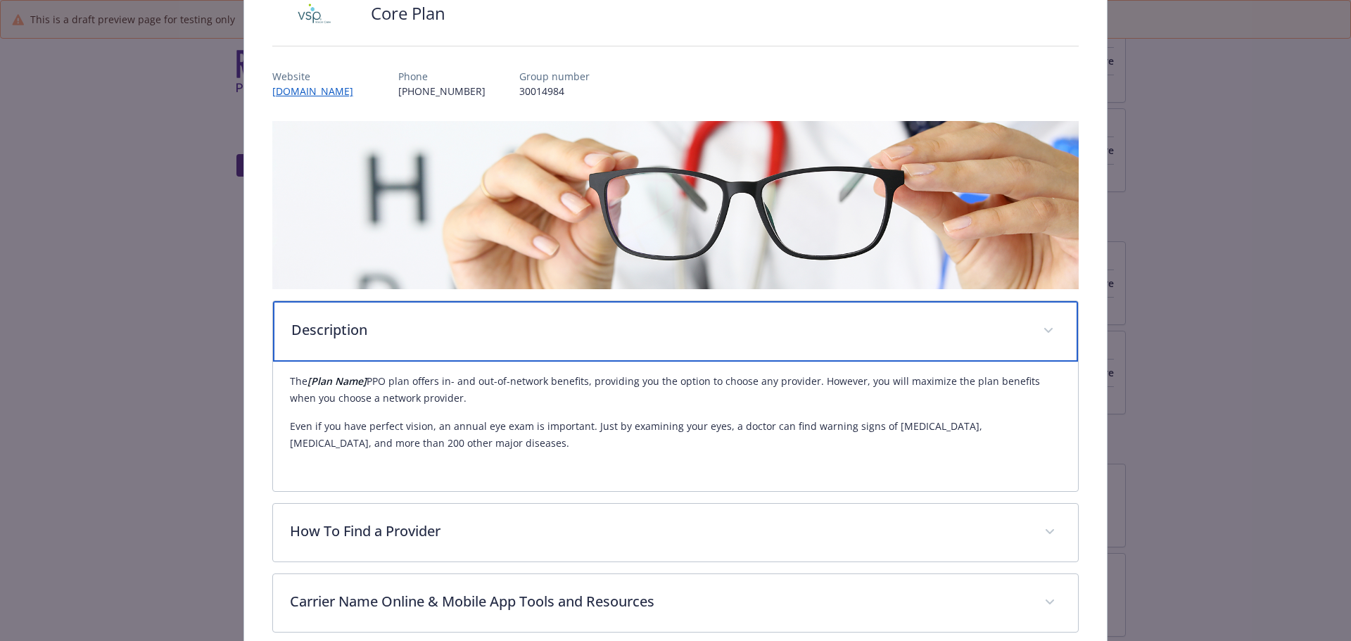
scroll to position [253, 0]
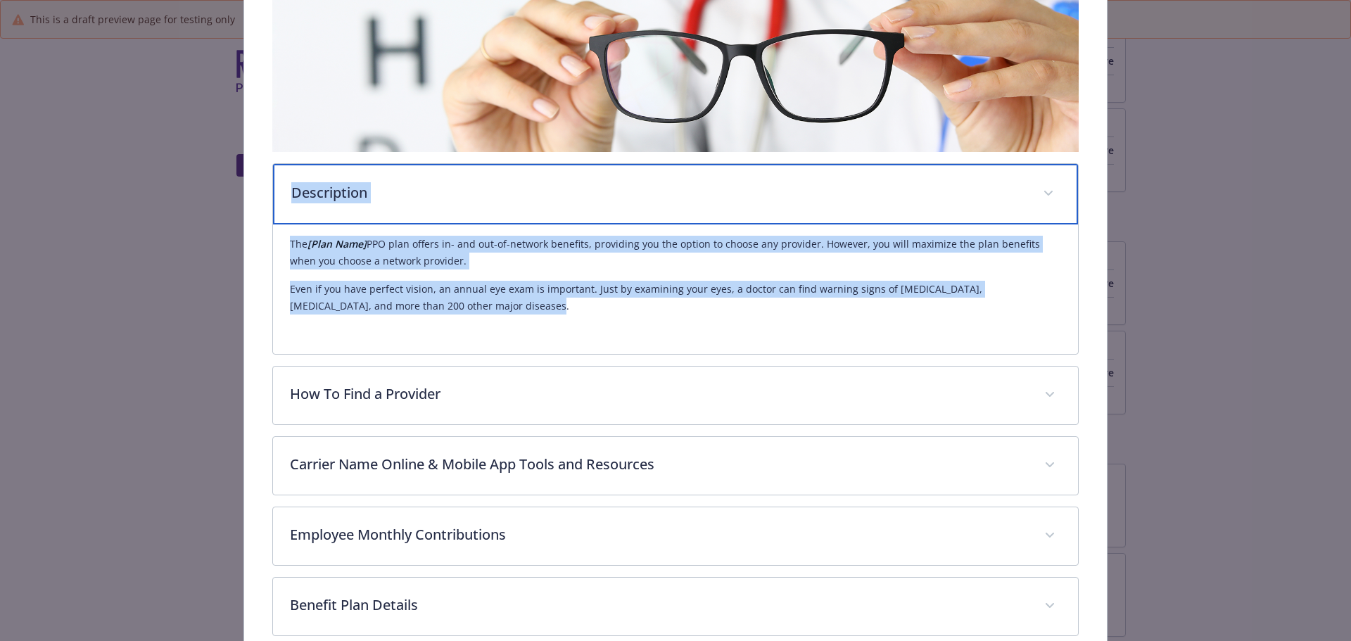
drag, startPoint x: 289, startPoint y: 193, endPoint x: 478, endPoint y: 305, distance: 220.2
click at [478, 305] on div "Description The [Plan Name] PPO plan offers in- and out-of-network benefits, pr…" at bounding box center [675, 258] width 807 height 191
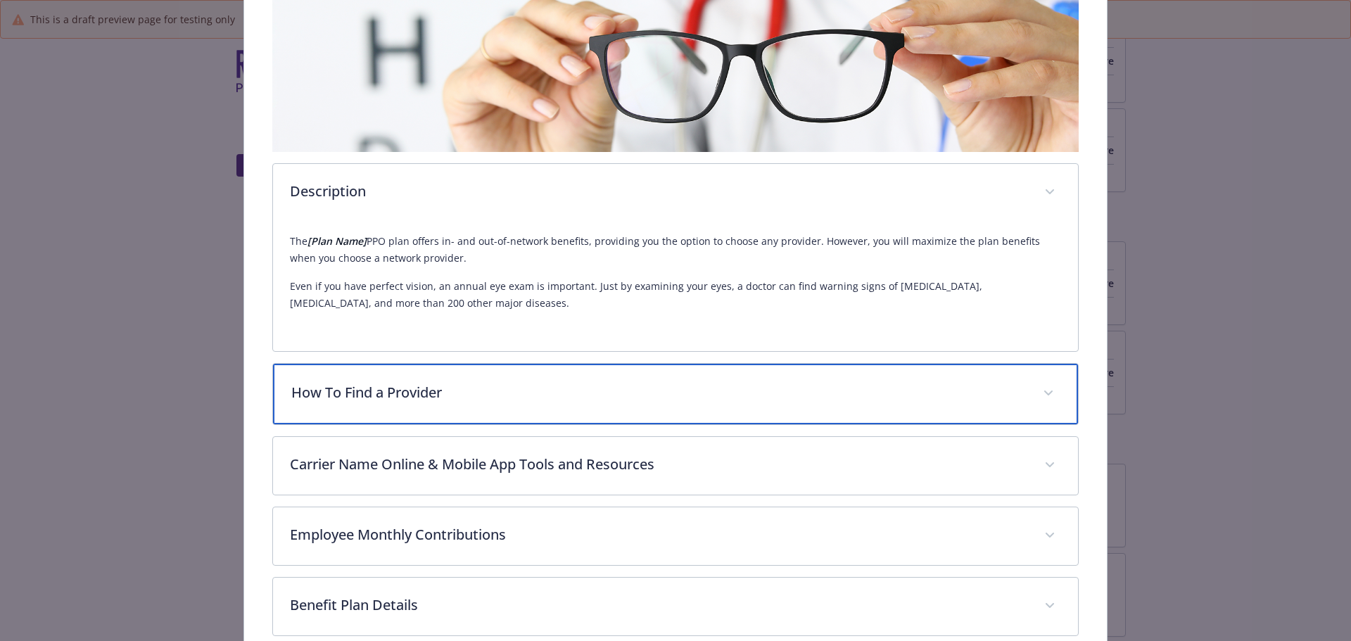
drag, startPoint x: 344, startPoint y: 398, endPoint x: 403, endPoint y: 416, distance: 61.9
click at [344, 398] on p "How To Find a Provider" at bounding box center [658, 392] width 735 height 21
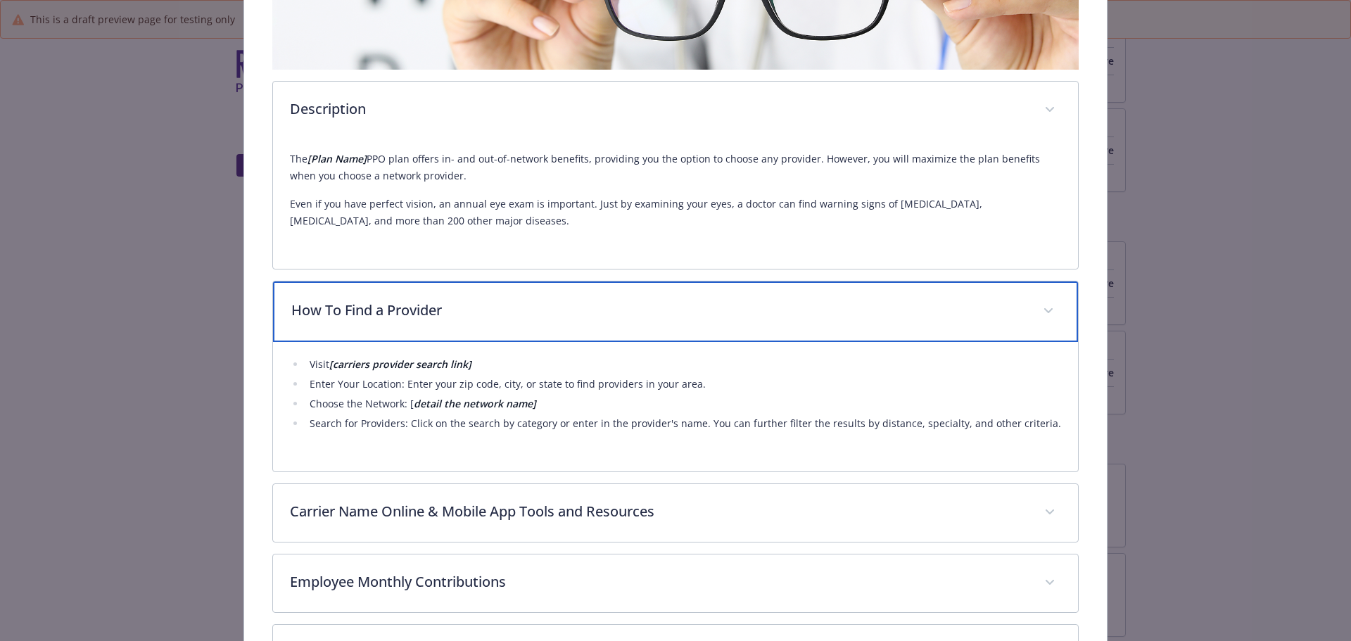
scroll to position [464, 0]
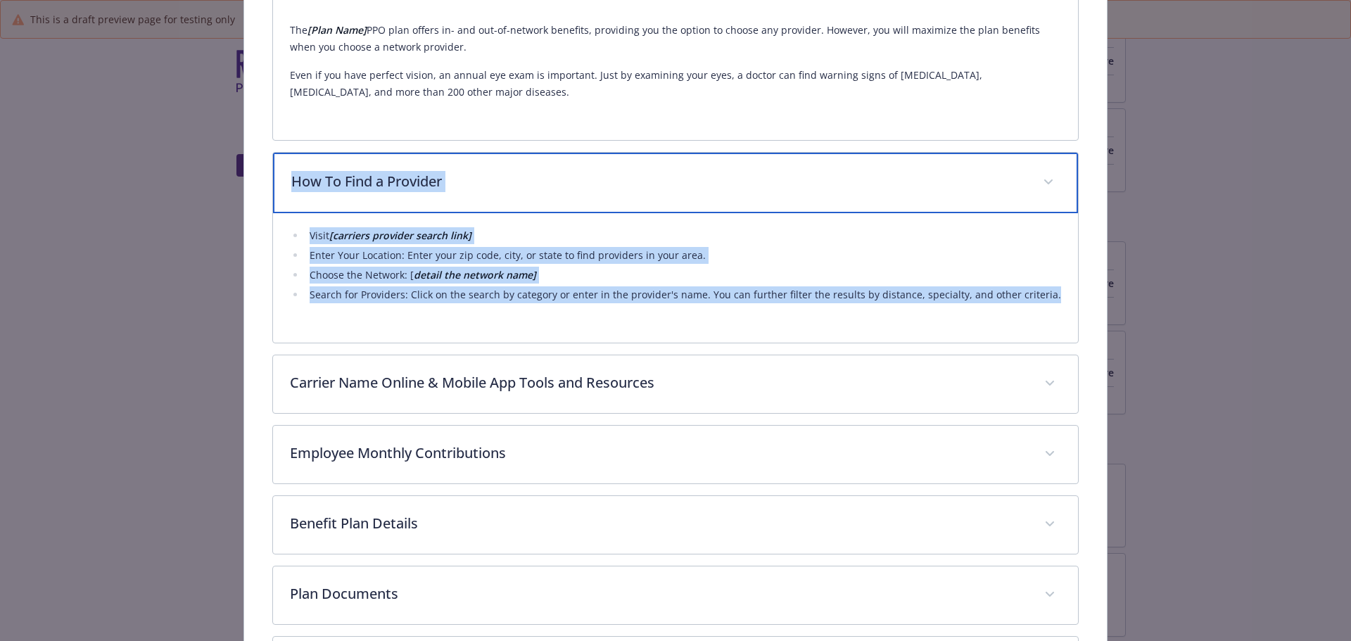
drag, startPoint x: 291, startPoint y: 185, endPoint x: 997, endPoint y: 286, distance: 713.5
click at [1054, 293] on div "How To Find a Provider Visit [carriers provider search link] Enter Your Locatio…" at bounding box center [675, 247] width 807 height 191
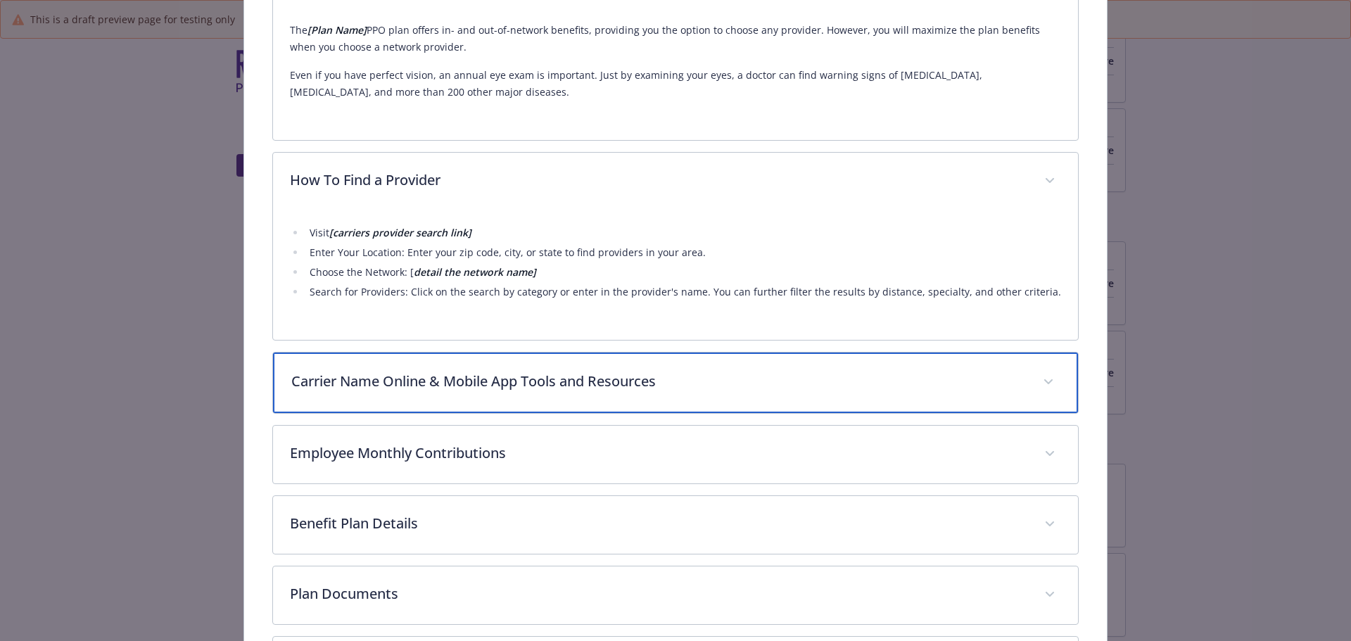
click at [586, 377] on p "Carrier Name Online & Mobile App Tools and Resources" at bounding box center [658, 381] width 735 height 21
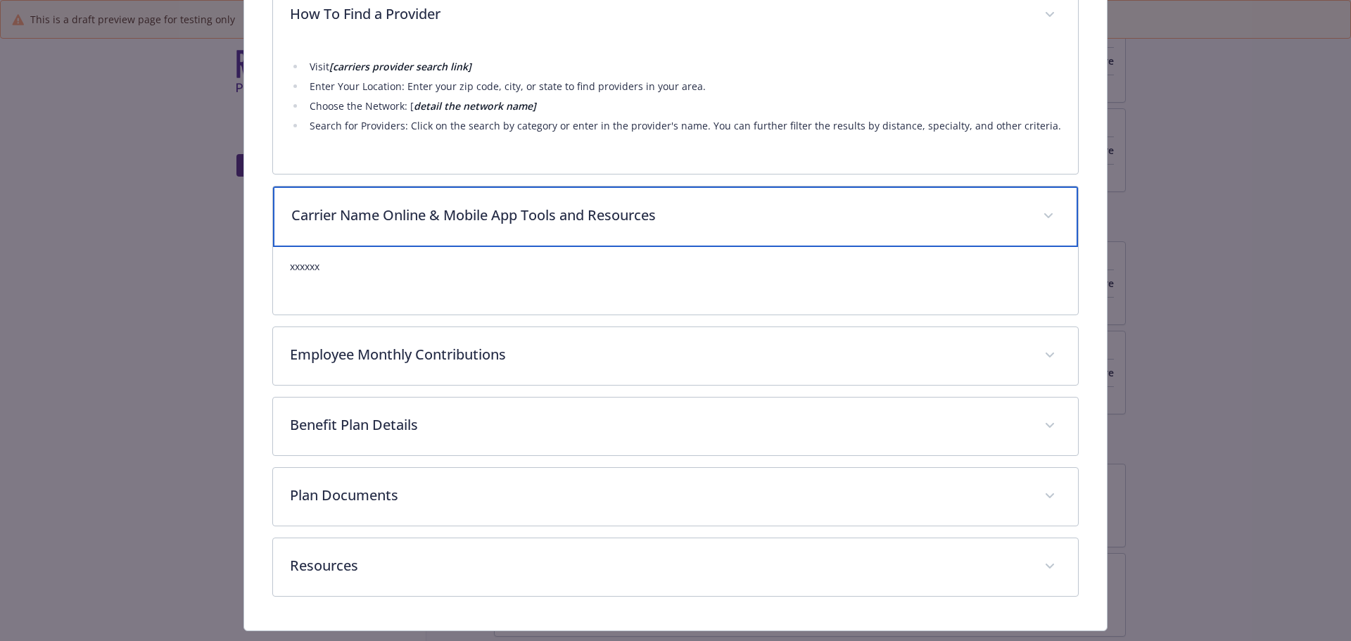
scroll to position [664, 0]
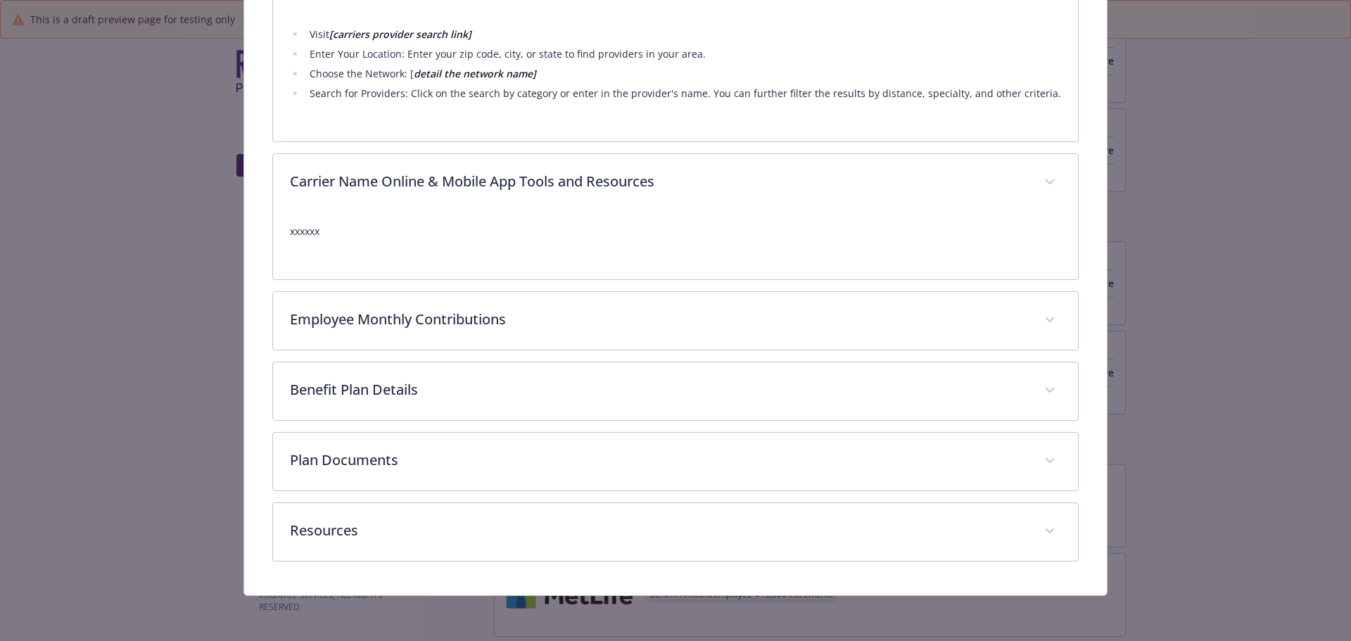
drag, startPoint x: 559, startPoint y: 182, endPoint x: 1176, endPoint y: 291, distance: 626.5
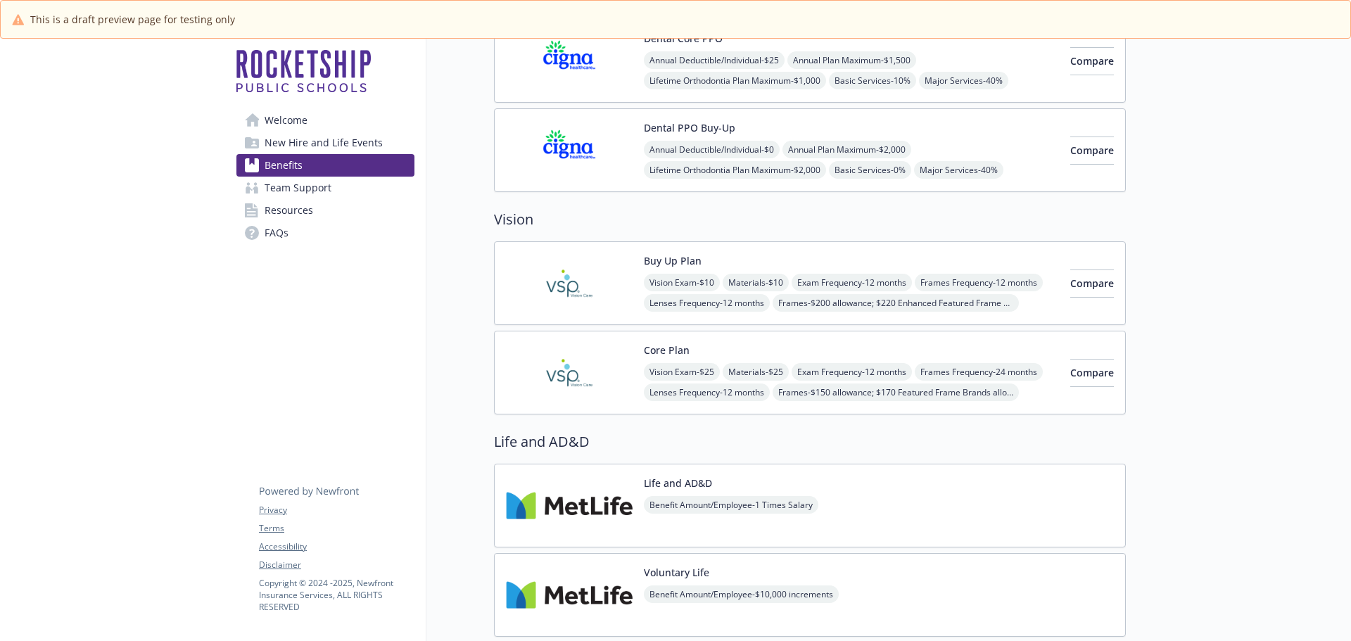
click at [683, 352] on button "Core Plan" at bounding box center [667, 350] width 46 height 15
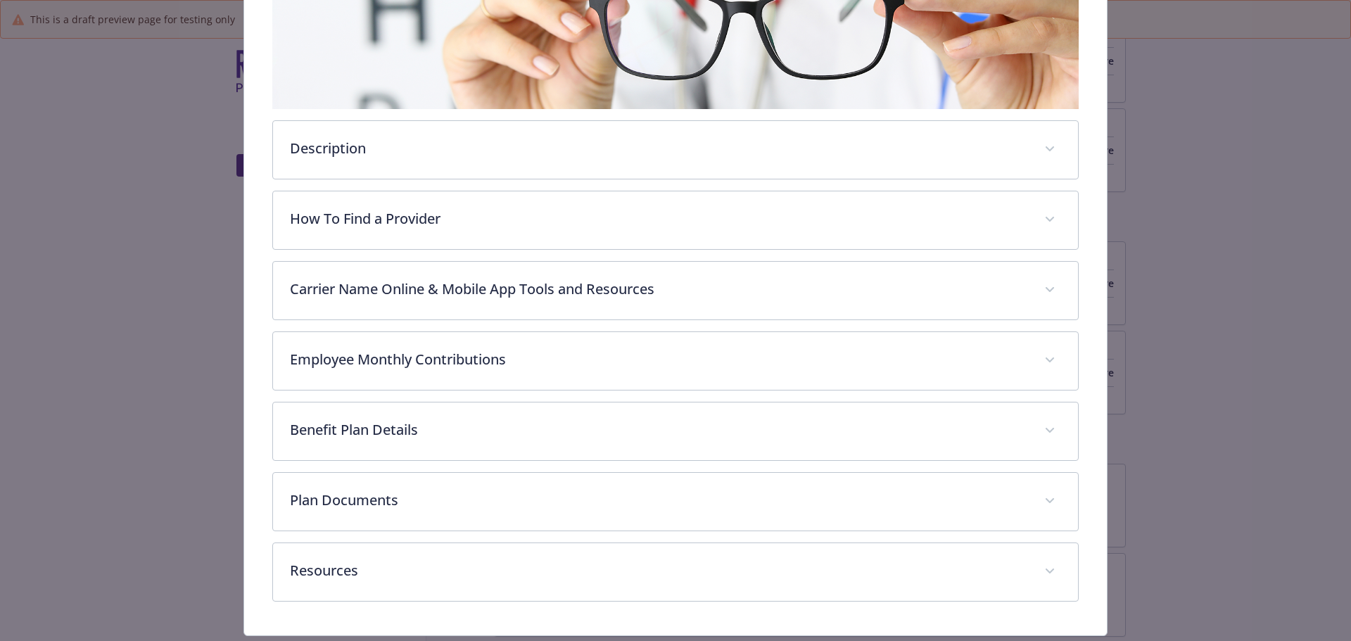
scroll to position [324, 0]
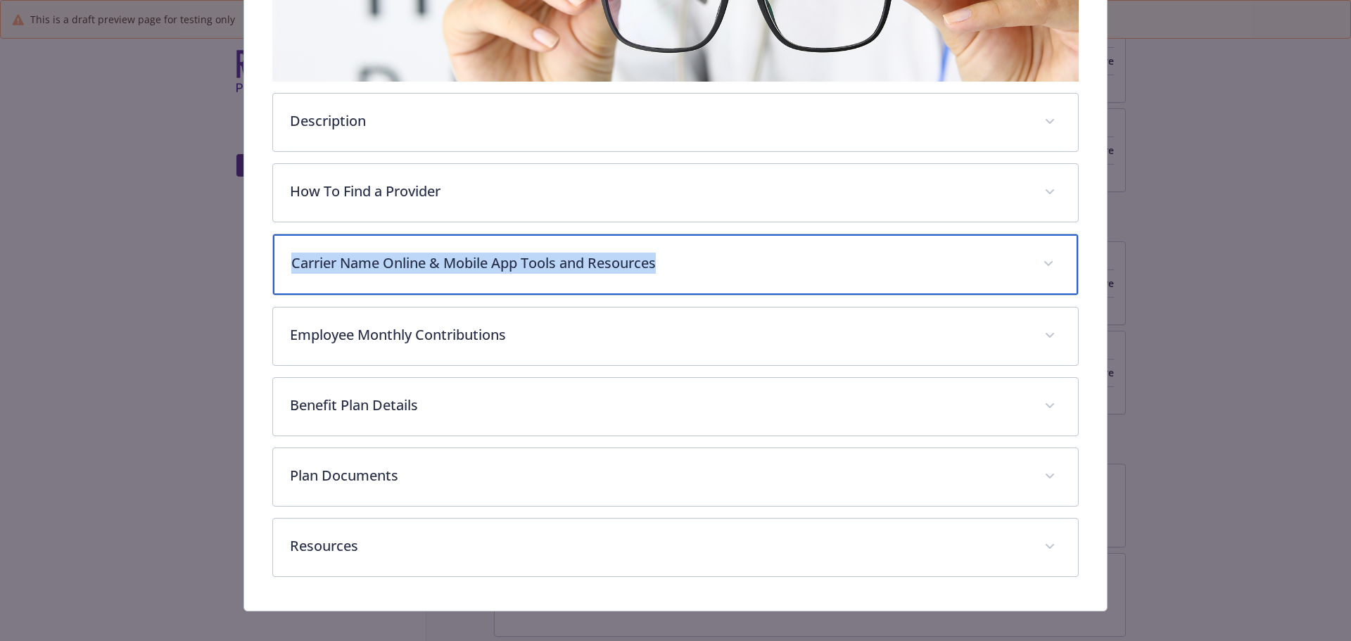
drag, startPoint x: 290, startPoint y: 260, endPoint x: 670, endPoint y: 271, distance: 380.1
click at [670, 271] on p "Carrier Name Online & Mobile App Tools and Resources" at bounding box center [658, 263] width 735 height 21
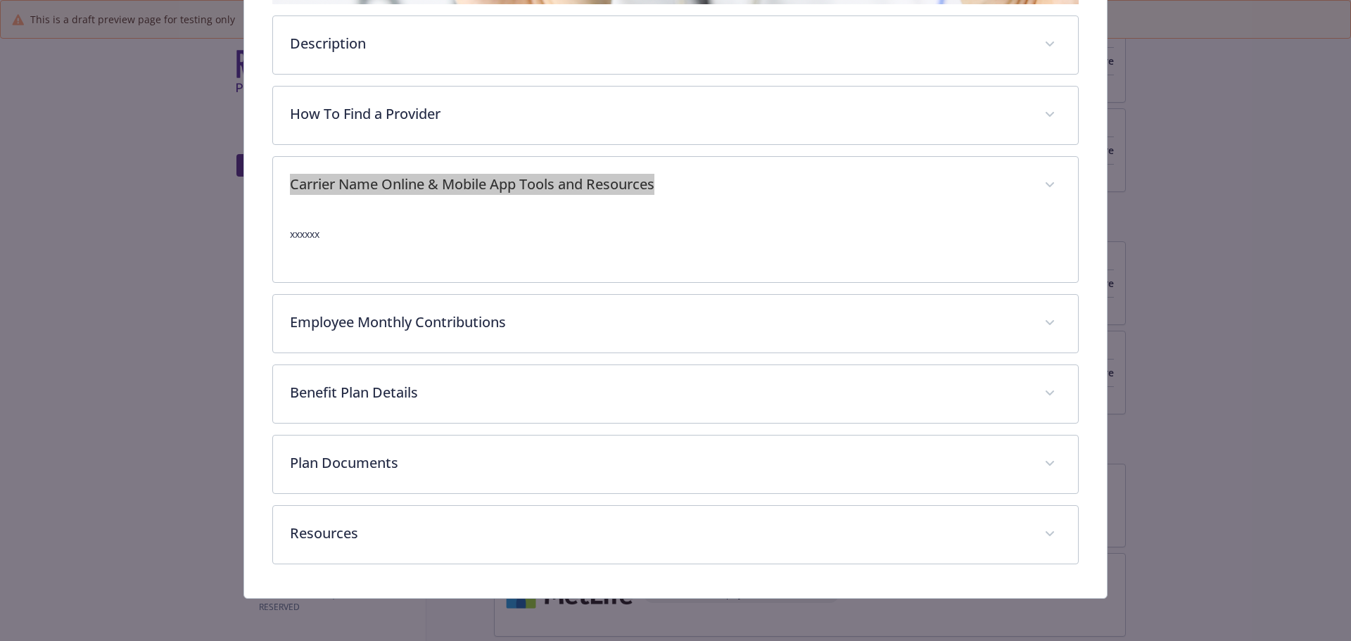
scroll to position [402, 0]
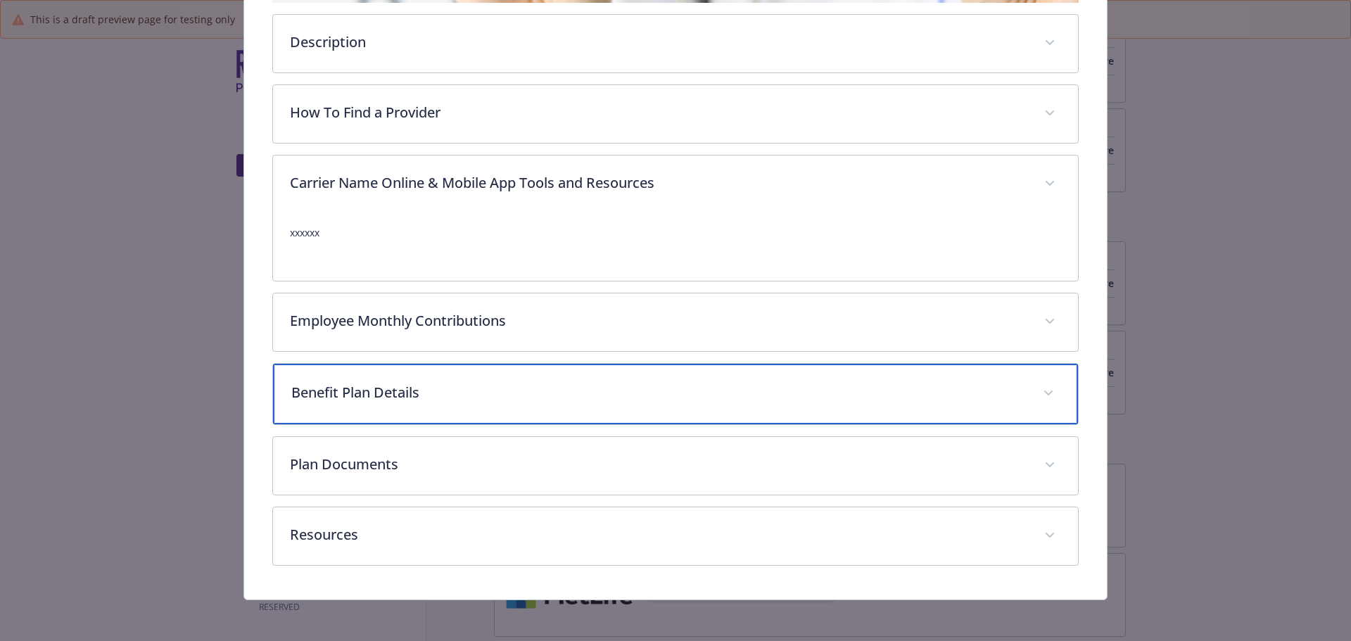
drag, startPoint x: 417, startPoint y: 381, endPoint x: 428, endPoint y: 383, distance: 10.8
click at [417, 381] on div "Benefit Plan Details" at bounding box center [676, 394] width 806 height 61
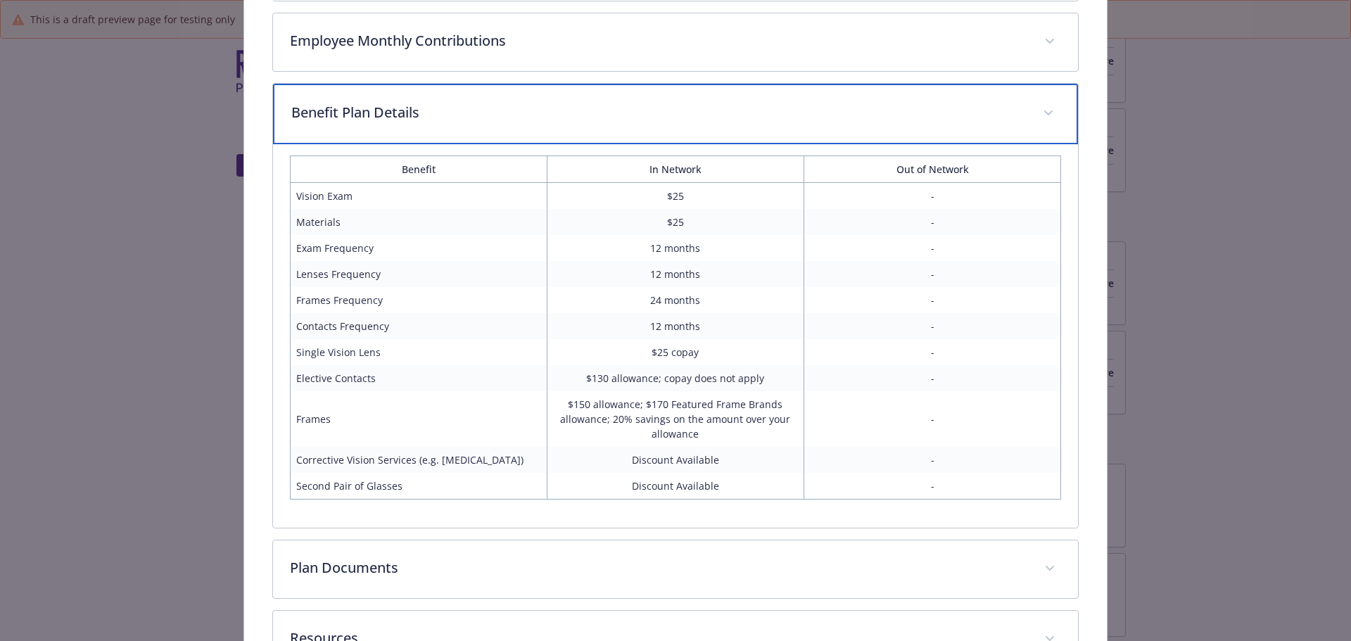
scroll to position [684, 0]
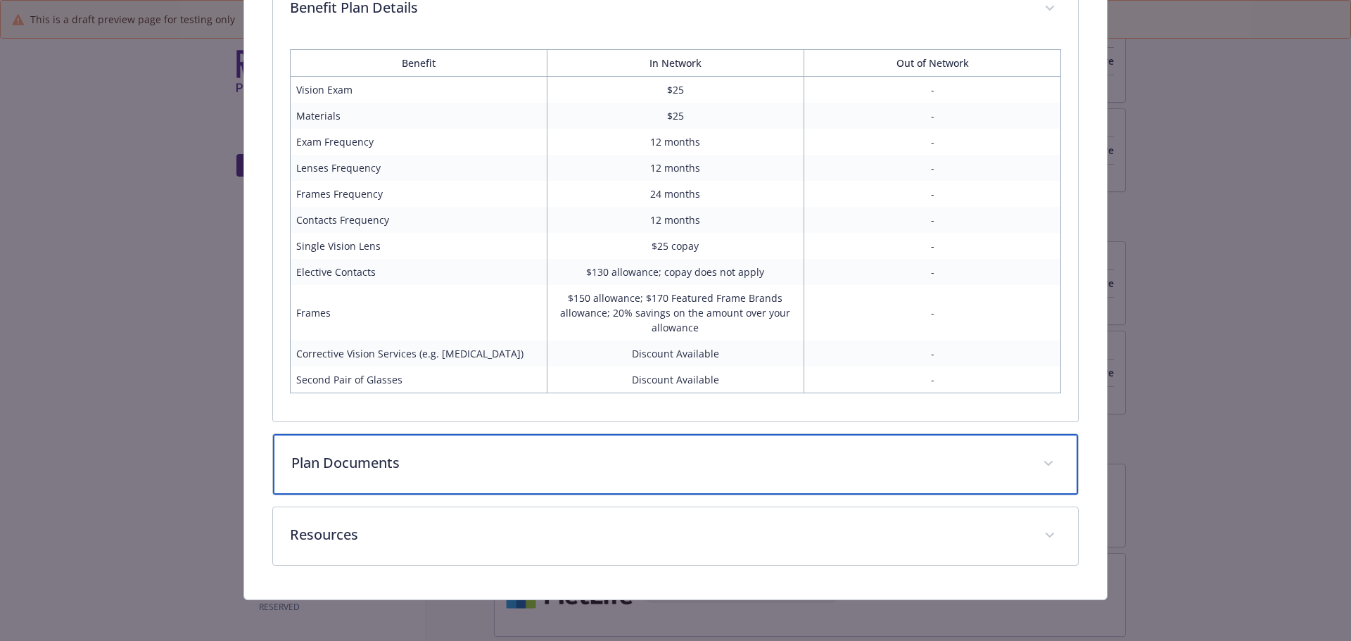
drag, startPoint x: 528, startPoint y: 452, endPoint x: 606, endPoint y: 448, distance: 78.9
click at [528, 452] on p "Plan Documents" at bounding box center [658, 462] width 735 height 21
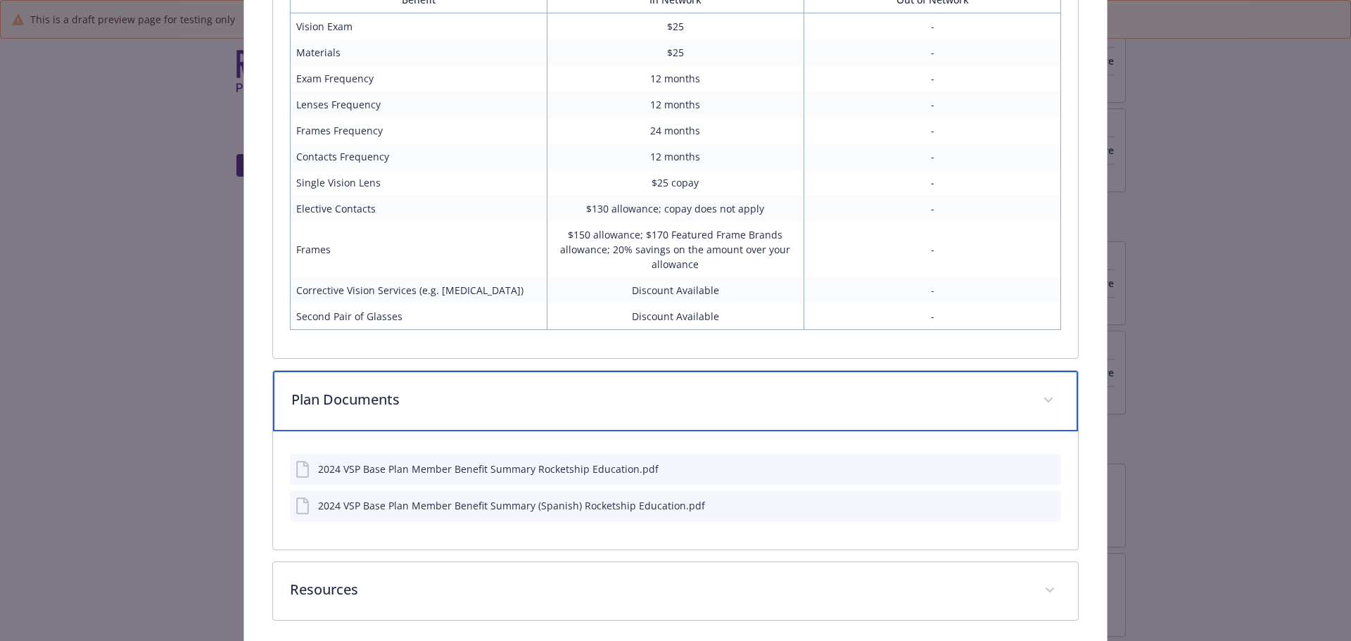
scroll to position [907, 0]
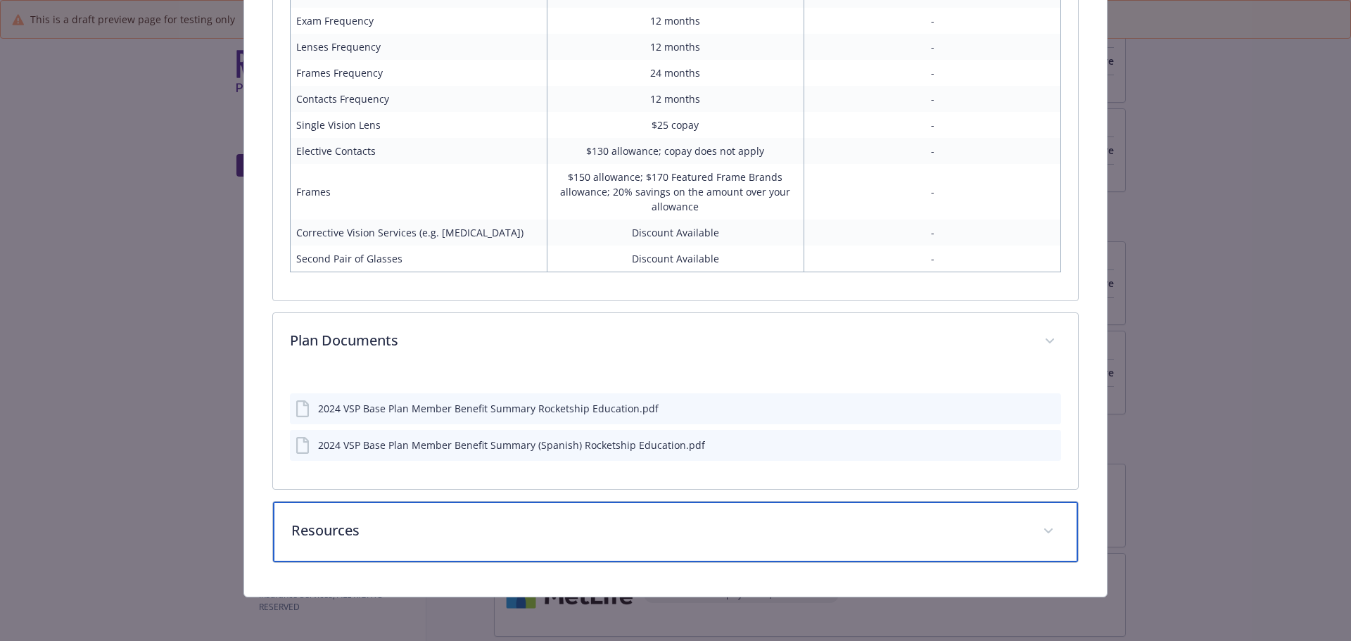
click at [605, 535] on p "Resources" at bounding box center [658, 530] width 735 height 21
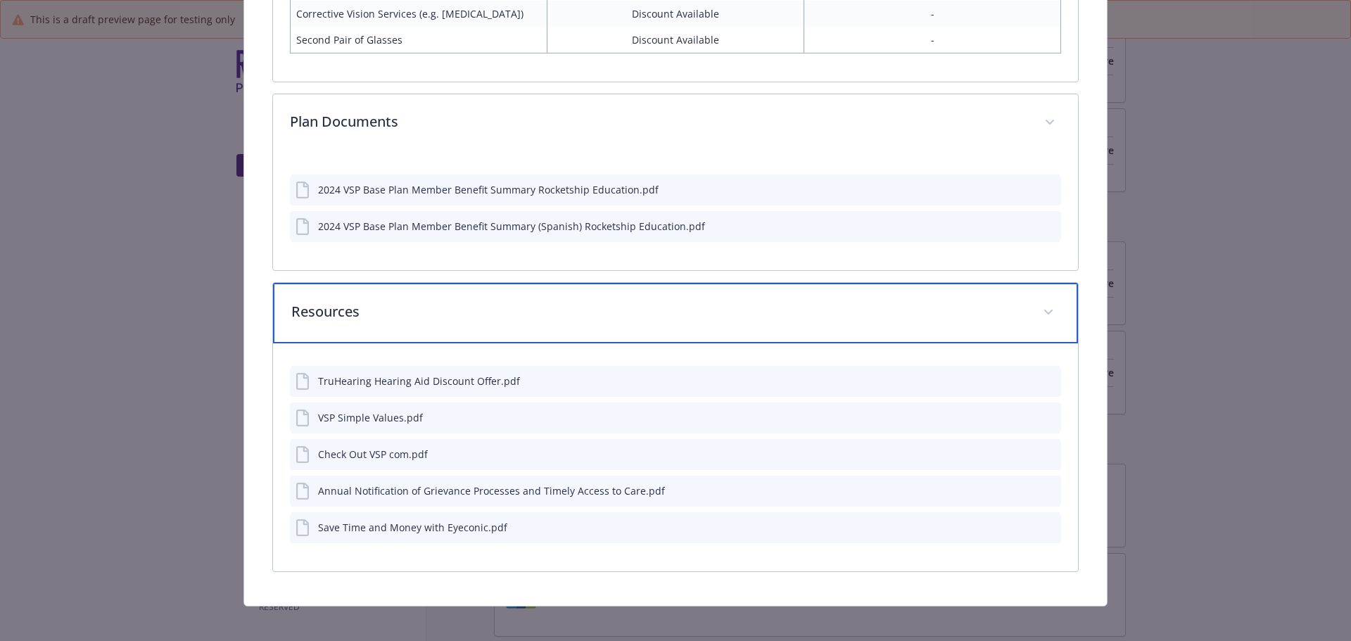
scroll to position [1135, 0]
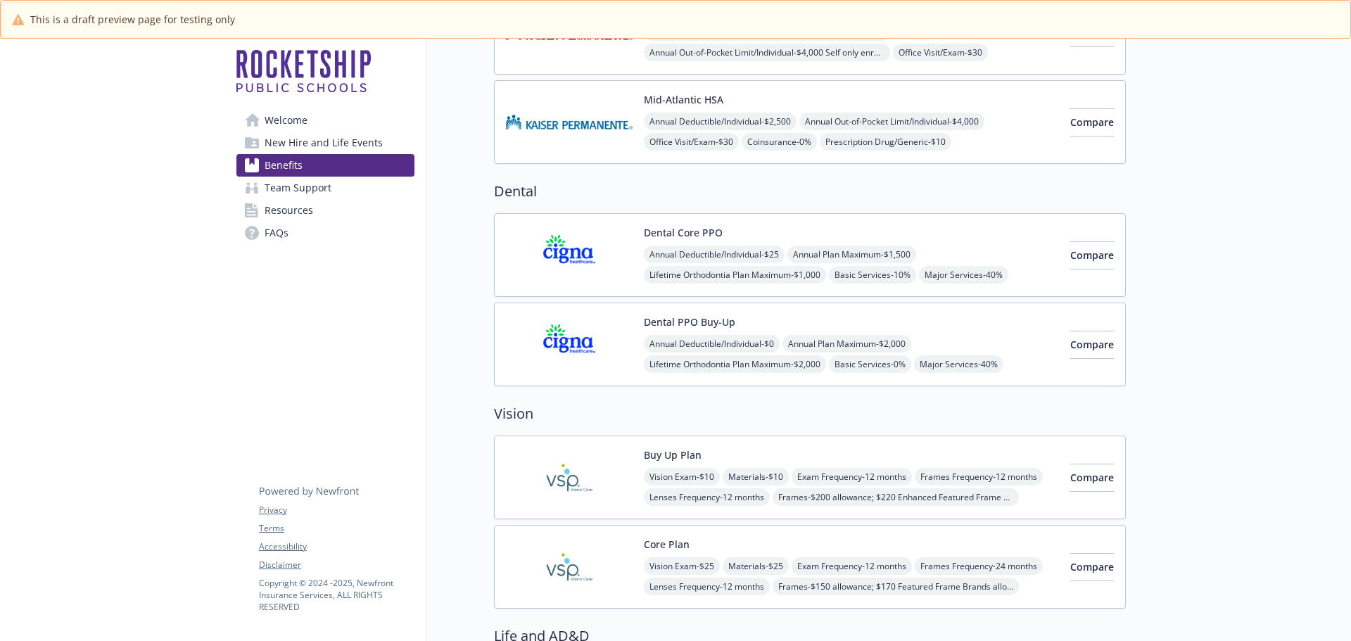
scroll to position [633, 0]
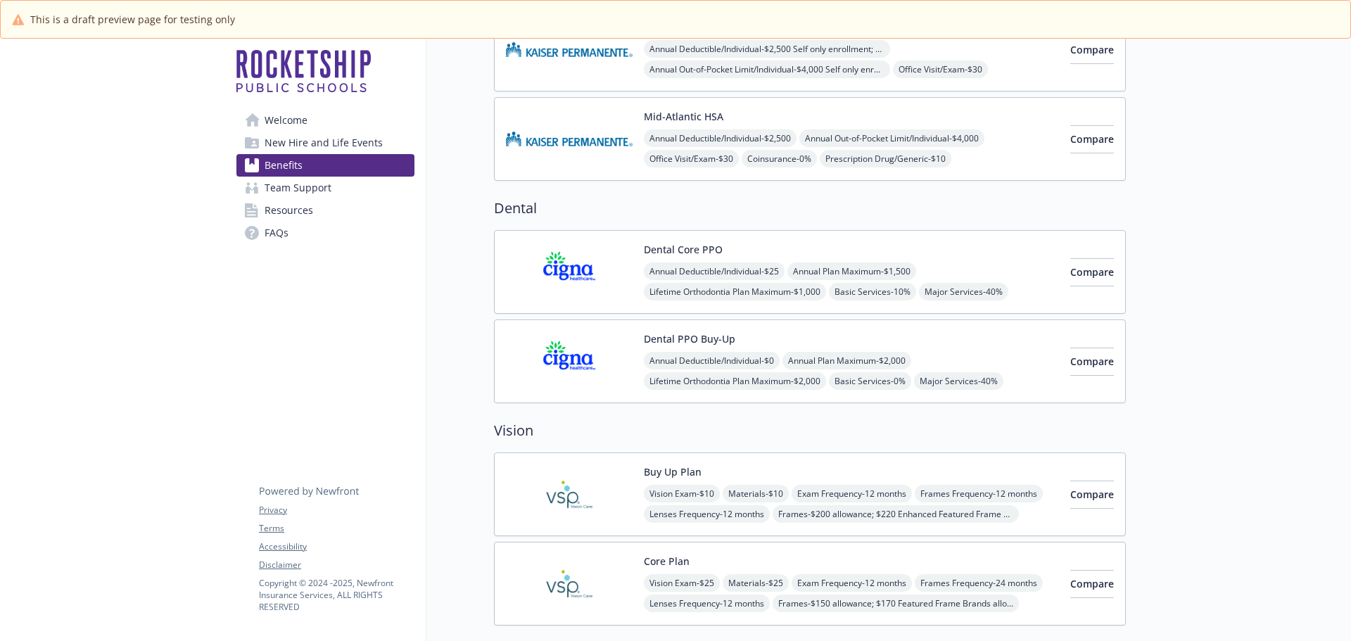
click at [604, 296] on img at bounding box center [569, 272] width 127 height 60
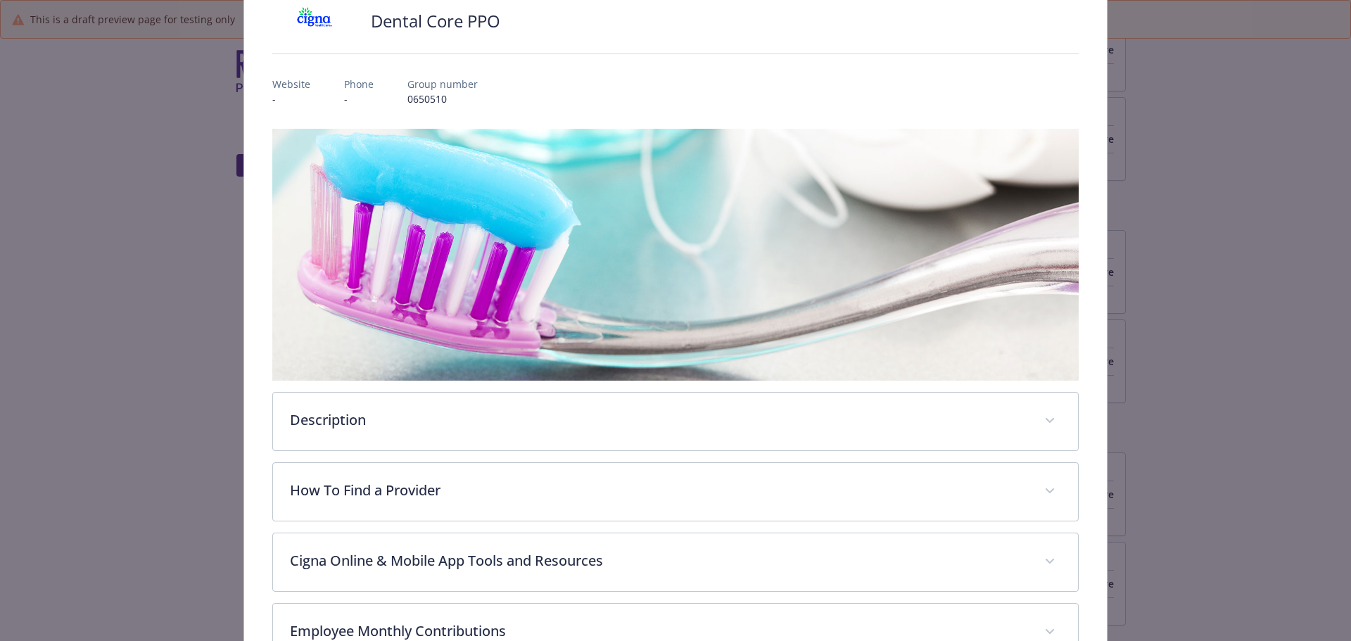
scroll to position [277, 0]
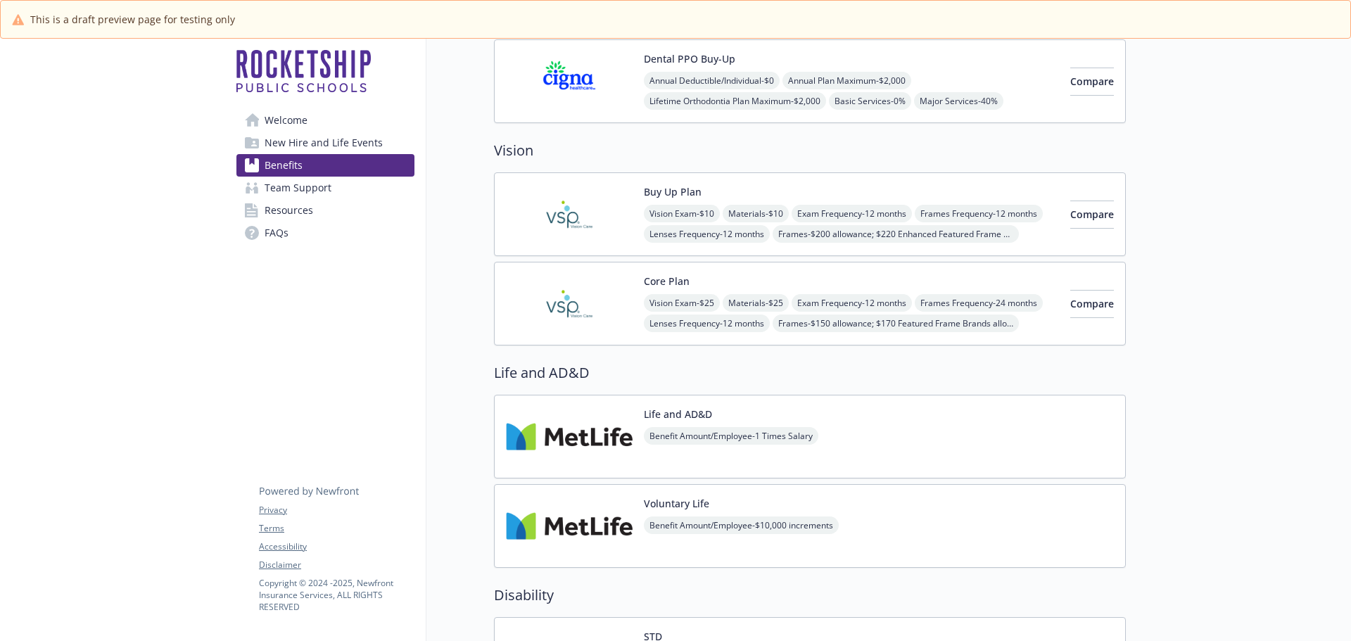
scroll to position [915, 0]
click at [639, 213] on div "Buy Up Plan Vision Exam - $10 Materials - $10 Exam Frequency - 12 months Frames…" at bounding box center [782, 213] width 553 height 60
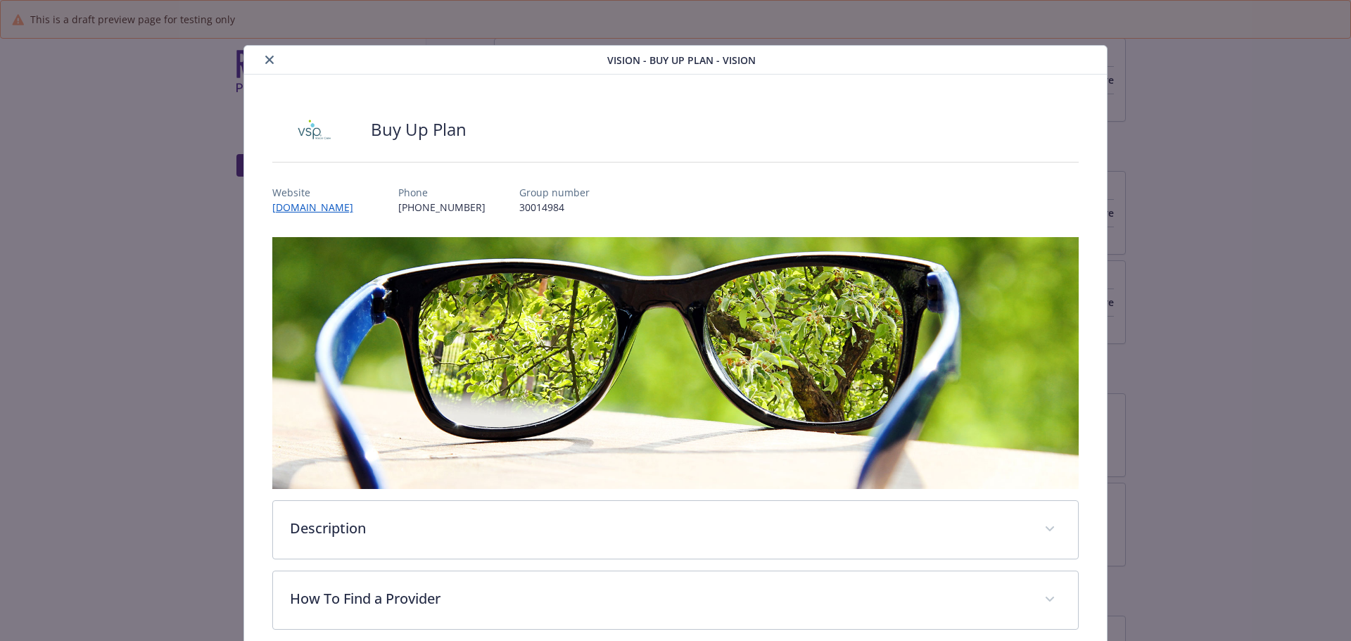
scroll to position [42, 0]
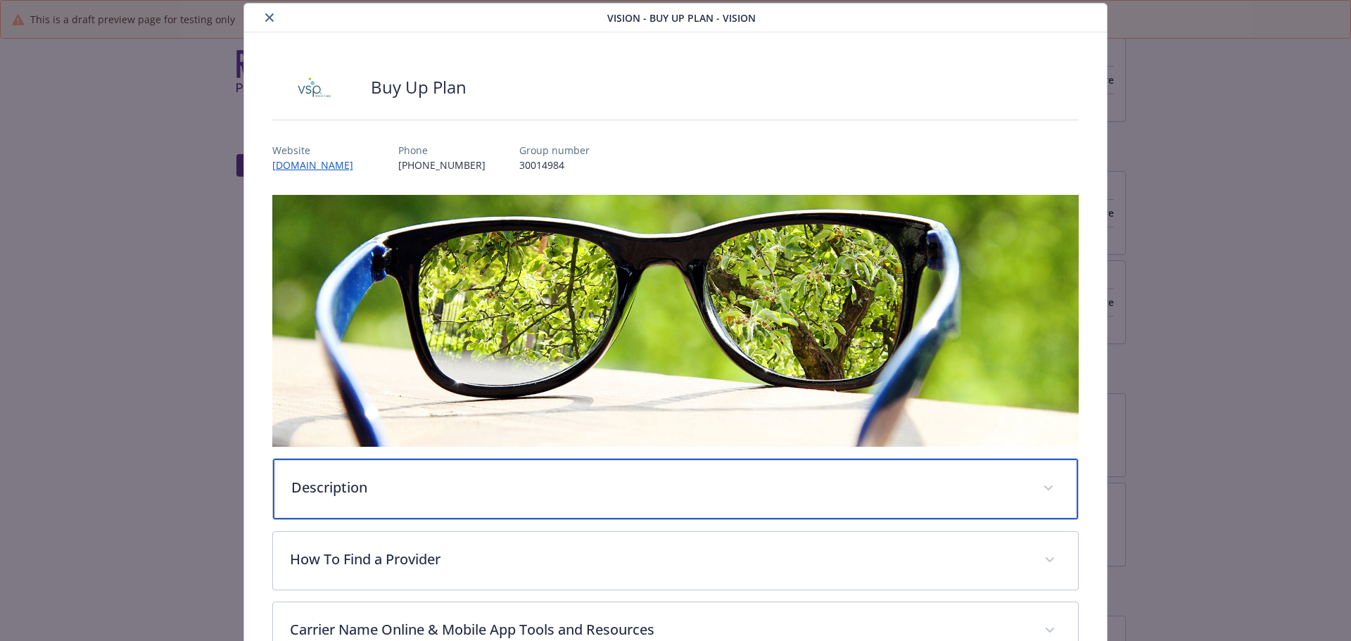
drag, startPoint x: 326, startPoint y: 492, endPoint x: 371, endPoint y: 490, distance: 45.1
click at [326, 492] on p "Description" at bounding box center [658, 487] width 735 height 21
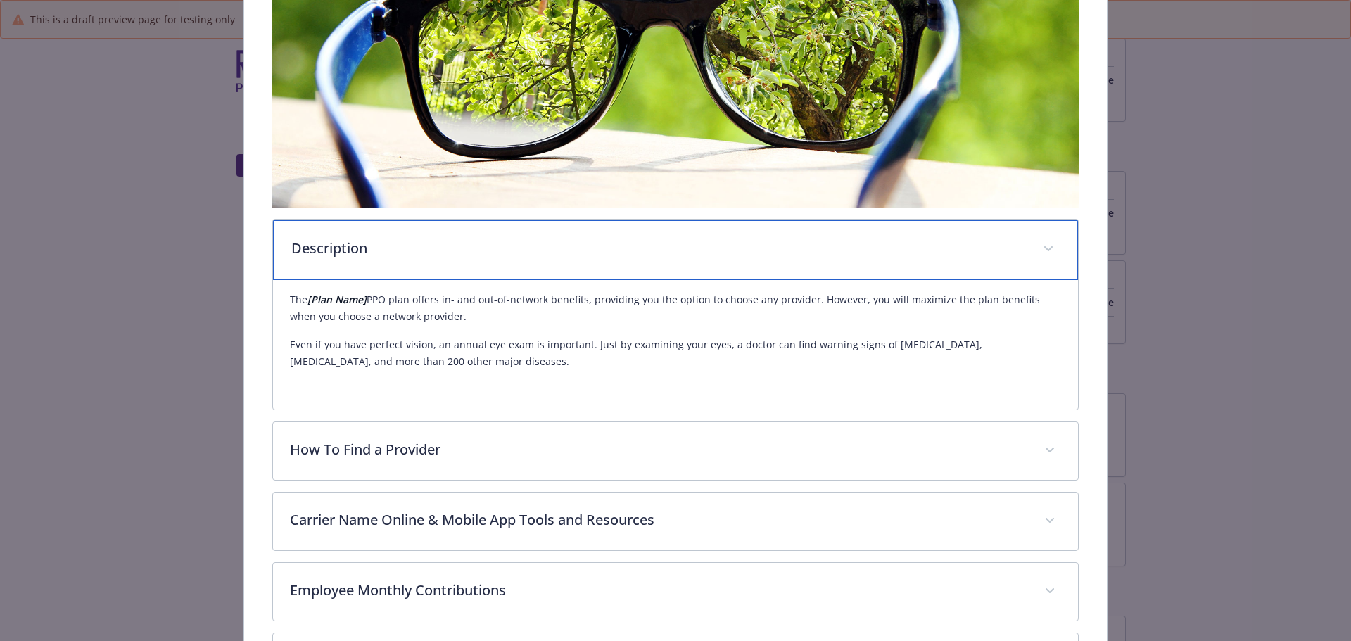
scroll to position [324, 0]
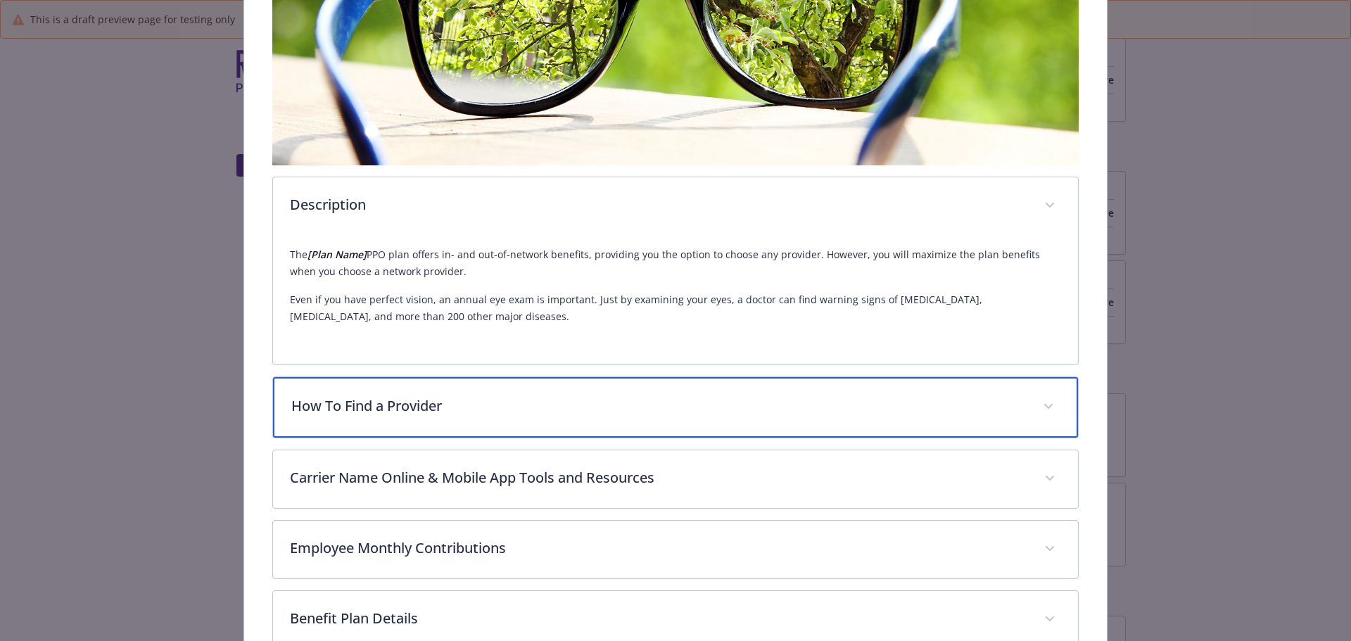
click at [407, 418] on div "How To Find a Provider" at bounding box center [676, 407] width 806 height 61
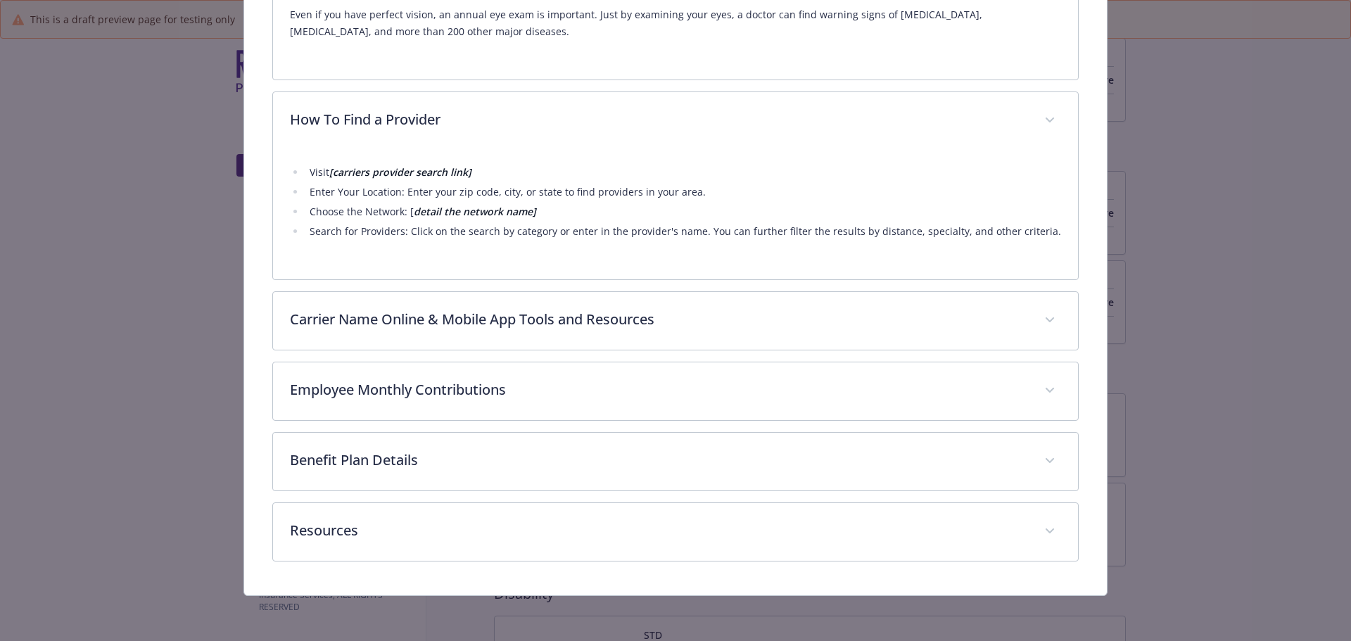
scroll to position [606, 0]
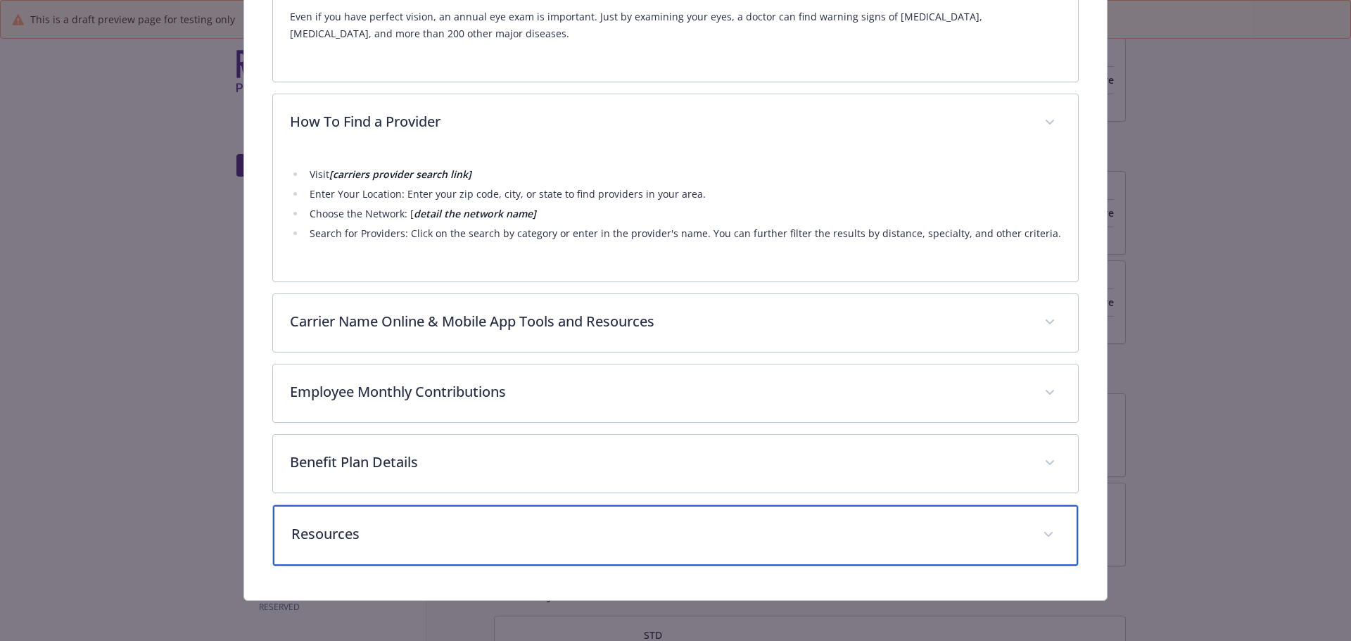
click at [376, 529] on p "Resources" at bounding box center [658, 533] width 735 height 21
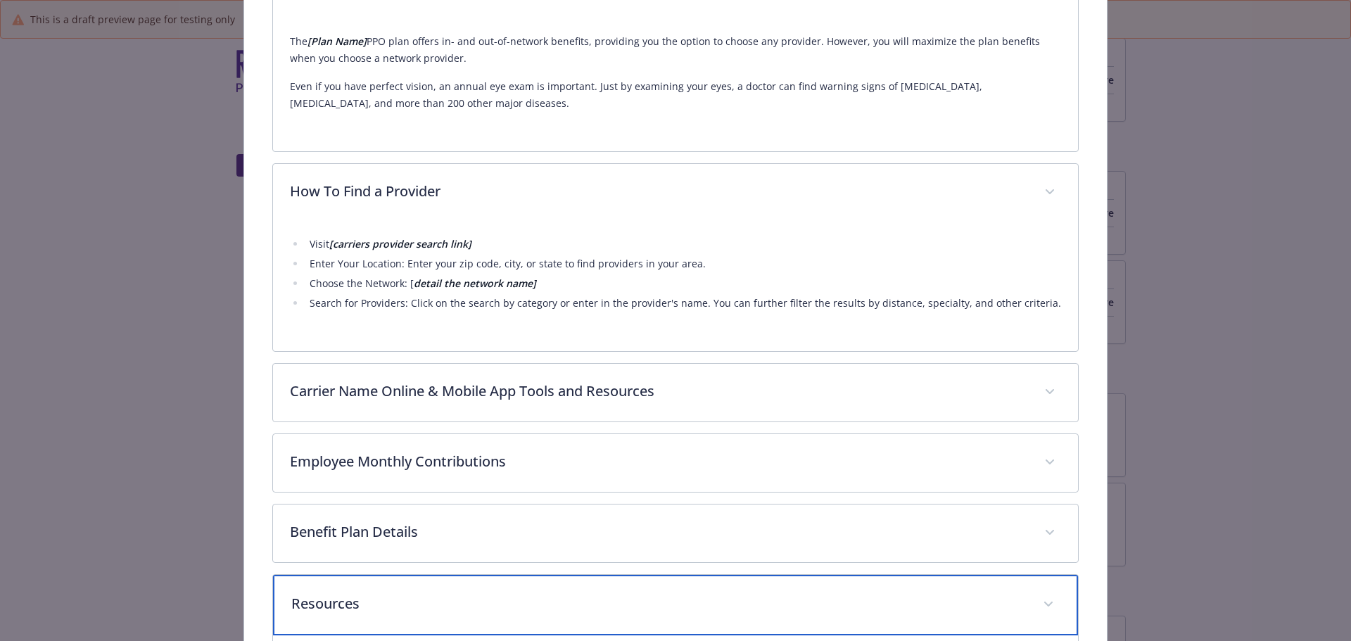
scroll to position [485, 0]
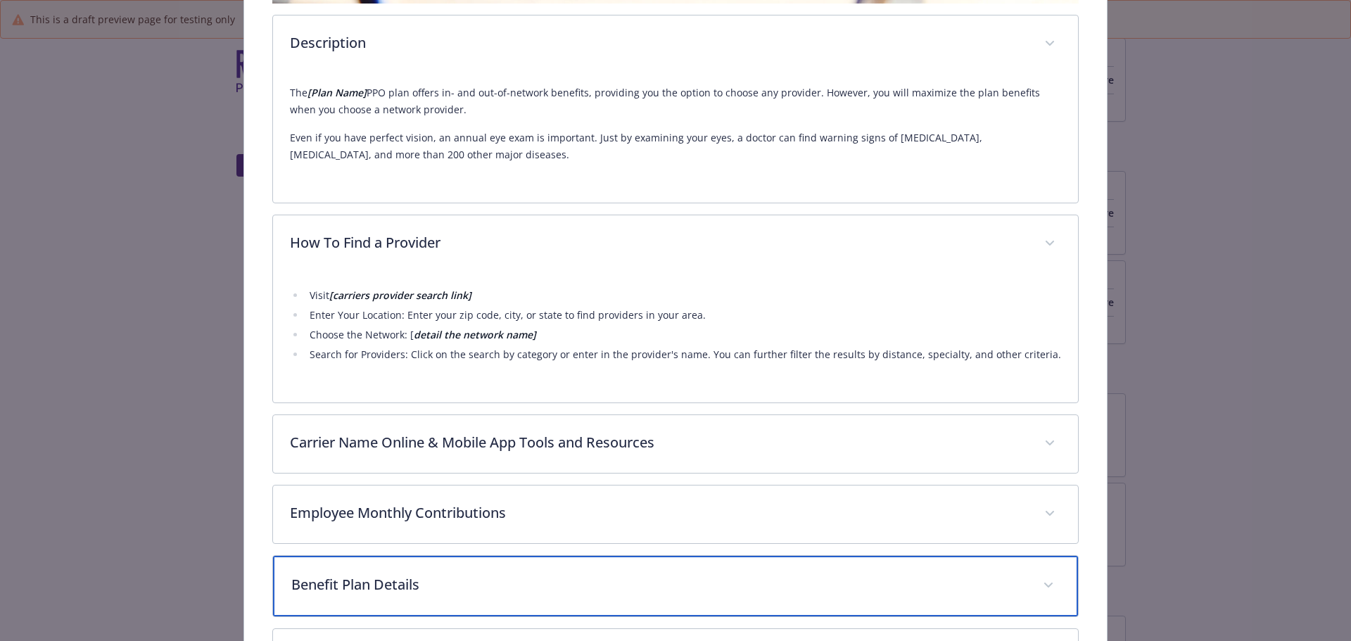
click at [513, 574] on p "Benefit Plan Details" at bounding box center [658, 584] width 735 height 21
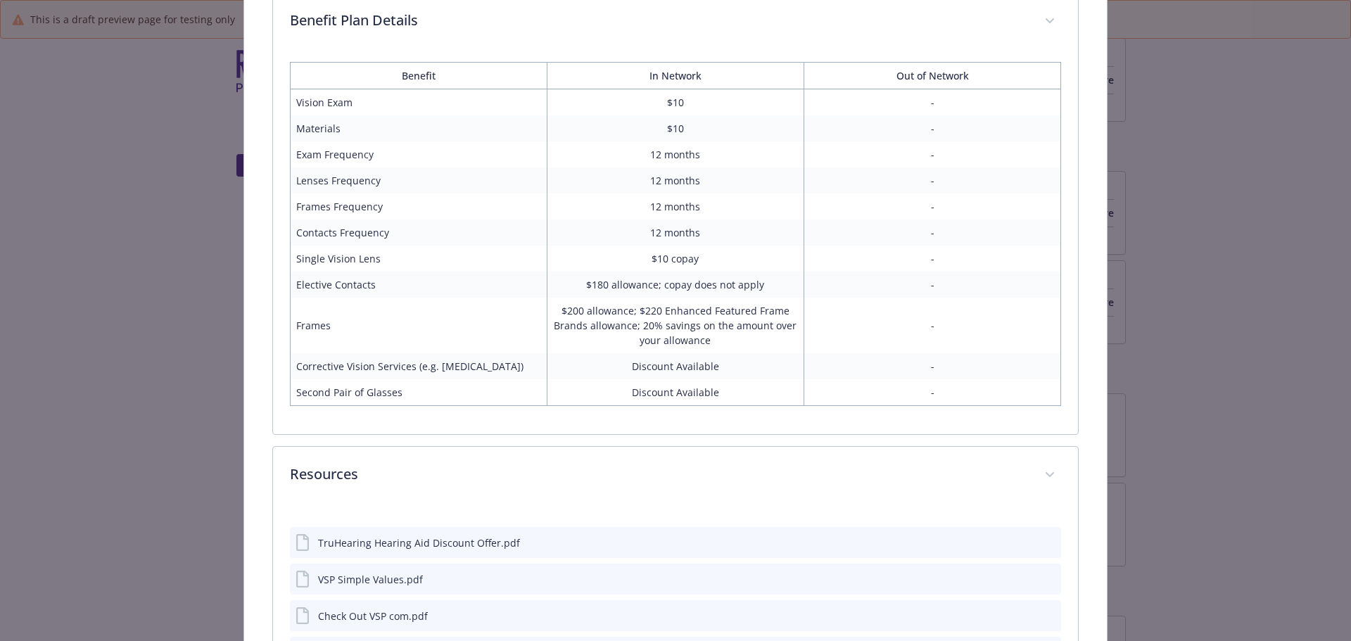
scroll to position [1047, 0]
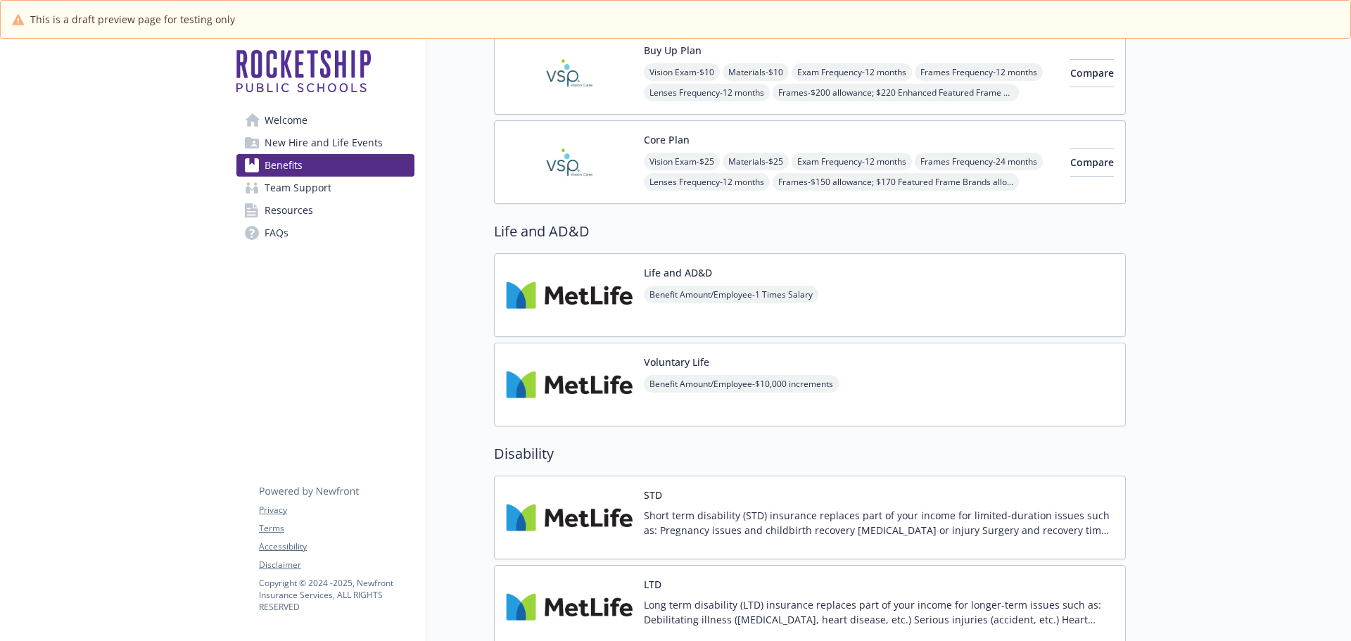
scroll to position [1055, 0]
click at [609, 299] on img at bounding box center [569, 295] width 127 height 60
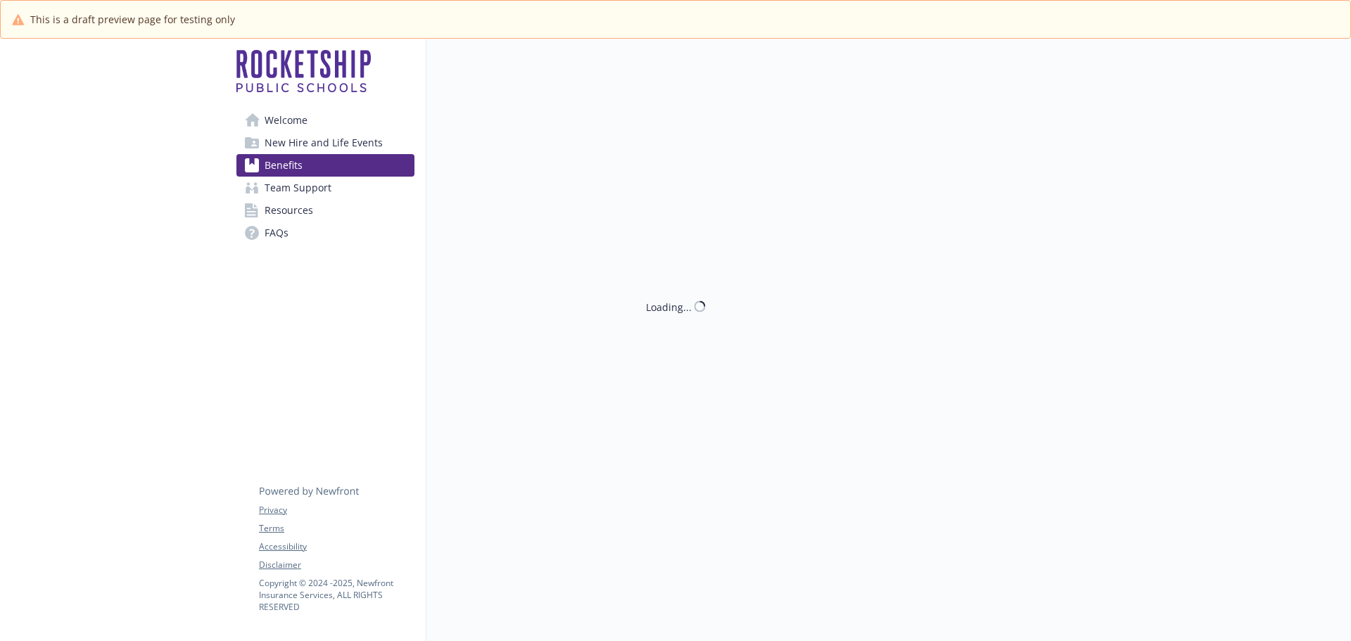
scroll to position [1055, 0]
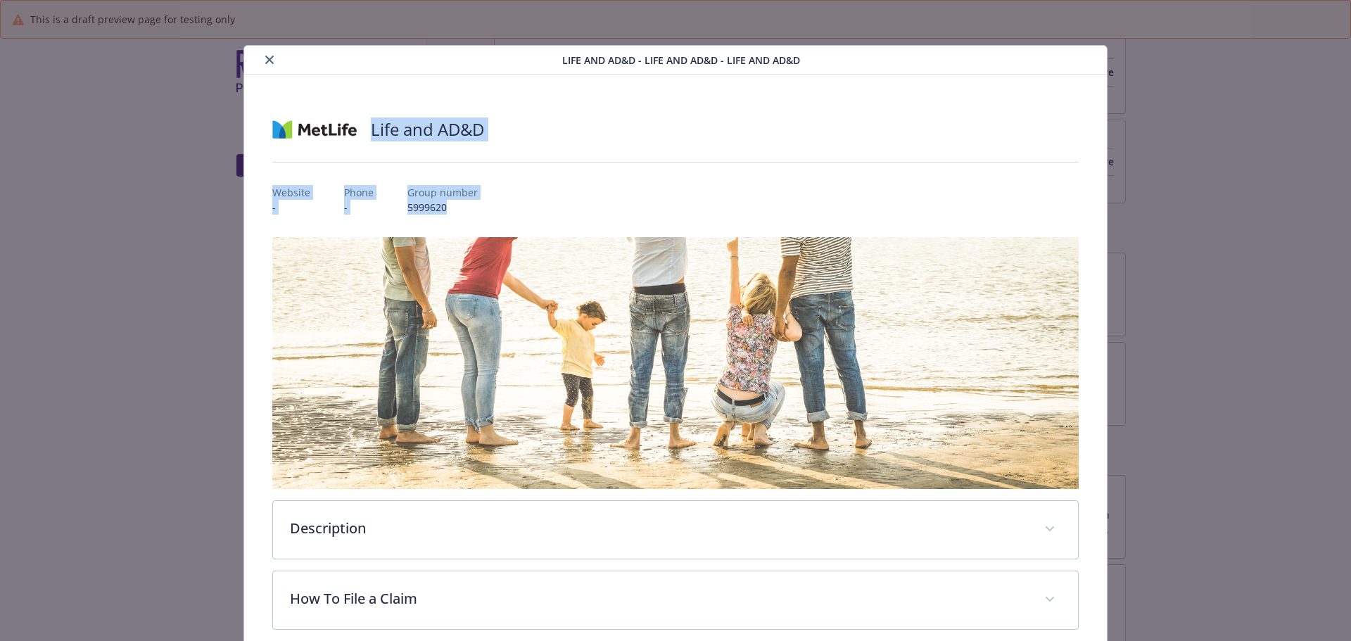
drag, startPoint x: 369, startPoint y: 127, endPoint x: 477, endPoint y: 208, distance: 135.7
click at [477, 208] on div "Life and AD&D Website - Phone - Group number 5999620 Description Life insurance…" at bounding box center [675, 404] width 807 height 592
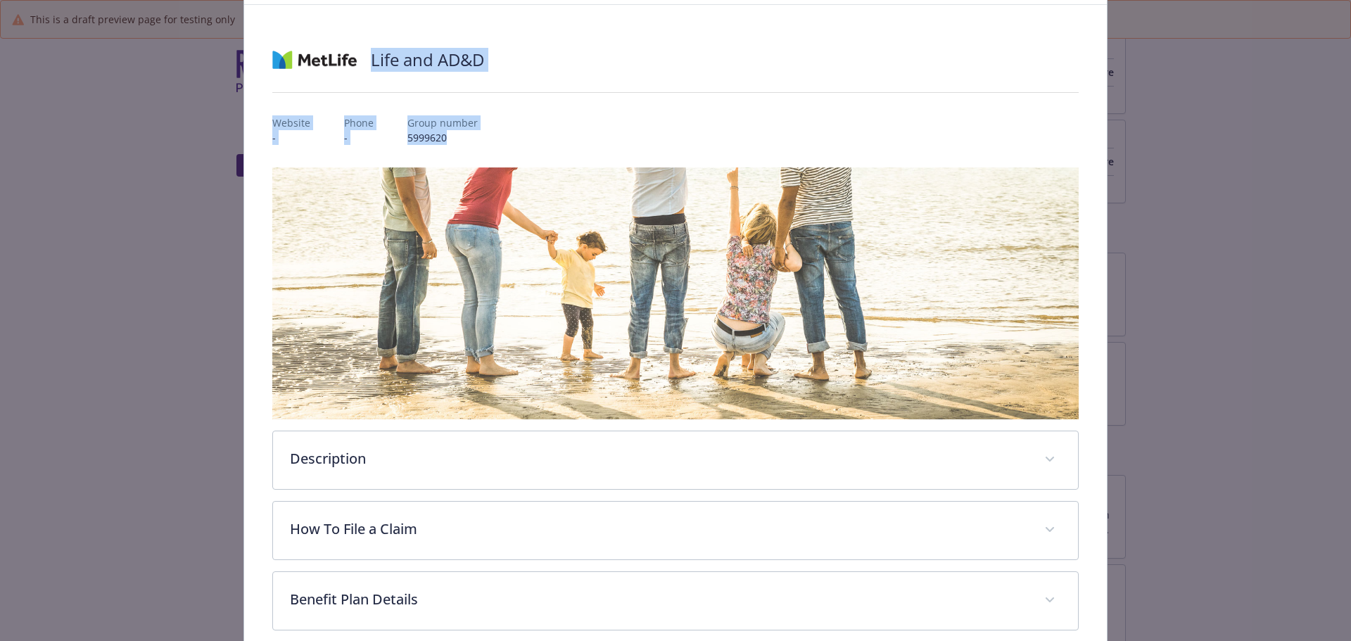
scroll to position [136, 0]
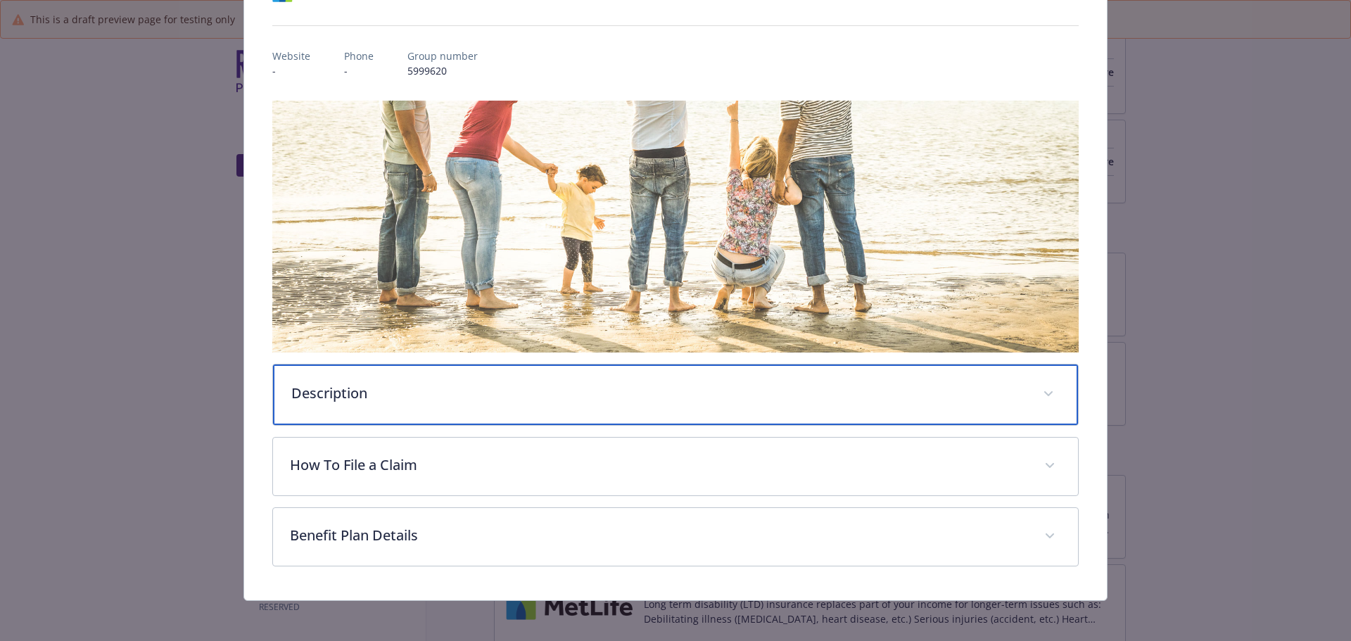
click at [479, 398] on p "Description" at bounding box center [658, 393] width 735 height 21
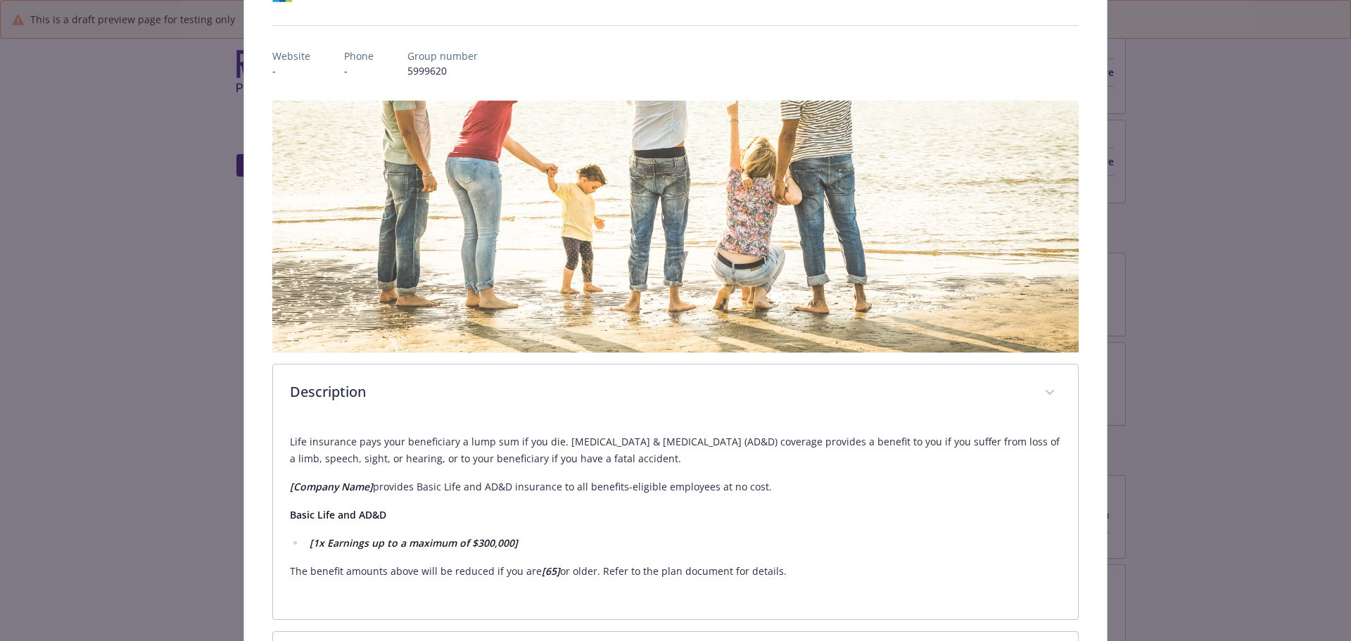
drag, startPoint x: 295, startPoint y: 443, endPoint x: 785, endPoint y: 557, distance: 502.8
click at [785, 557] on div "Life insurance pays your beneficiary a lump sum if you die. [MEDICAL_DATA] & [M…" at bounding box center [676, 506] width 772 height 146
drag, startPoint x: 1224, startPoint y: 488, endPoint x: 1176, endPoint y: 488, distance: 47.1
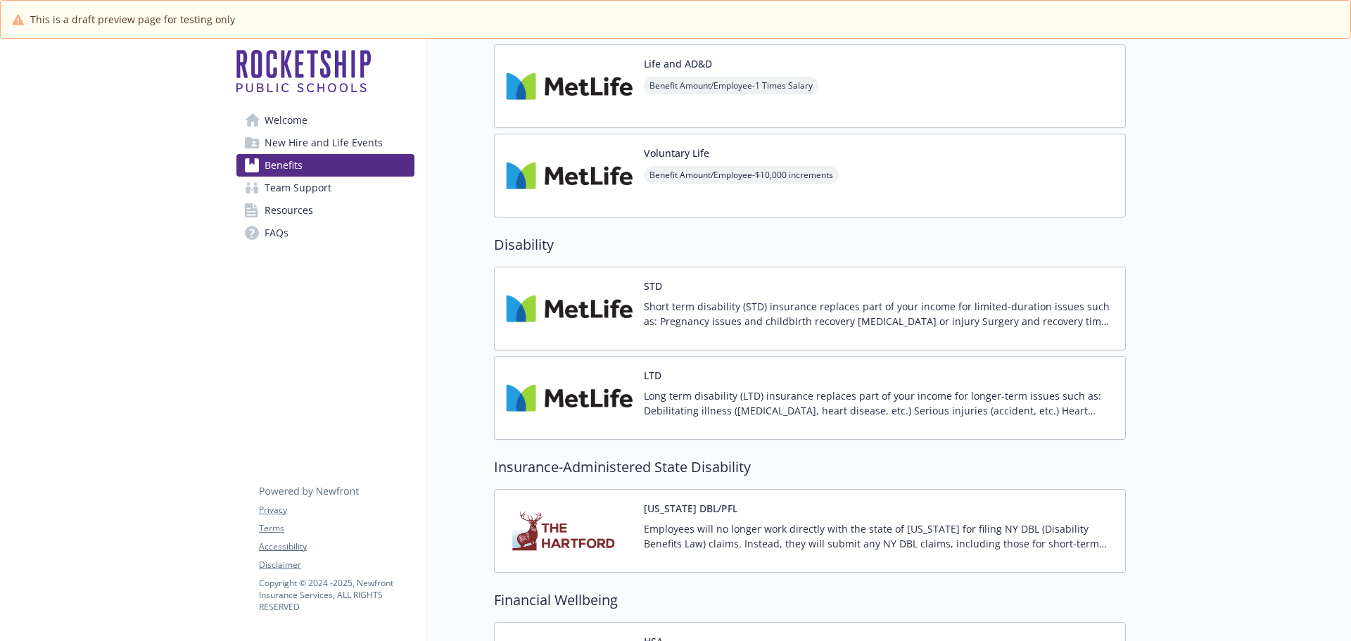
scroll to position [1266, 0]
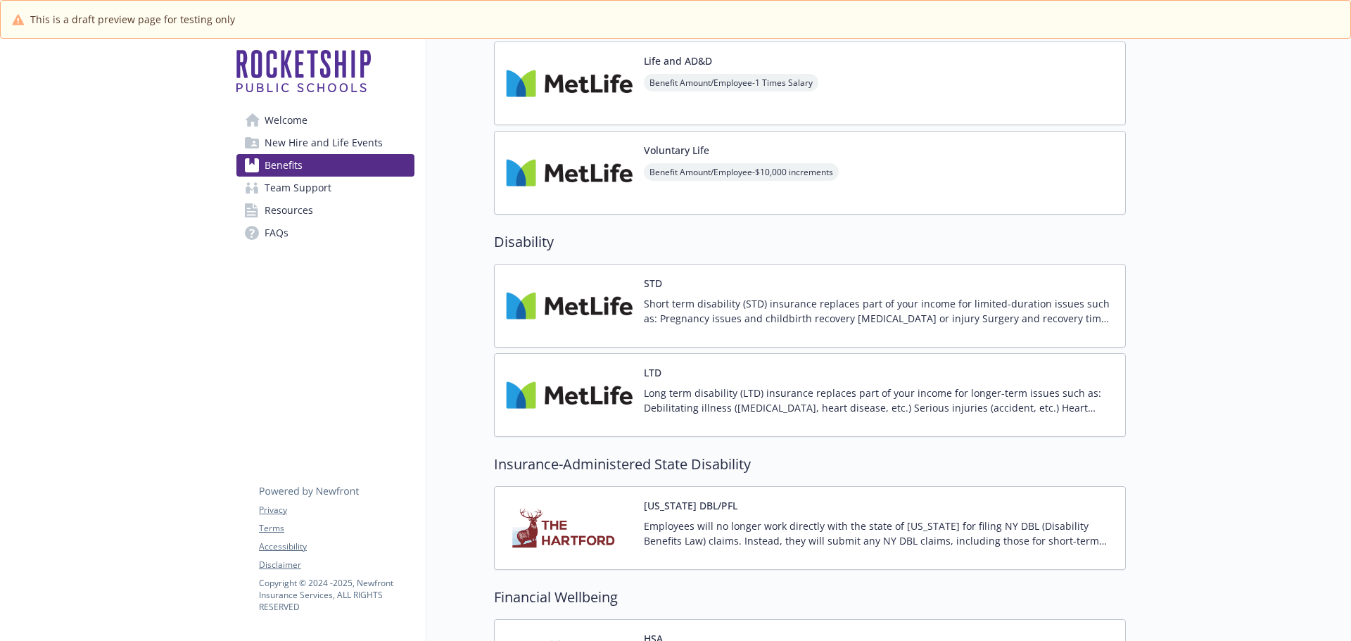
click at [689, 88] on span "Benefit Amount/Employee - 1 Times Salary" at bounding box center [731, 83] width 174 height 18
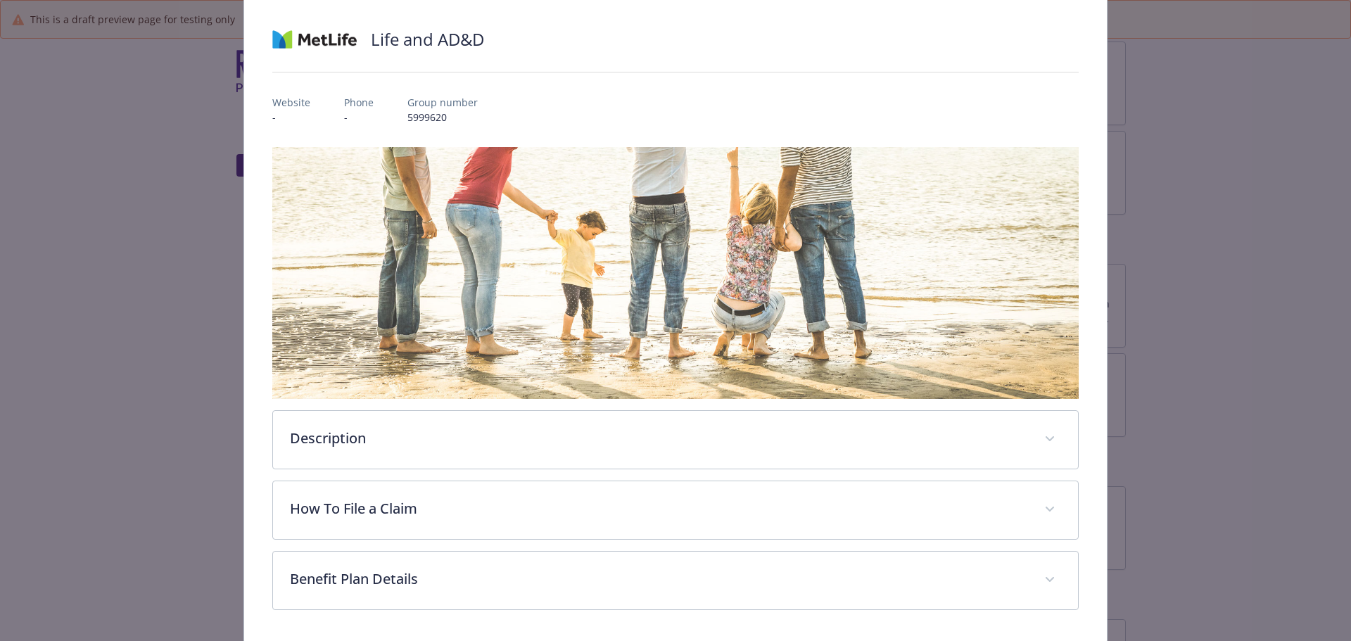
scroll to position [136, 0]
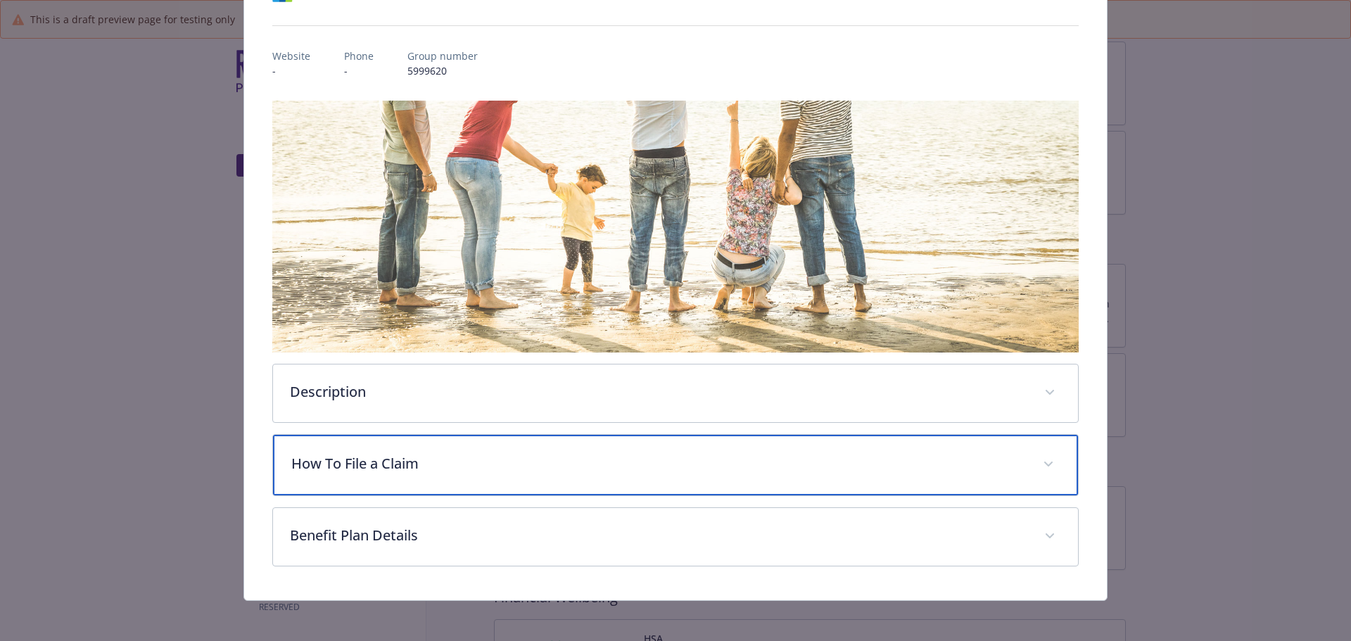
click at [464, 466] on p "How To File a Claim" at bounding box center [658, 463] width 735 height 21
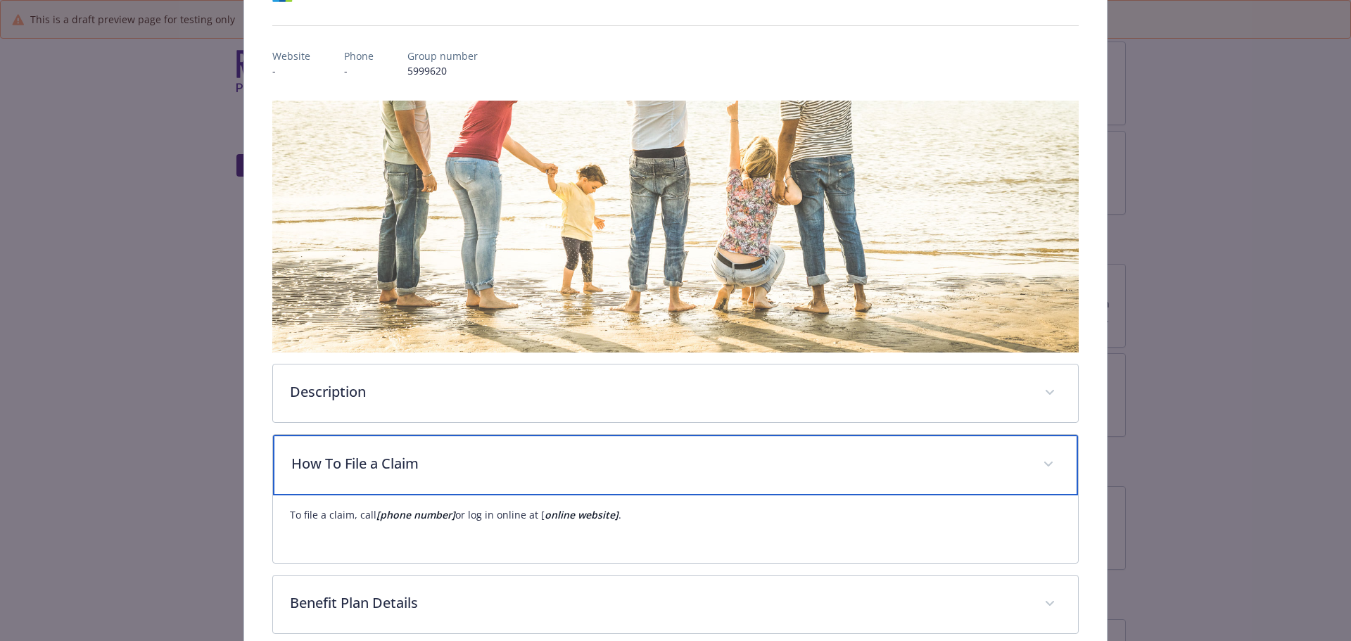
scroll to position [207, 0]
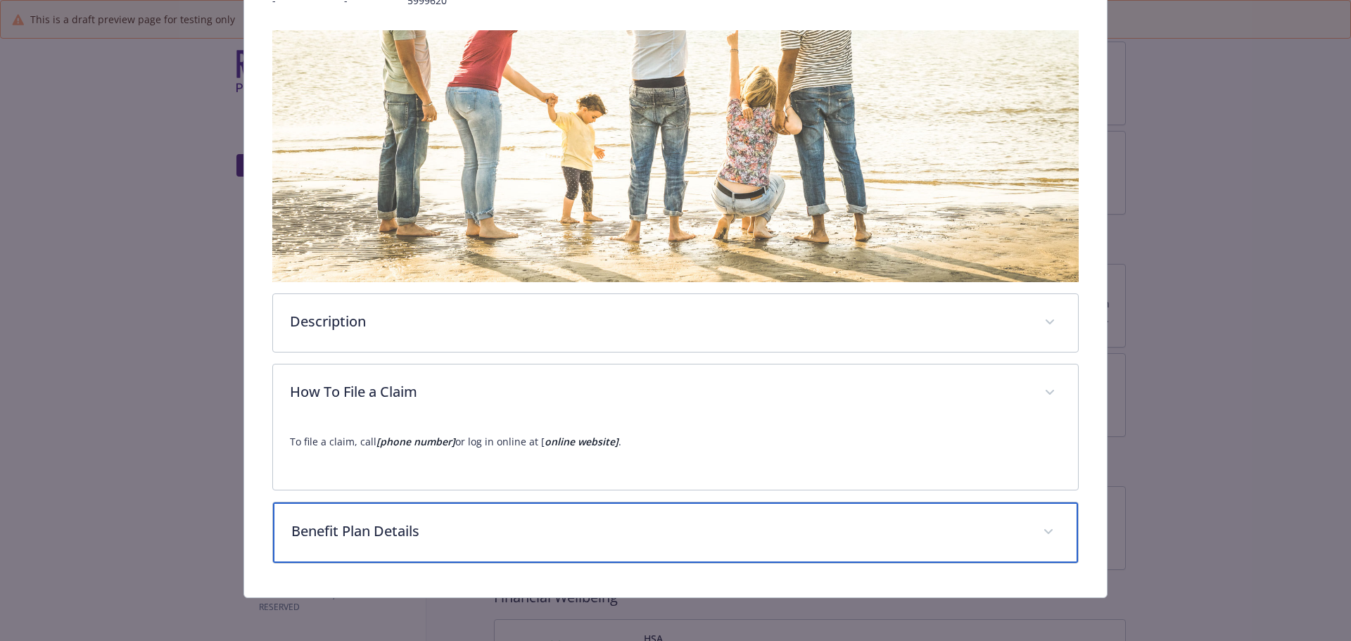
click at [428, 540] on div "Benefit Plan Details" at bounding box center [676, 532] width 806 height 61
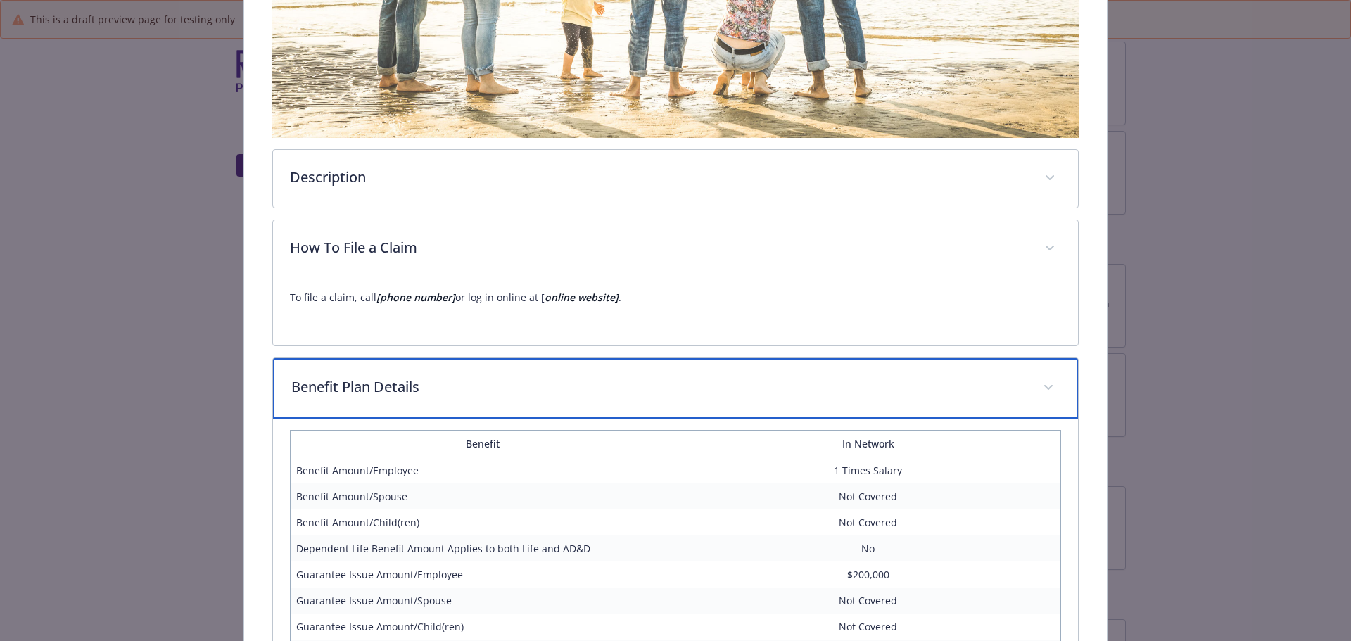
scroll to position [339, 0]
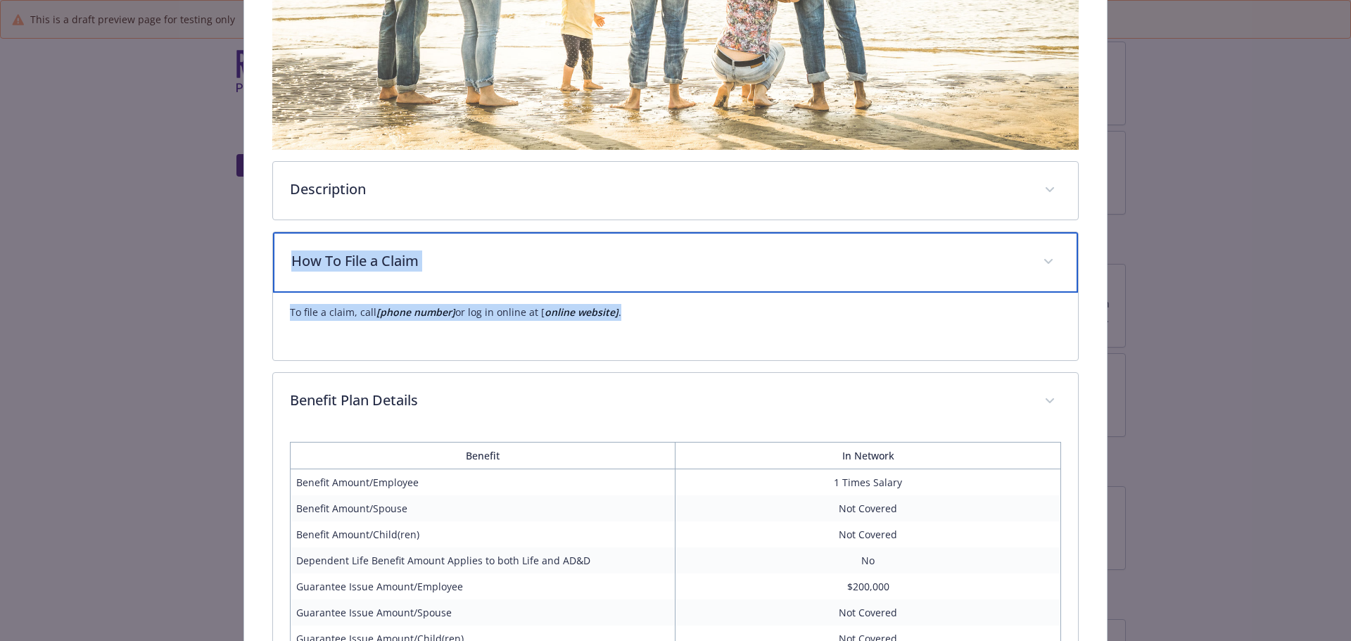
drag, startPoint x: 291, startPoint y: 260, endPoint x: 680, endPoint y: 318, distance: 393.3
click at [680, 318] on div "How To File a Claim To file a claim, call [phone number] or log in online at [ …" at bounding box center [675, 295] width 807 height 129
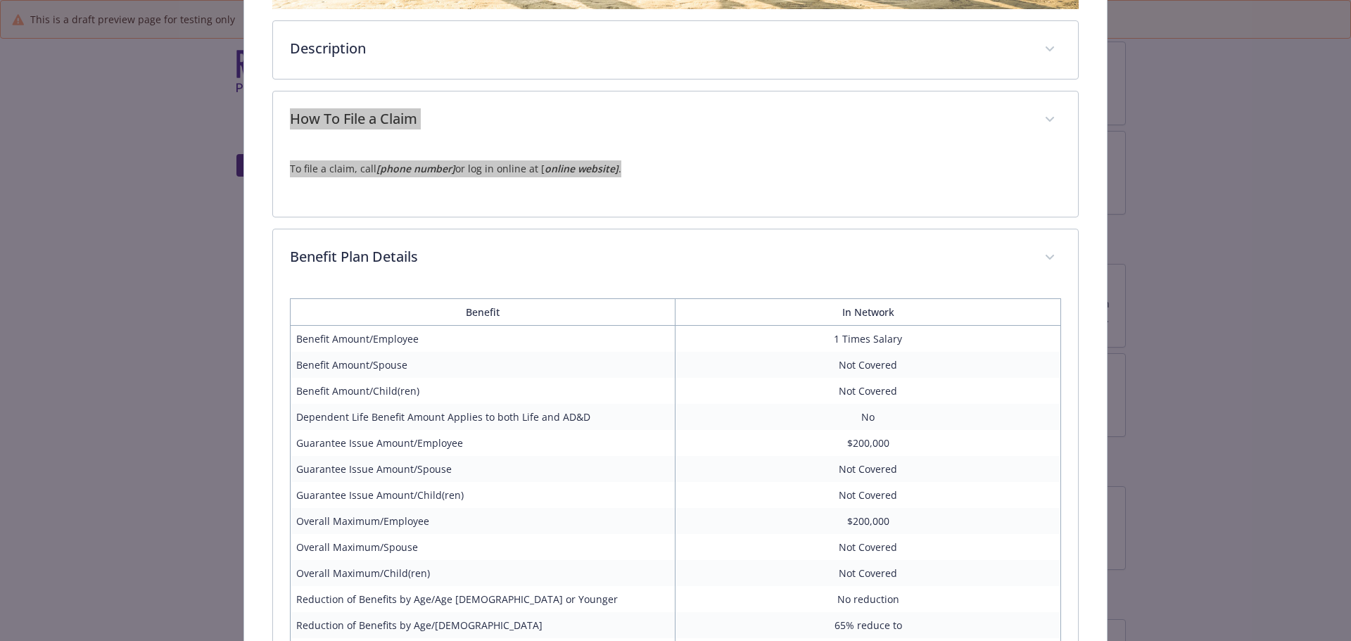
scroll to position [336, 0]
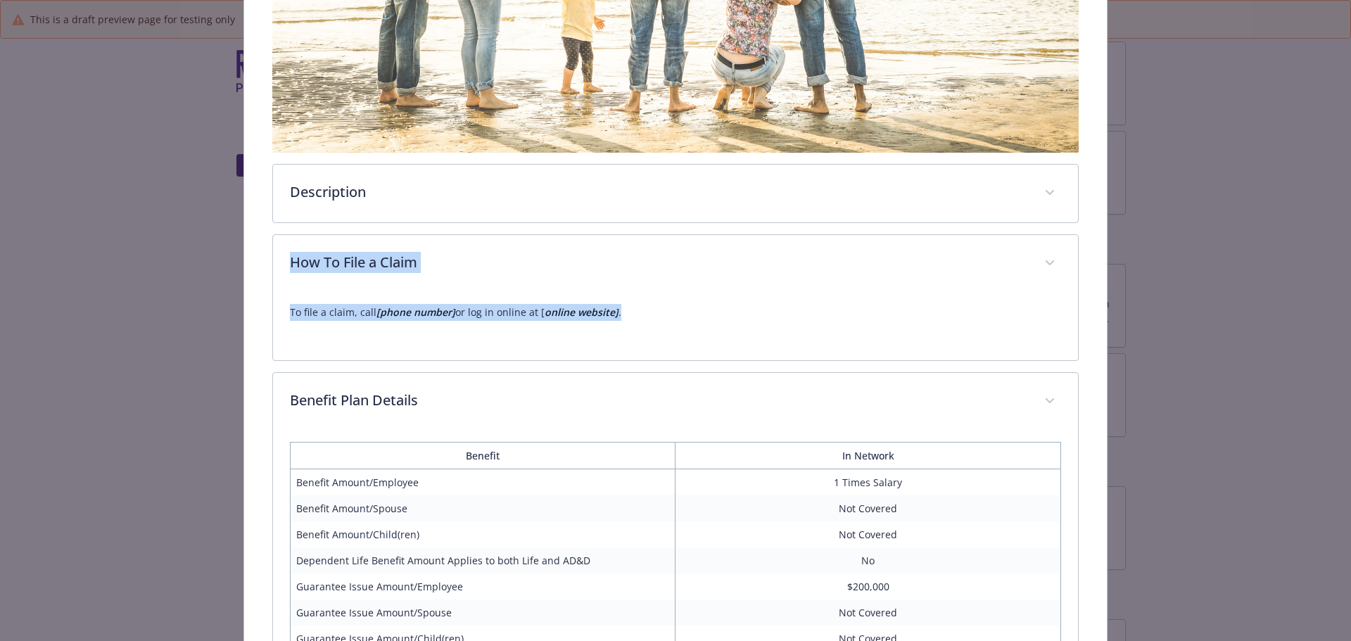
click at [1258, 362] on div "Life and AD&D - Life and AD&D - Life and AD&D Life and AD&D Website - Phone - G…" at bounding box center [675, 320] width 1351 height 641
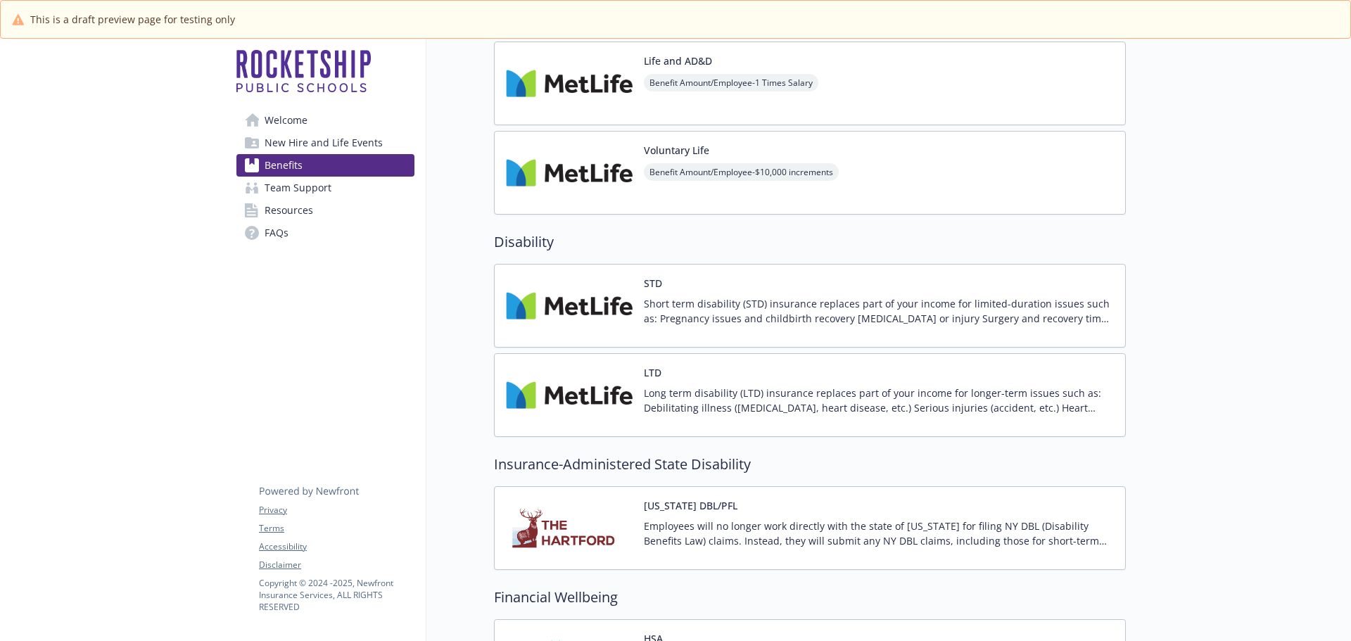
click at [671, 165] on span "Benefit Amount/Employee - $10,000 increments" at bounding box center [741, 172] width 195 height 18
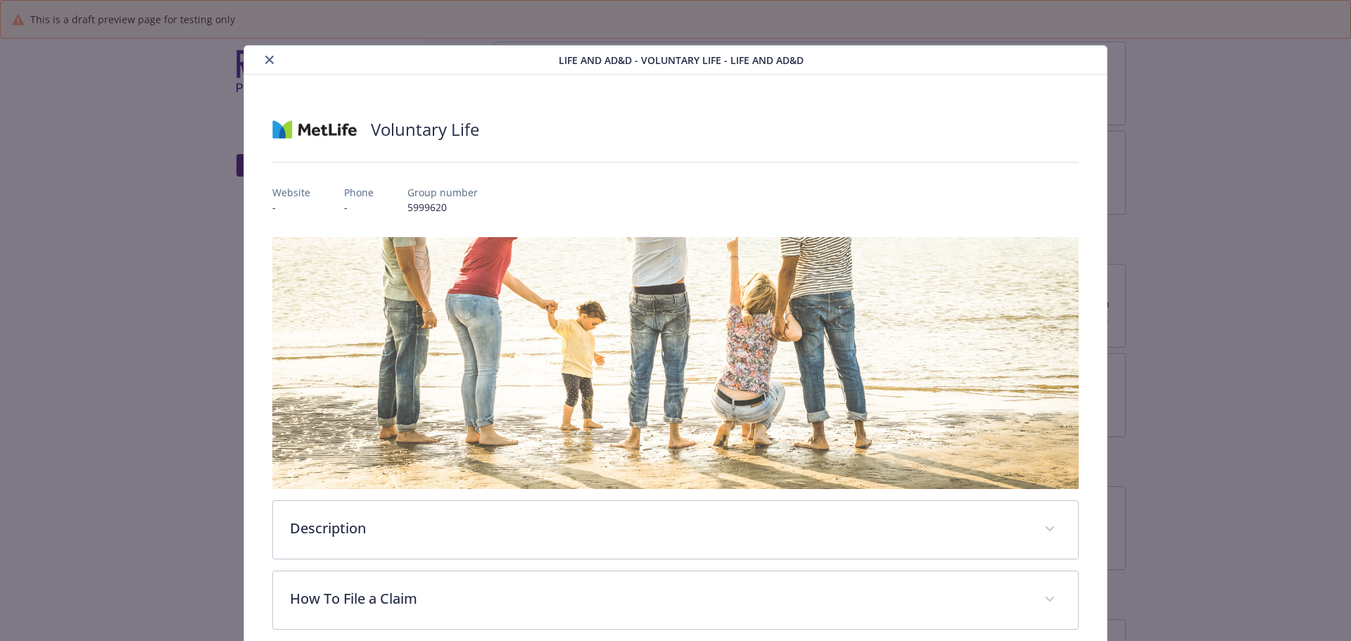
scroll to position [42, 0]
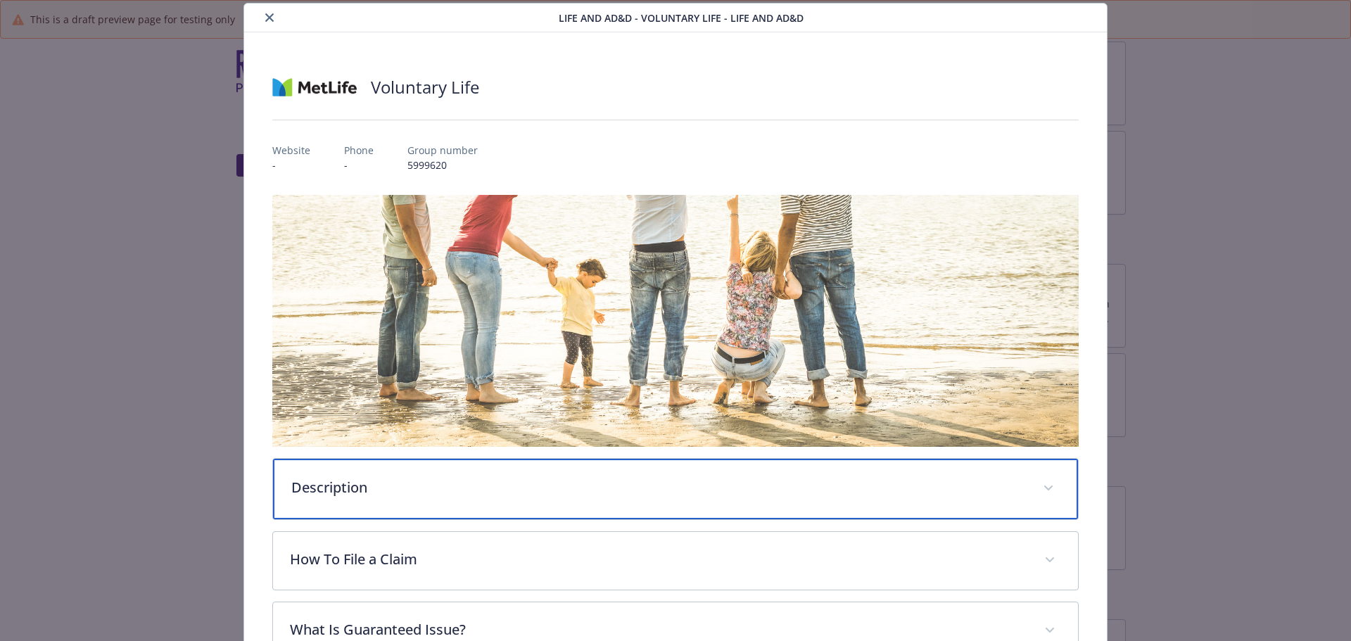
click at [400, 478] on p "Description" at bounding box center [658, 487] width 735 height 21
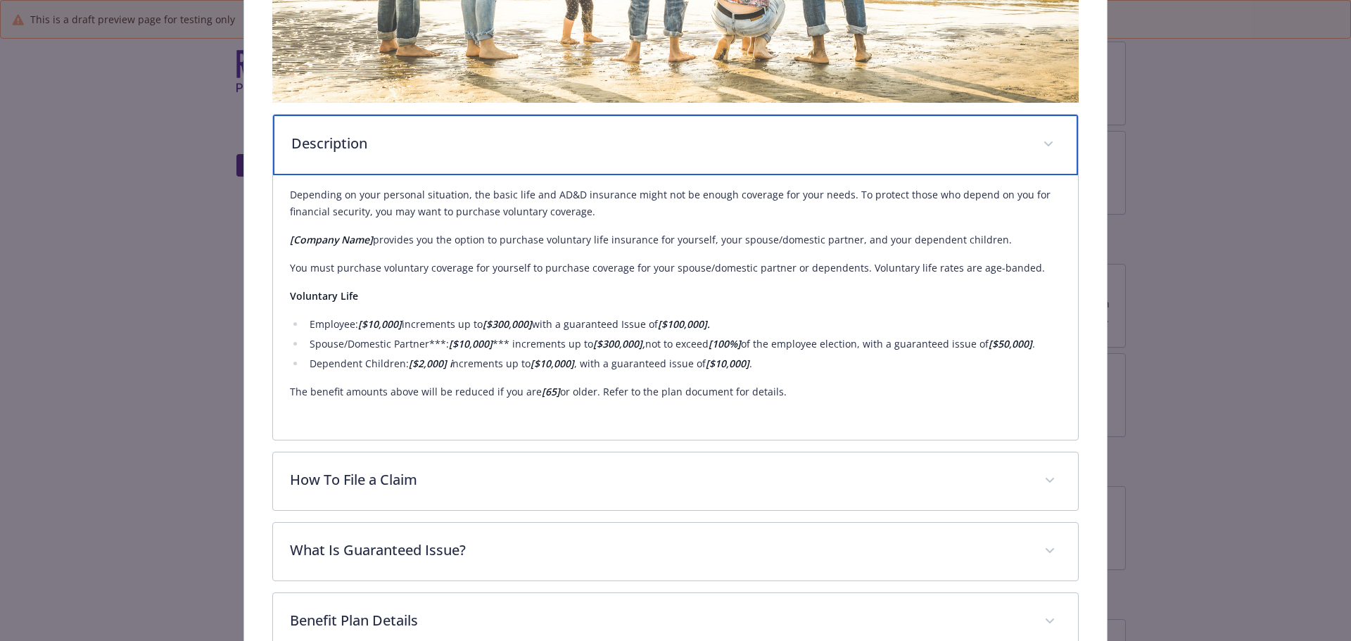
scroll to position [394, 0]
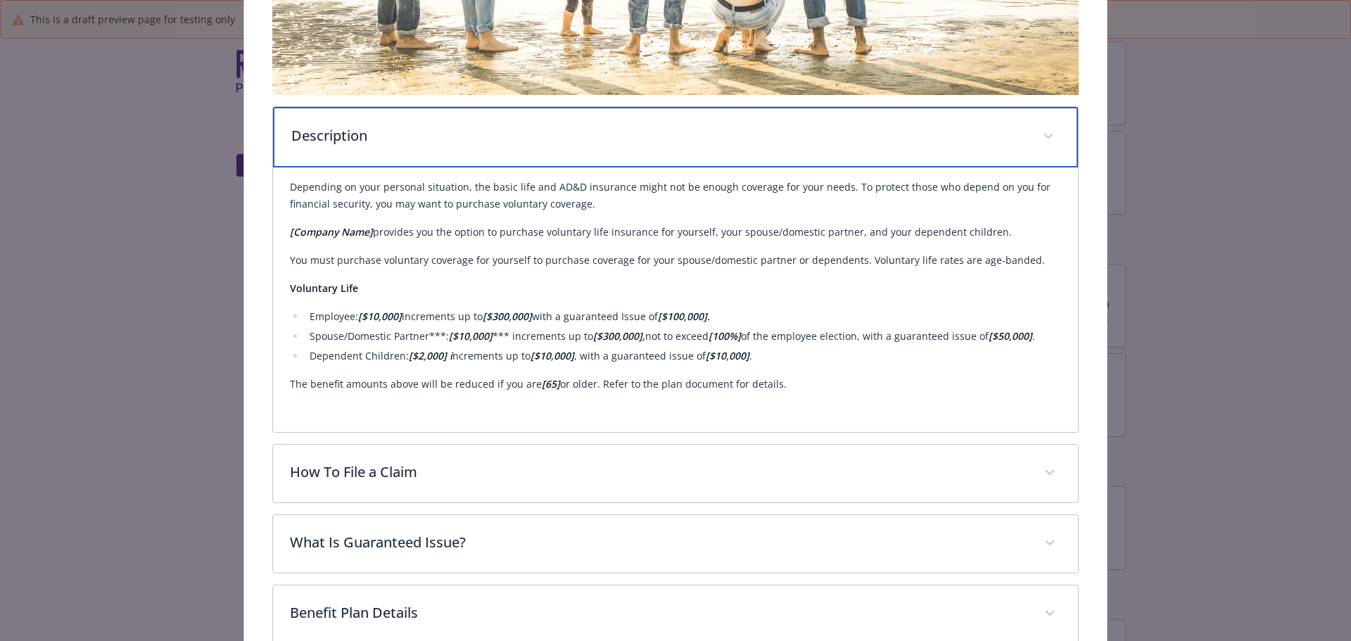
drag, startPoint x: 290, startPoint y: 131, endPoint x: 791, endPoint y: 379, distance: 559.1
click at [791, 379] on div "Description Depending on your personal situation, the basic life and AD&D insur…" at bounding box center [675, 269] width 807 height 326
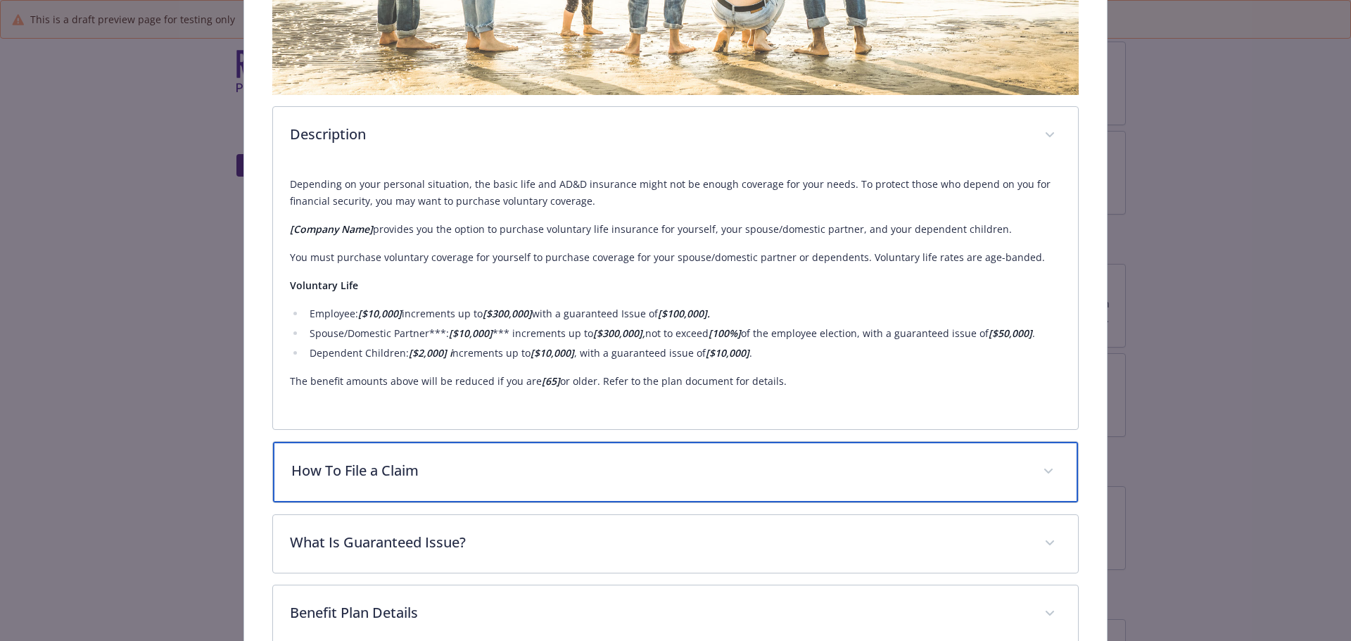
drag, startPoint x: 531, startPoint y: 455, endPoint x: 583, endPoint y: 457, distance: 52.8
click at [542, 455] on div "How To File a Claim" at bounding box center [676, 472] width 806 height 61
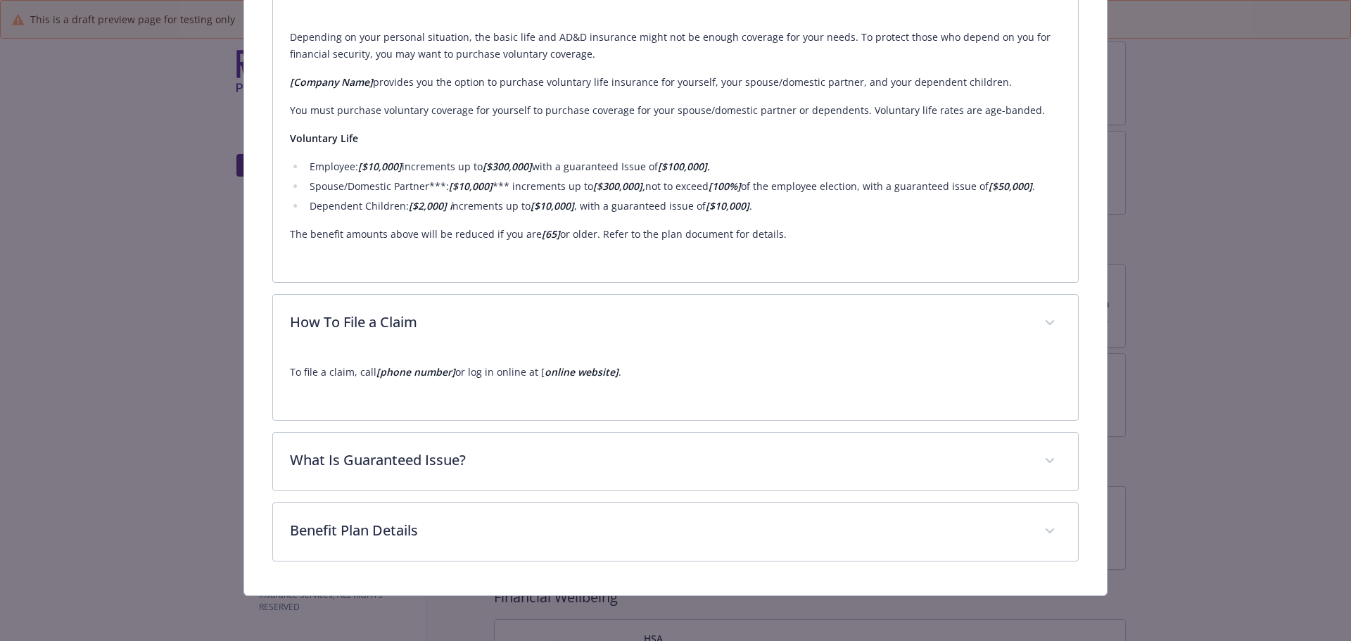
scroll to position [539, 0]
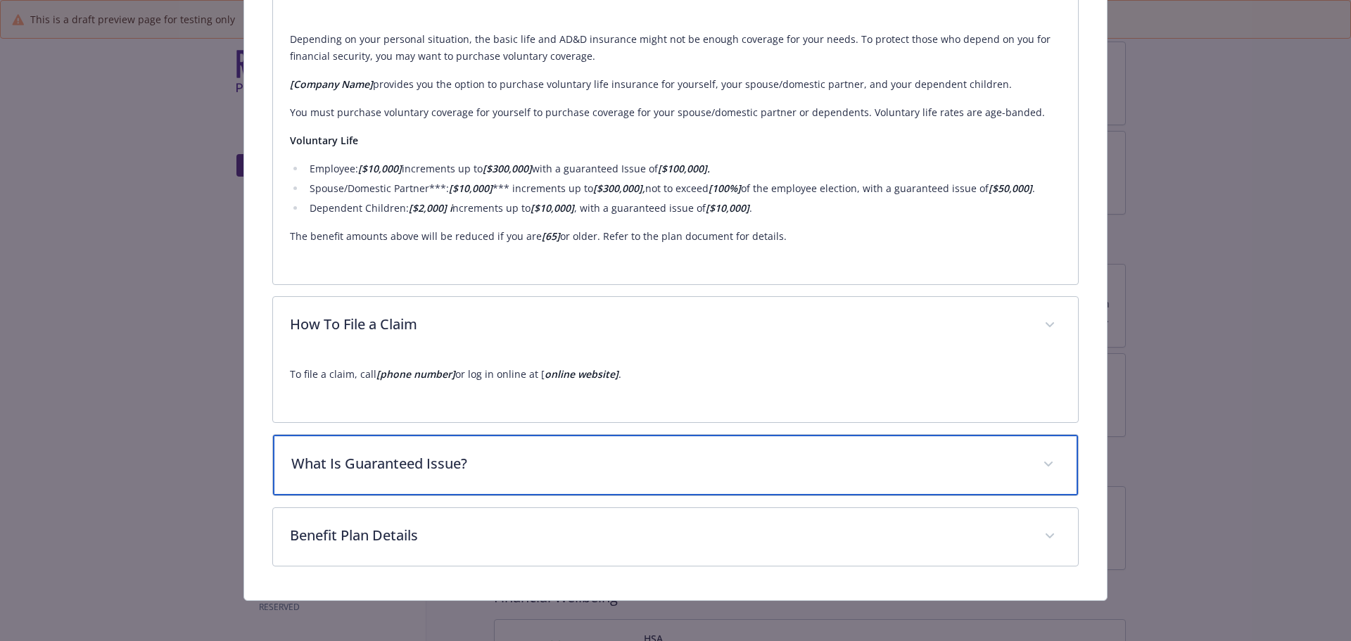
click at [432, 470] on div "What Is Guaranteed Issue?" at bounding box center [676, 465] width 806 height 61
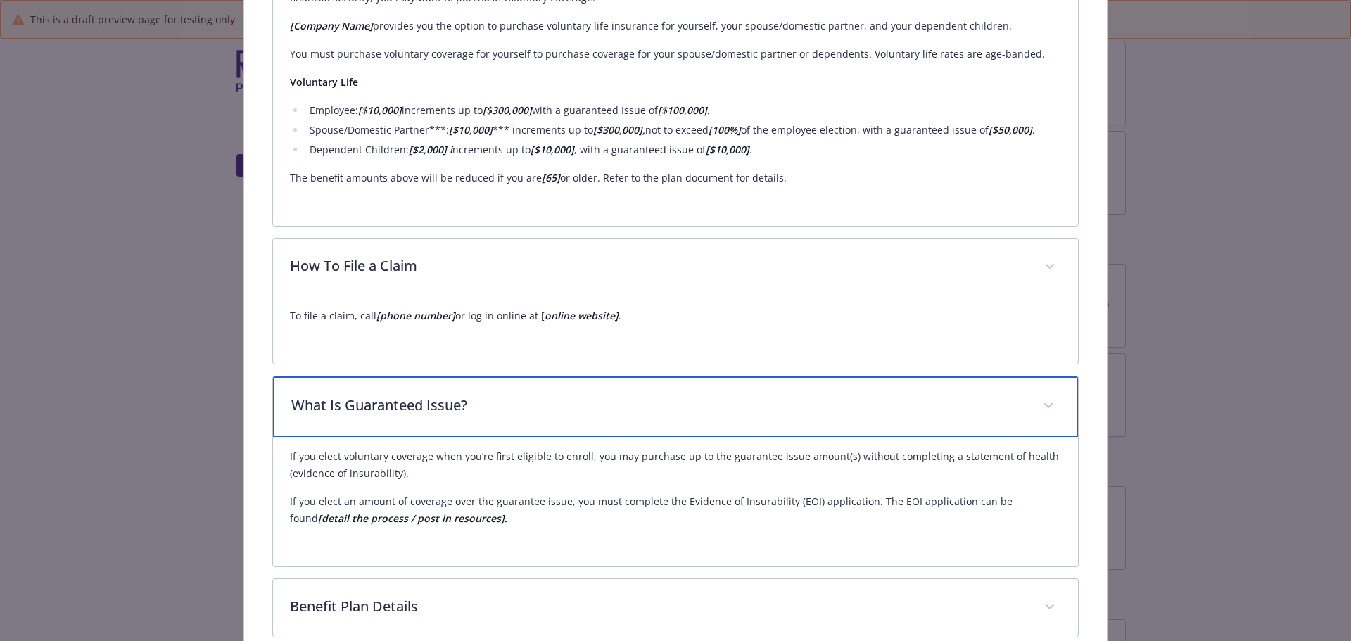
scroll to position [671, 0]
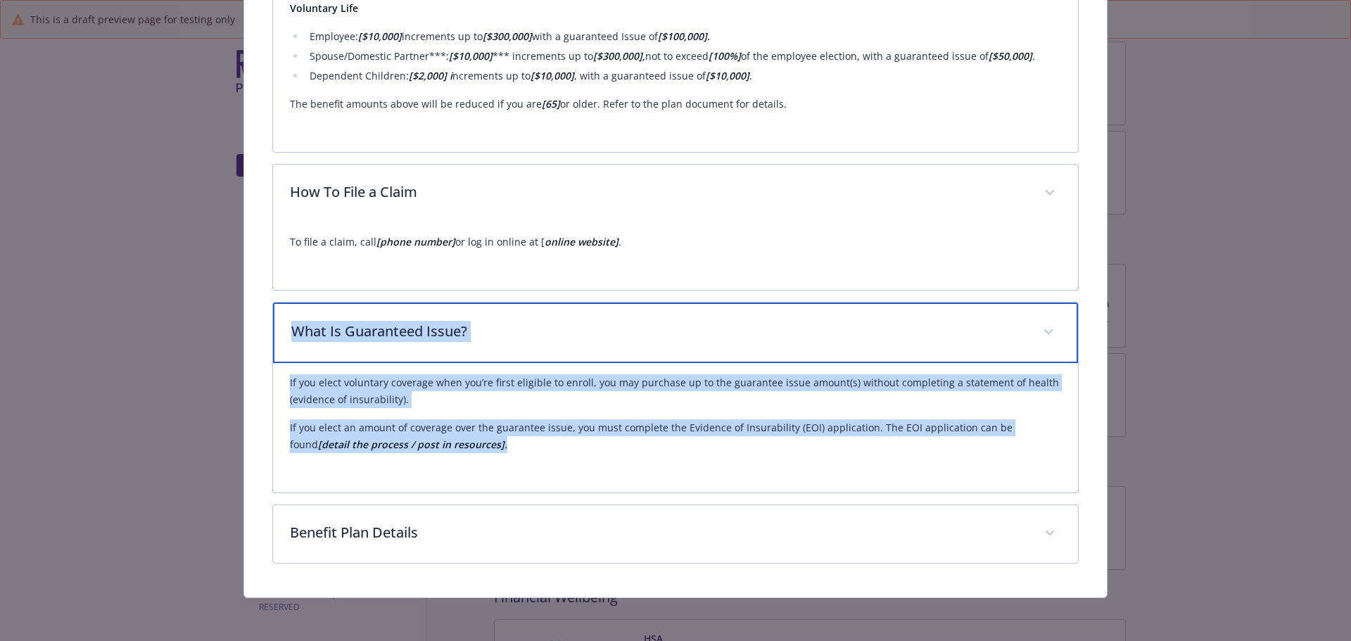
drag, startPoint x: 291, startPoint y: 330, endPoint x: 451, endPoint y: 449, distance: 199.1
click at [451, 449] on div "What Is Guaranteed Issue? If you elect voluntary coverage when you’re first eli…" at bounding box center [675, 397] width 807 height 191
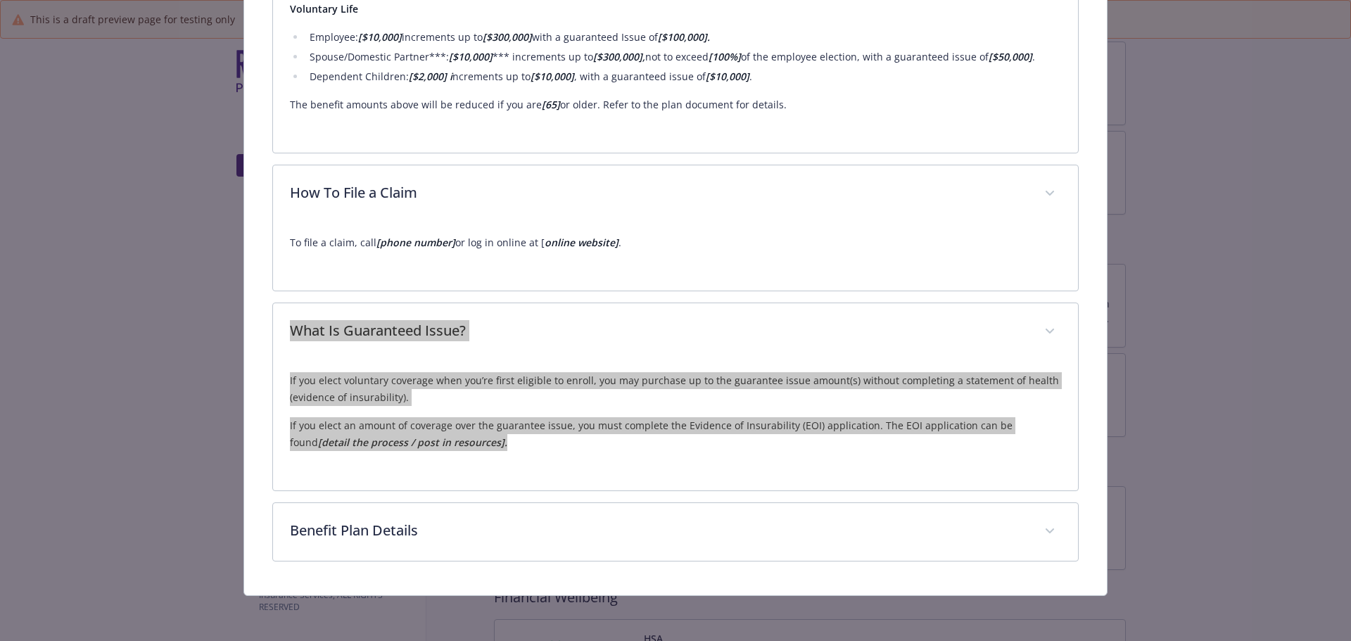
scroll to position [668, 0]
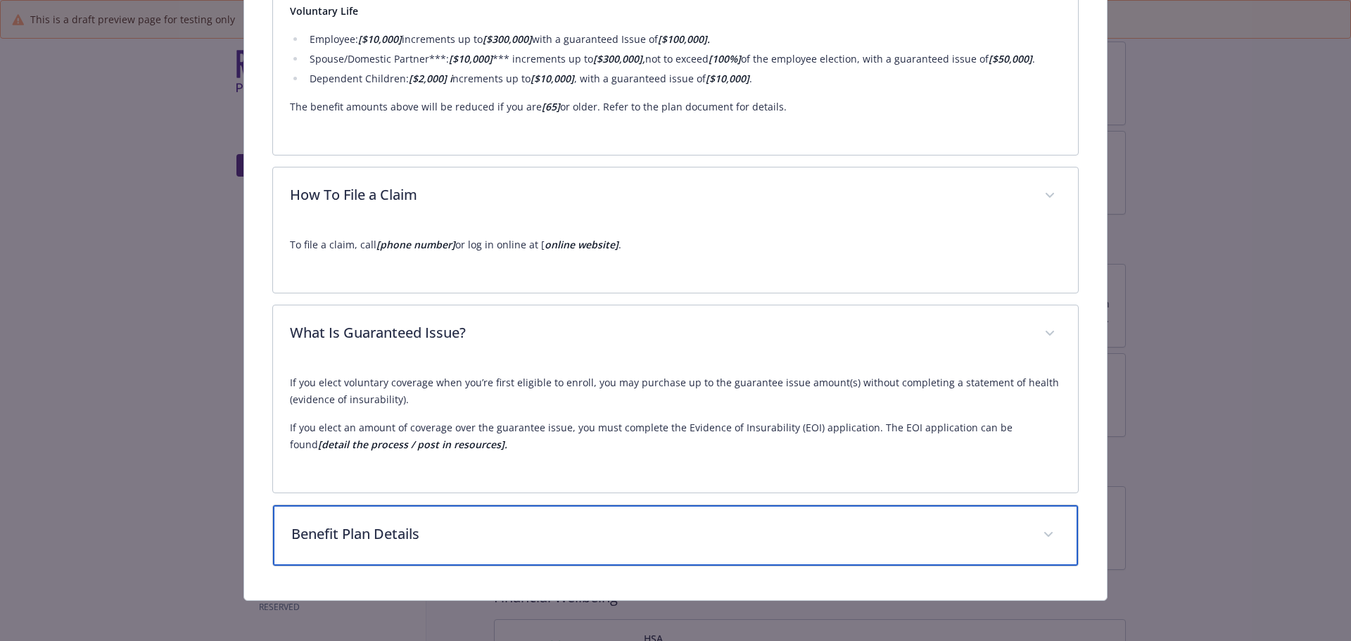
click at [512, 533] on p "Benefit Plan Details" at bounding box center [658, 533] width 735 height 21
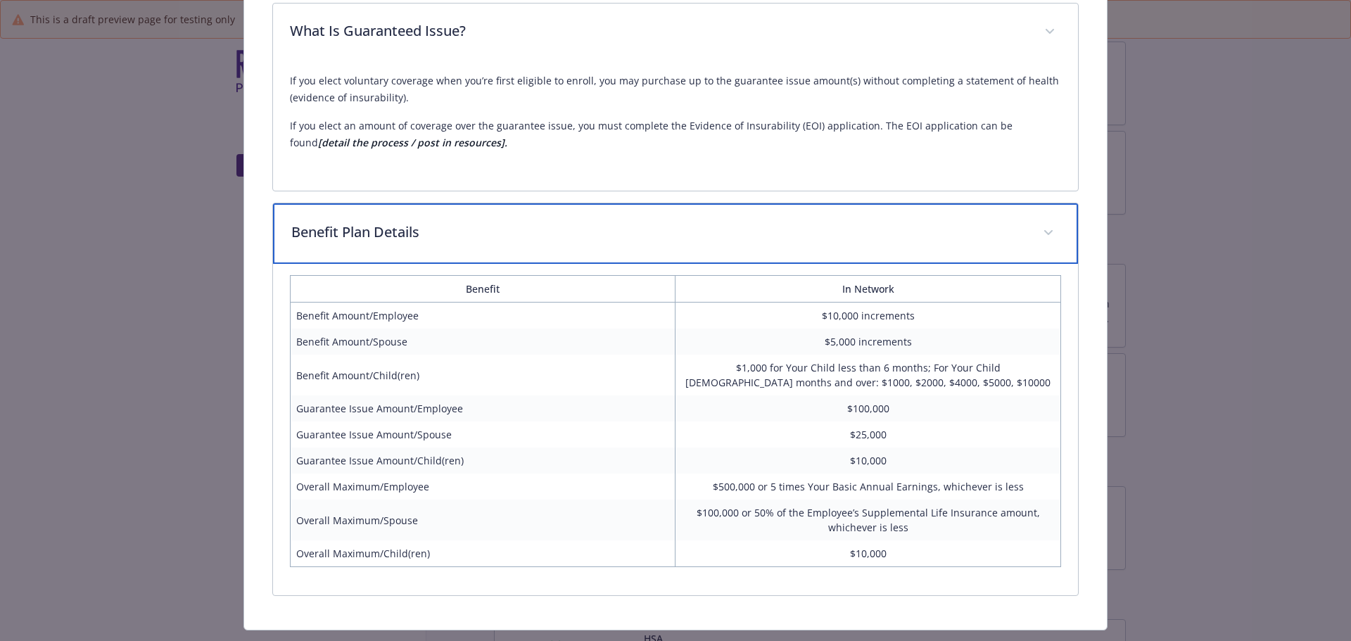
scroll to position [1003, 0]
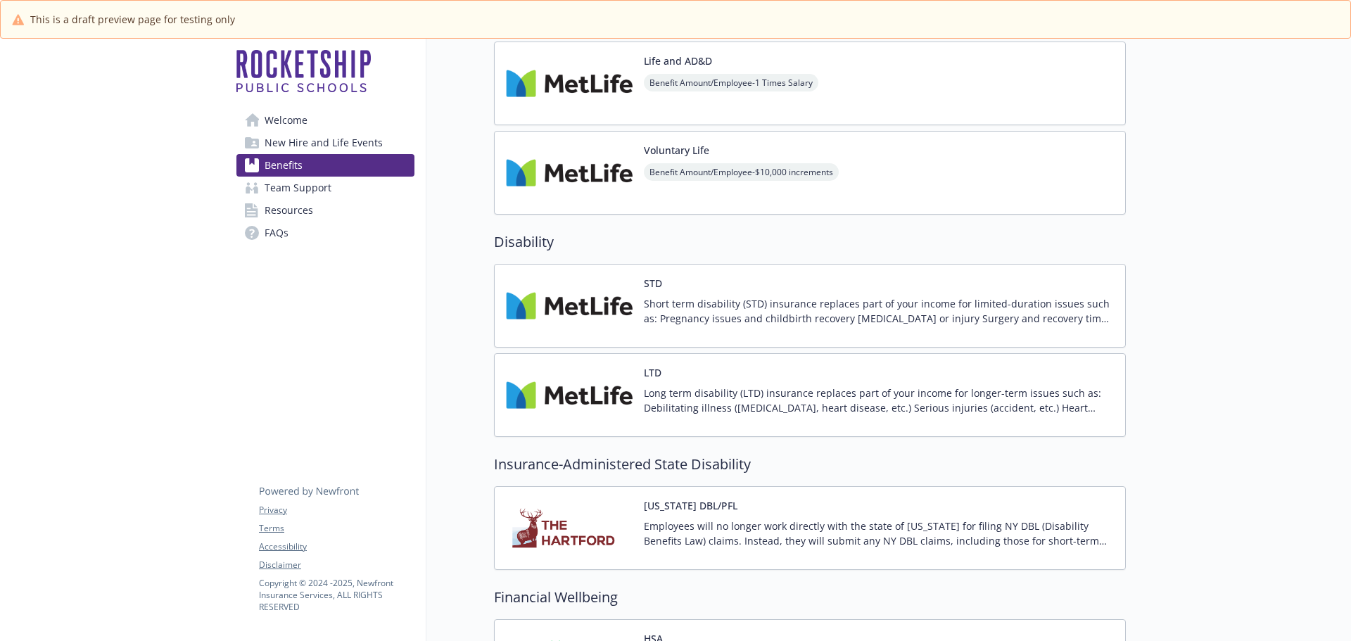
click at [651, 312] on p "Short term disability (STD) insurance replaces part of your income for limited-…" at bounding box center [879, 311] width 470 height 30
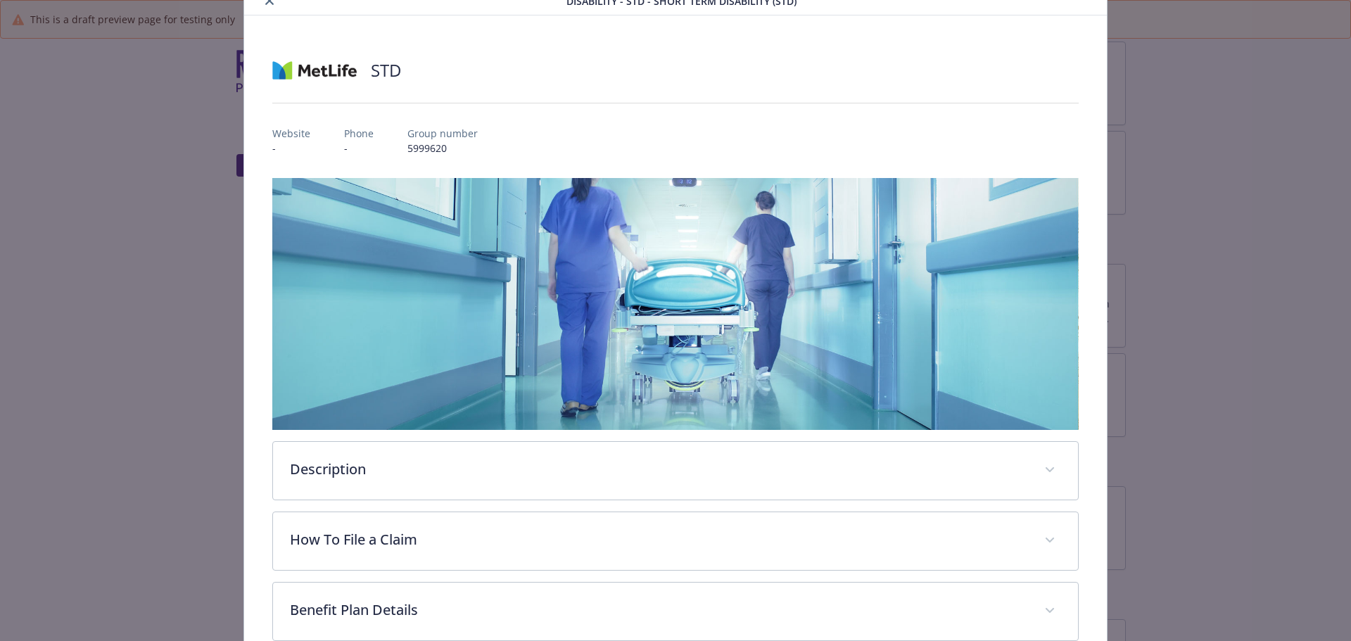
scroll to position [136, 0]
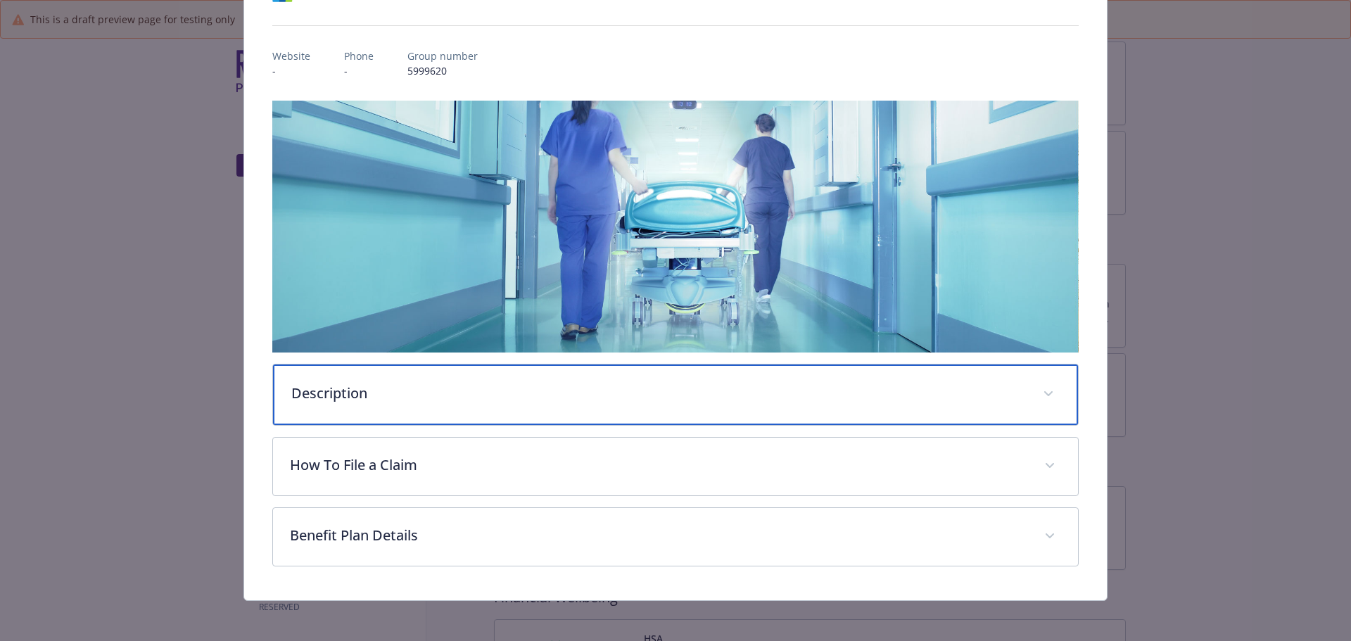
click at [505, 398] on p "Description" at bounding box center [658, 393] width 735 height 21
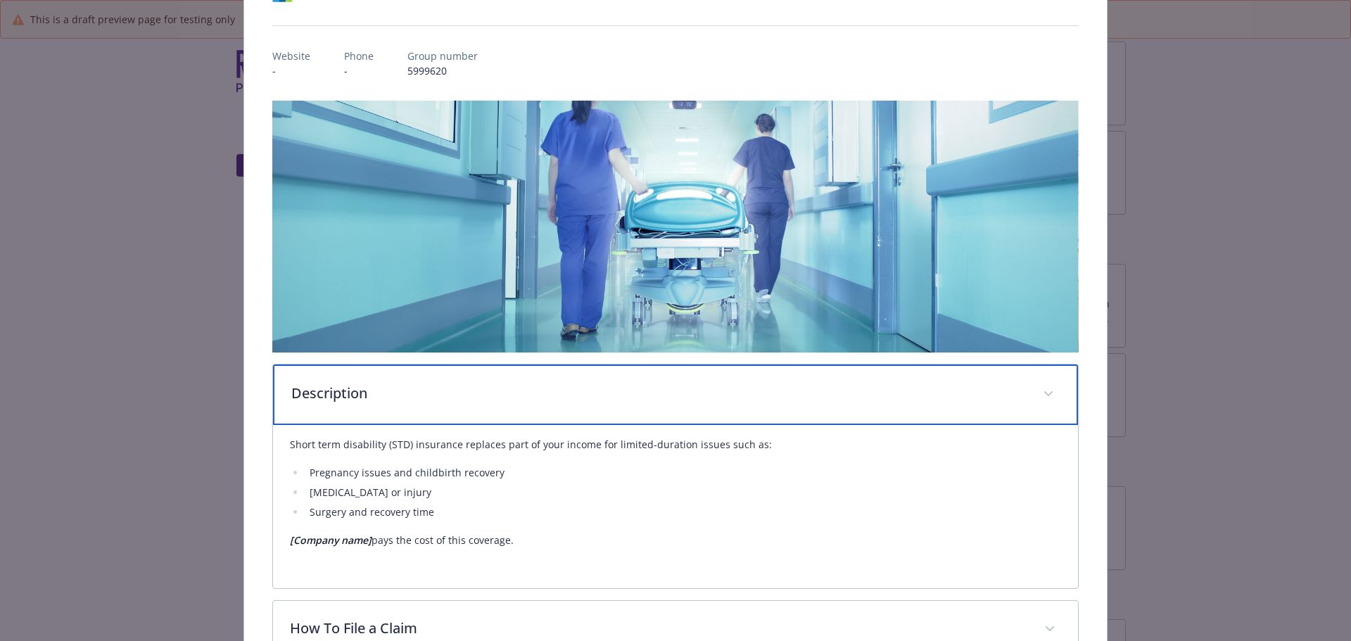
drag, startPoint x: 288, startPoint y: 390, endPoint x: 465, endPoint y: 457, distance: 188.8
click at [514, 534] on div "Description Short term disability (STD) insurance replaces part of your income …" at bounding box center [675, 476] width 807 height 225
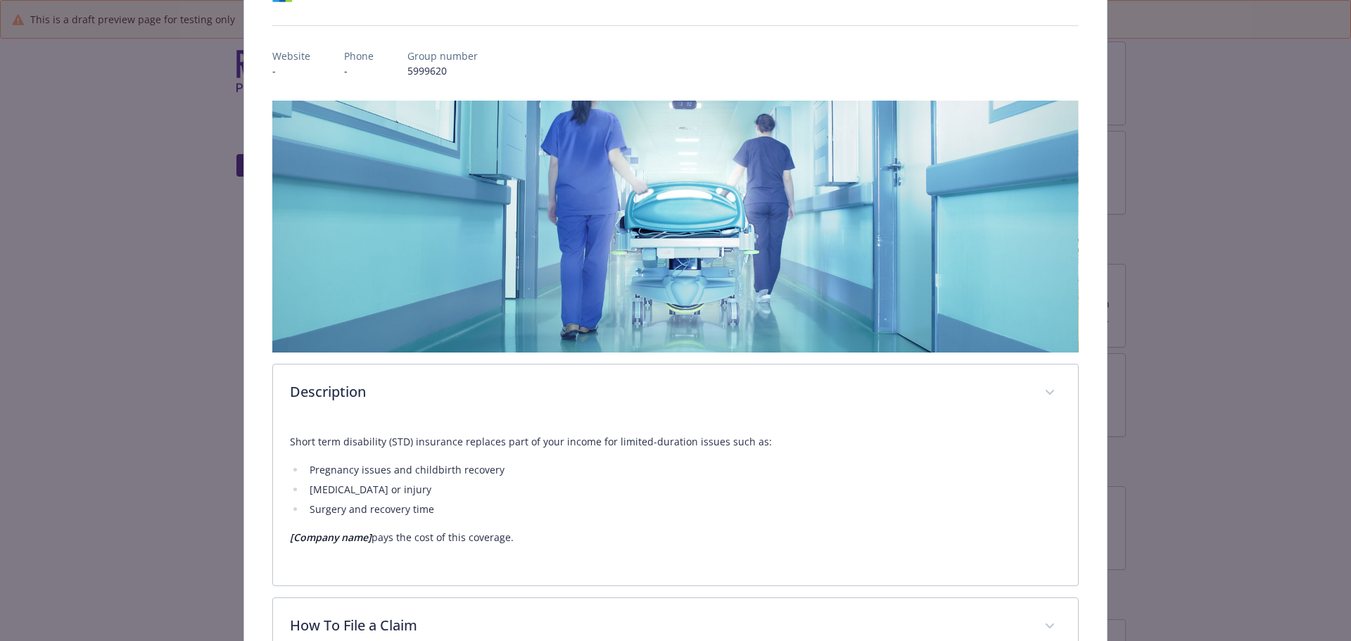
scroll to position [300, 0]
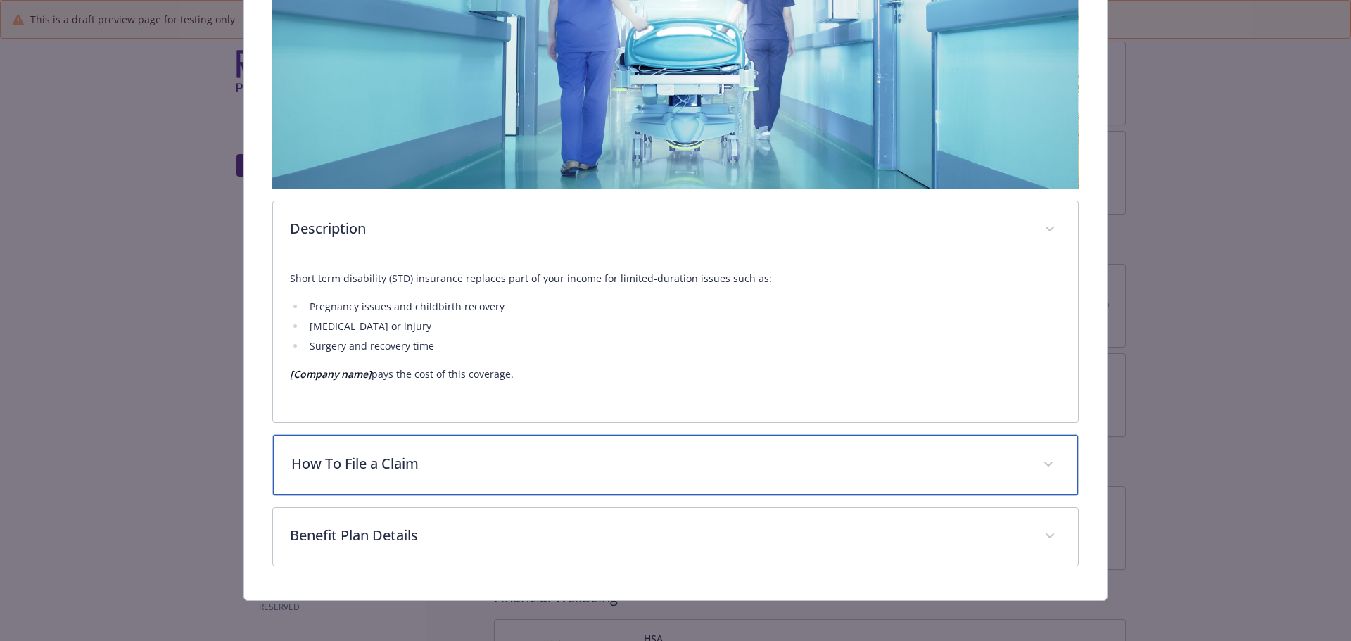
click at [402, 469] on p "How To File a Claim" at bounding box center [658, 463] width 735 height 21
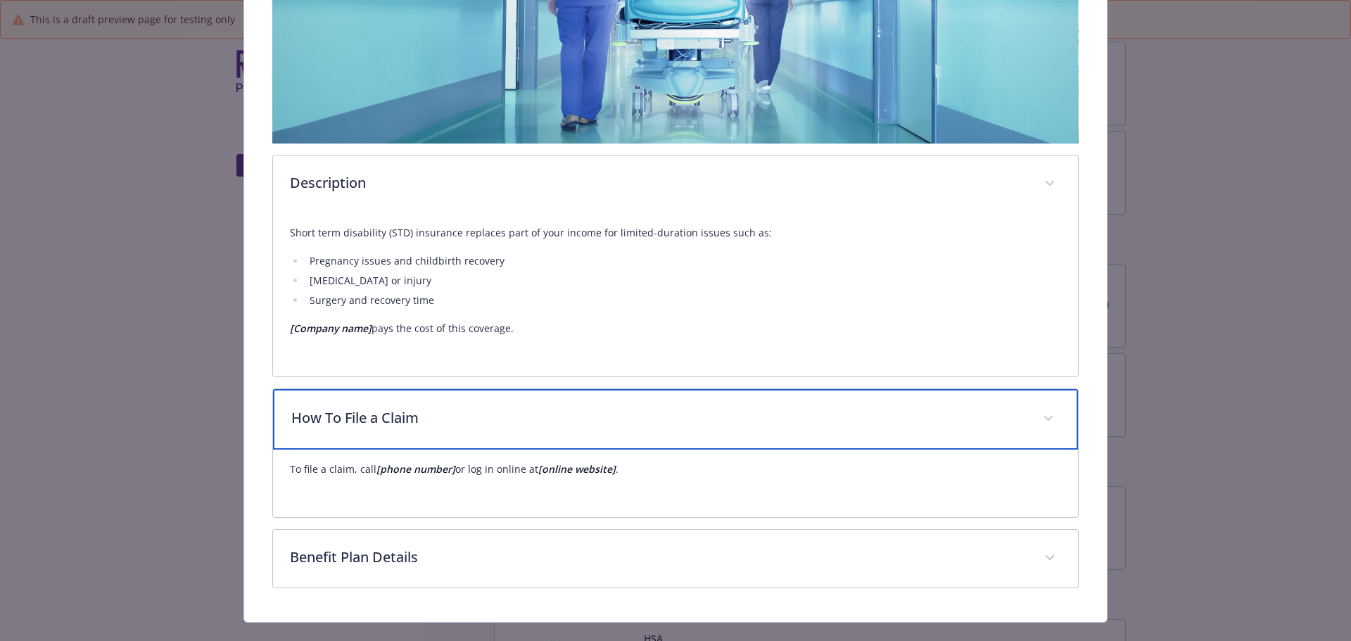
scroll to position [370, 0]
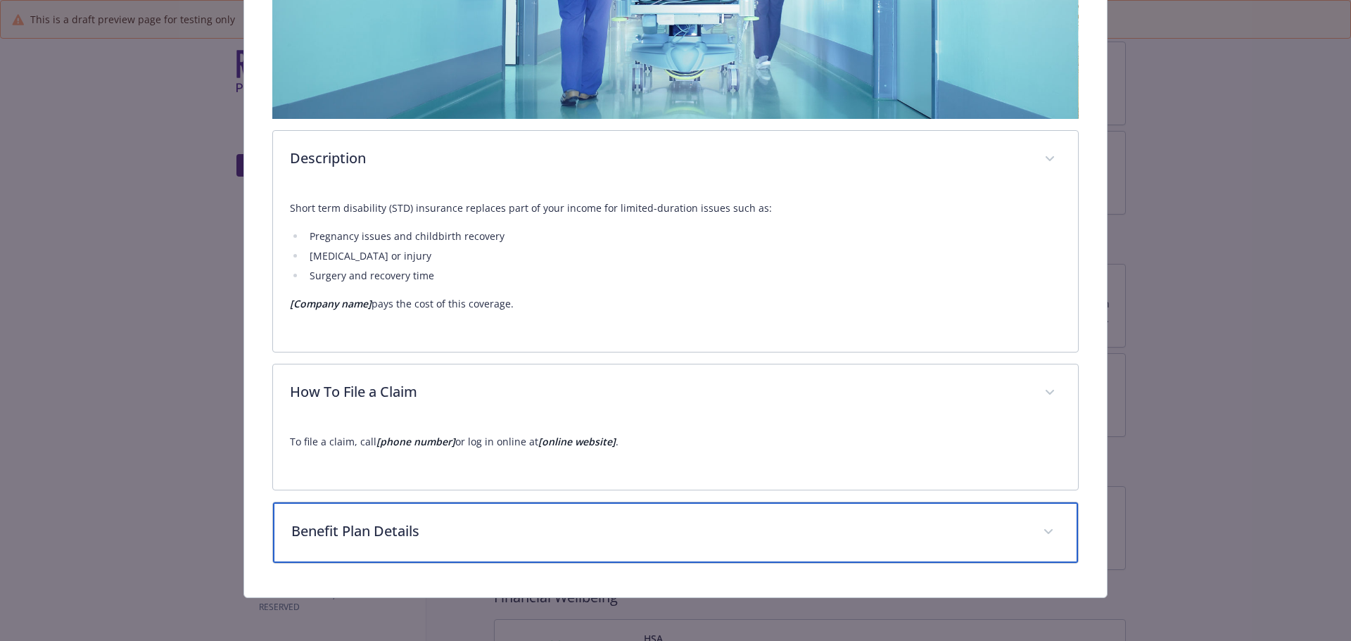
click at [440, 534] on p "Benefit Plan Details" at bounding box center [658, 531] width 735 height 21
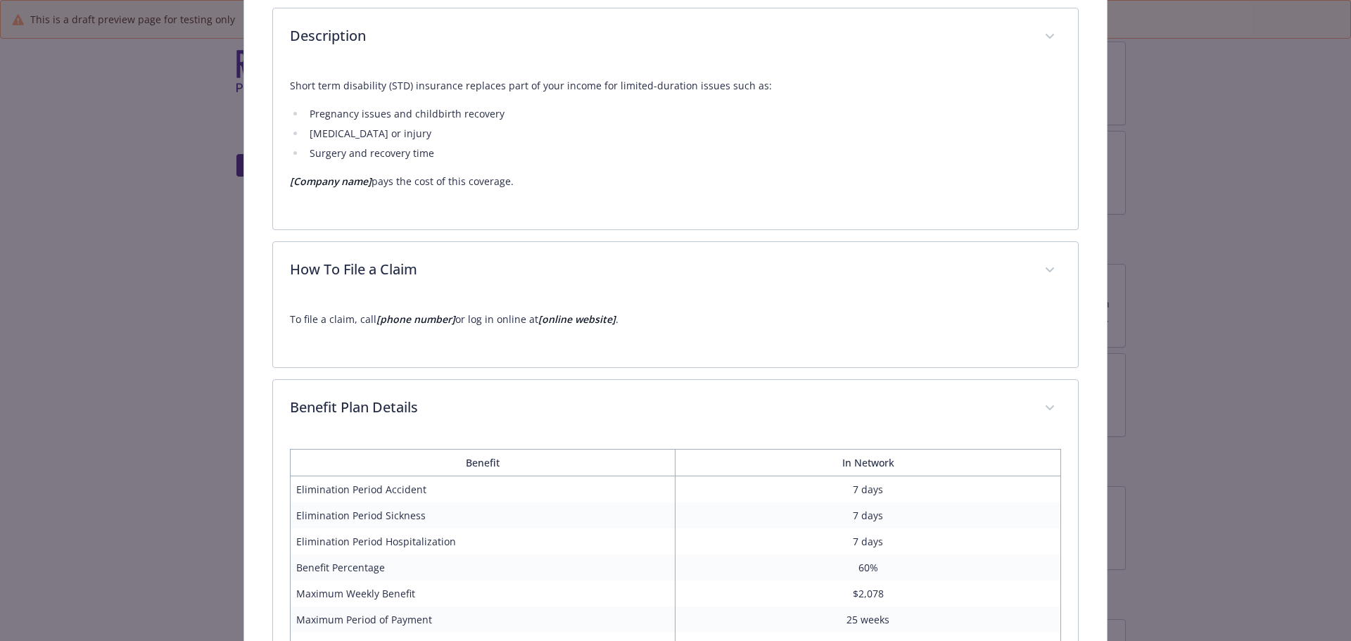
scroll to position [491, 0]
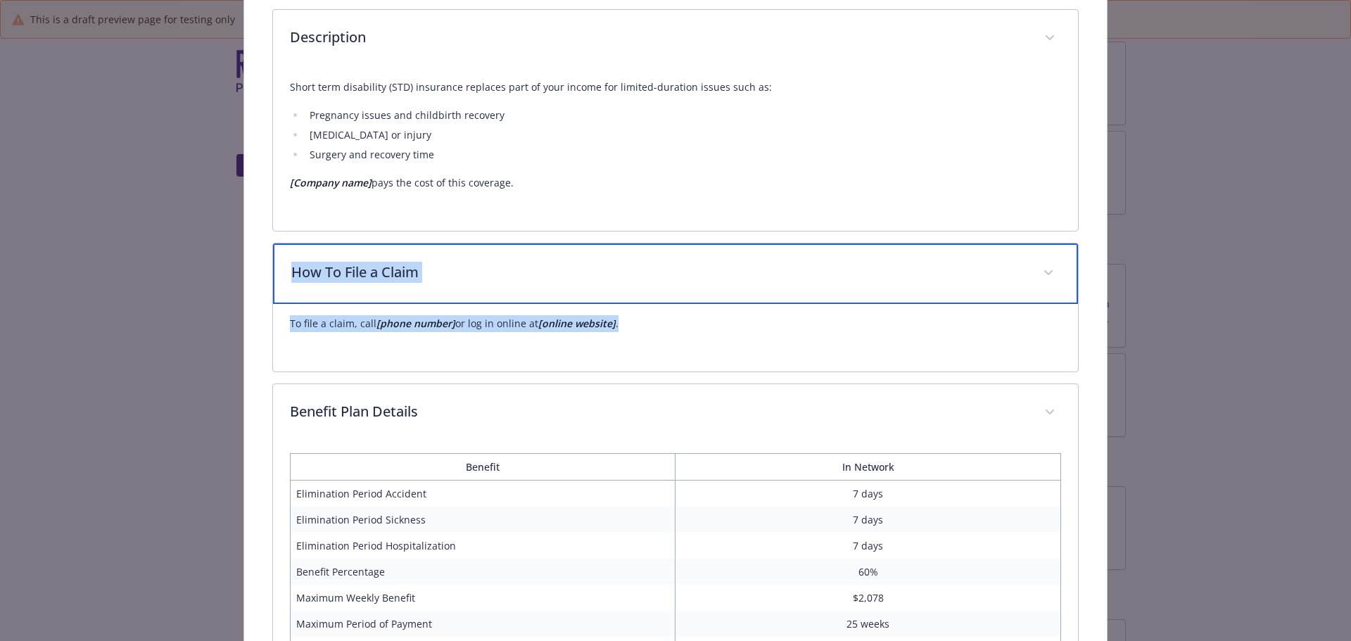
drag, startPoint x: 291, startPoint y: 270, endPoint x: 682, endPoint y: 338, distance: 397.1
click at [682, 338] on div "How To File a Claim To file a claim, call [phone number] or log in online at [o…" at bounding box center [675, 307] width 807 height 129
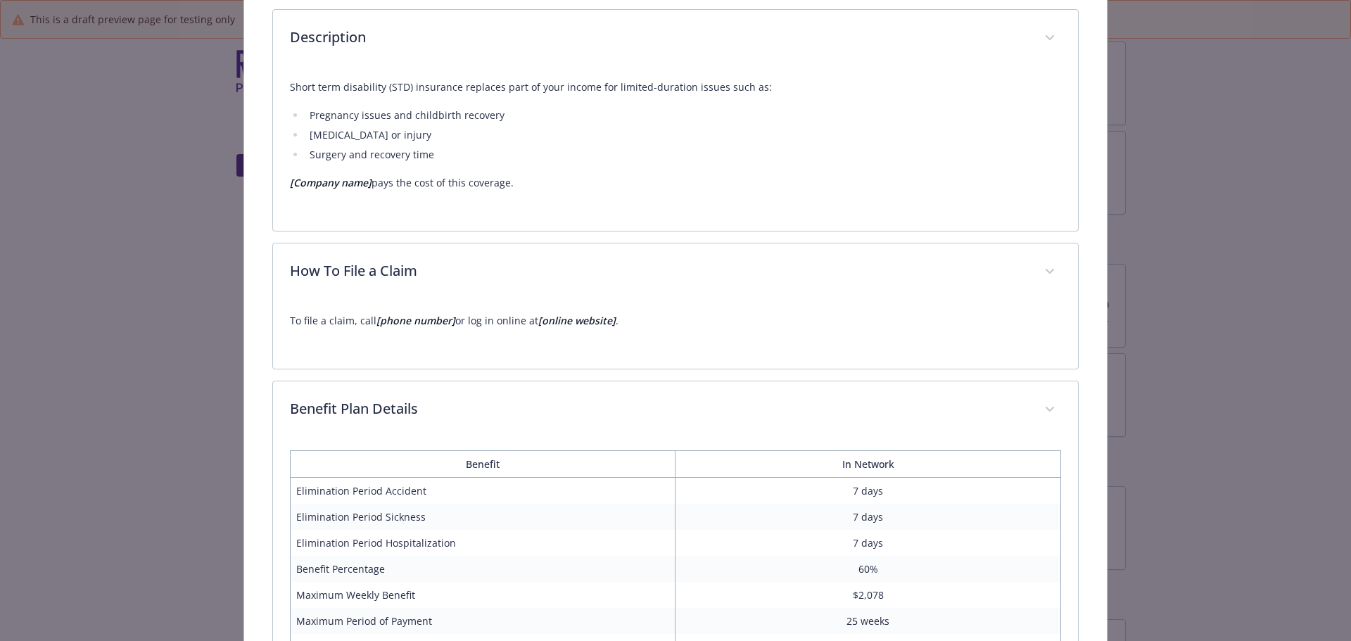
drag, startPoint x: 1246, startPoint y: 509, endPoint x: 1236, endPoint y: 505, distance: 10.5
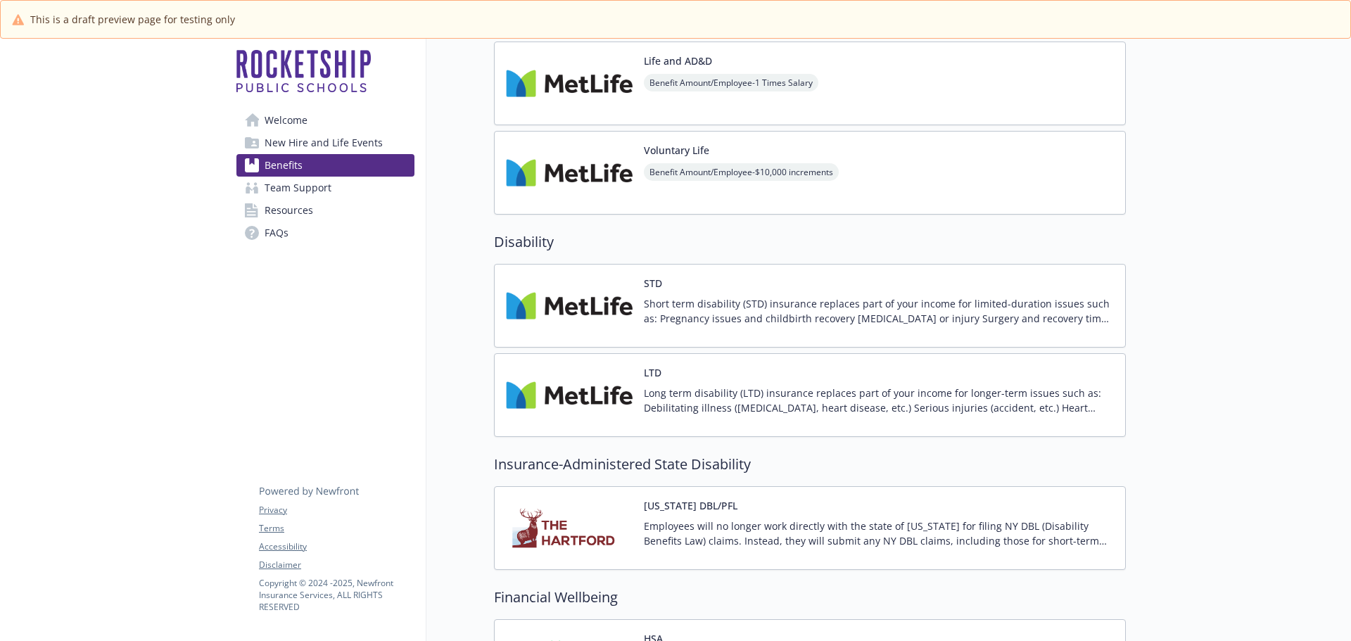
click at [646, 379] on button "LTD" at bounding box center [653, 372] width 18 height 15
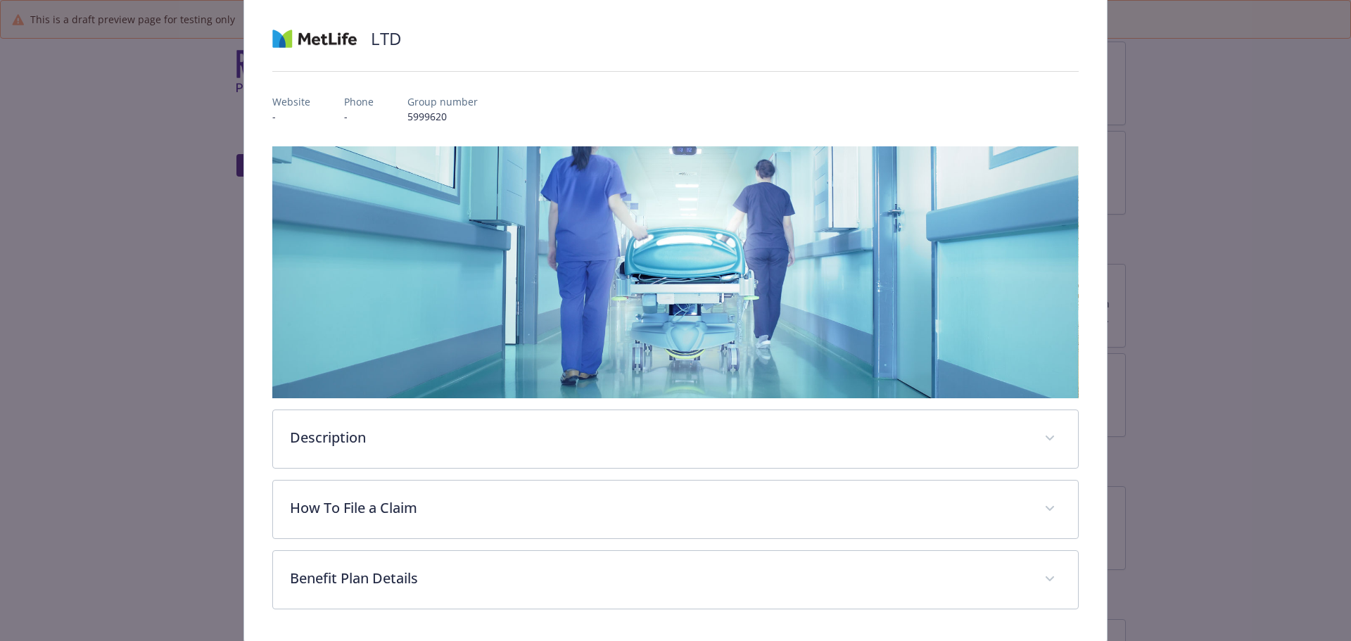
scroll to position [66, 0]
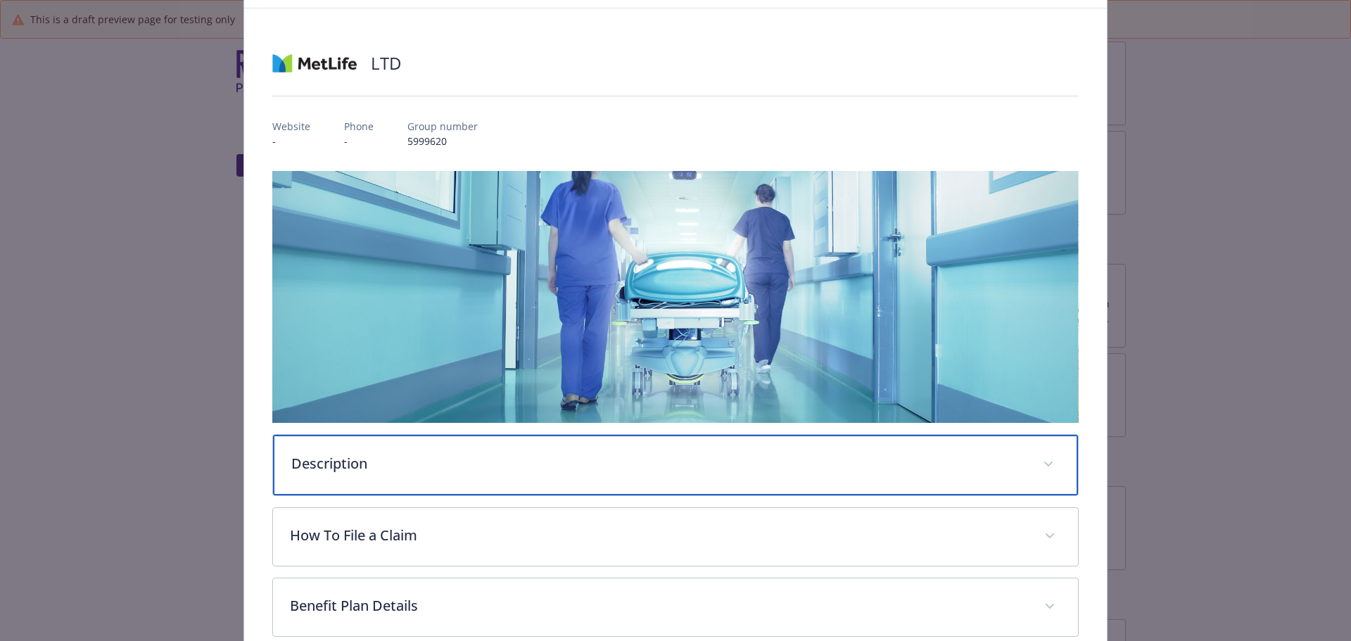
click at [470, 445] on div "Description" at bounding box center [676, 465] width 806 height 61
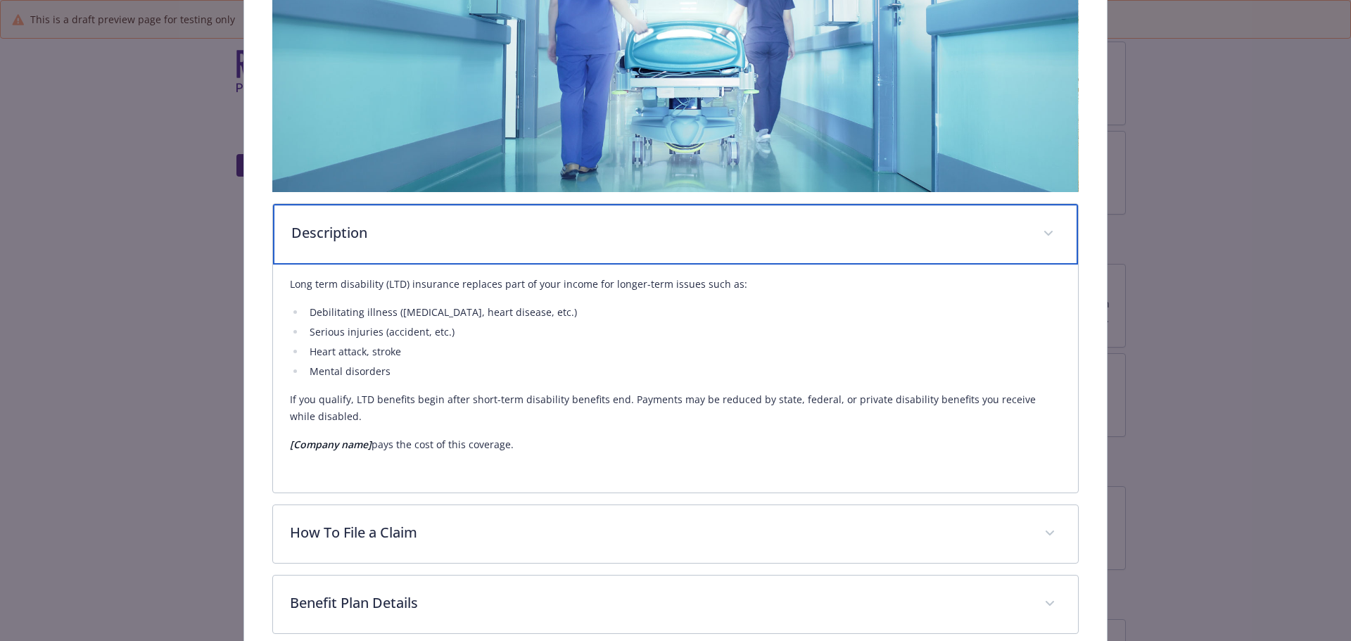
scroll to position [348, 0]
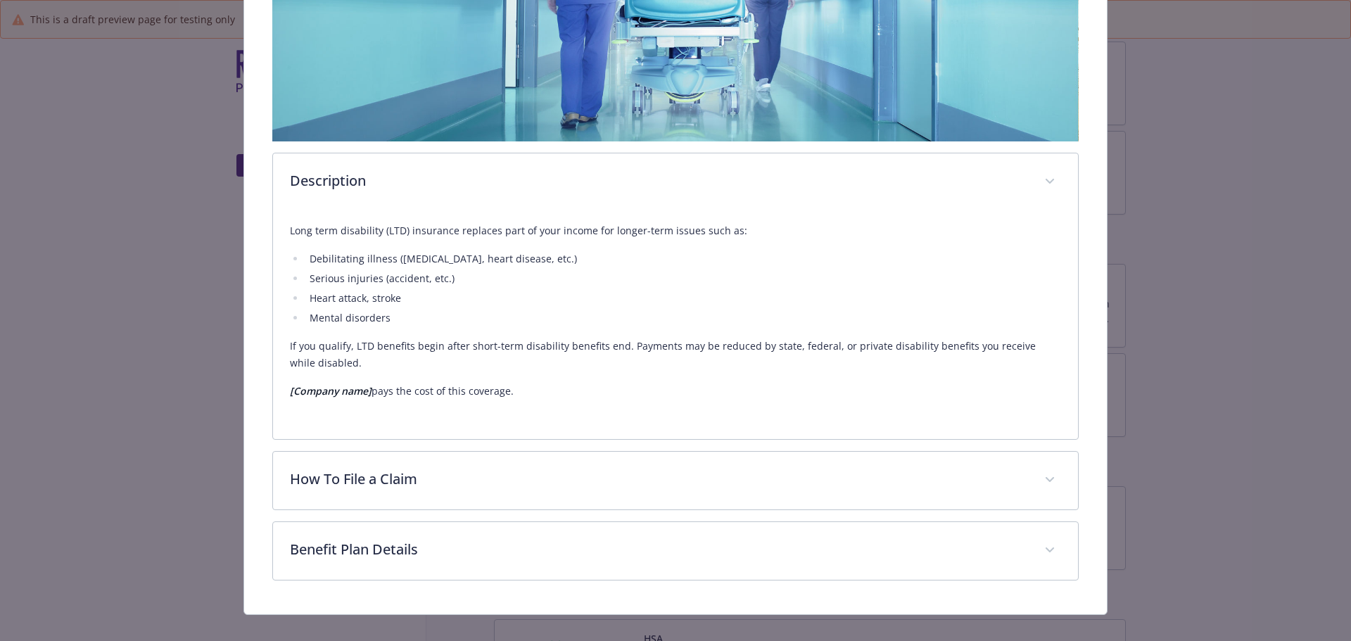
drag, startPoint x: 284, startPoint y: 233, endPoint x: 512, endPoint y: 393, distance: 278.8
click at [512, 393] on div "Long term disability (LTD) insurance replaces part of your income for longer-te…" at bounding box center [676, 325] width 806 height 228
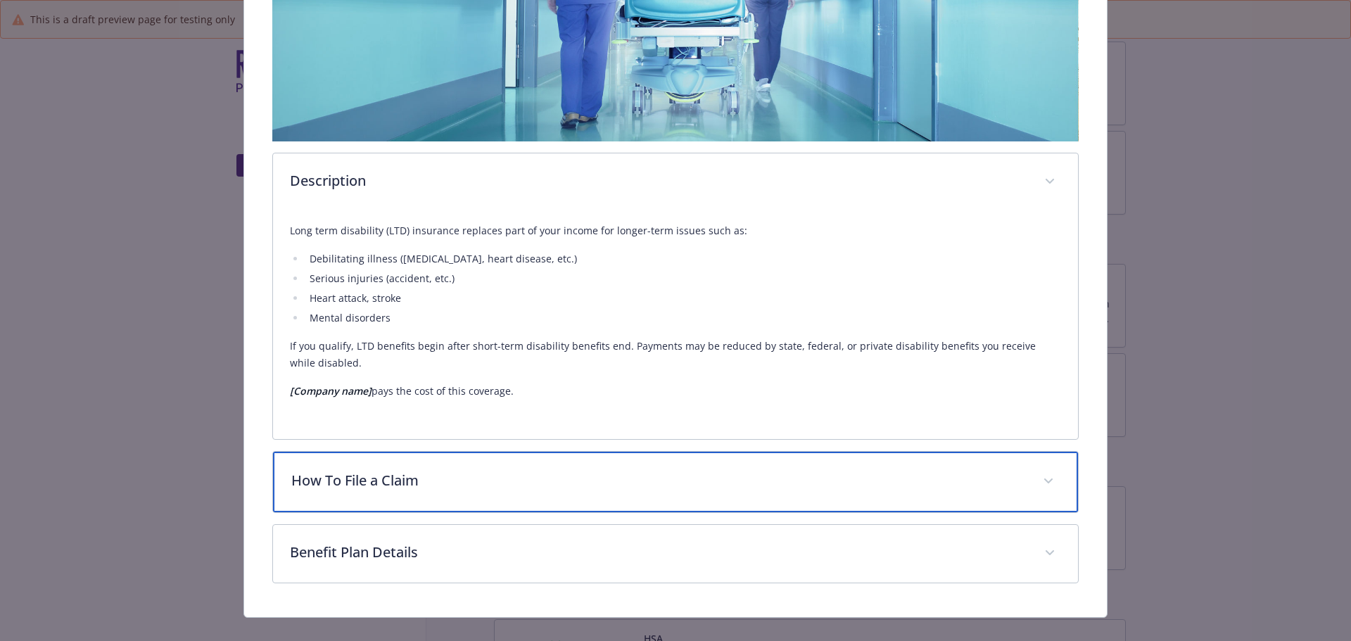
drag, startPoint x: 526, startPoint y: 490, endPoint x: 628, endPoint y: 474, distance: 103.2
click at [526, 489] on div "How To File a Claim" at bounding box center [676, 482] width 806 height 61
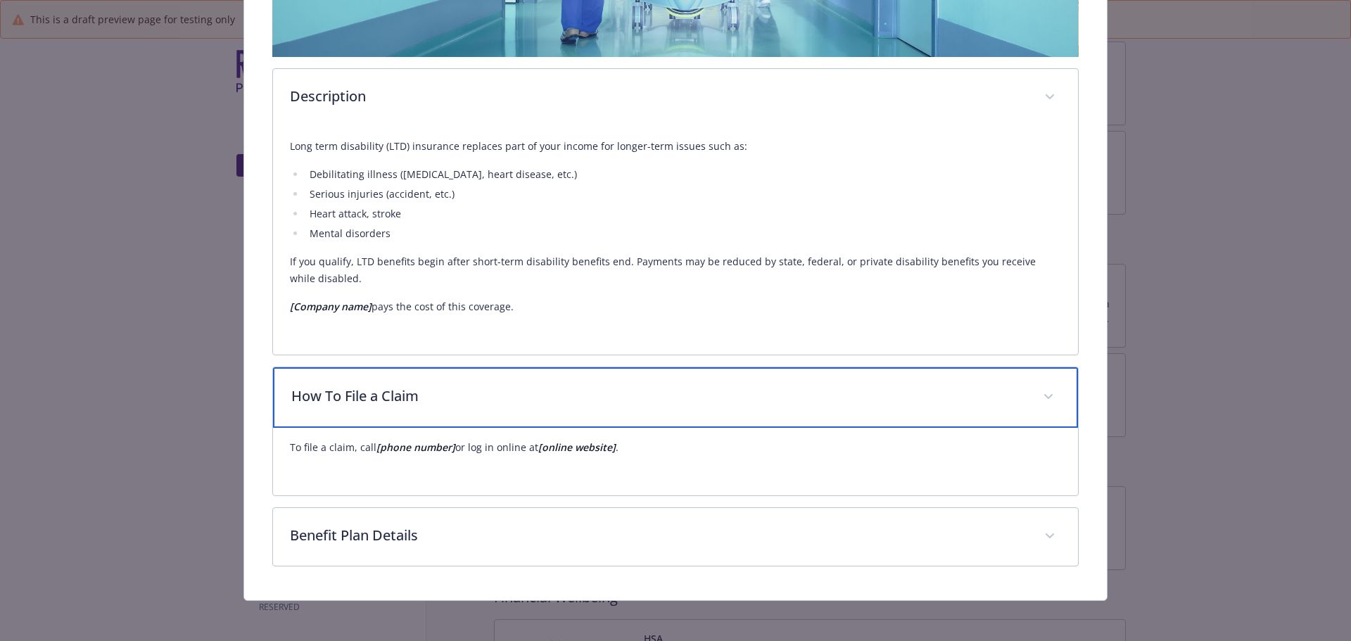
scroll to position [435, 0]
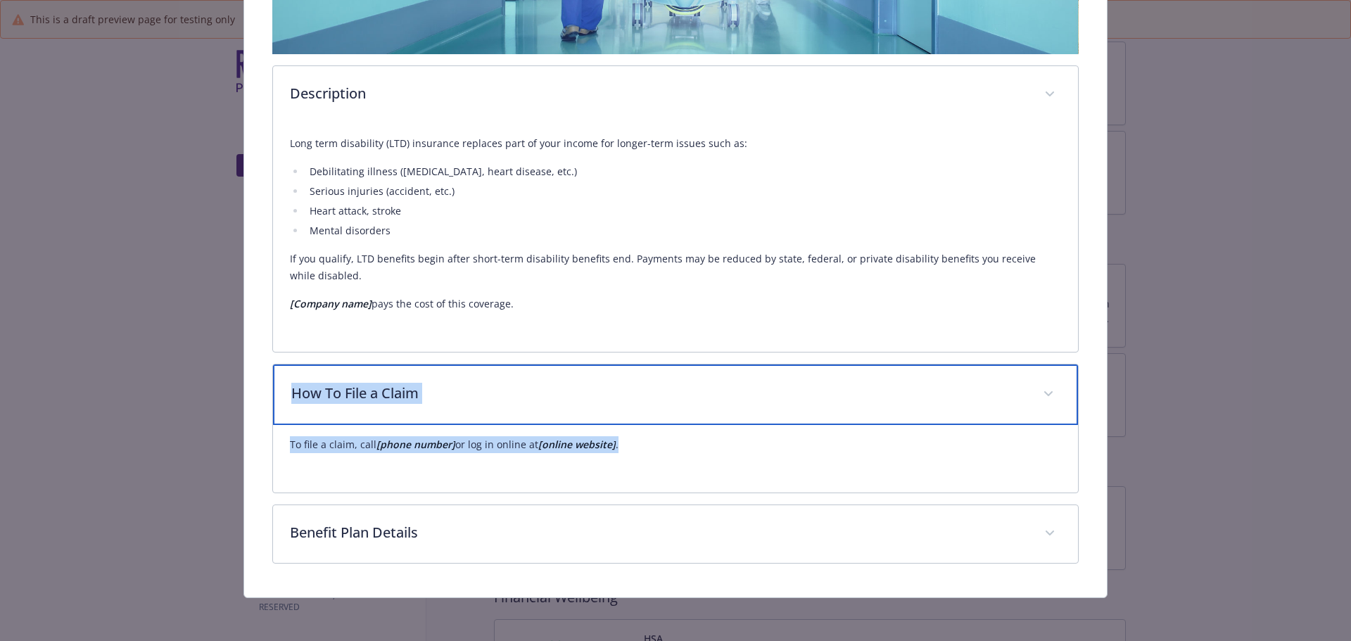
drag, startPoint x: 296, startPoint y: 393, endPoint x: 706, endPoint y: 447, distance: 413.1
click at [706, 447] on div "How To File a Claim To file a claim, call [phone number] or log in online at [o…" at bounding box center [675, 428] width 807 height 129
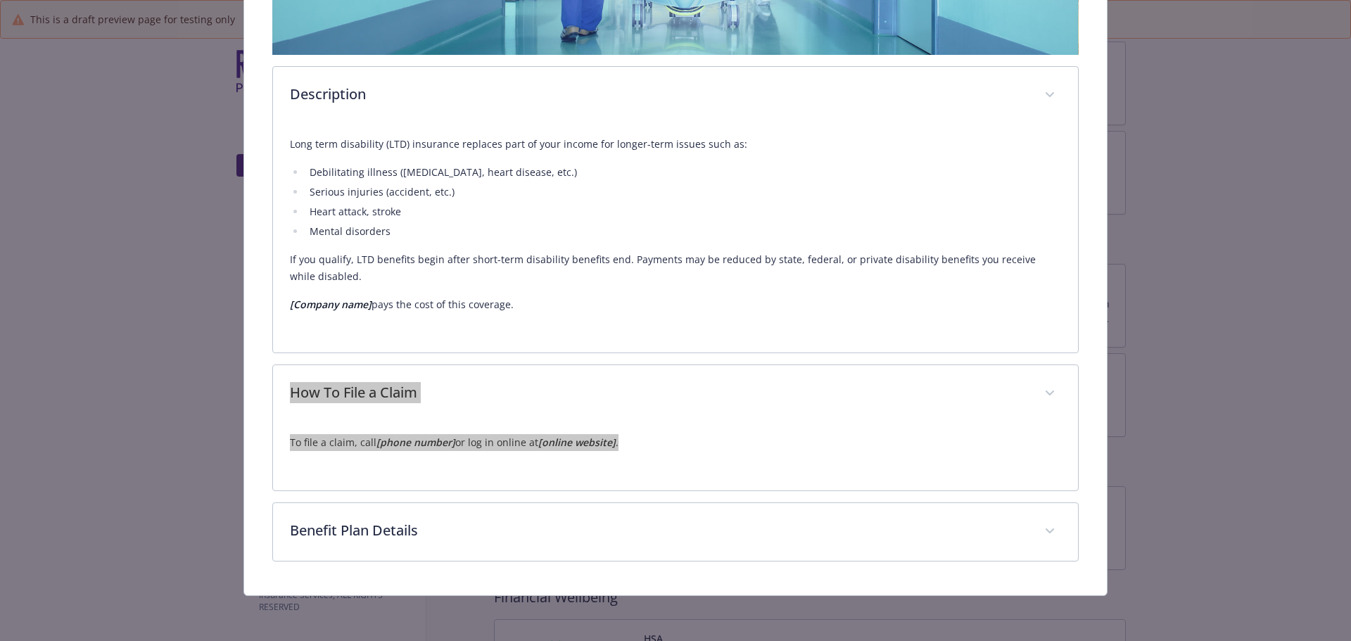
scroll to position [432, 0]
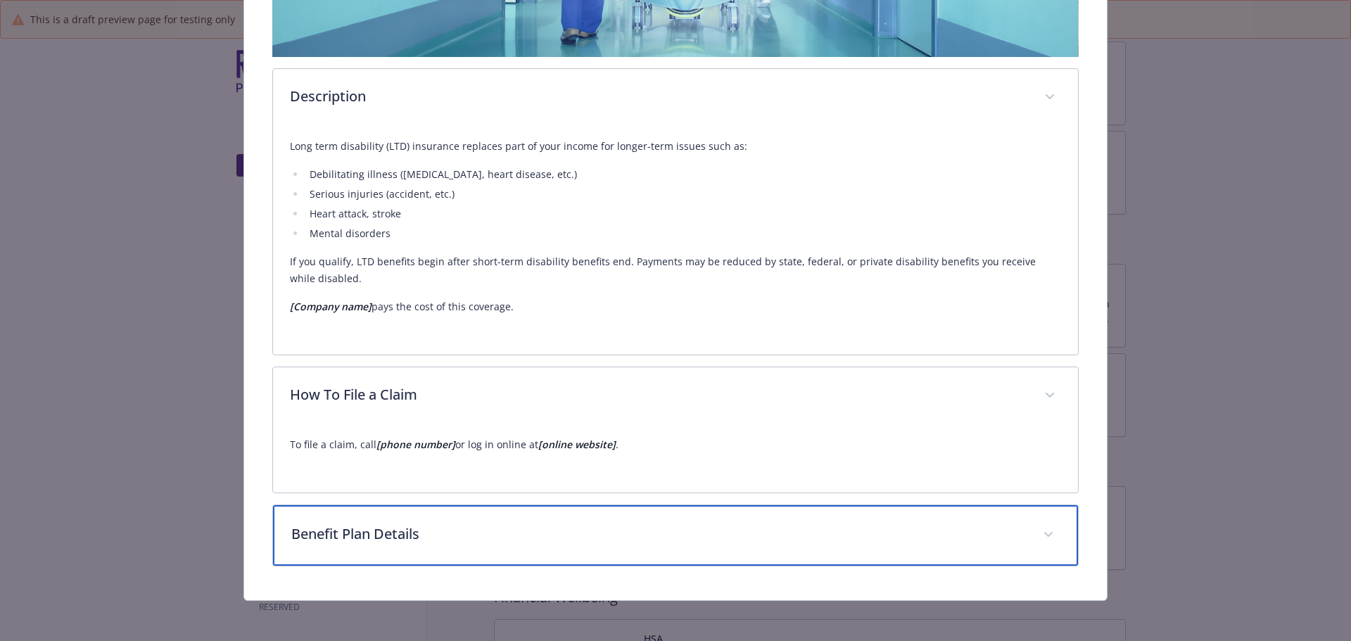
click at [637, 539] on p "Benefit Plan Details" at bounding box center [658, 533] width 735 height 21
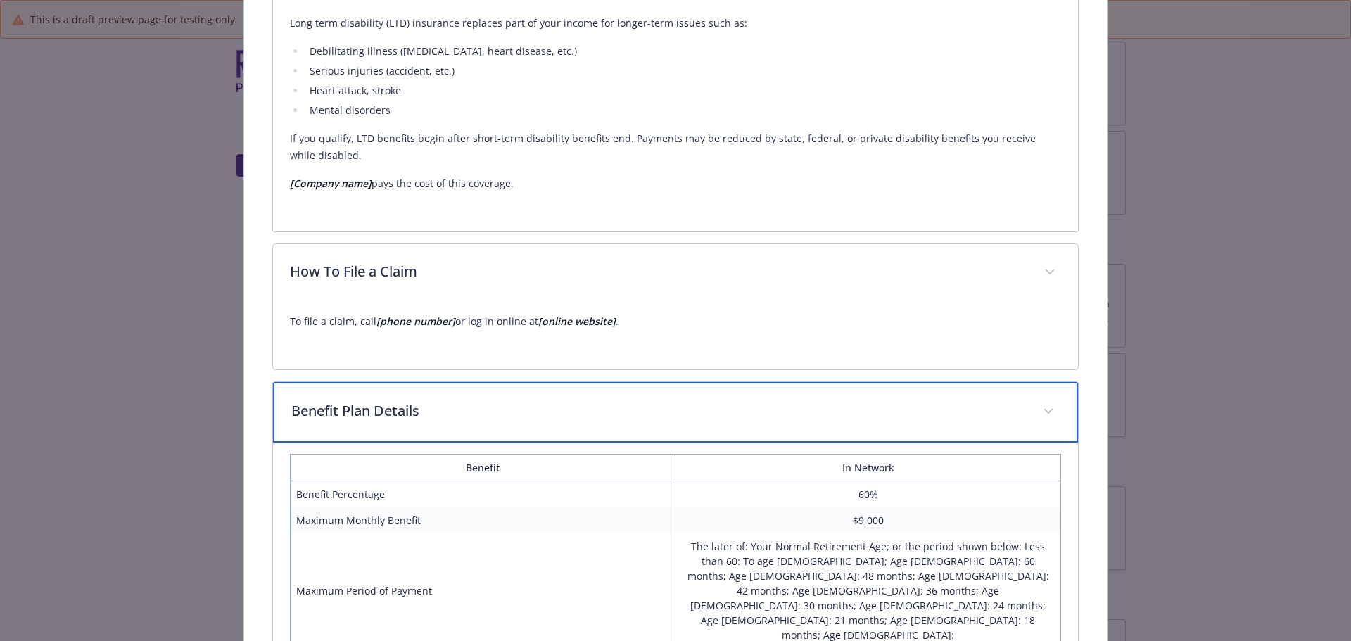
scroll to position [787, 0]
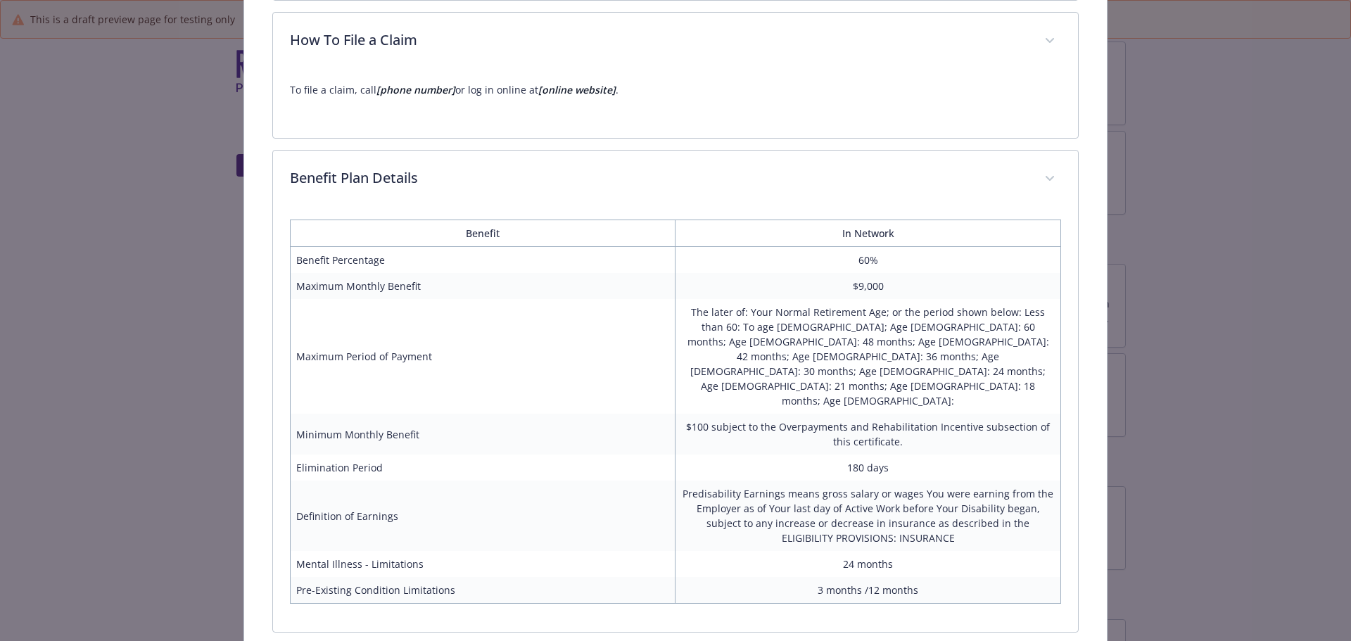
drag, startPoint x: 1205, startPoint y: 182, endPoint x: 1176, endPoint y: 210, distance: 39.8
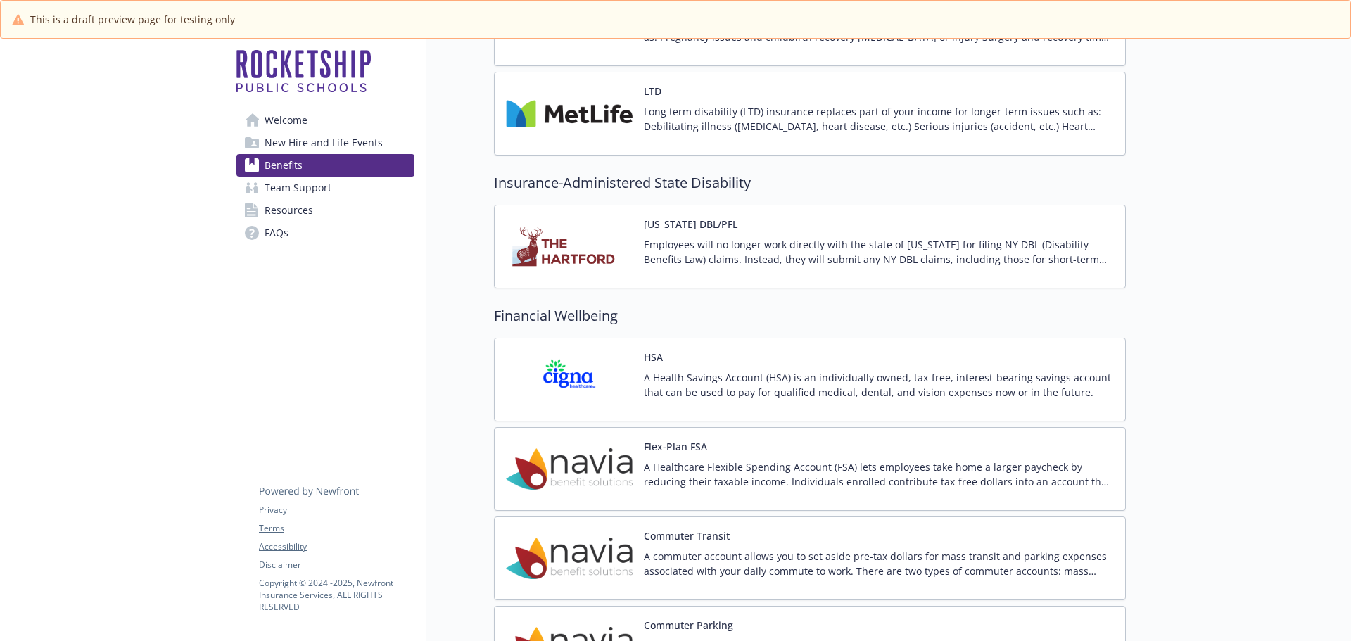
click at [749, 251] on p "Employees will no longer work directly with the state of [US_STATE] for filing …" at bounding box center [879, 252] width 470 height 30
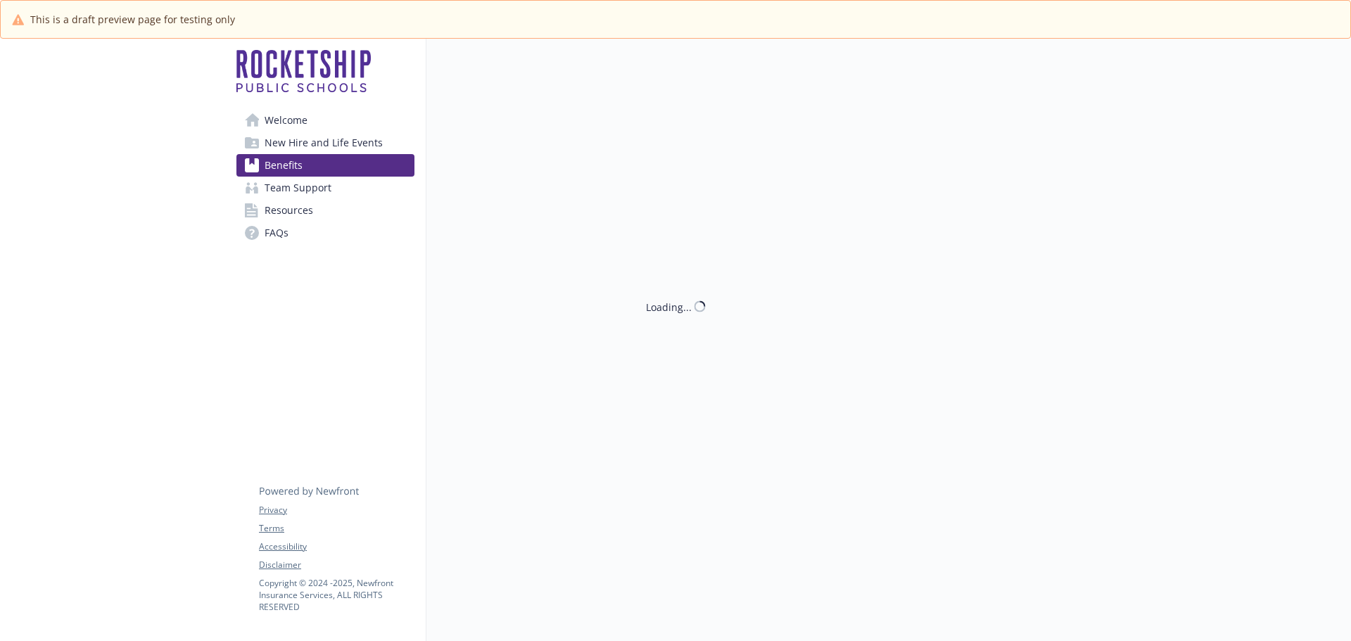
scroll to position [1548, 0]
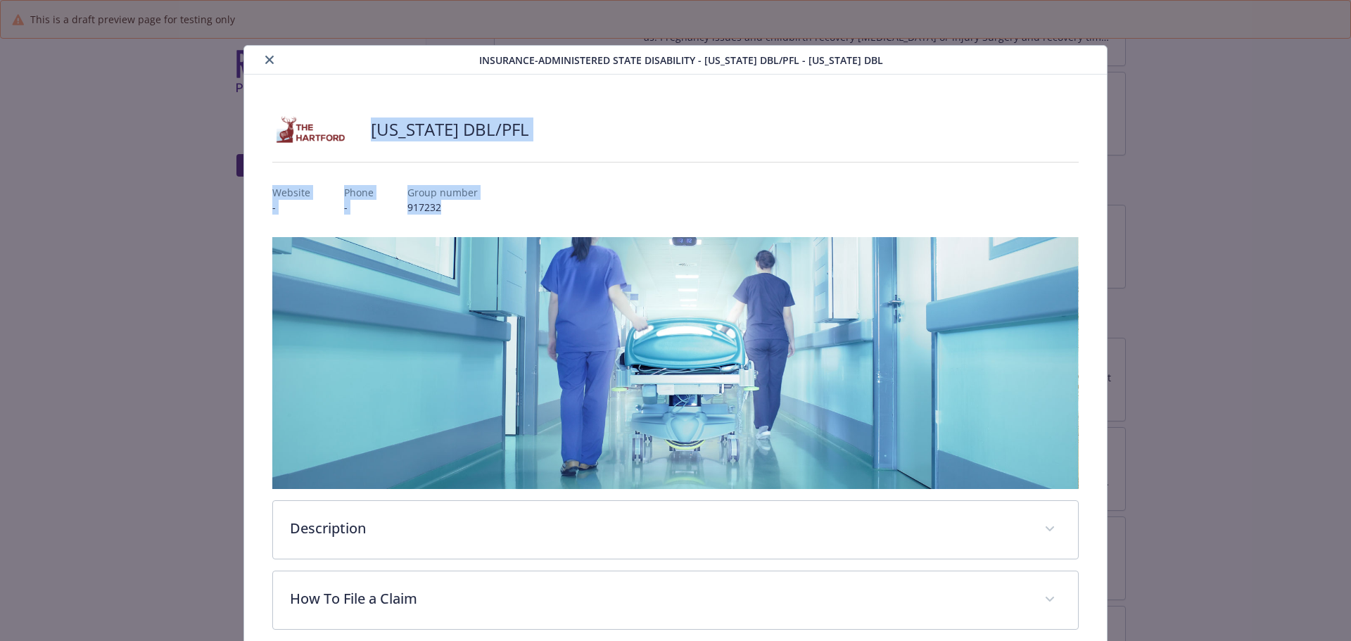
drag, startPoint x: 371, startPoint y: 130, endPoint x: 469, endPoint y: 201, distance: 120.3
click at [469, 201] on div "[US_STATE] DBL/PFL Website - Phone - Group number 917232 Description Employees …" at bounding box center [675, 368] width 807 height 521
drag, startPoint x: 1190, startPoint y: 369, endPoint x: 1181, endPoint y: 369, distance: 8.4
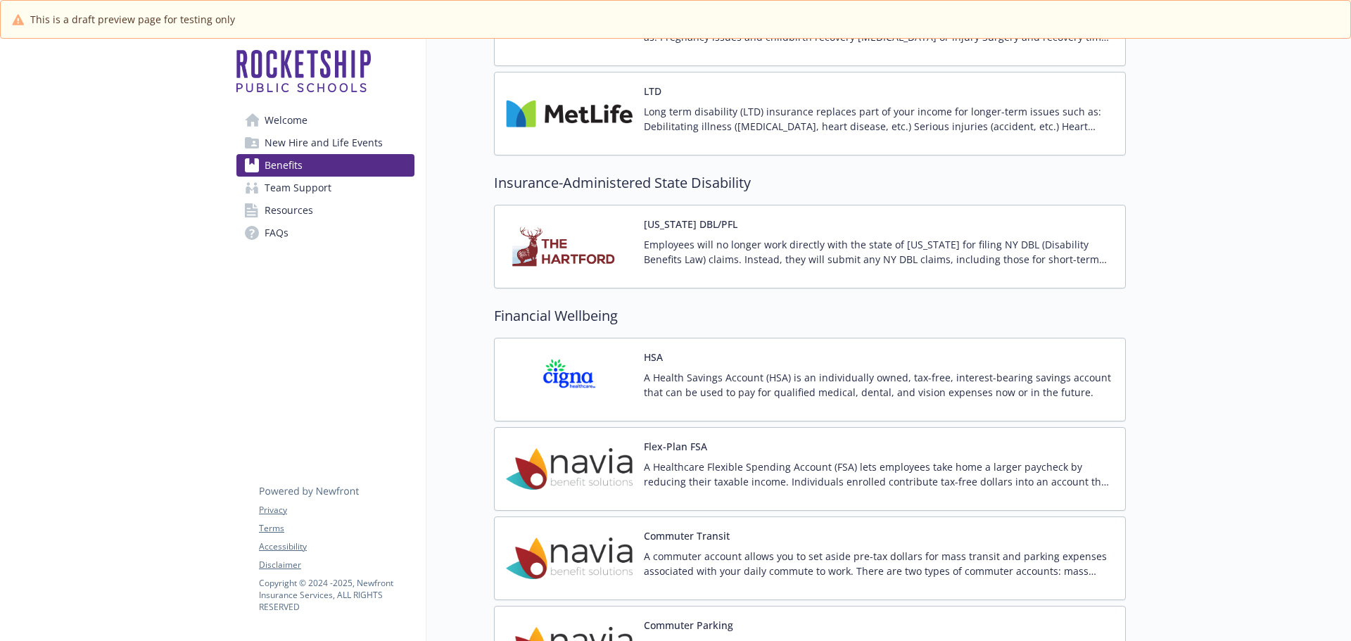
click at [649, 253] on p "Employees will no longer work directly with the state of [US_STATE] for filing …" at bounding box center [879, 252] width 470 height 30
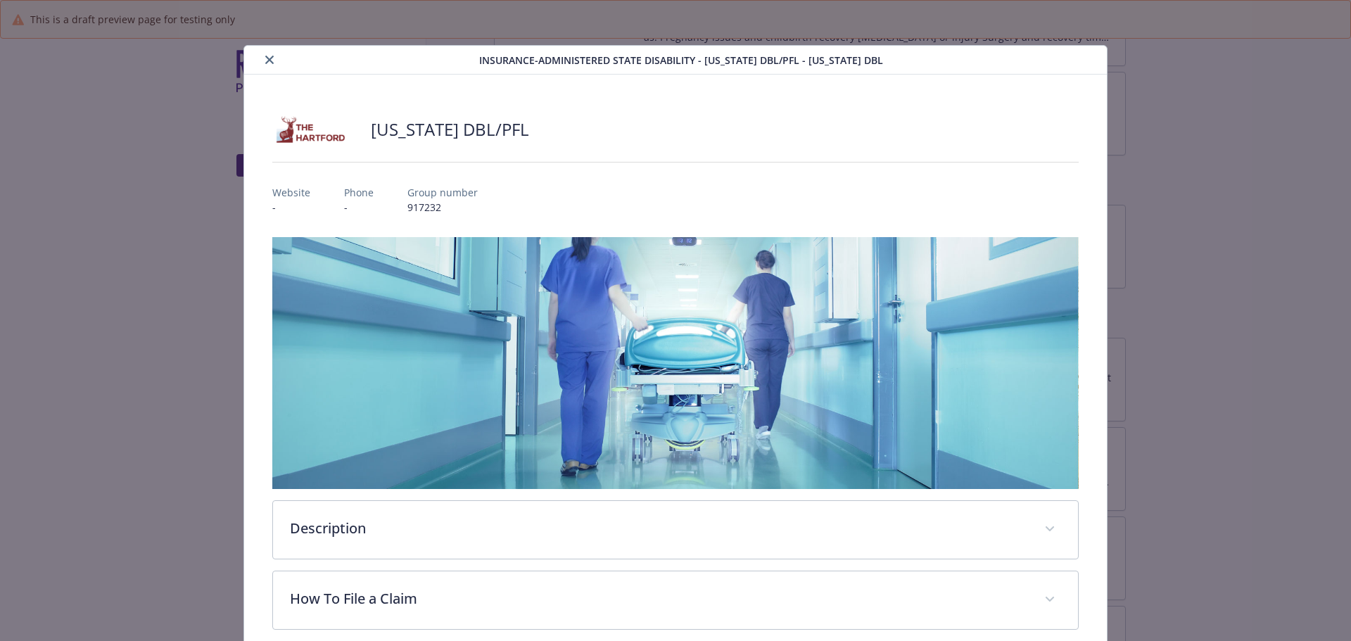
scroll to position [17, 0]
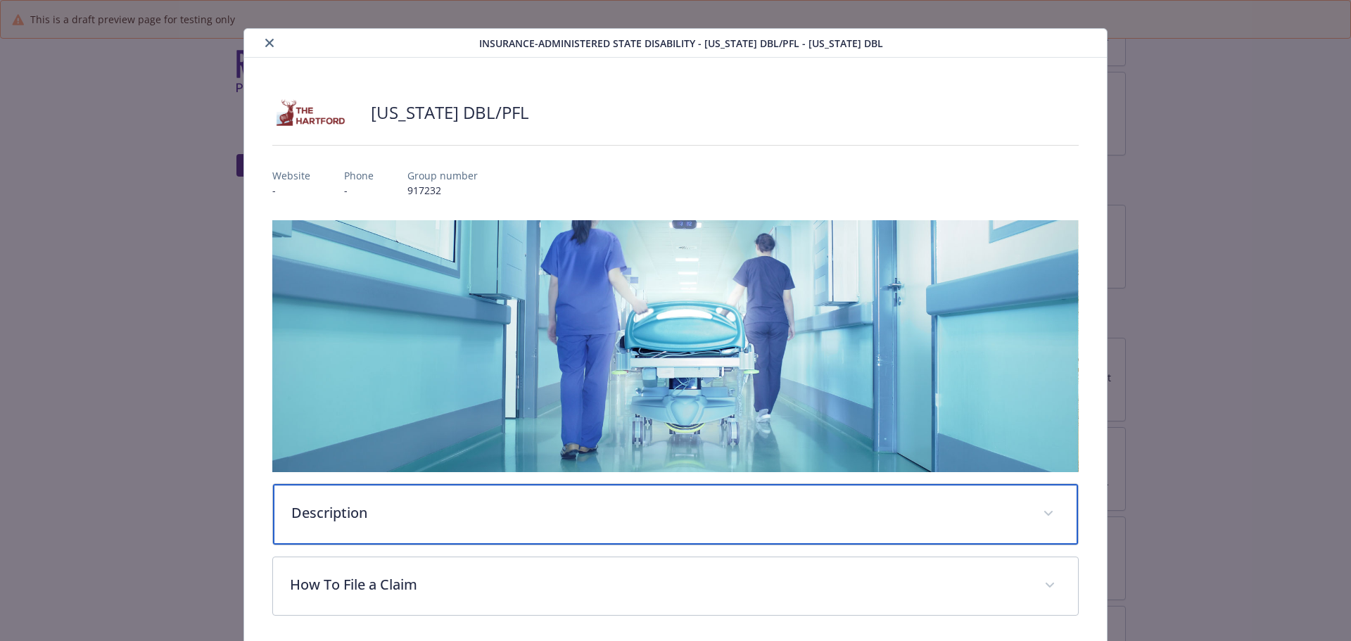
drag, startPoint x: 355, startPoint y: 514, endPoint x: 536, endPoint y: 499, distance: 182.1
click at [355, 514] on p "Description" at bounding box center [658, 512] width 735 height 21
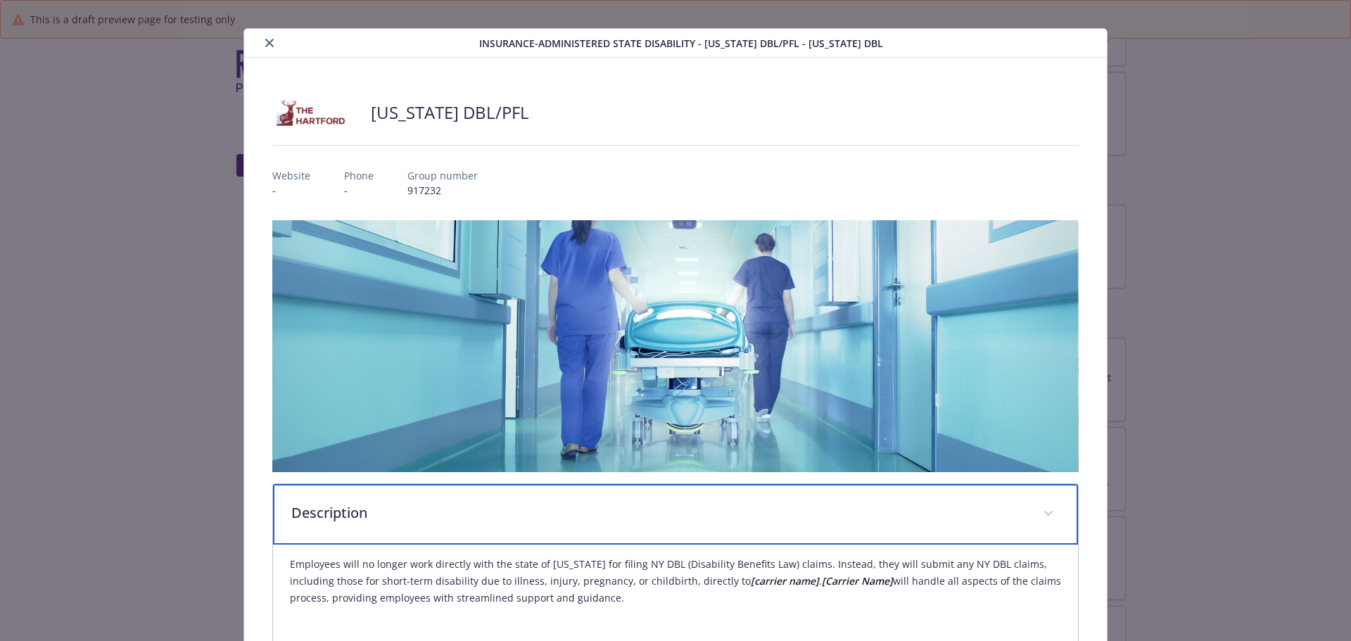
scroll to position [170, 0]
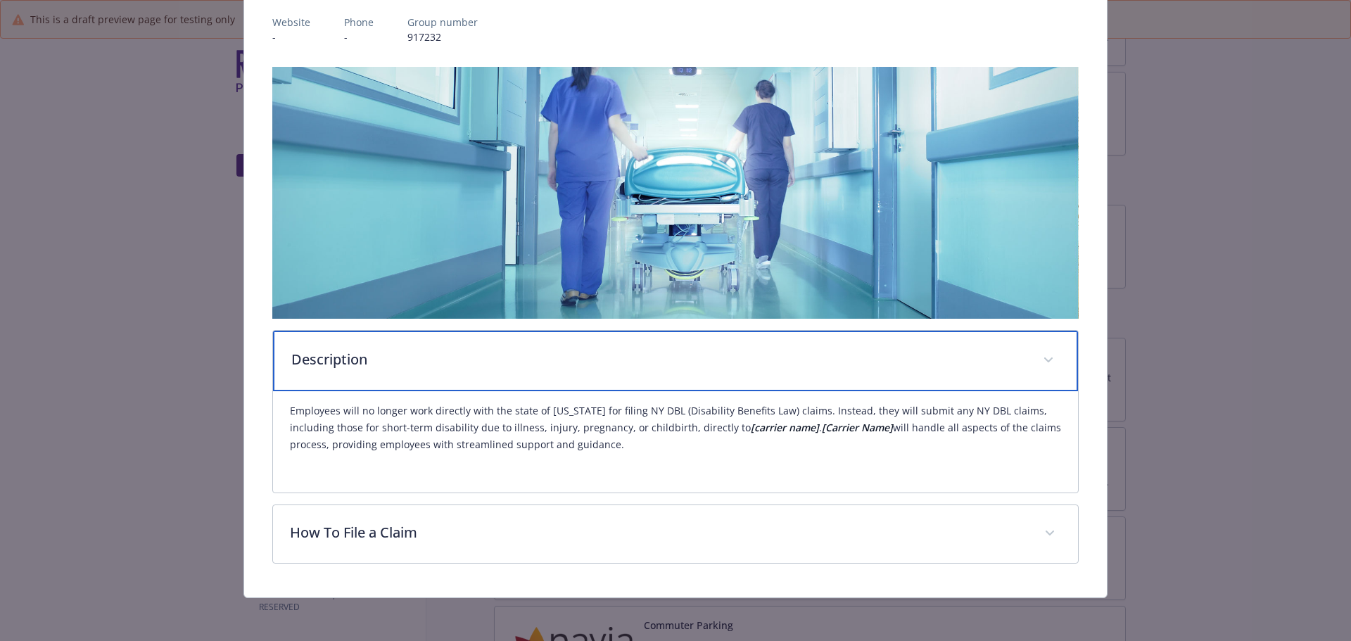
drag, startPoint x: 292, startPoint y: 357, endPoint x: 588, endPoint y: 432, distance: 305.5
click at [678, 466] on div "Description Employees will no longer work directly with the state of [US_STATE]…" at bounding box center [675, 411] width 807 height 163
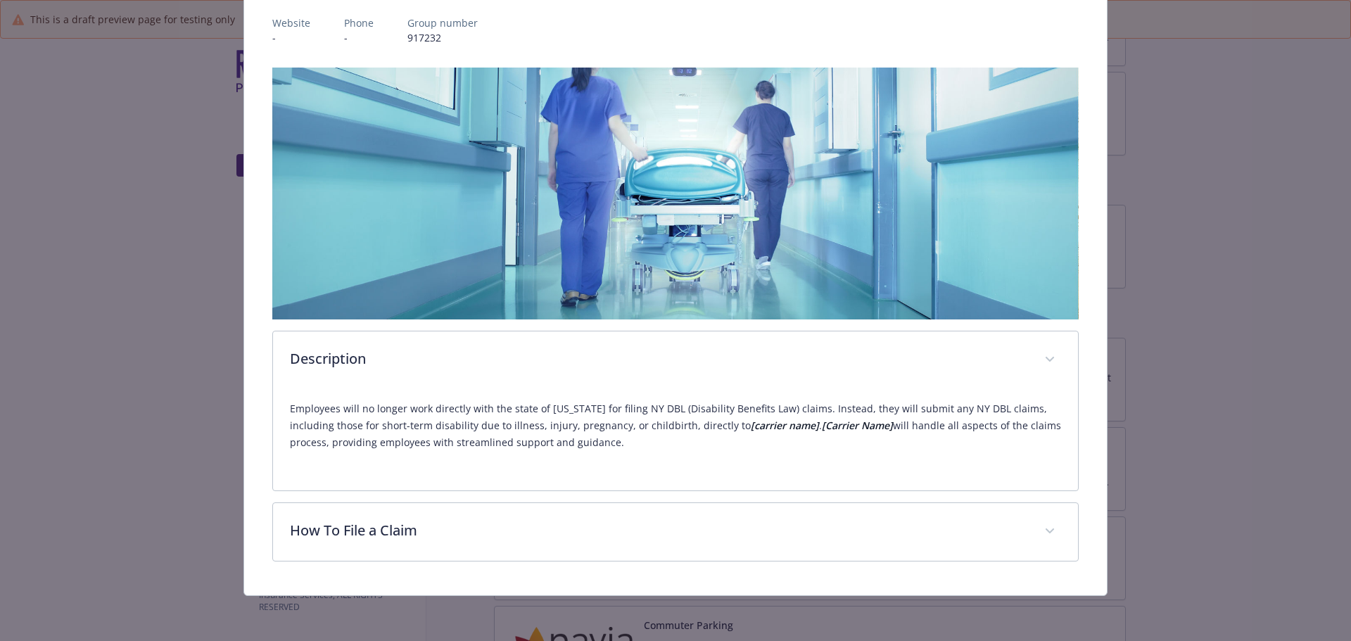
scroll to position [167, 0]
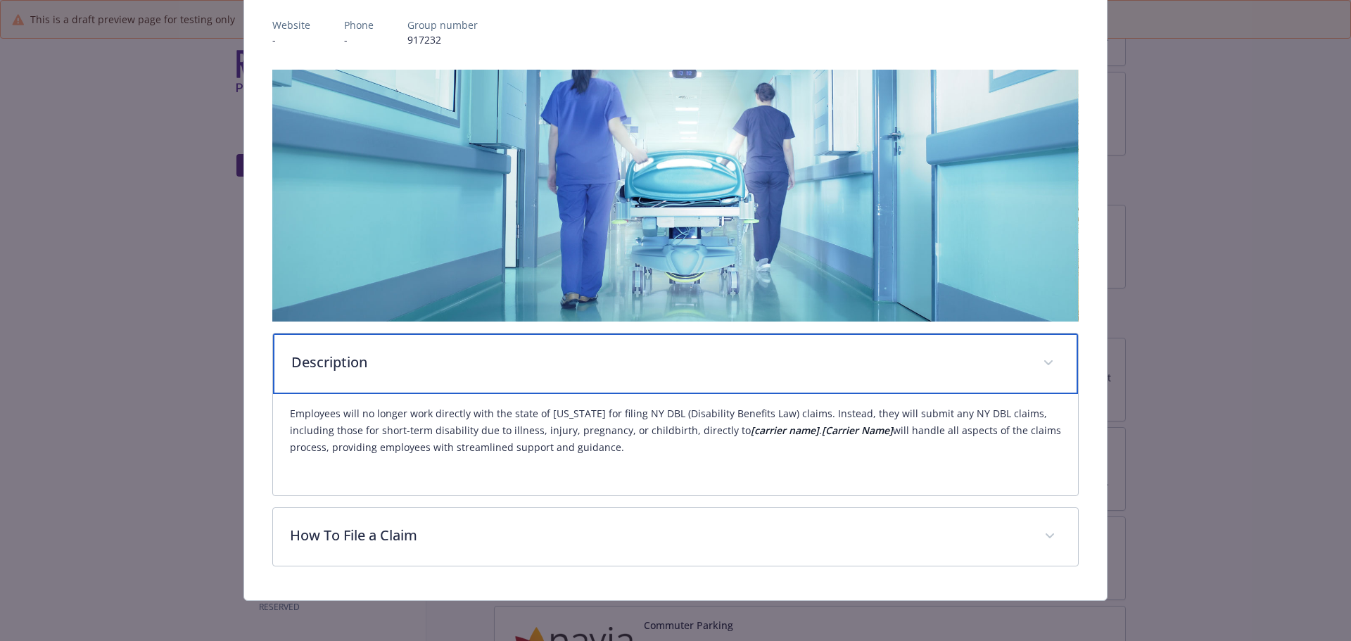
click at [870, 354] on p "Description" at bounding box center [658, 362] width 735 height 21
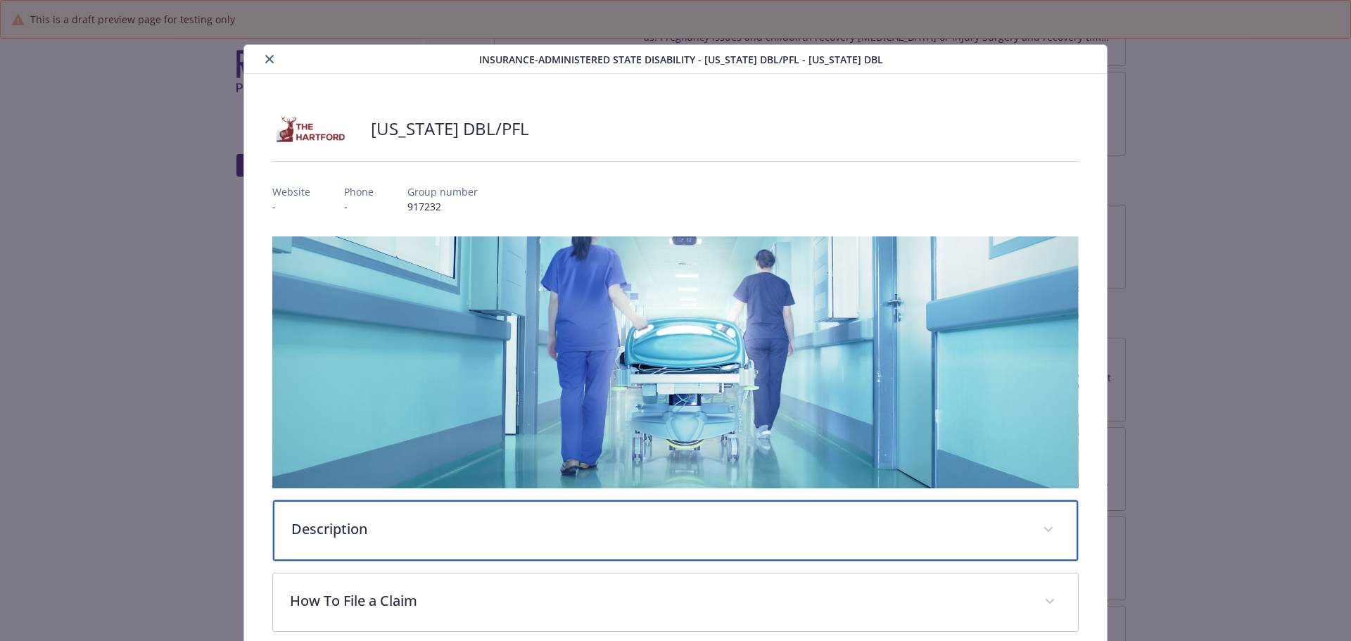
scroll to position [0, 0]
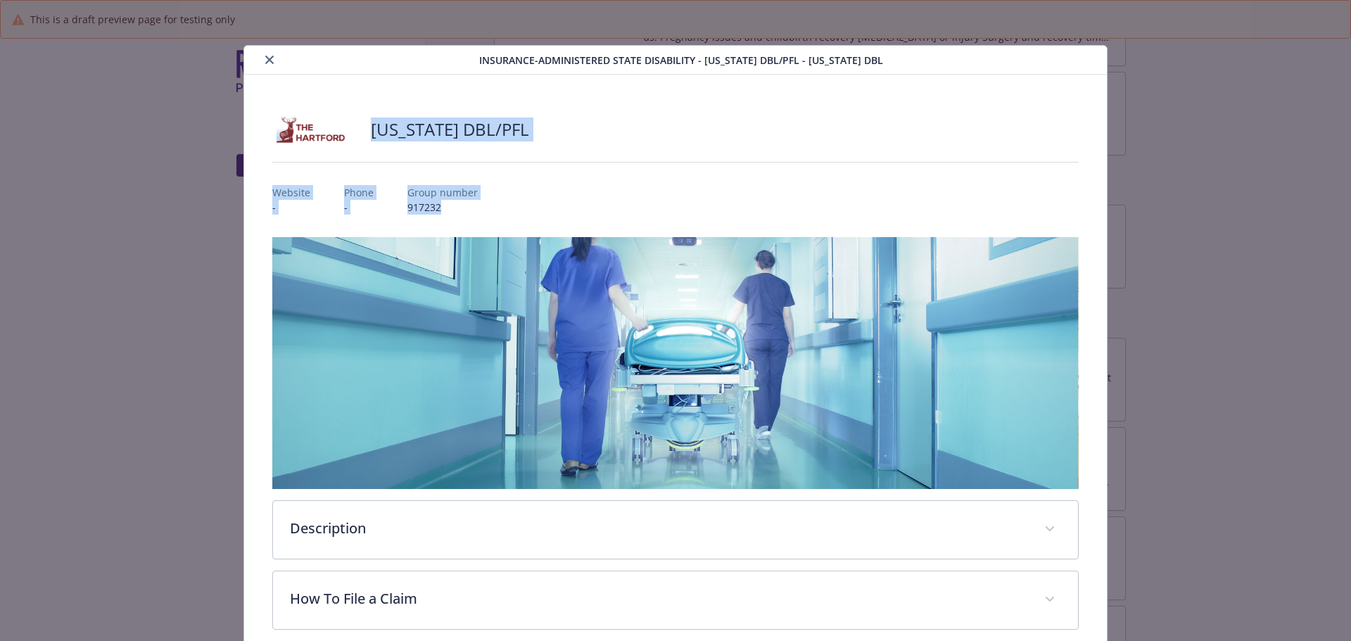
drag, startPoint x: 368, startPoint y: 128, endPoint x: 459, endPoint y: 210, distance: 122.5
click at [459, 210] on div "[US_STATE] DBL/PFL Website - Phone - Group number 917232 Description Employees …" at bounding box center [675, 368] width 807 height 521
drag, startPoint x: 1212, startPoint y: 481, endPoint x: 1217, endPoint y: 464, distance: 17.4
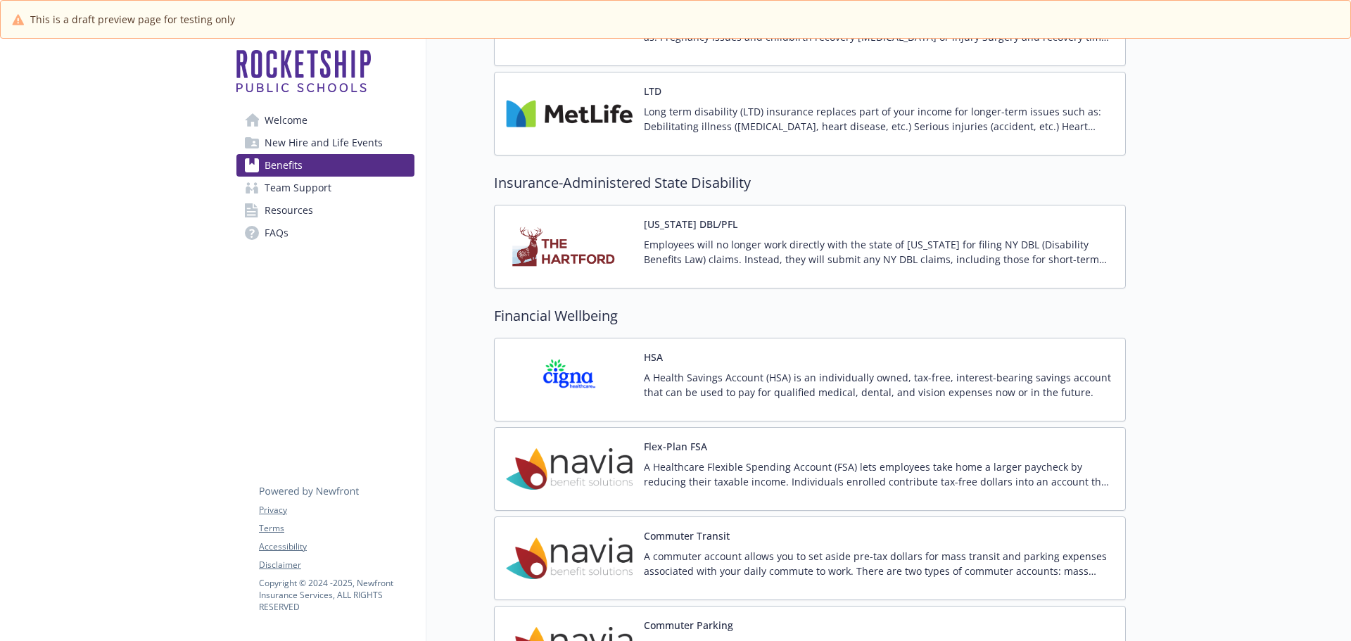
scroll to position [1618, 0]
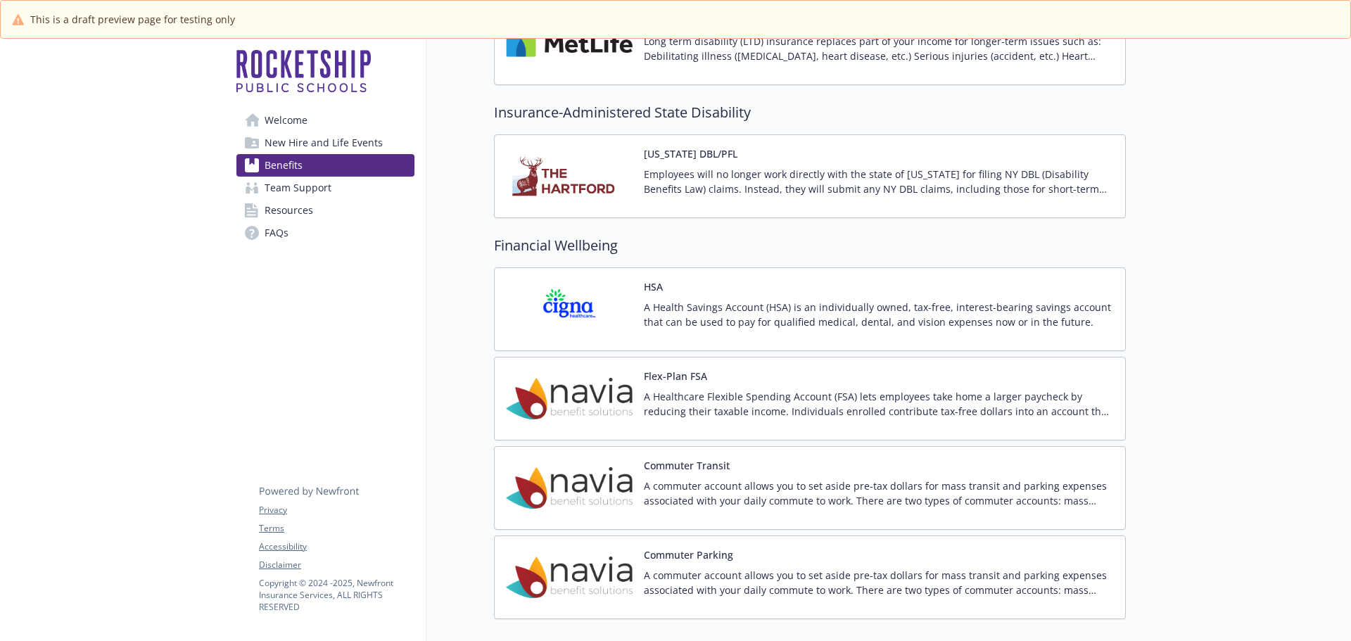
click at [818, 317] on p "A Health Savings Account (HSA) is an individually owned, tax-free, interest-bea…" at bounding box center [879, 315] width 470 height 30
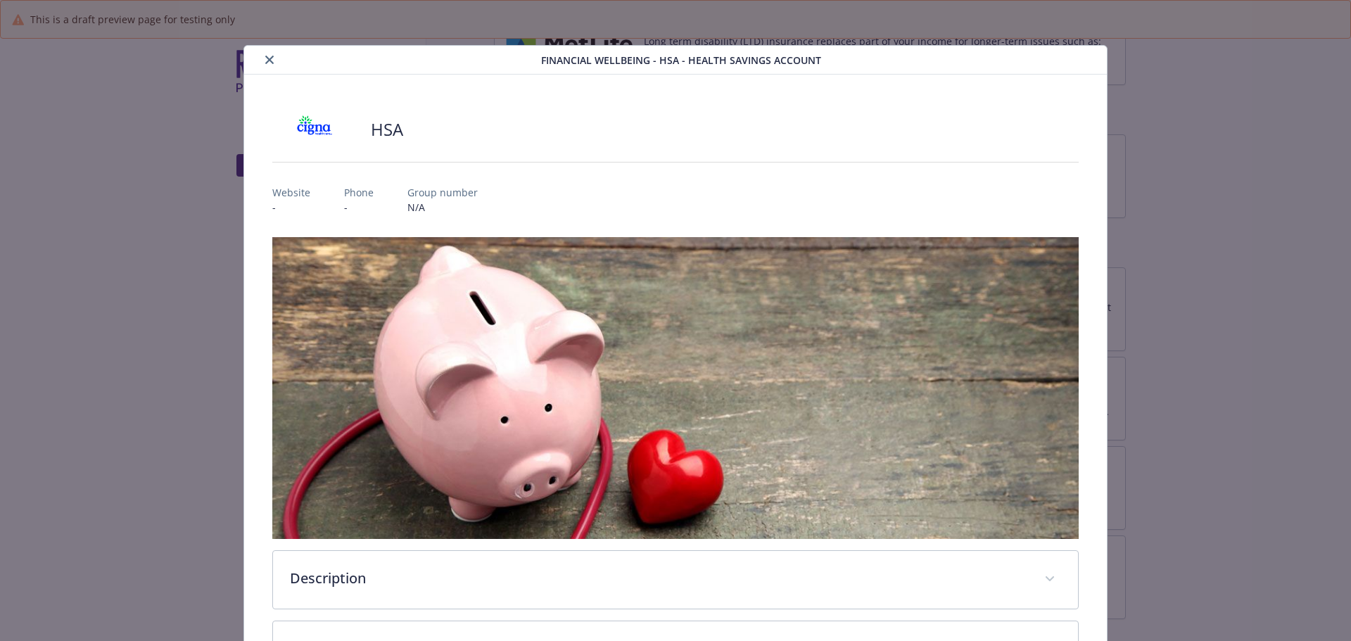
click at [268, 63] on icon "close" at bounding box center [269, 60] width 8 height 8
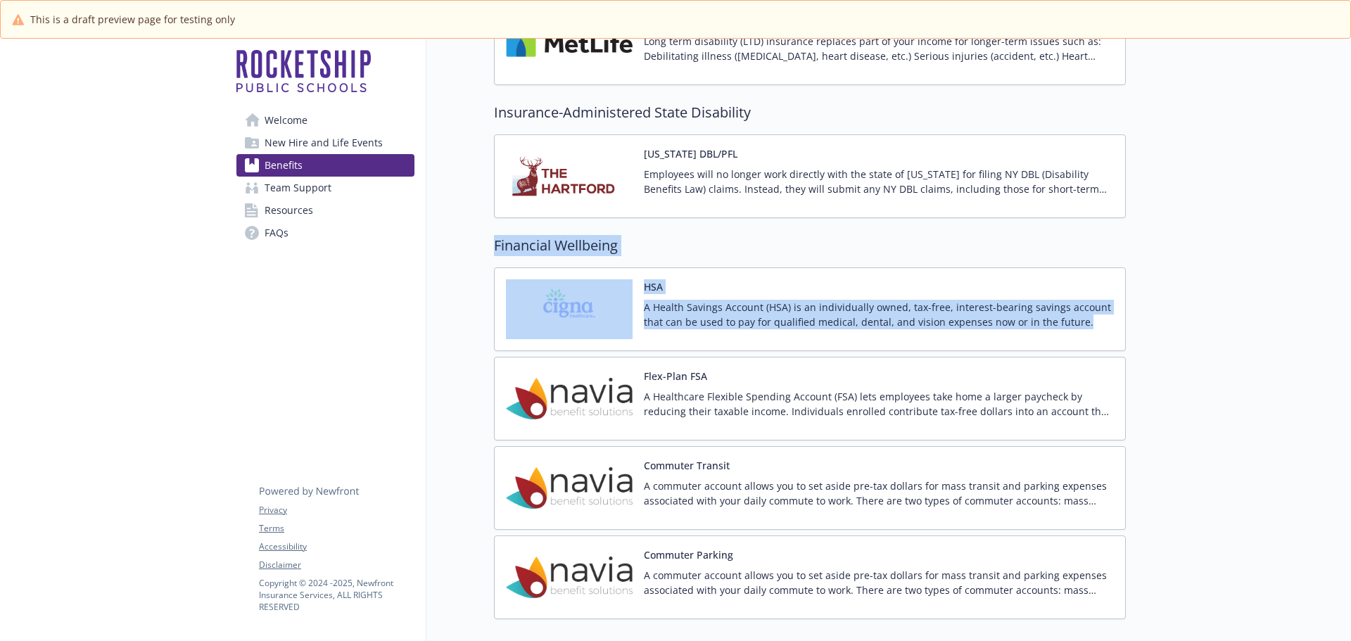
drag, startPoint x: 562, startPoint y: 258, endPoint x: 1117, endPoint y: 336, distance: 560.7
click at [1117, 336] on div "Financial Wellbeing HSA A Health Savings Account (HSA) is an individually owned…" at bounding box center [810, 427] width 632 height 384
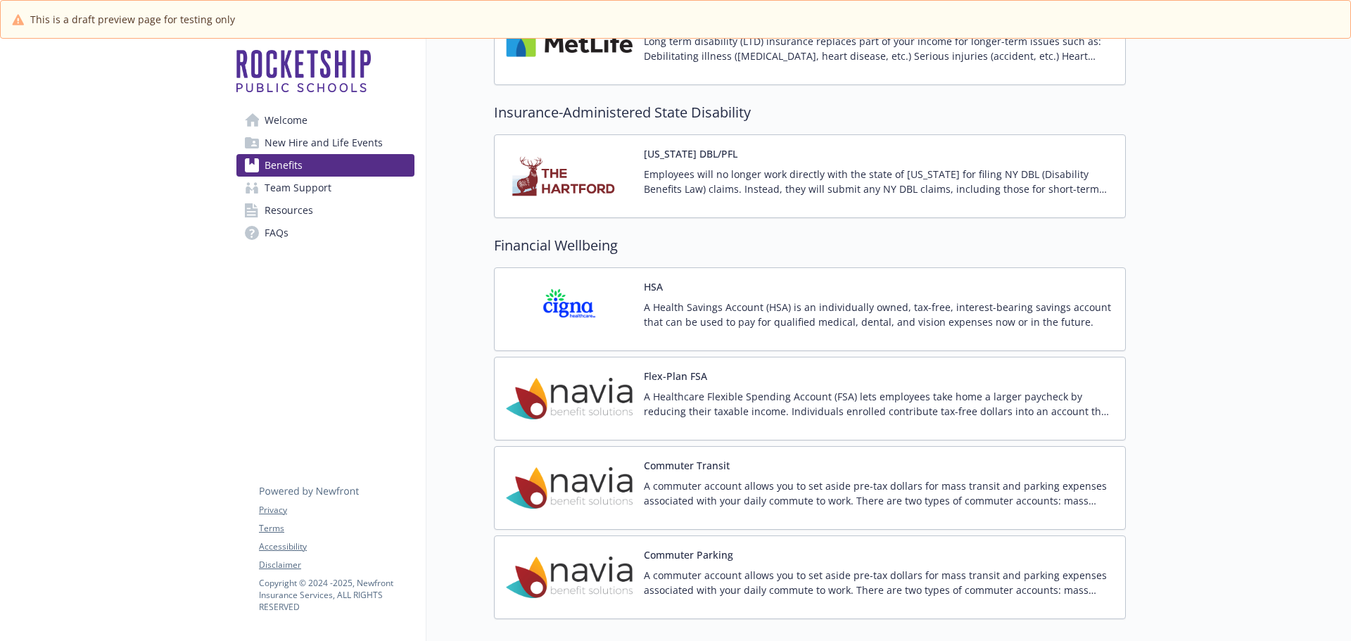
drag, startPoint x: 1193, startPoint y: 397, endPoint x: 1141, endPoint y: 397, distance: 51.4
click at [663, 398] on p "A Healthcare Flexible Spending Account (FSA) lets employees take home a larger …" at bounding box center [879, 404] width 470 height 30
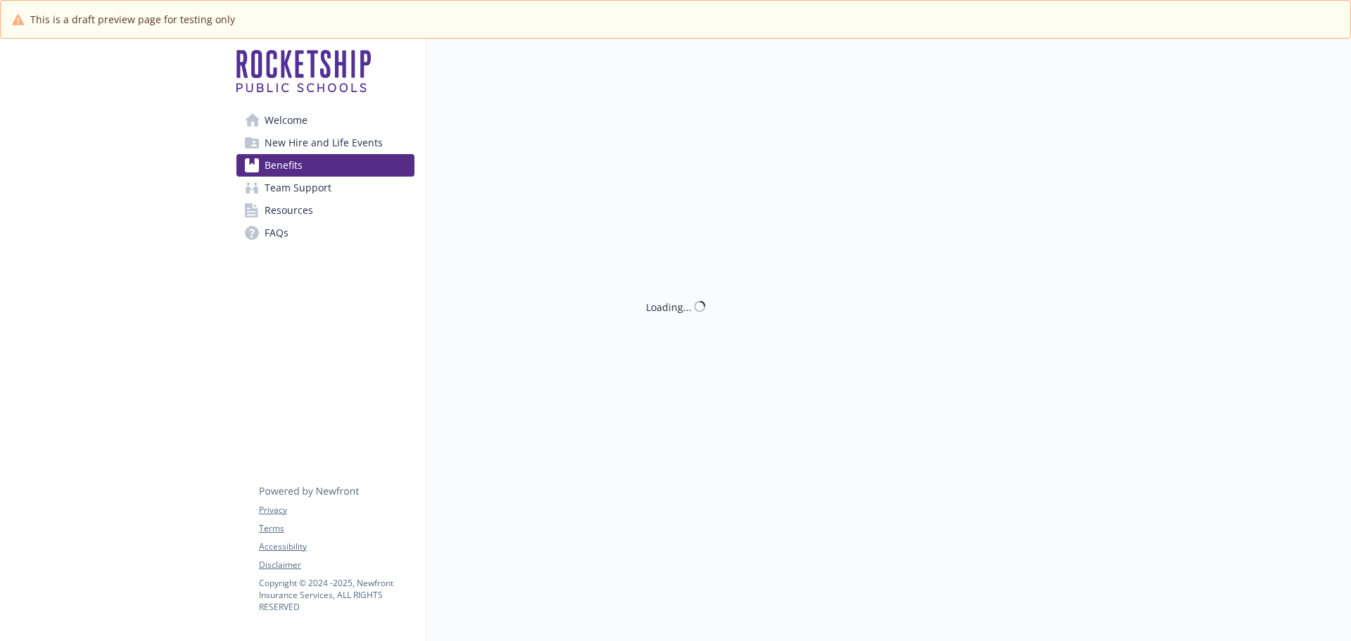
scroll to position [1618, 0]
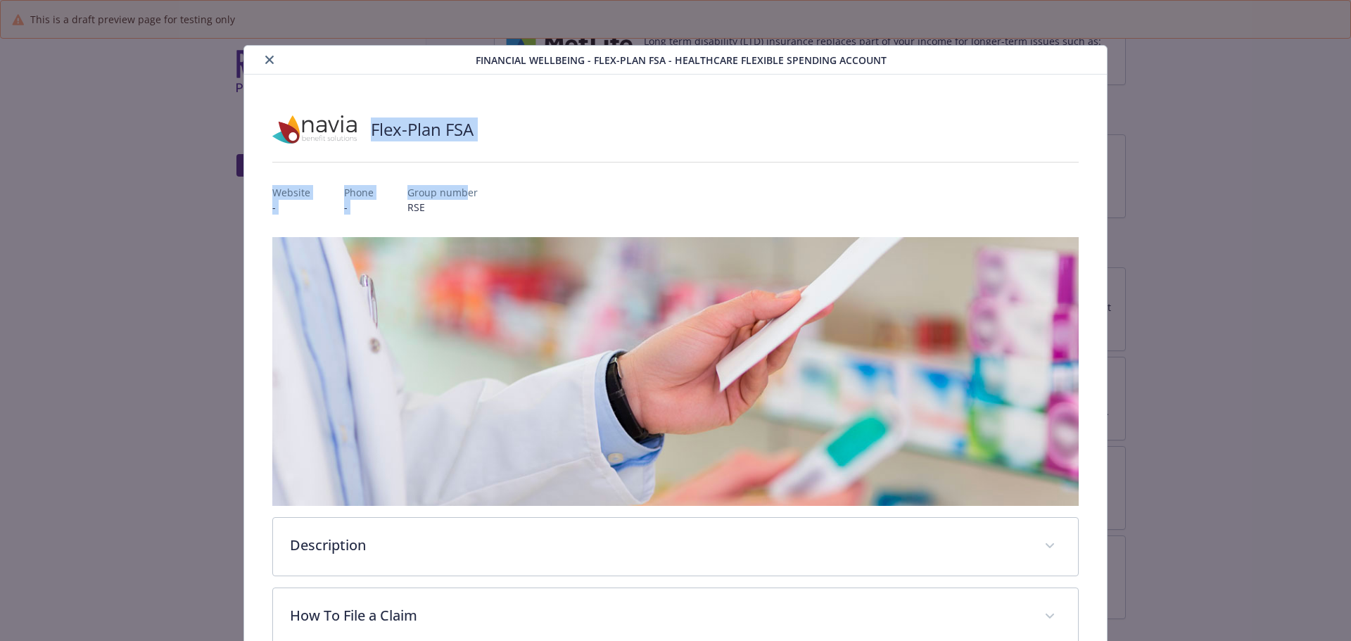
drag, startPoint x: 370, startPoint y: 129, endPoint x: 457, endPoint y: 196, distance: 108.9
click at [459, 195] on div "Flex-Plan FSA Website - Phone - Group number RSE Description A Healthcare Flexi…" at bounding box center [675, 482] width 807 height 749
click at [443, 206] on p "RSE" at bounding box center [442, 207] width 70 height 15
drag, startPoint x: 371, startPoint y: 132, endPoint x: 444, endPoint y: 210, distance: 107.1
click at [445, 210] on div "Flex-Plan FSA Website - Phone - Group number RSE Description A Healthcare Flexi…" at bounding box center [675, 482] width 807 height 749
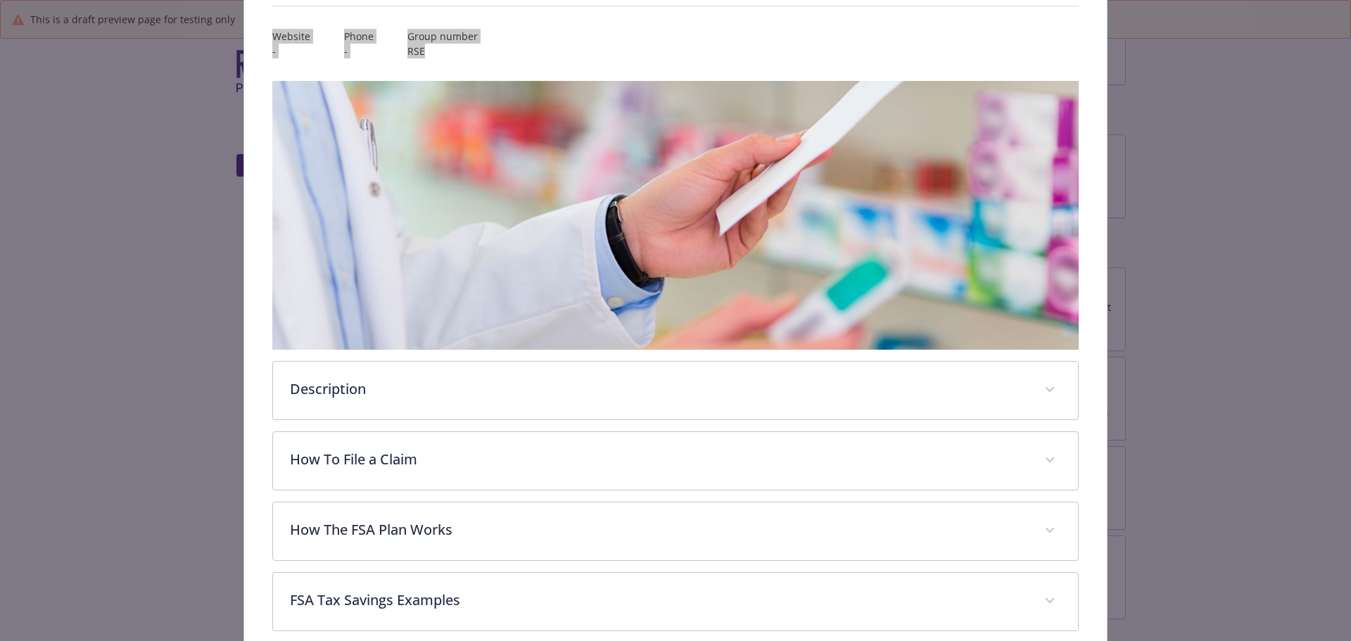
scroll to position [294, 0]
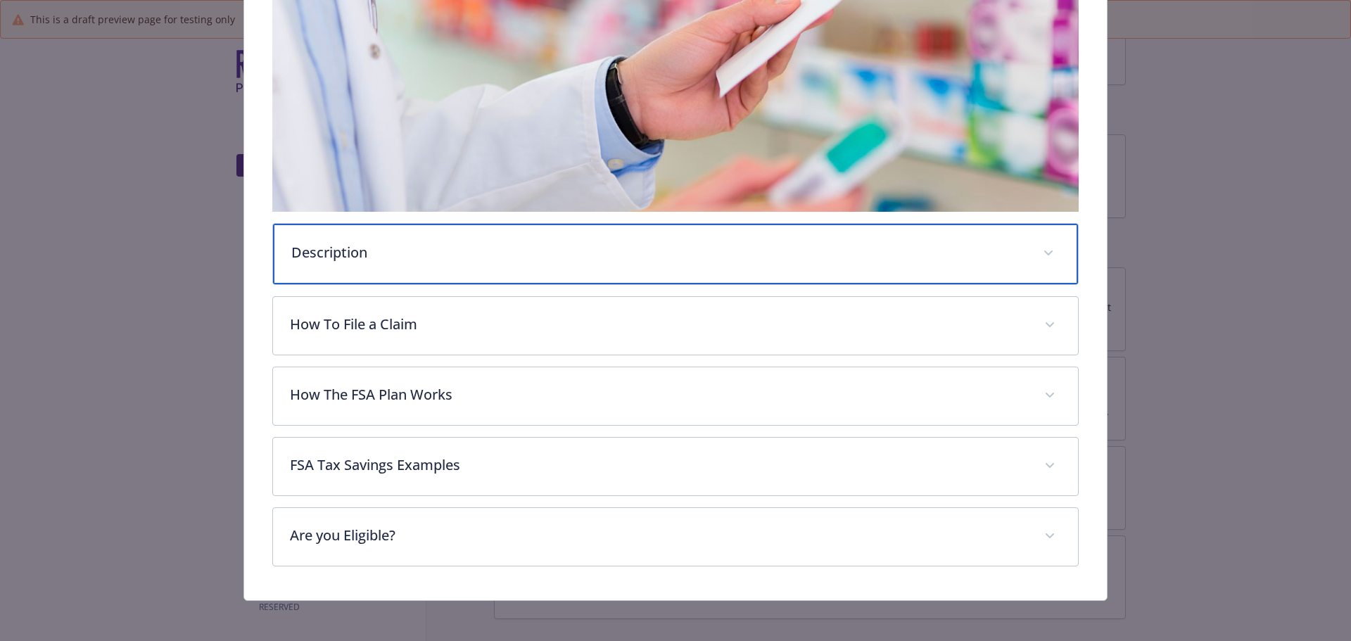
click at [402, 255] on p "Description" at bounding box center [658, 252] width 735 height 21
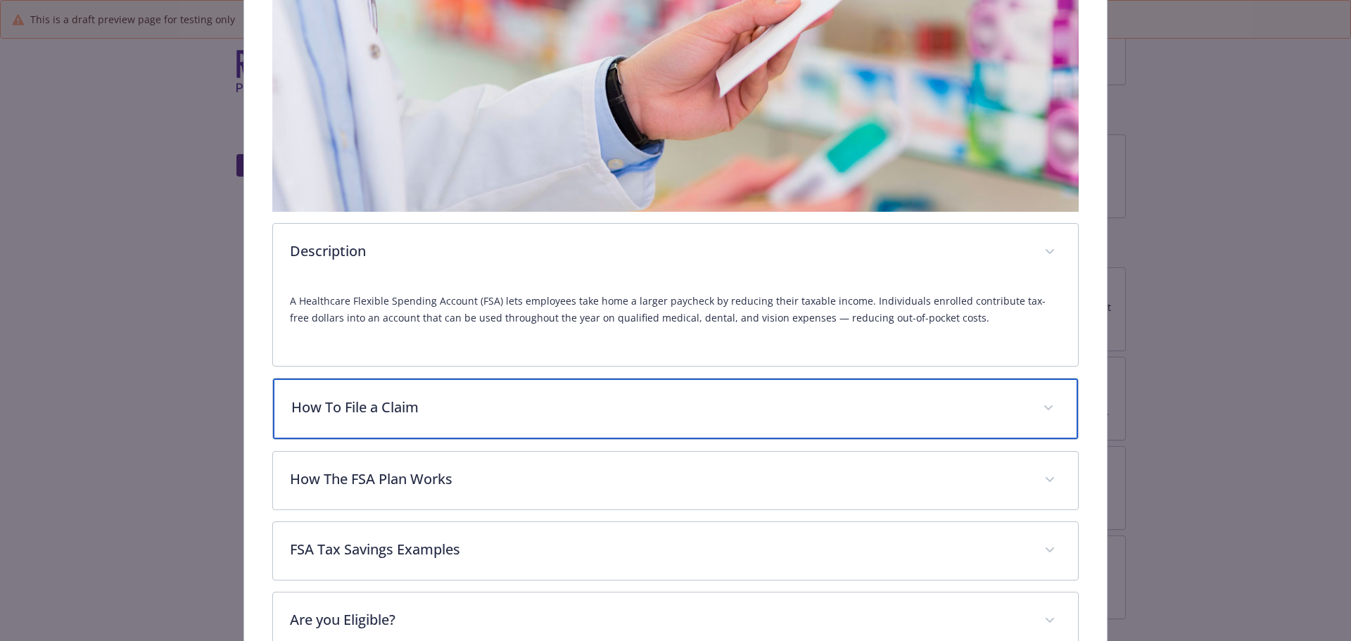
drag, startPoint x: 404, startPoint y: 419, endPoint x: 602, endPoint y: 419, distance: 198.4
click at [405, 419] on div "How To File a Claim" at bounding box center [676, 409] width 806 height 61
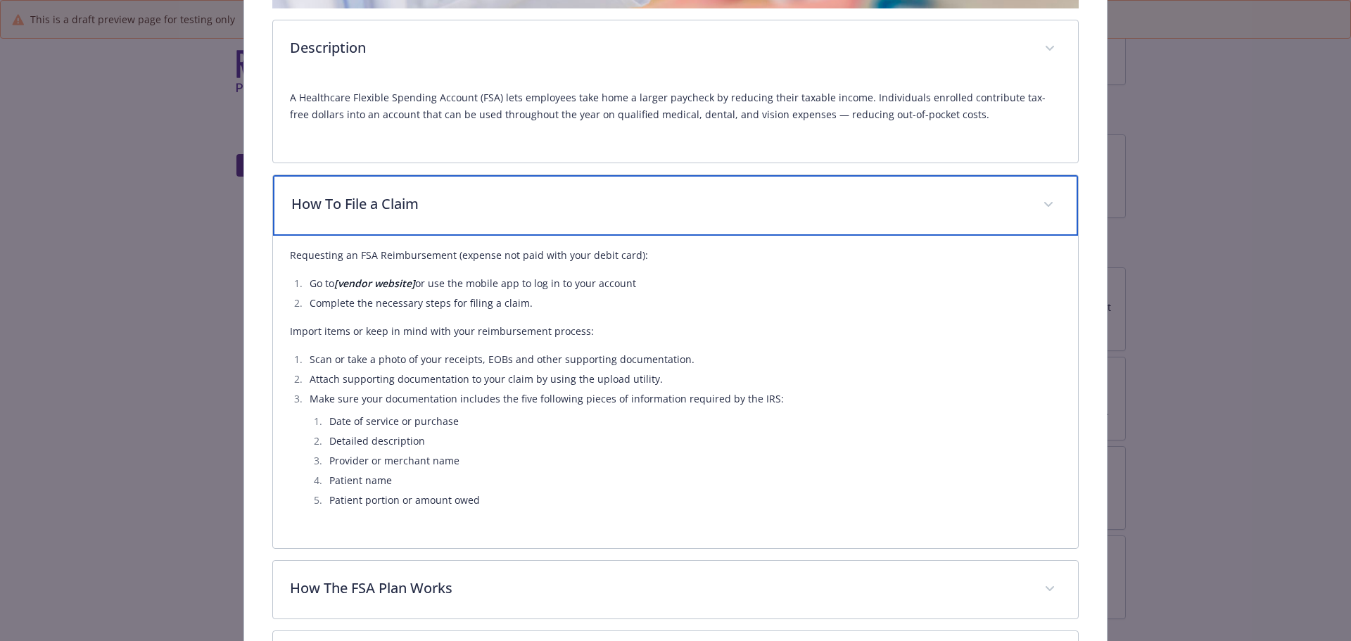
scroll to position [505, 0]
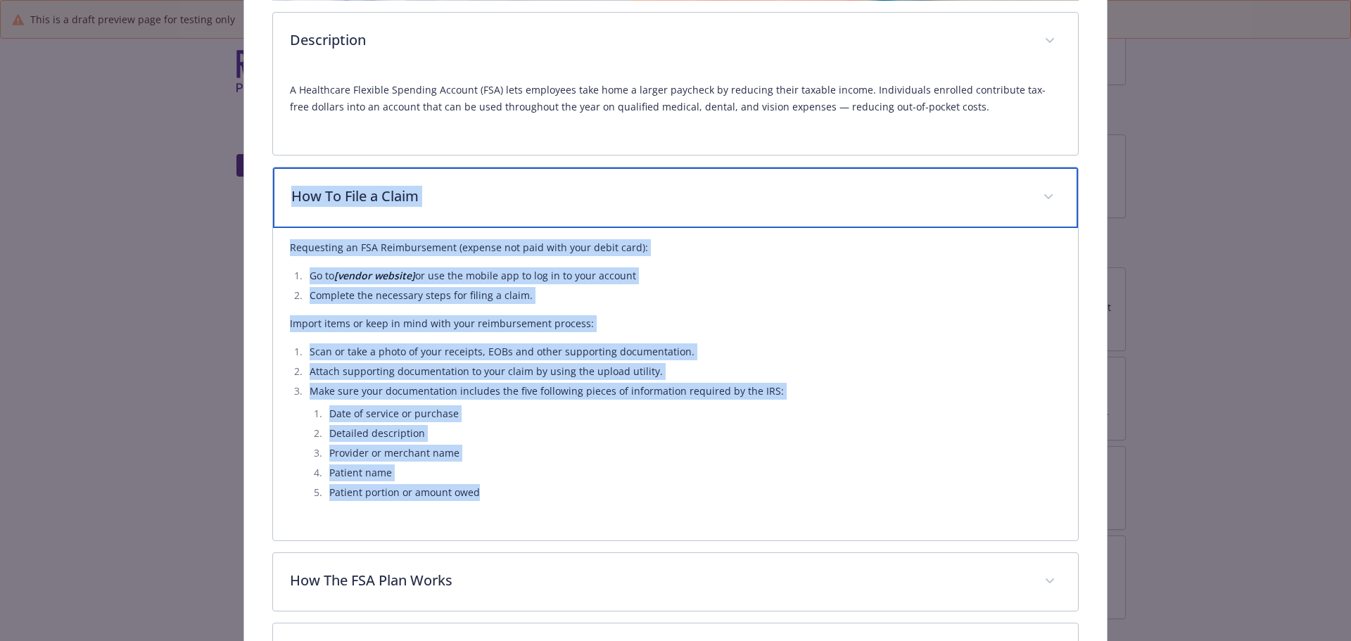
drag, startPoint x: 291, startPoint y: 192, endPoint x: 468, endPoint y: 425, distance: 292.7
click at [484, 504] on div "How To File a Claim Requesting an FSA Reimbursement (expense not paid with your…" at bounding box center [675, 354] width 807 height 374
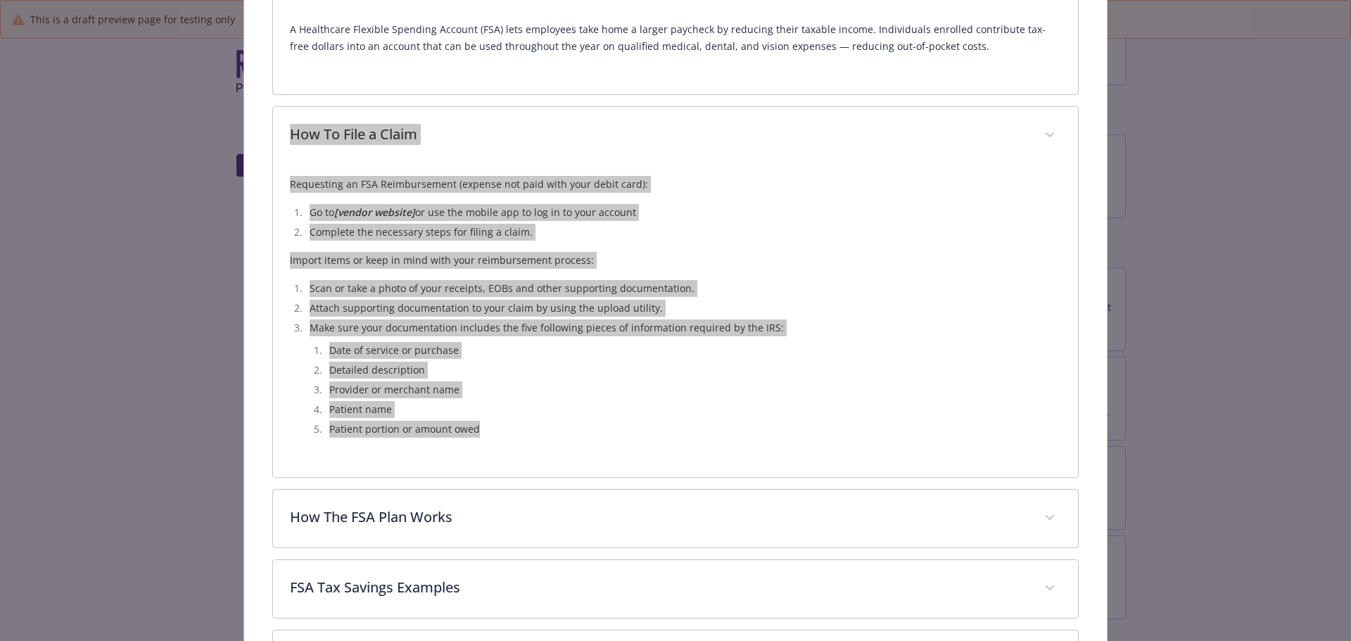
scroll to position [691, 0]
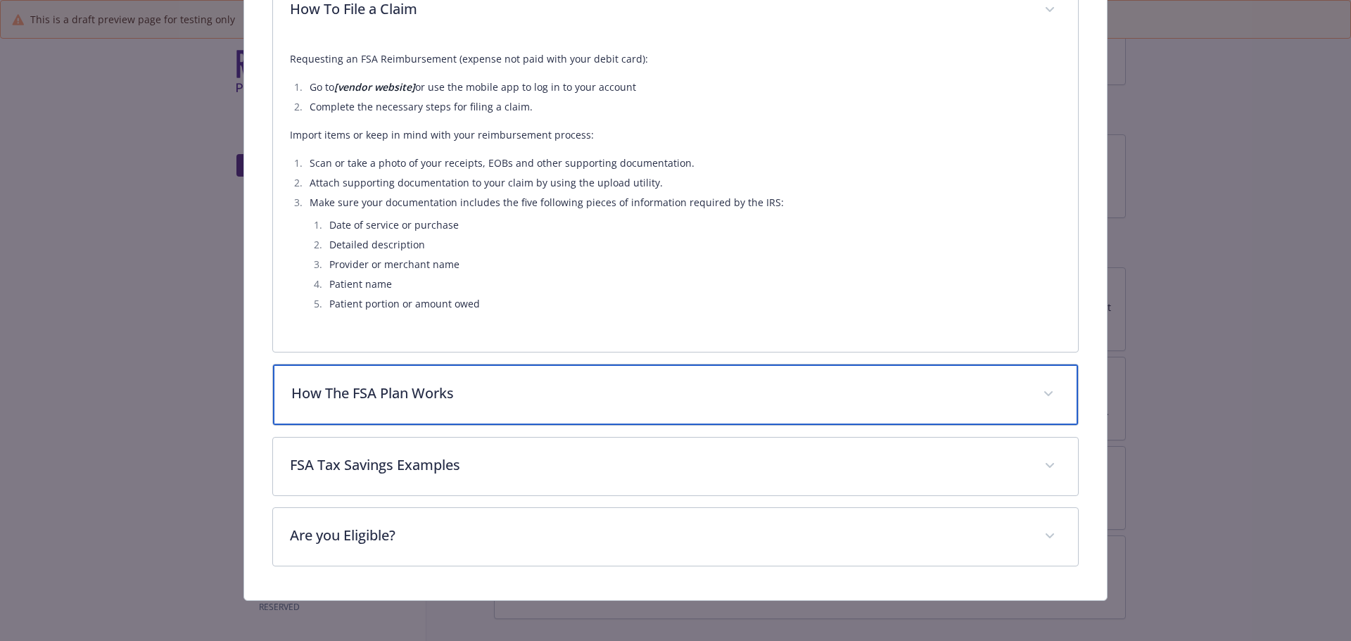
click at [473, 385] on p "How The FSA Plan Works" at bounding box center [658, 393] width 735 height 21
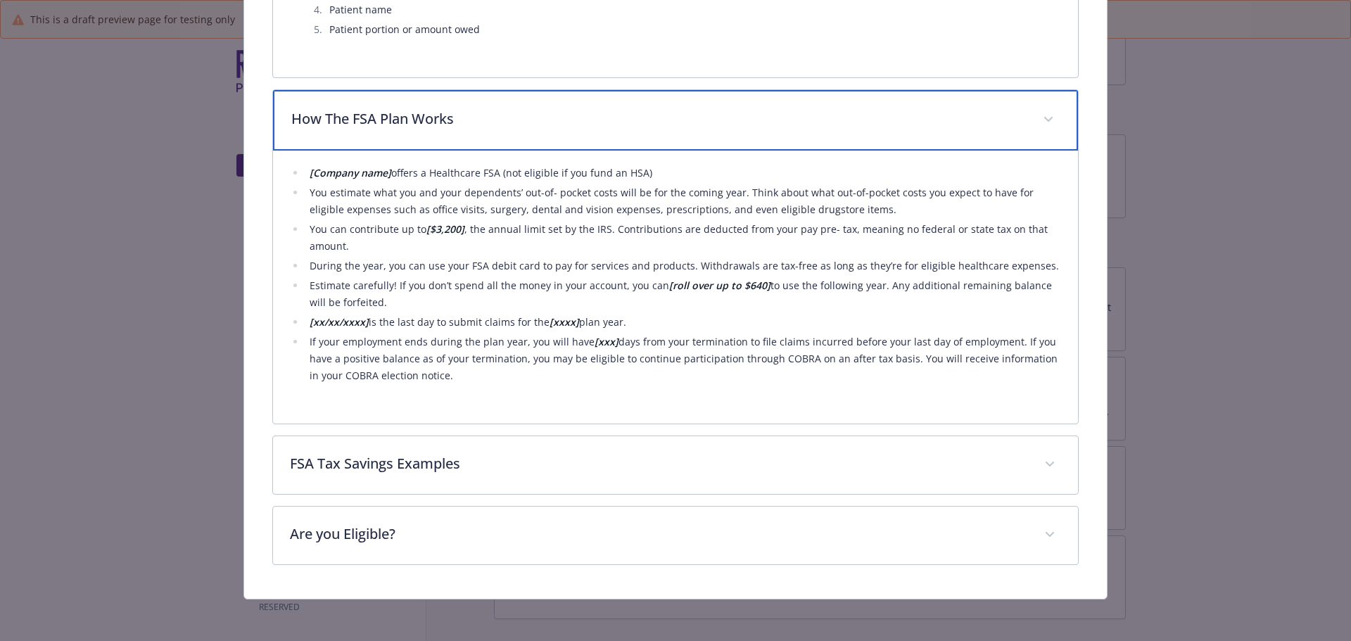
scroll to position [967, 0]
drag, startPoint x: 288, startPoint y: 110, endPoint x: 479, endPoint y: 383, distance: 334.0
click at [479, 383] on div "How The FSA Plan Works [Company name] offers a Healthcare FSA (not eligible if …" at bounding box center [675, 255] width 807 height 335
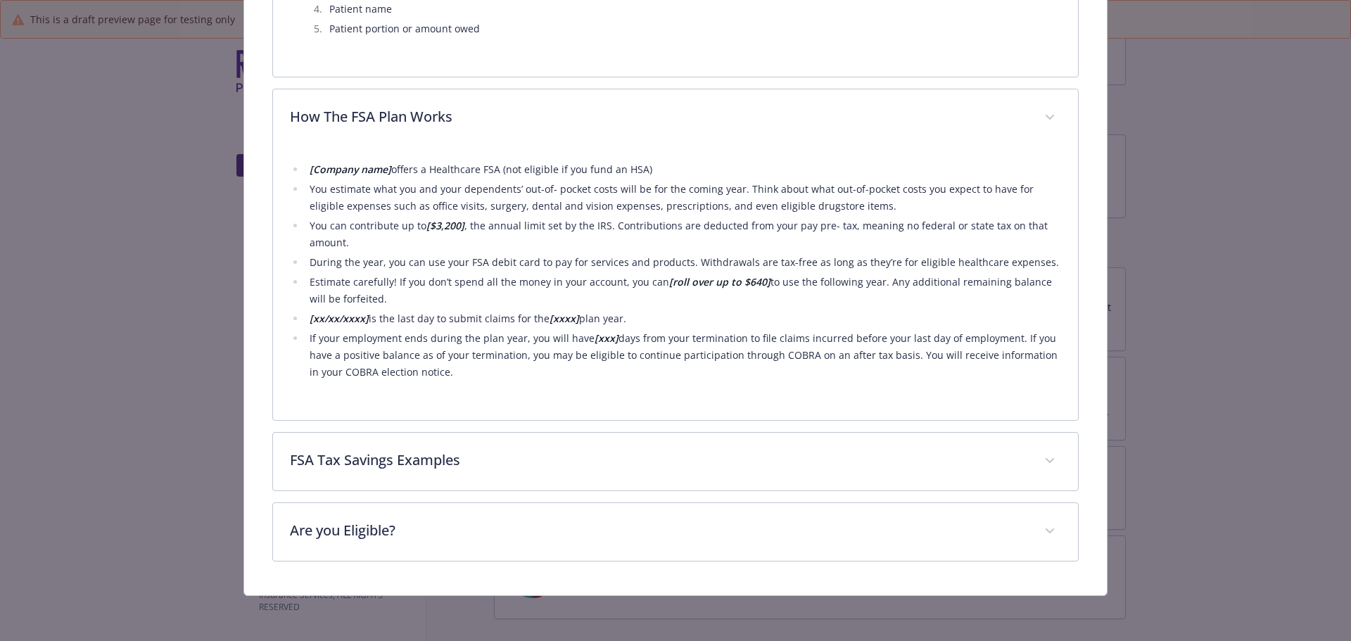
scroll to position [964, 0]
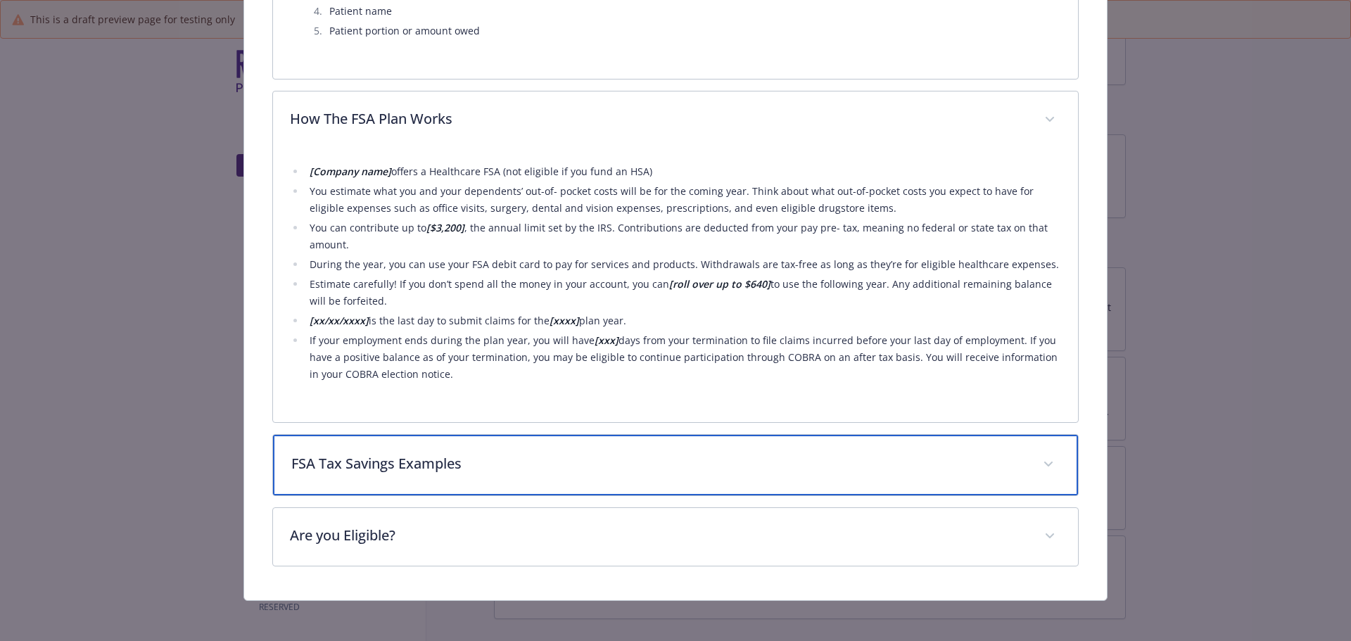
drag, startPoint x: 396, startPoint y: 469, endPoint x: 428, endPoint y: 467, distance: 31.7
click at [397, 469] on p "FSA Tax Savings Examples" at bounding box center [658, 463] width 735 height 21
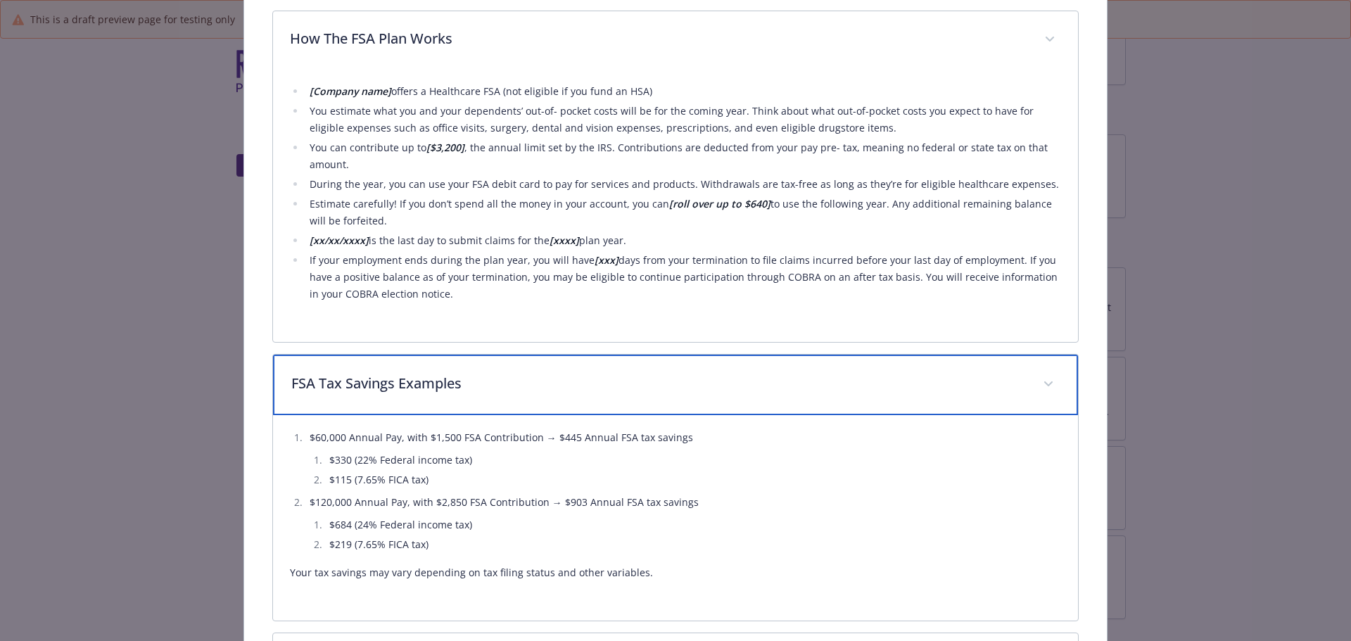
scroll to position [1172, 0]
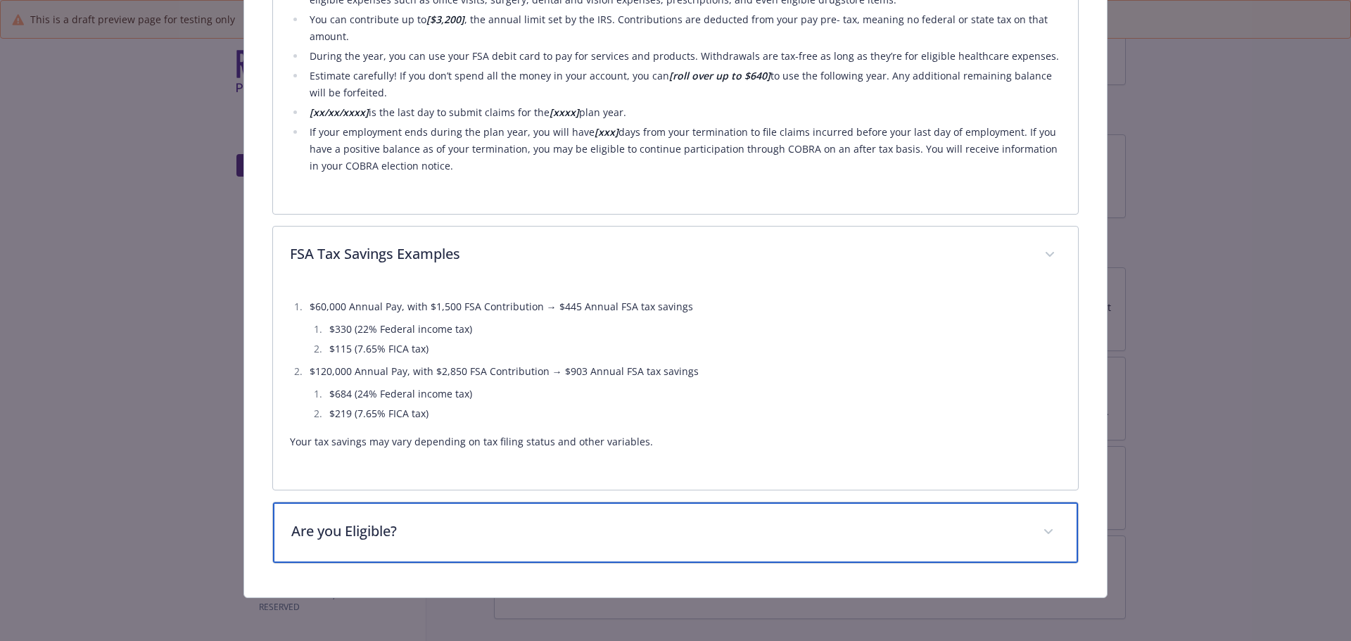
click at [509, 525] on p "Are you Eligible?" at bounding box center [658, 531] width 735 height 21
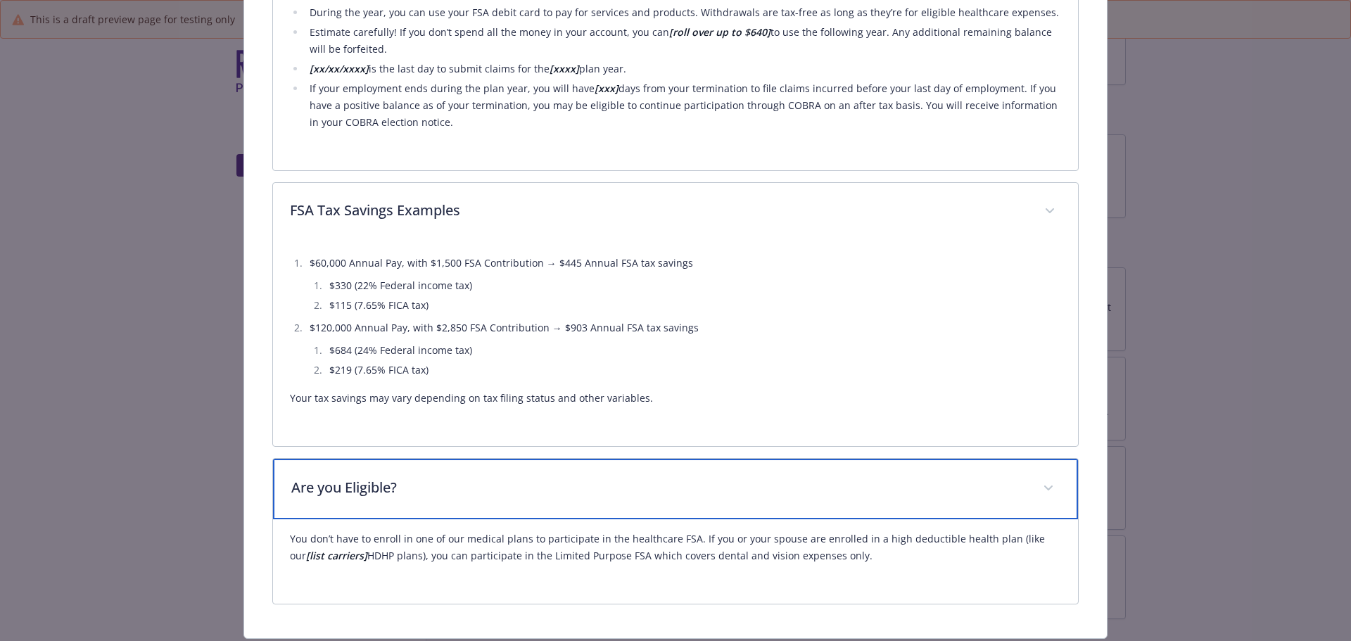
scroll to position [1257, 0]
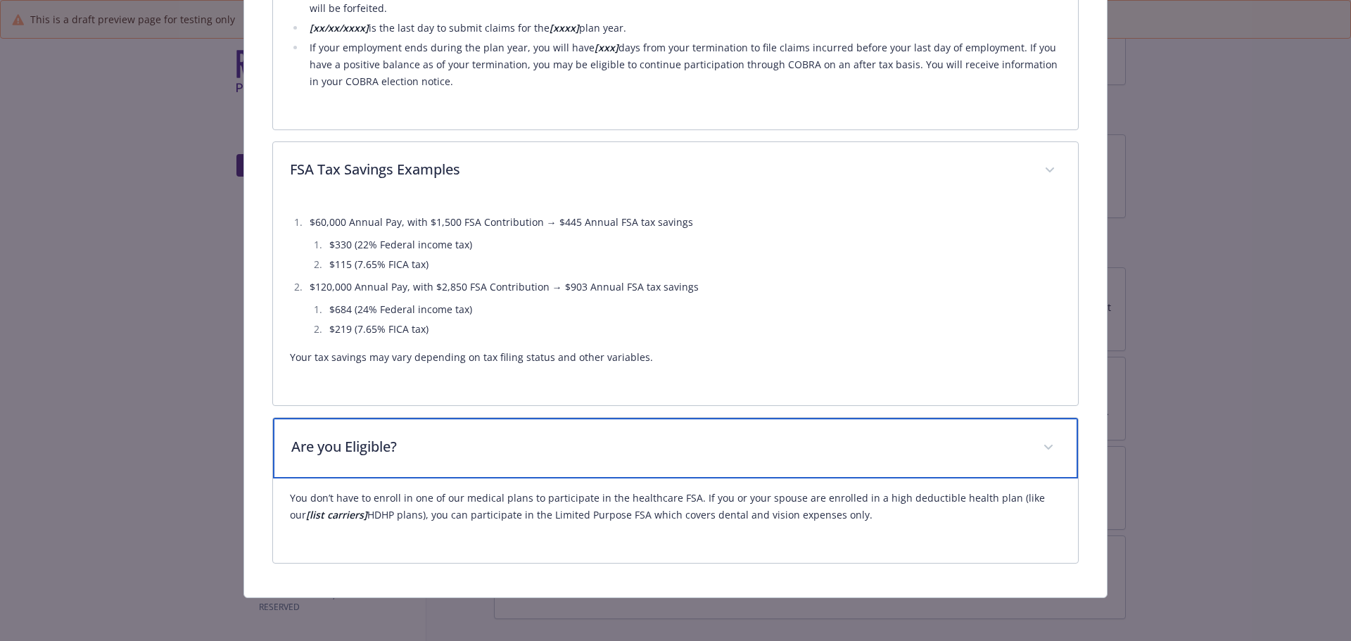
drag, startPoint x: 292, startPoint y: 445, endPoint x: 887, endPoint y: 511, distance: 598.1
click at [887, 511] on div "Are you Eligible? You don’t have to enroll in one of our medical plans to parti…" at bounding box center [675, 490] width 807 height 146
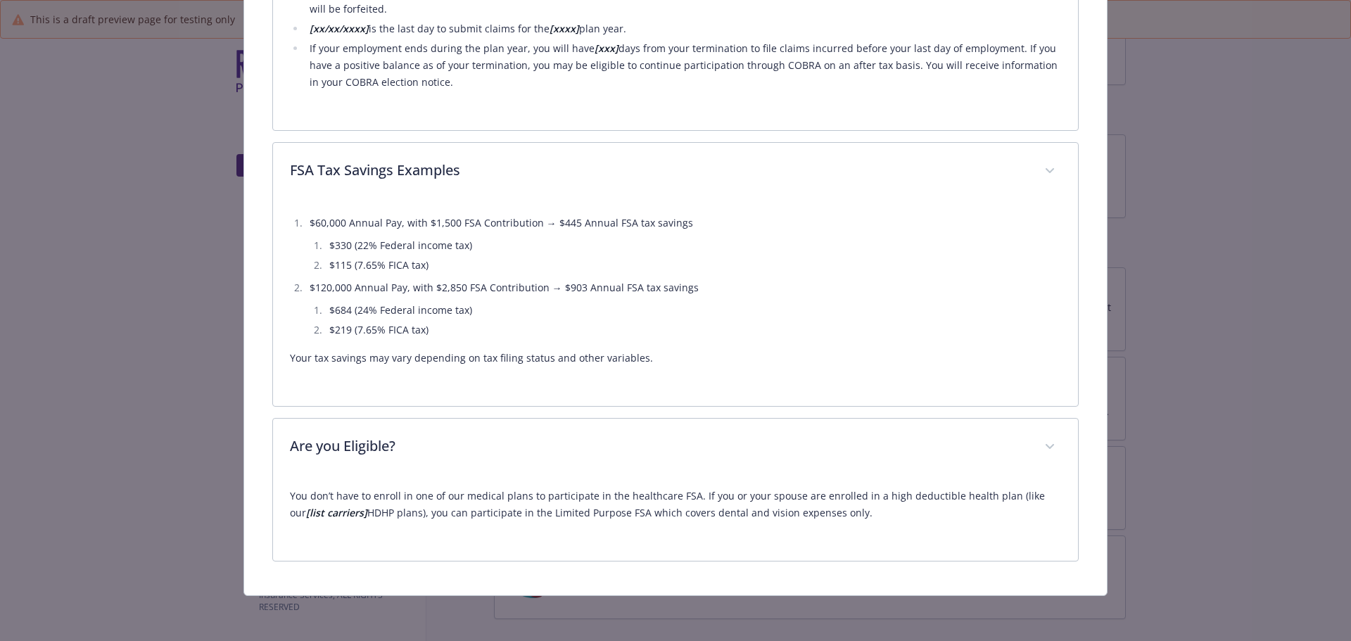
scroll to position [1254, 0]
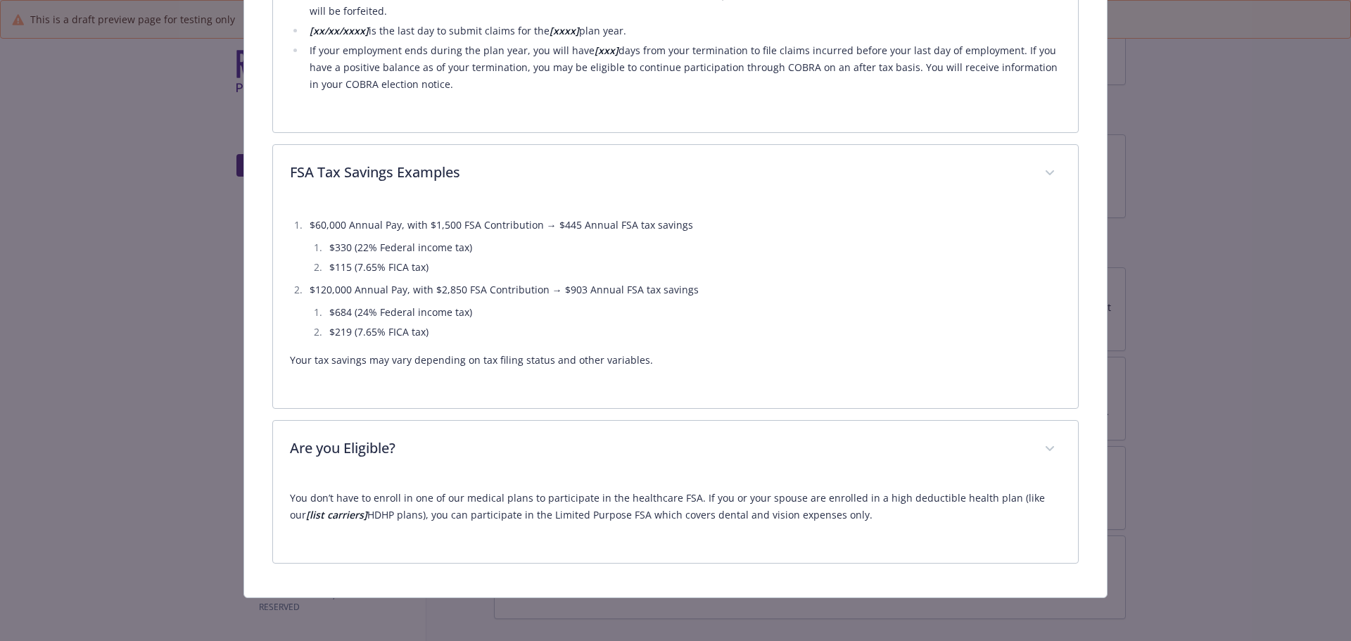
drag, startPoint x: 1240, startPoint y: 472, endPoint x: 1190, endPoint y: 464, distance: 50.7
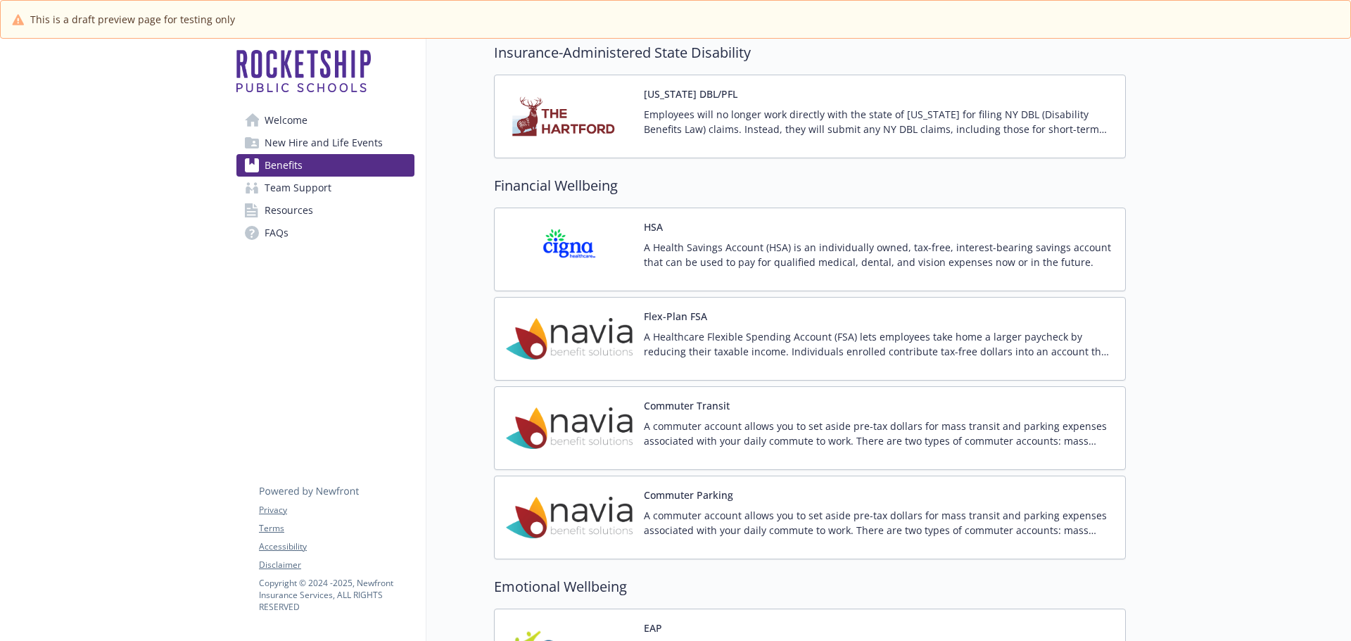
scroll to position [1759, 0]
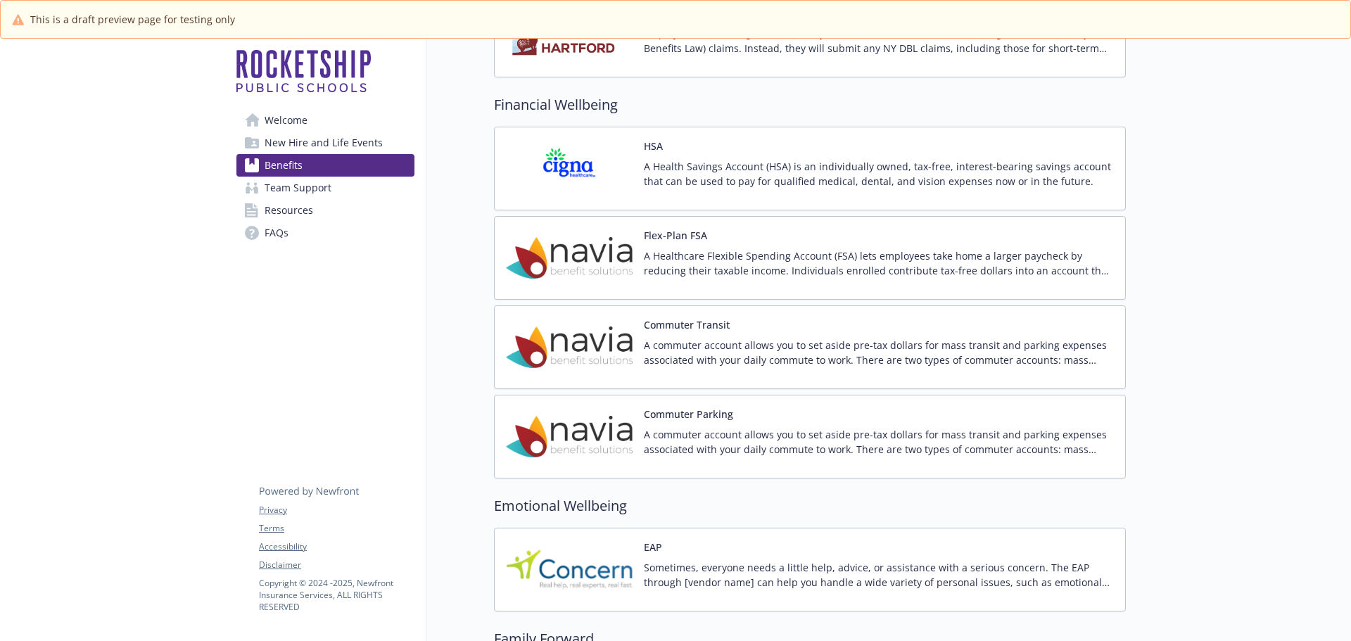
click at [680, 343] on p "A commuter account allows you to set aside pre-tax dollars for mass transit and…" at bounding box center [879, 353] width 470 height 30
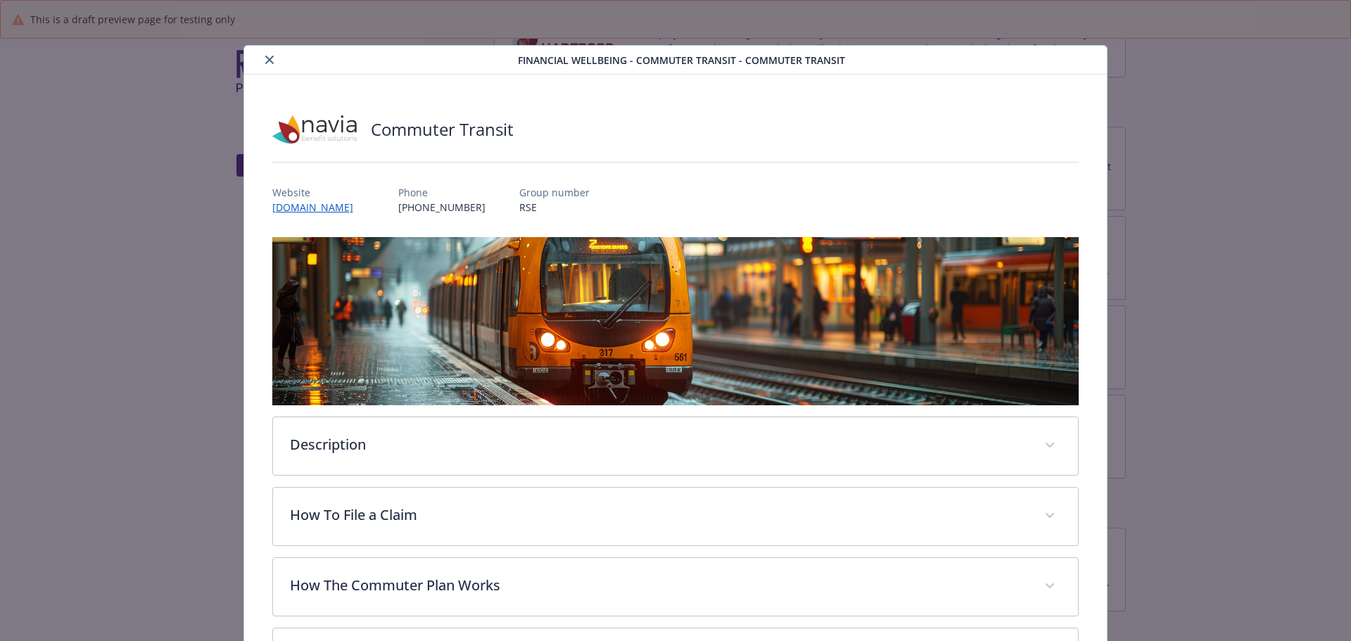
scroll to position [42, 0]
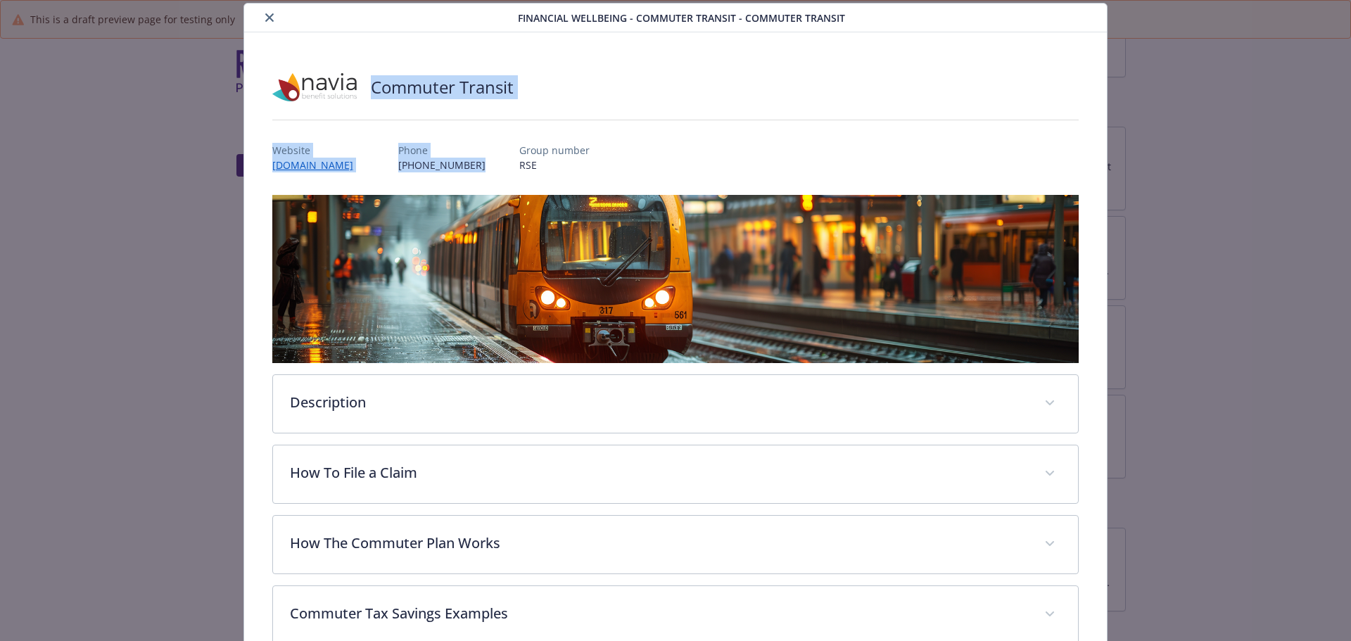
drag, startPoint x: 372, startPoint y: 90, endPoint x: 467, endPoint y: 165, distance: 121.2
click at [467, 165] on div "Commuter Transit Website [DOMAIN_NAME] Phone [PHONE_NUMBER] Group number RSE De…" at bounding box center [675, 425] width 807 height 719
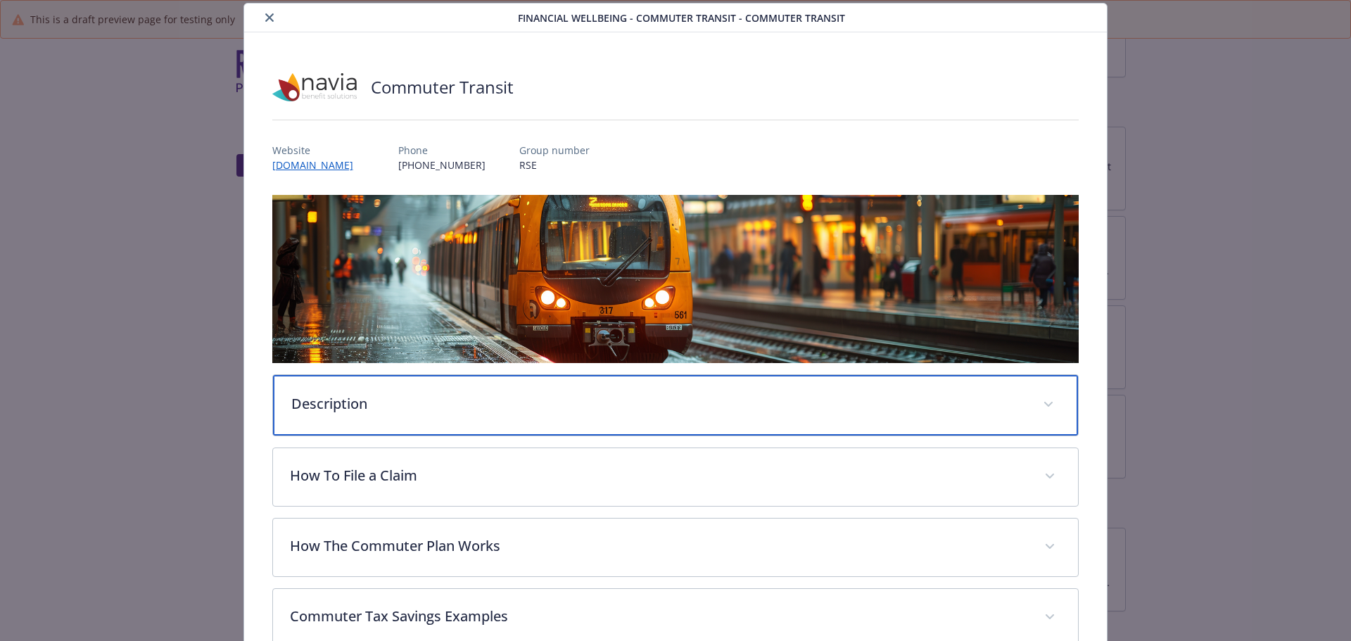
click at [612, 413] on div "Description" at bounding box center [676, 405] width 806 height 61
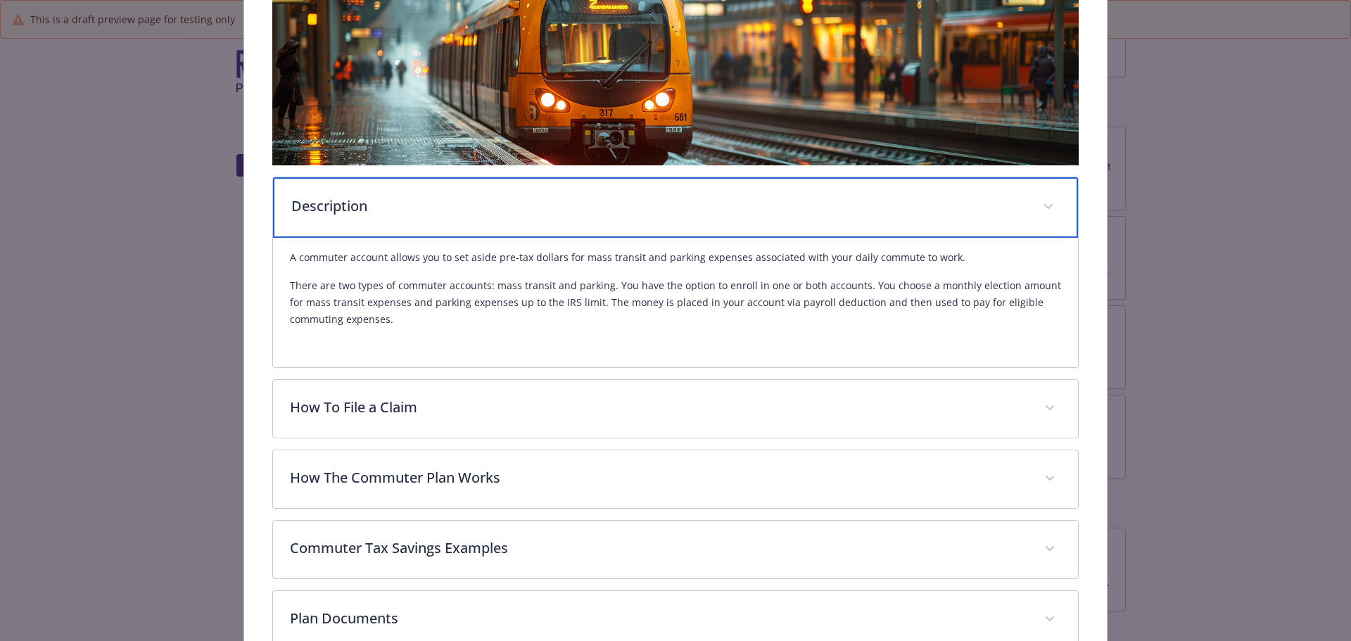
scroll to position [253, 0]
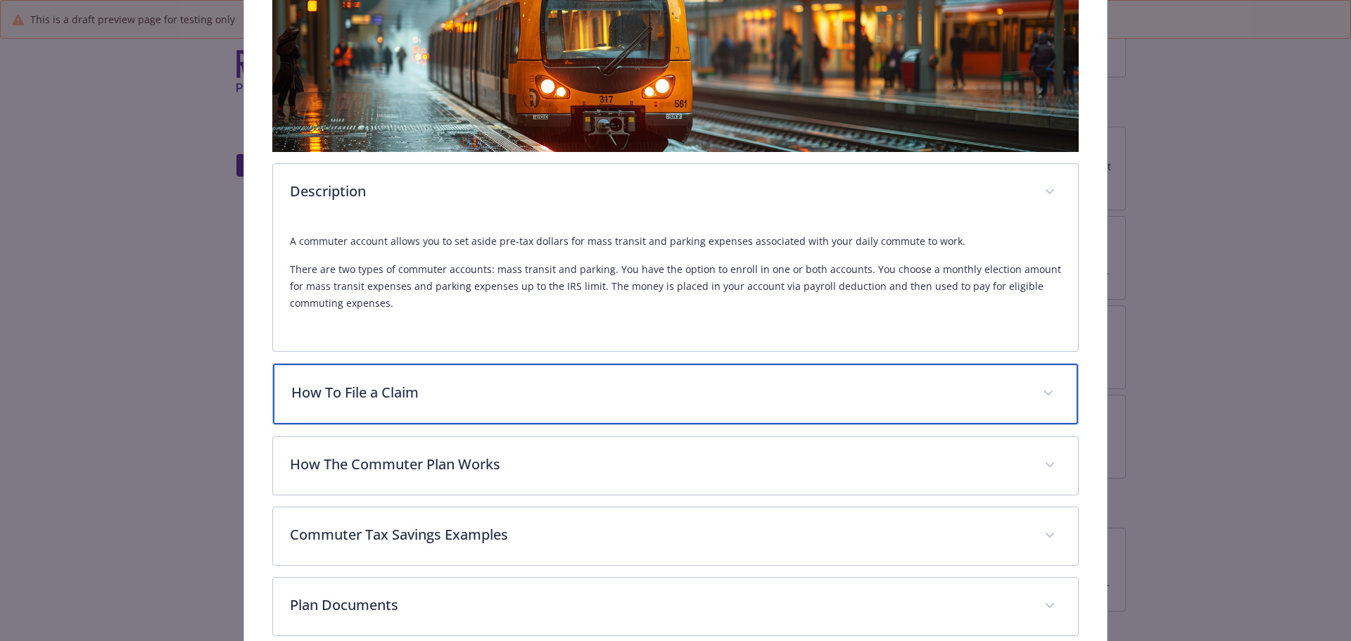
click at [518, 413] on div "How To File a Claim" at bounding box center [676, 394] width 806 height 61
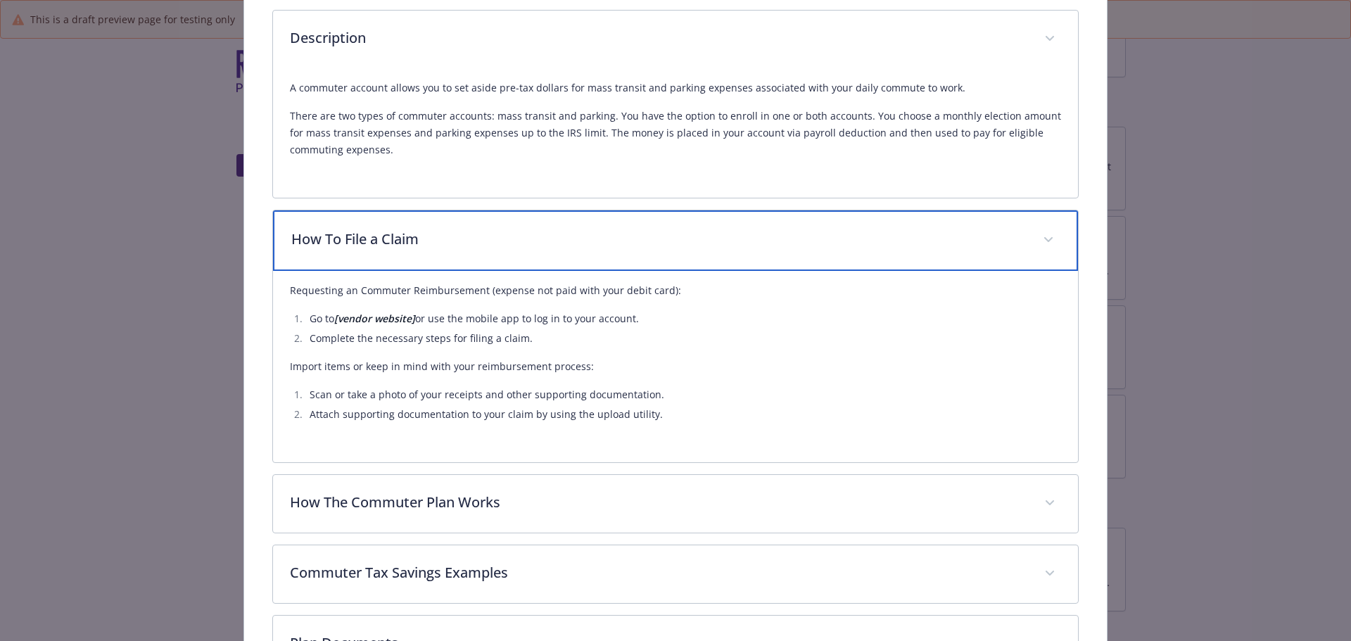
scroll to position [464, 0]
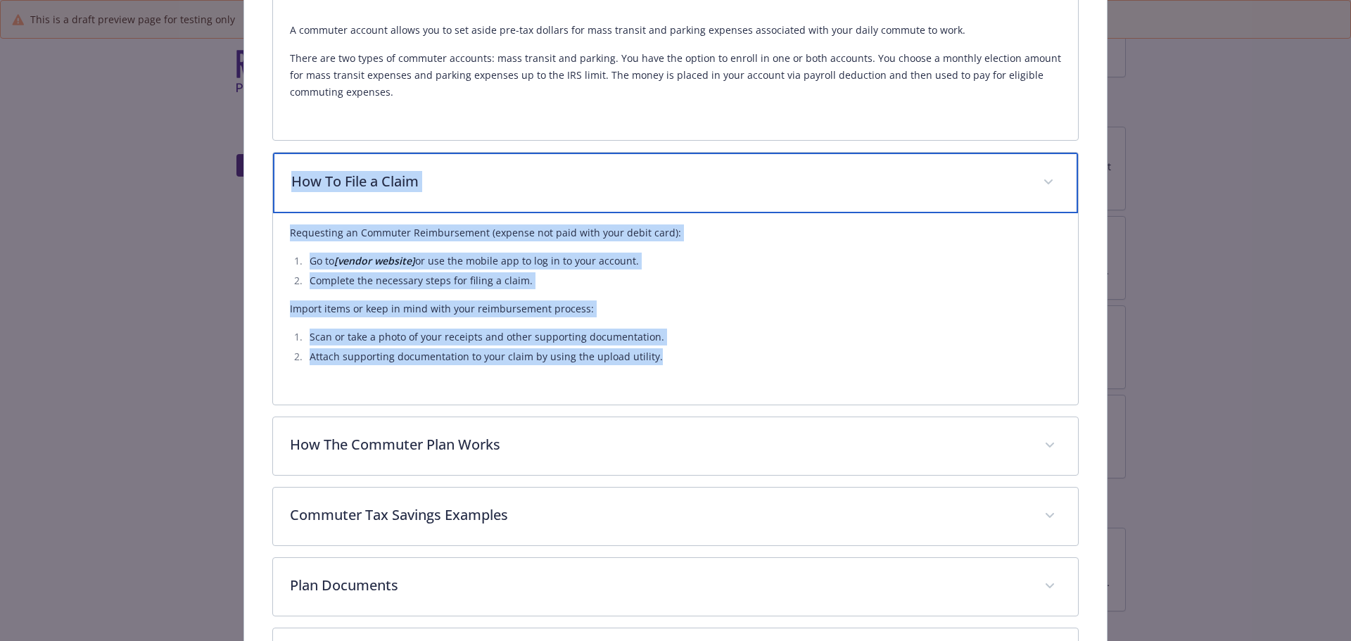
drag, startPoint x: 291, startPoint y: 182, endPoint x: 680, endPoint y: 351, distance: 424.4
click at [680, 351] on div "How To File a Claim Requesting an Commuter Reimbursement (expense not paid with…" at bounding box center [675, 278] width 807 height 253
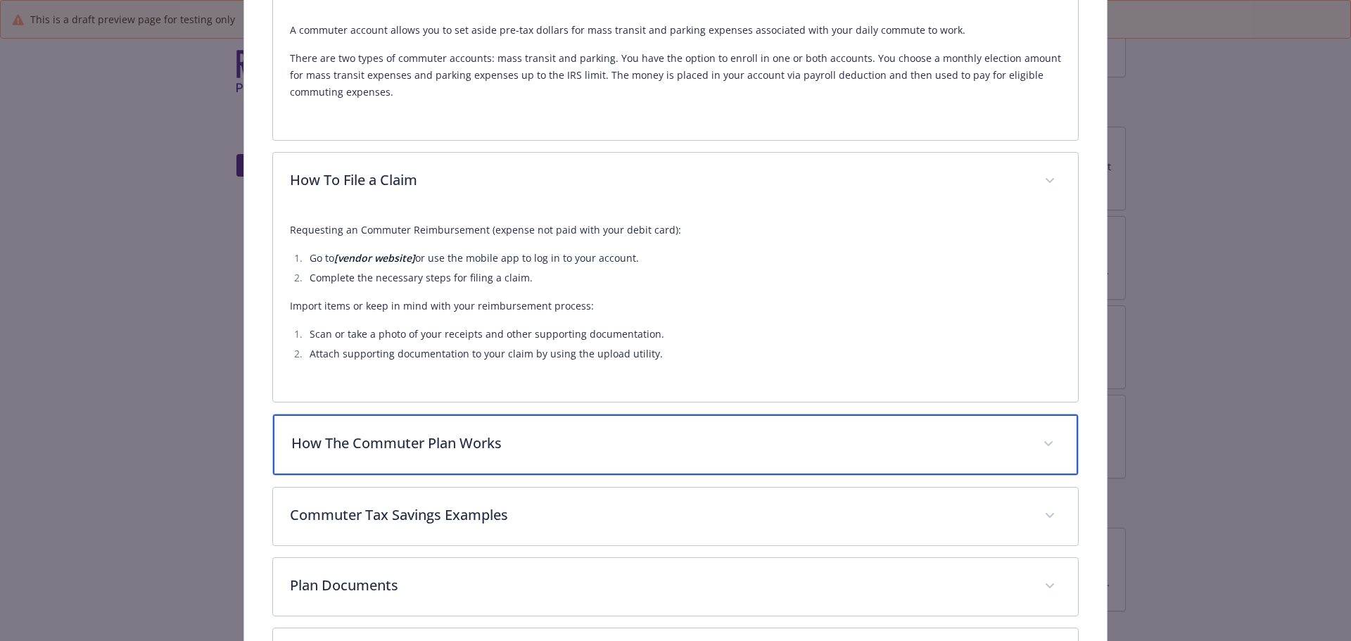
click at [671, 447] on p "How The Commuter Plan Works" at bounding box center [658, 443] width 735 height 21
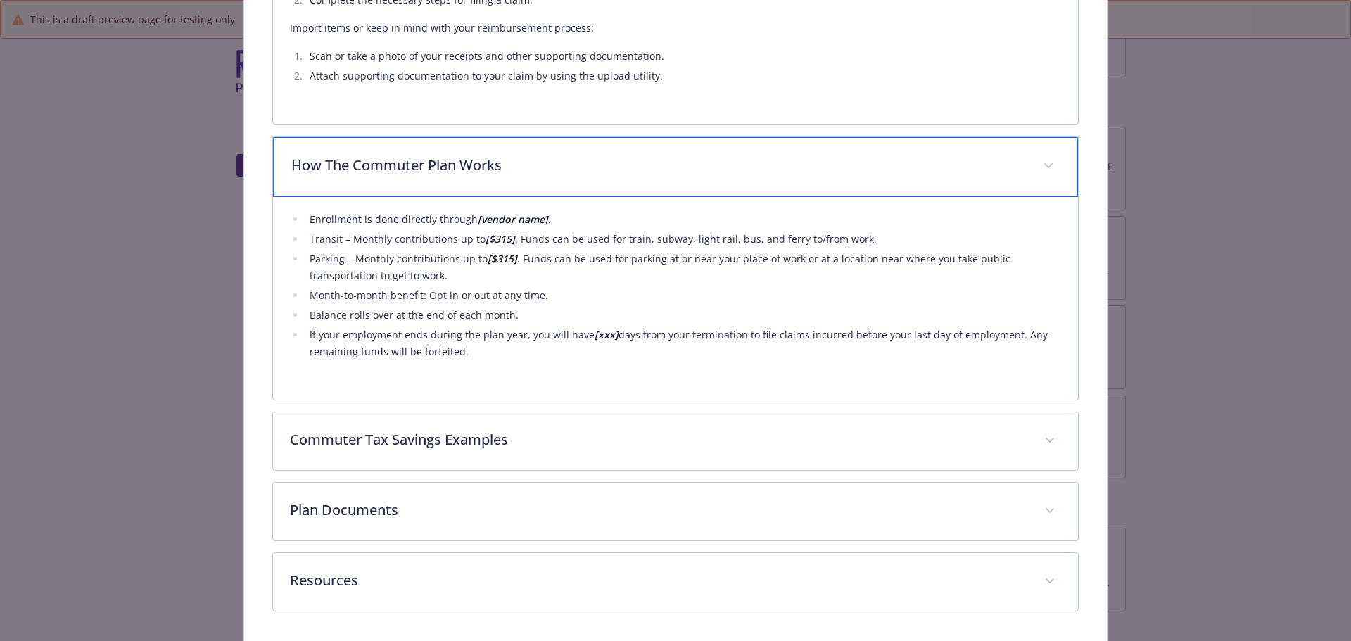
scroll to position [746, 0]
drag, startPoint x: 285, startPoint y: 164, endPoint x: 489, endPoint y: 357, distance: 280.7
click at [489, 357] on div "How The Commuter Plan Works Enrollment is done directly through [vendor name]. …" at bounding box center [675, 264] width 807 height 265
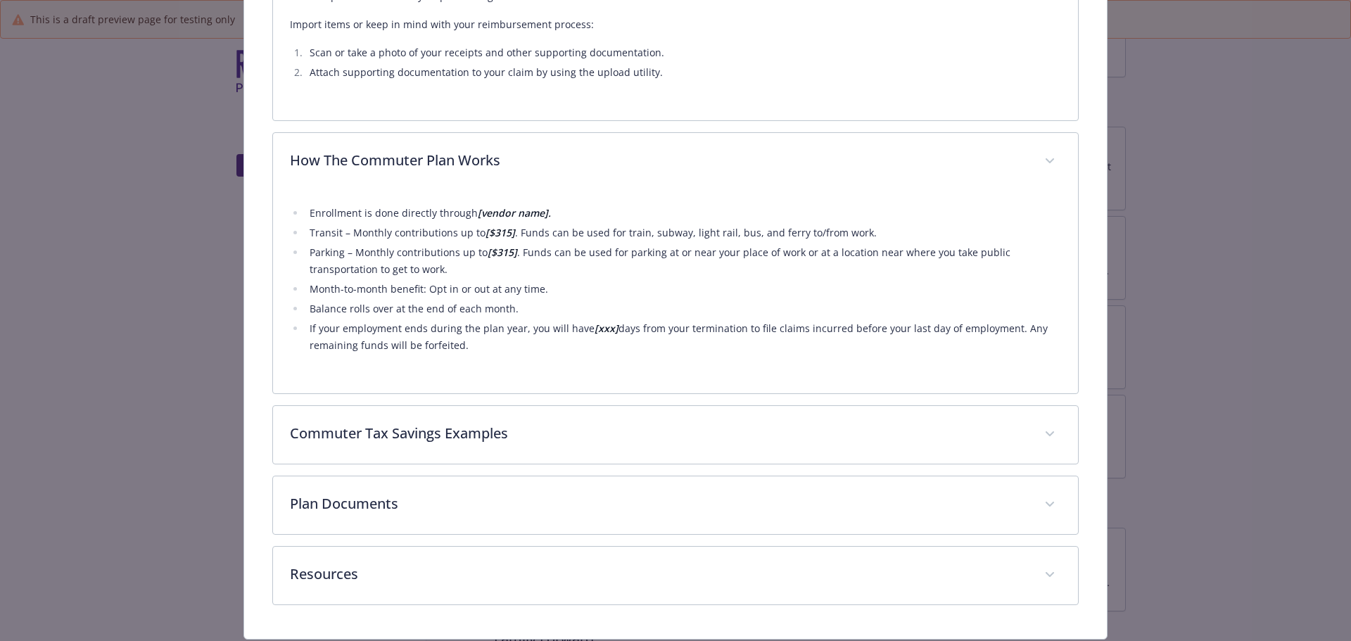
click at [507, 236] on strong "[$315]" at bounding box center [500, 232] width 30 height 13
drag, startPoint x: 509, startPoint y: 234, endPoint x: 525, endPoint y: 239, distance: 16.7
click at [508, 235] on strong "[$315]" at bounding box center [500, 232] width 30 height 13
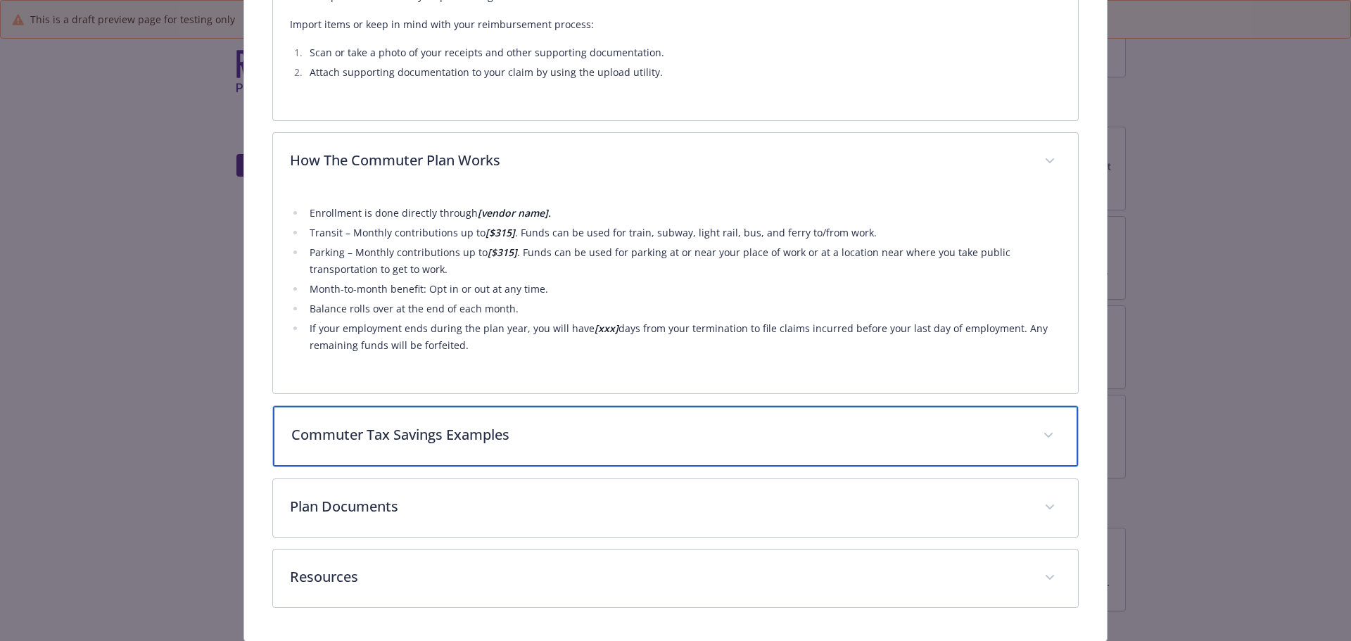
drag, startPoint x: 503, startPoint y: 442, endPoint x: 603, endPoint y: 438, distance: 100.0
click at [503, 442] on p "Commuter Tax Savings Examples" at bounding box center [658, 434] width 735 height 21
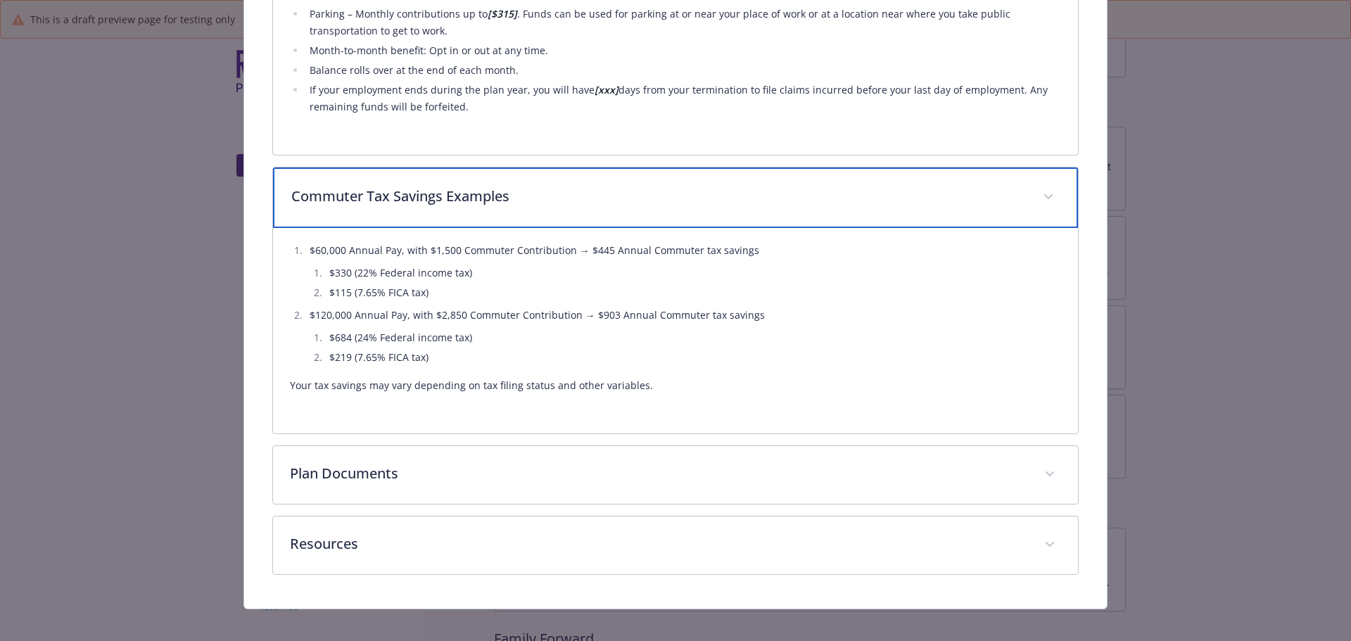
scroll to position [996, 0]
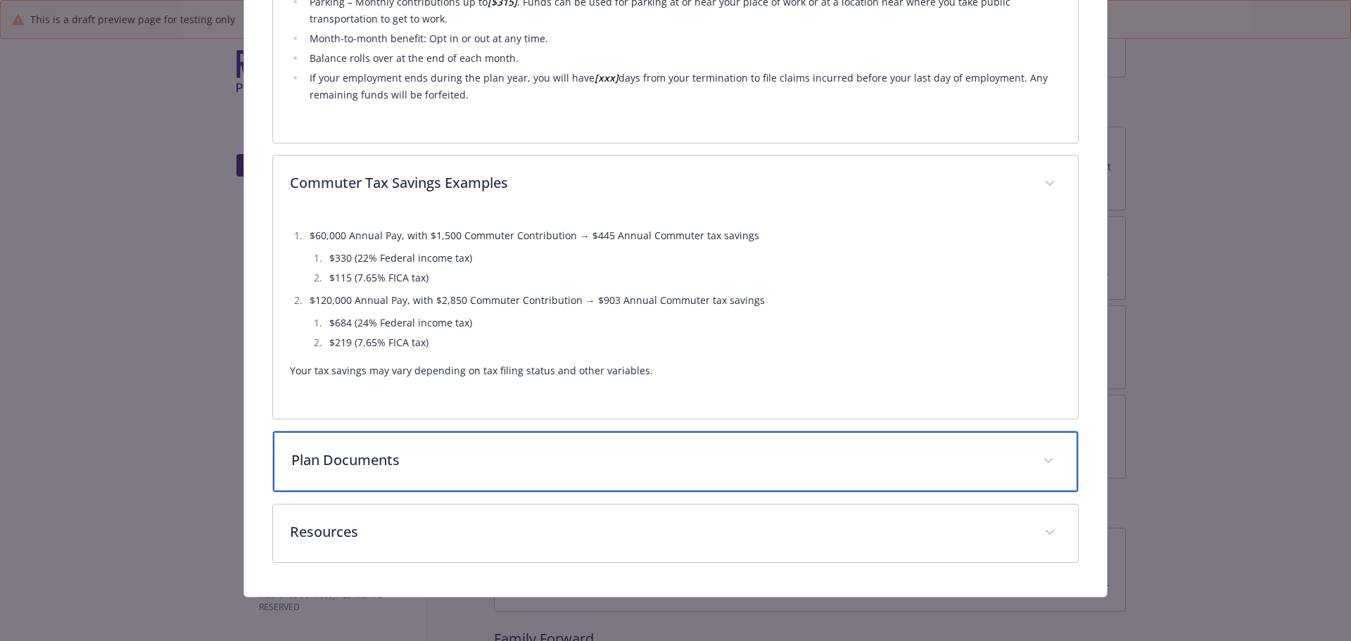
click at [640, 452] on p "Plan Documents" at bounding box center [658, 460] width 735 height 21
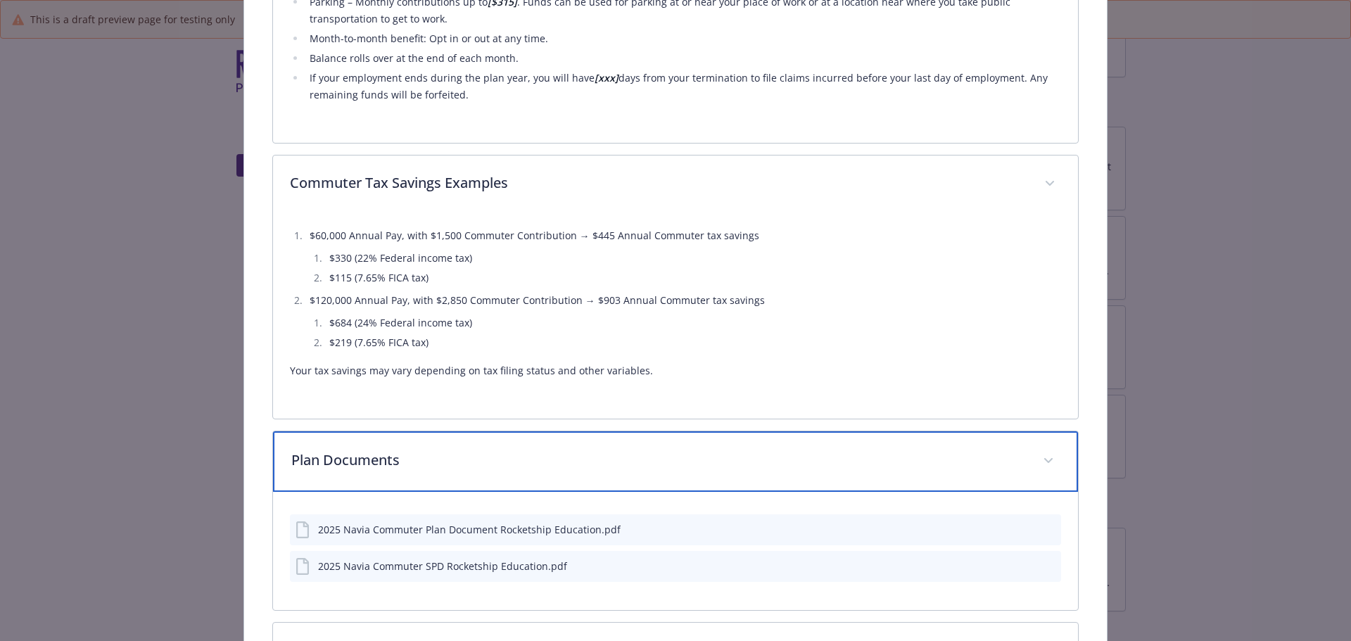
scroll to position [1114, 0]
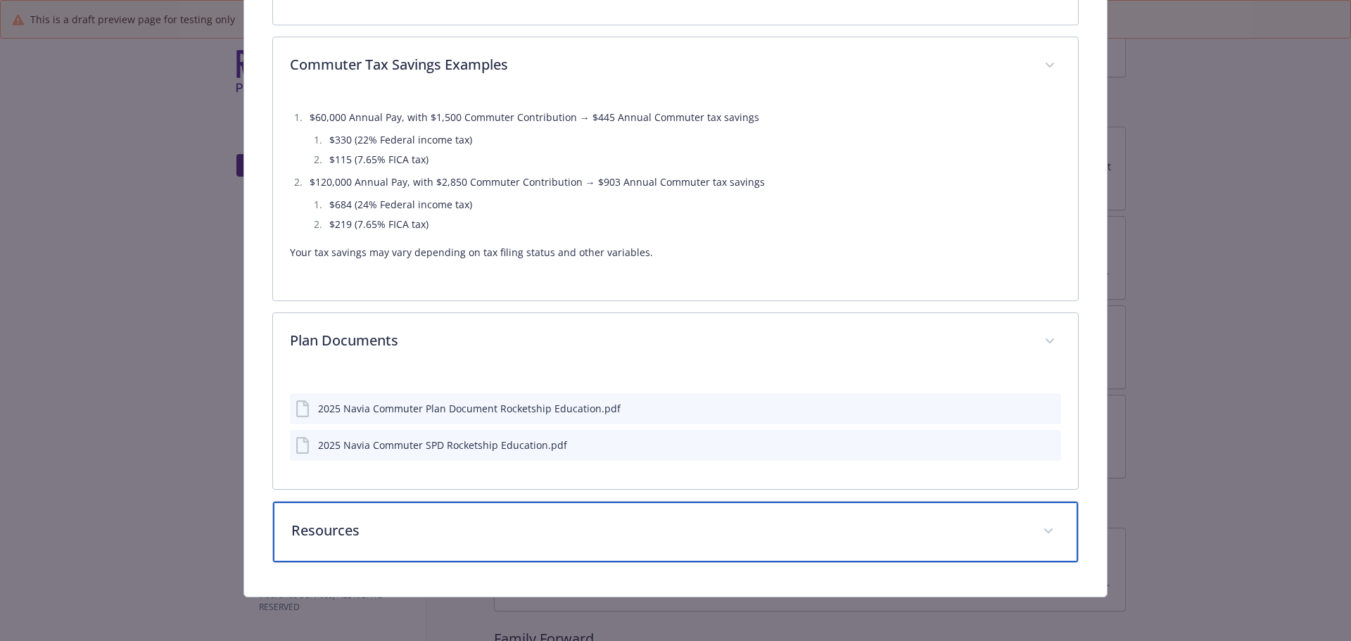
click at [542, 524] on p "Resources" at bounding box center [658, 530] width 735 height 21
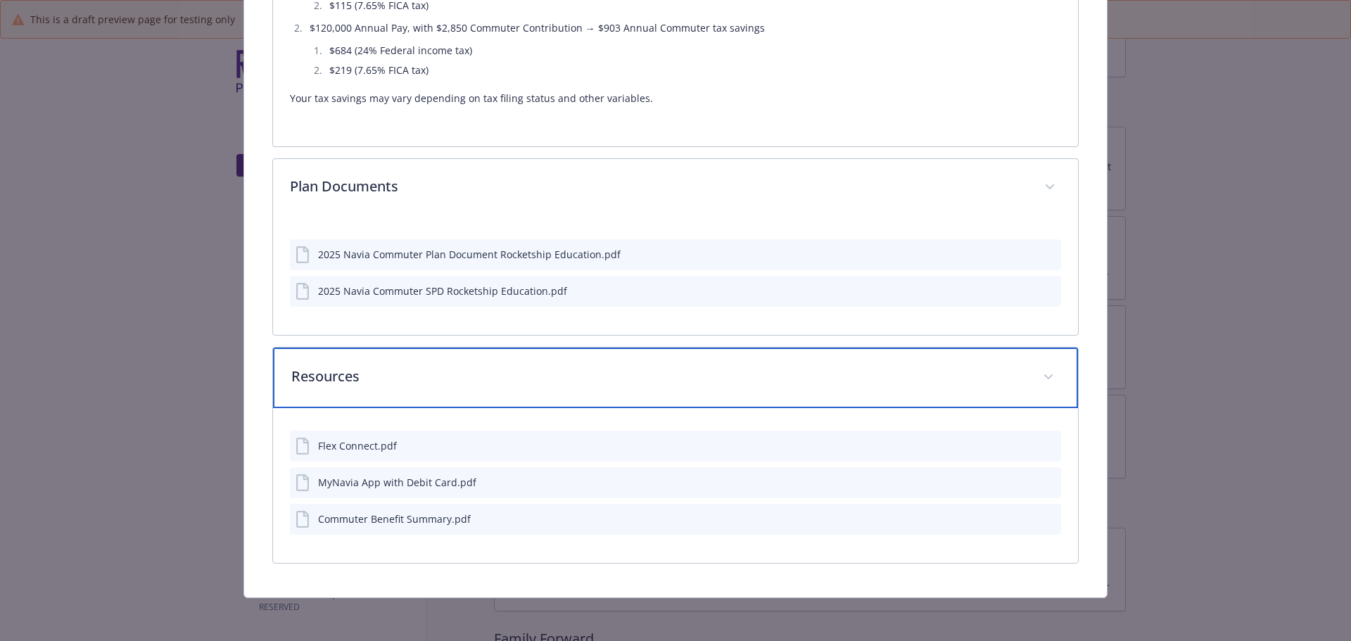
scroll to position [1269, 0]
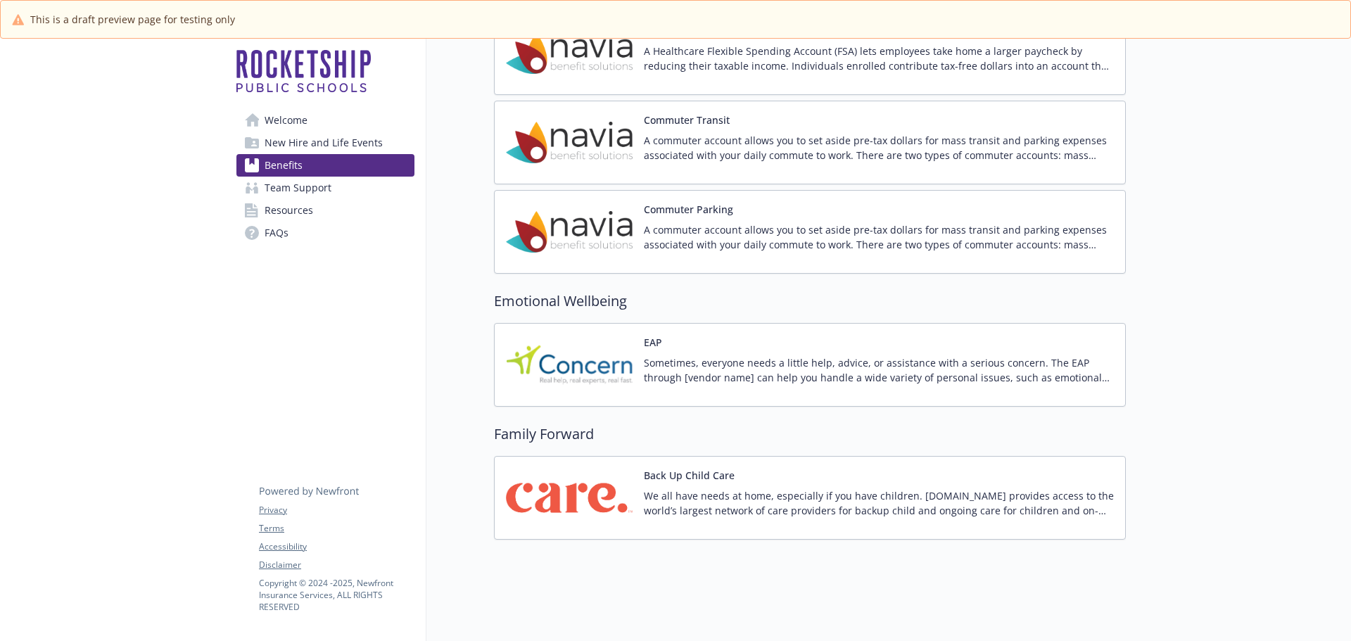
click at [716, 364] on p "Sometimes, everyone needs a little help, advice, or assistance with a serious c…" at bounding box center [879, 370] width 470 height 30
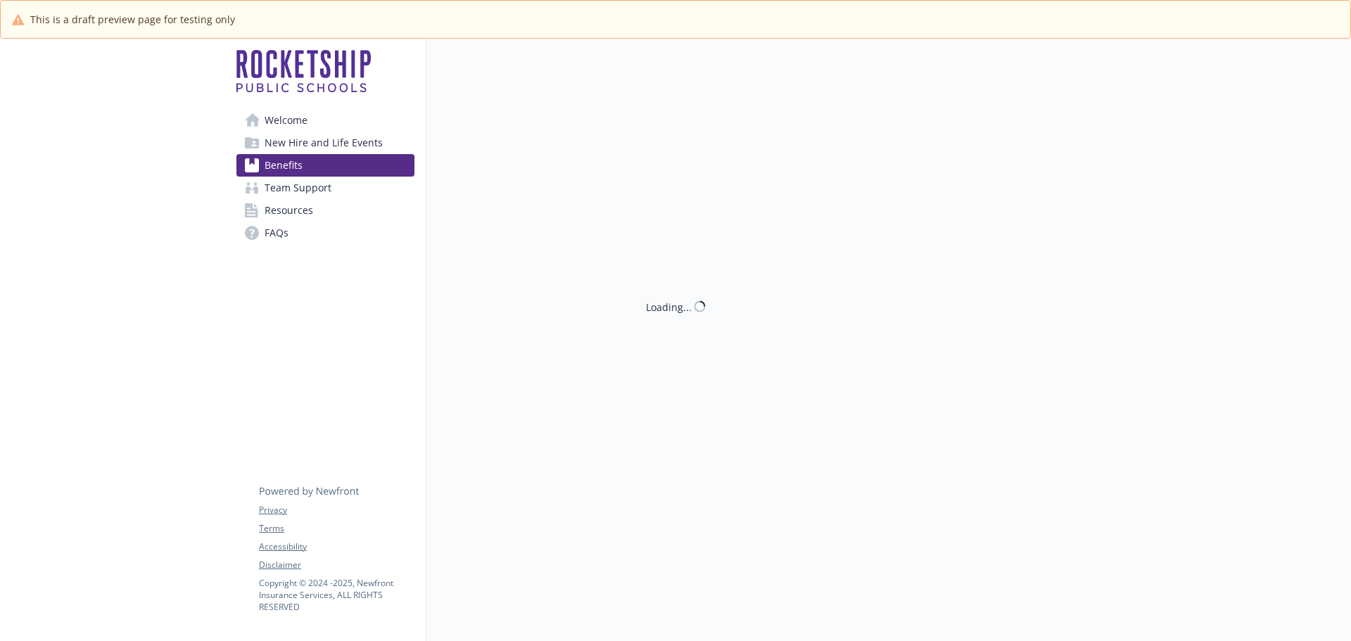
scroll to position [1974, 0]
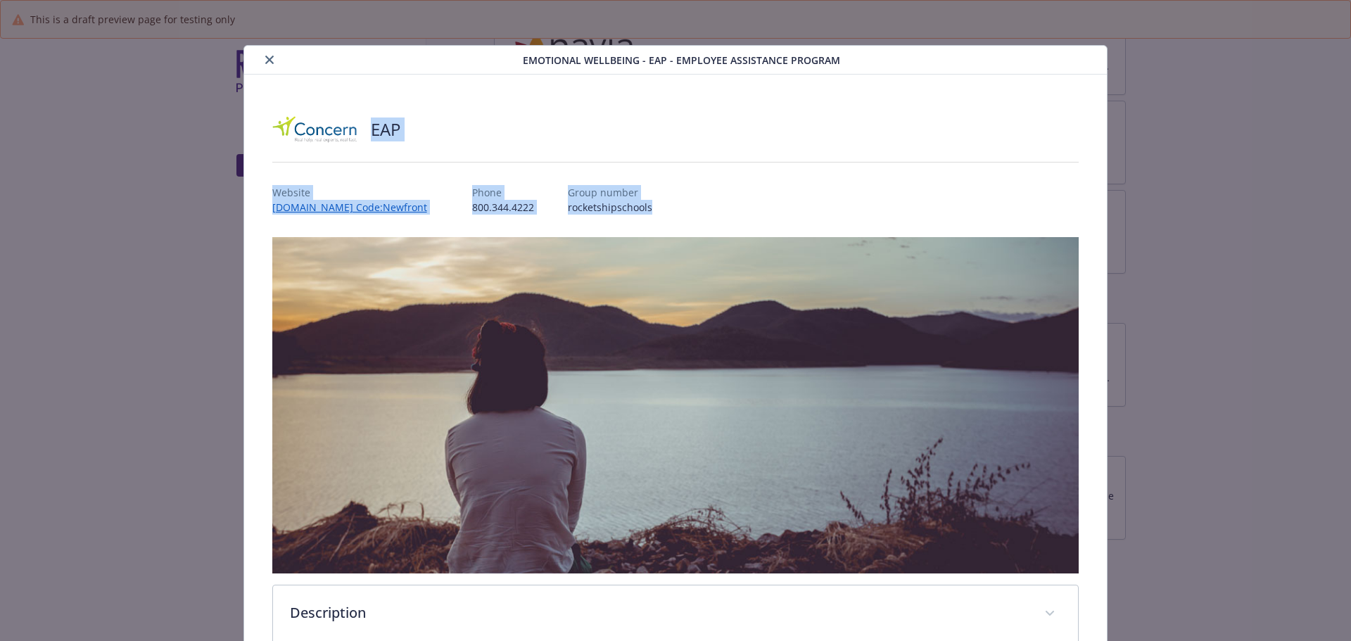
drag, startPoint x: 369, startPoint y: 126, endPoint x: 784, endPoint y: 201, distance: 421.2
click at [784, 201] on div "EAP Website [DOMAIN_NAME] Code:Newfront Phone [PHONE_NUMBER] Group number rocke…" at bounding box center [675, 446] width 807 height 676
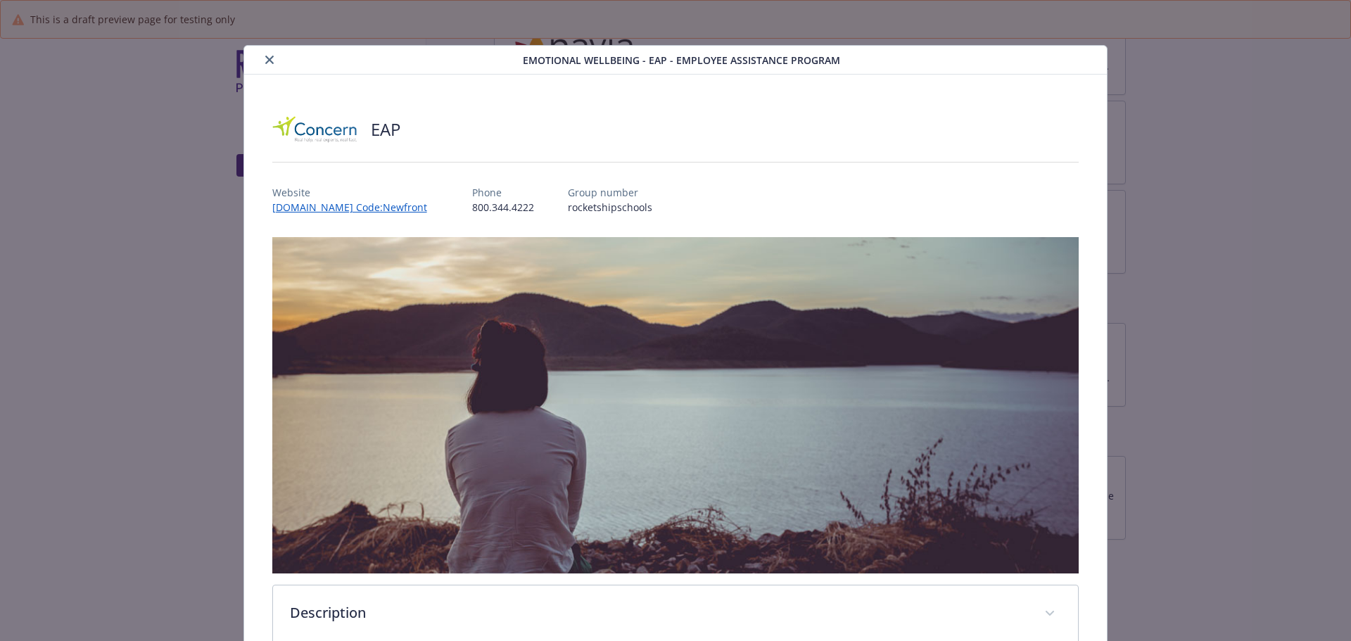
drag, startPoint x: 1326, startPoint y: 433, endPoint x: 1306, endPoint y: 436, distance: 19.8
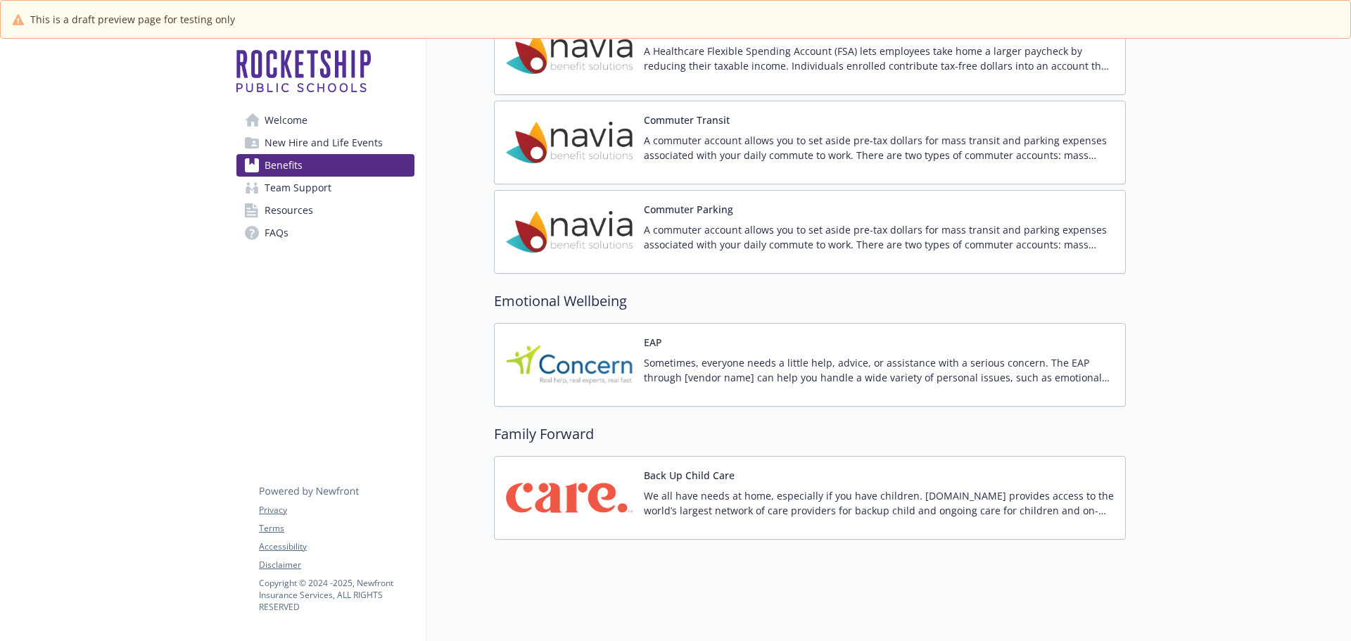
click at [691, 361] on p "Sometimes, everyone needs a little help, advice, or assistance with a serious c…" at bounding box center [879, 370] width 470 height 30
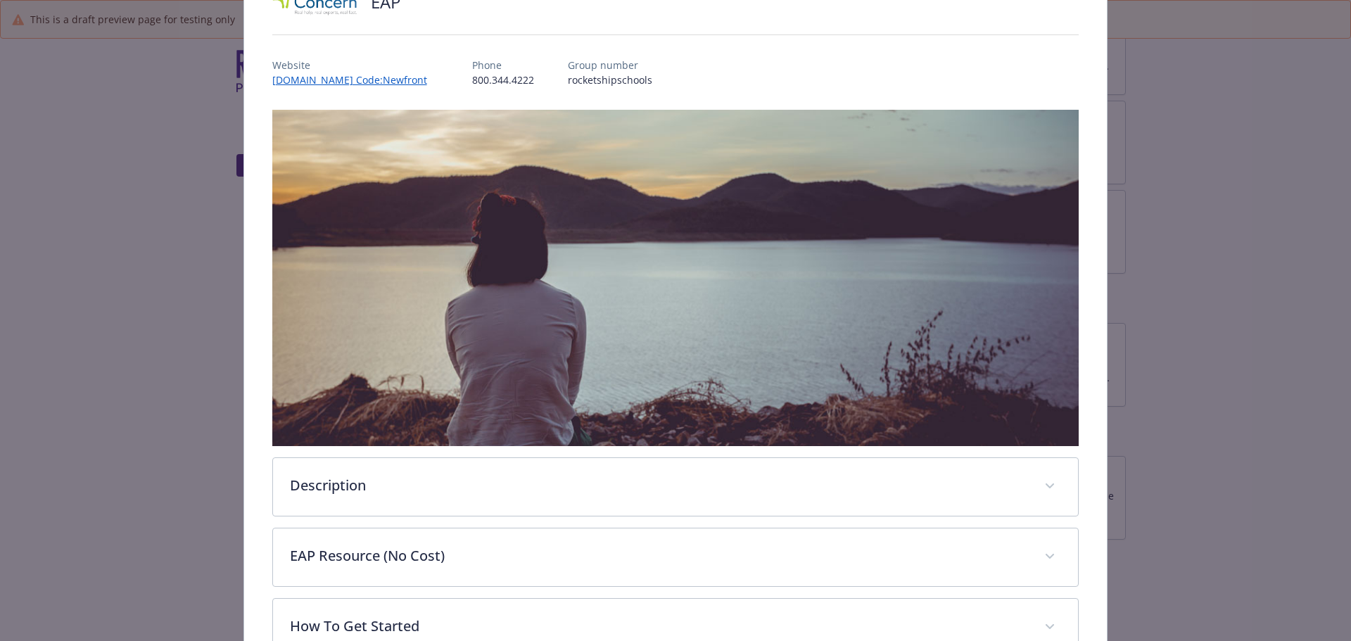
scroll to position [220, 0]
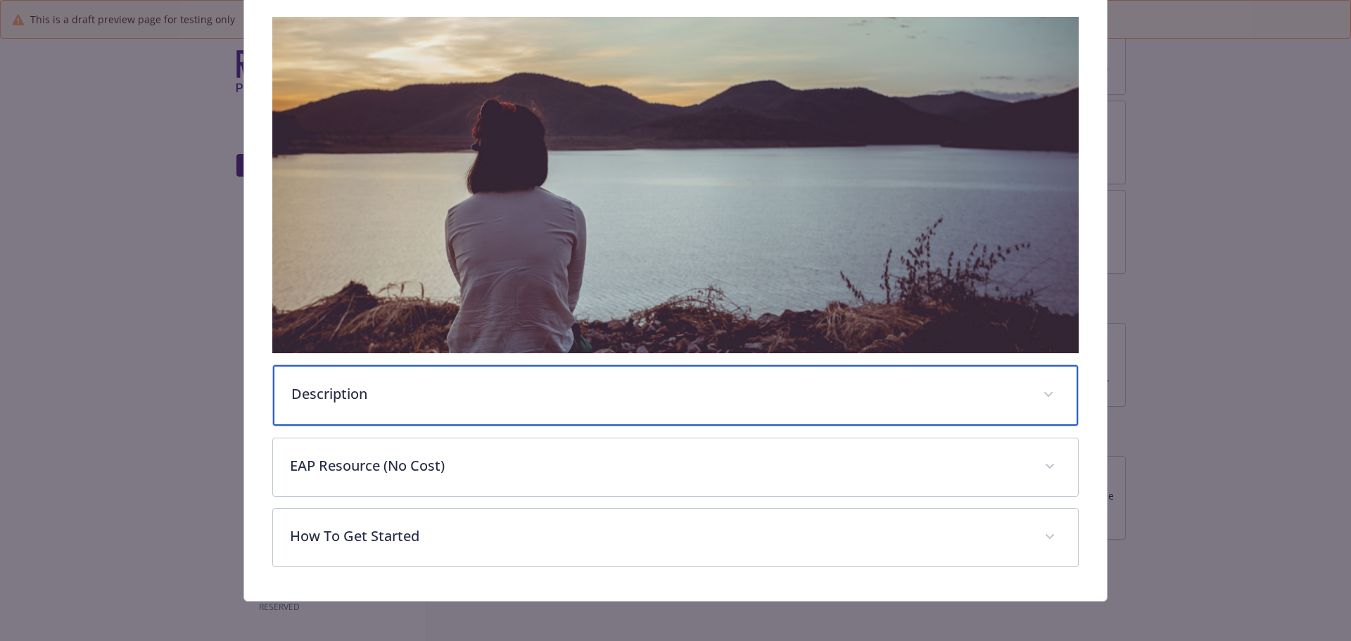
click at [512, 396] on p "Description" at bounding box center [658, 393] width 735 height 21
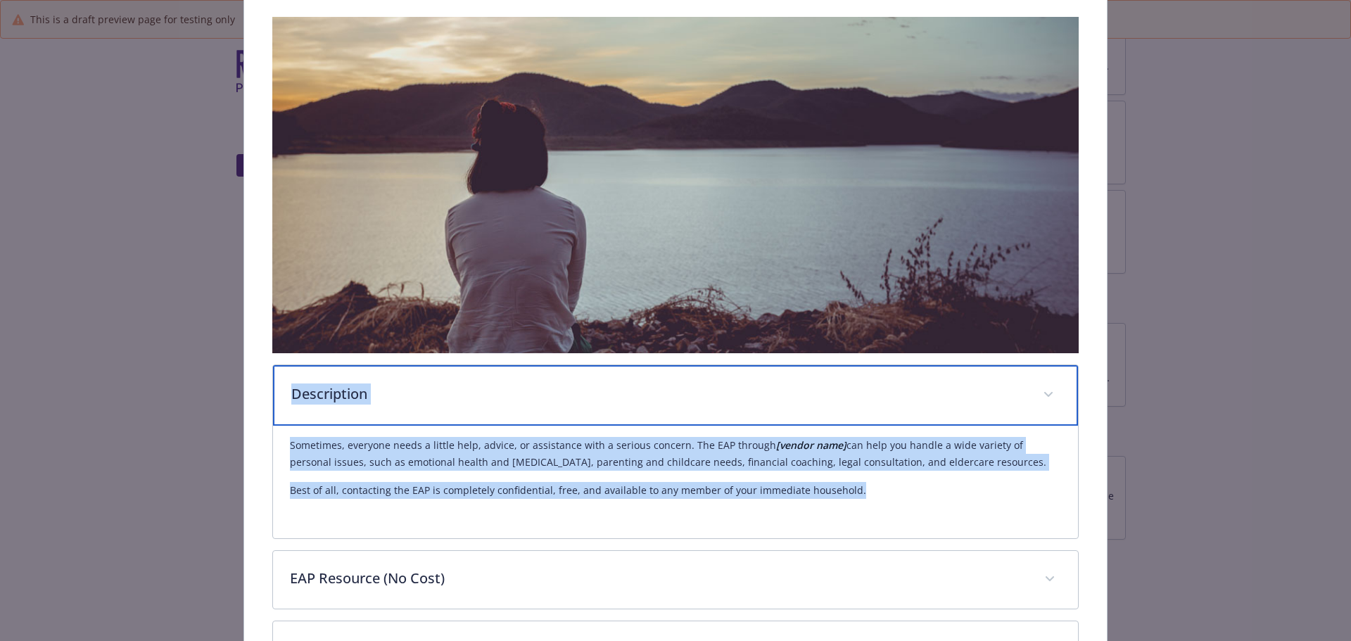
drag, startPoint x: 291, startPoint y: 393, endPoint x: 679, endPoint y: 448, distance: 391.5
click at [853, 497] on div "Description Sometimes, everyone needs a little help, advice, or assistance with…" at bounding box center [675, 451] width 807 height 174
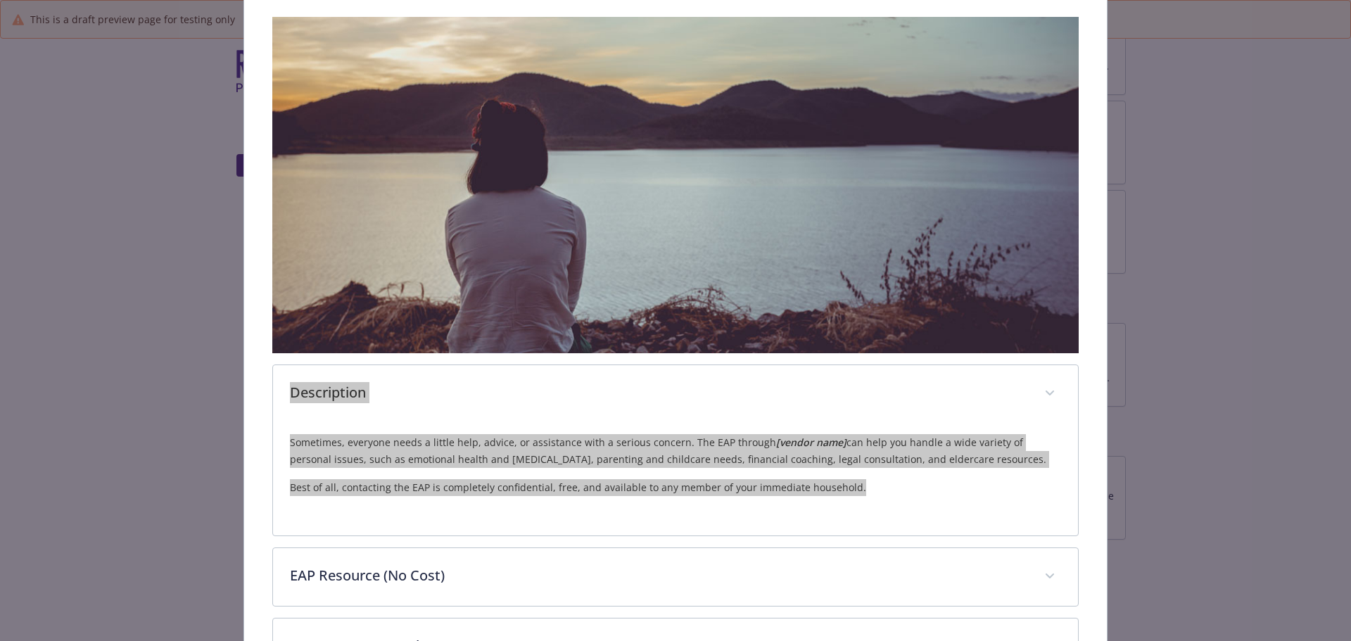
scroll to position [333, 0]
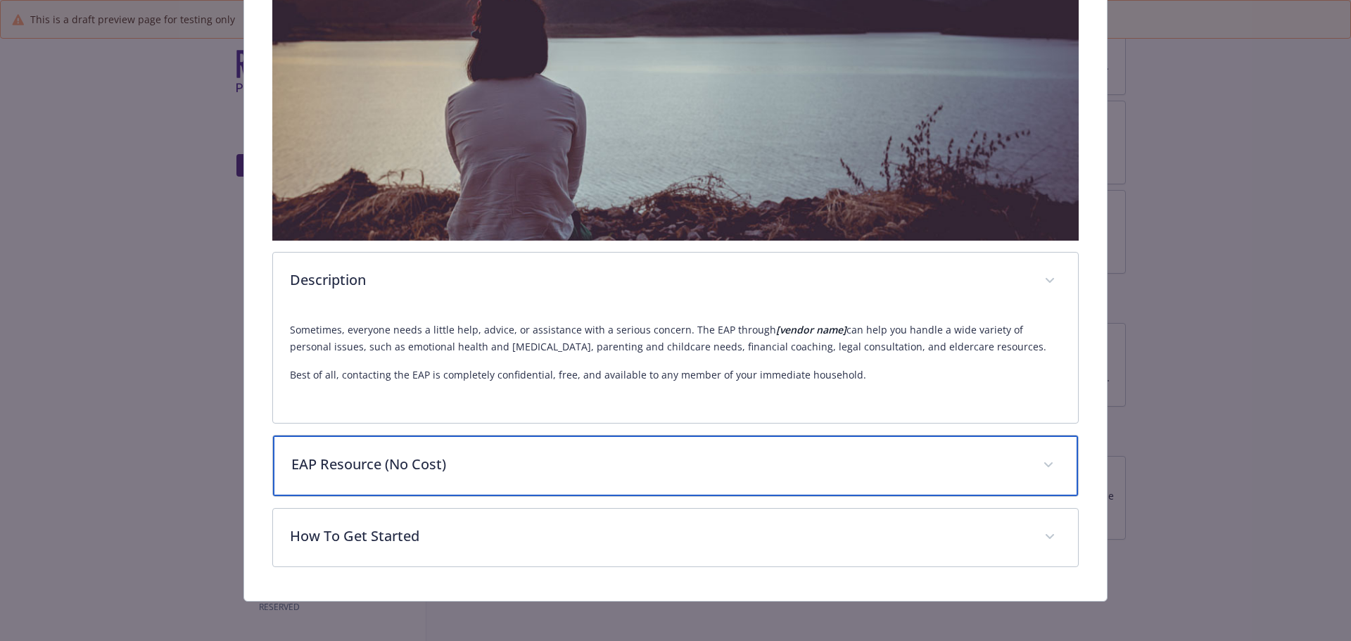
click at [488, 469] on p "EAP Resource (No Cost)" at bounding box center [658, 464] width 735 height 21
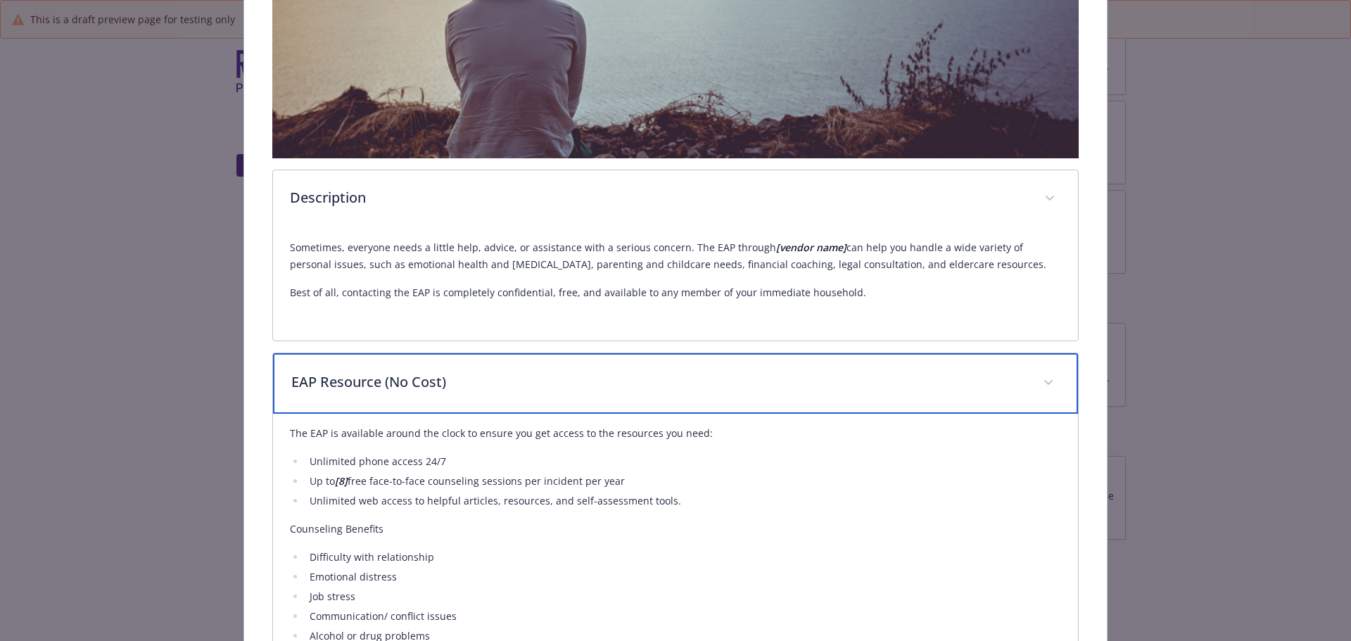
scroll to position [614, 0]
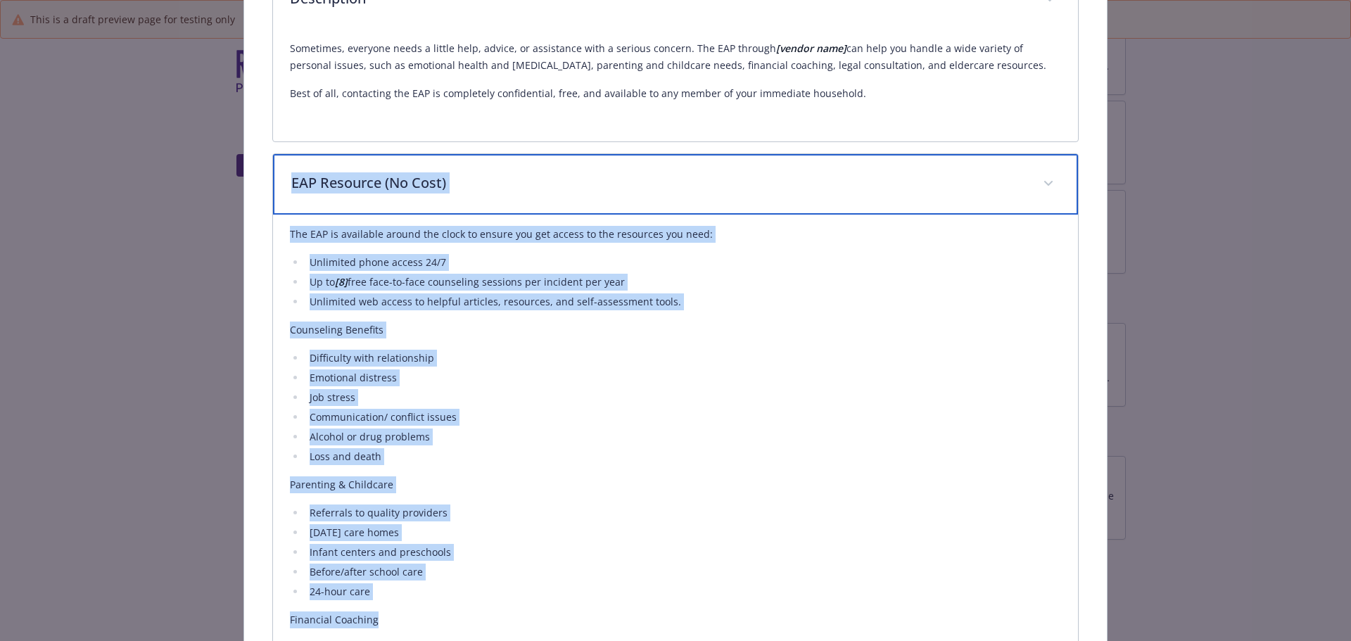
drag, startPoint x: 285, startPoint y: 178, endPoint x: 571, endPoint y: 551, distance: 470.2
click at [424, 619] on div "EAP Resource (No Cost) The EAP is available around the clock to ensure you get …" at bounding box center [675, 627] width 807 height 948
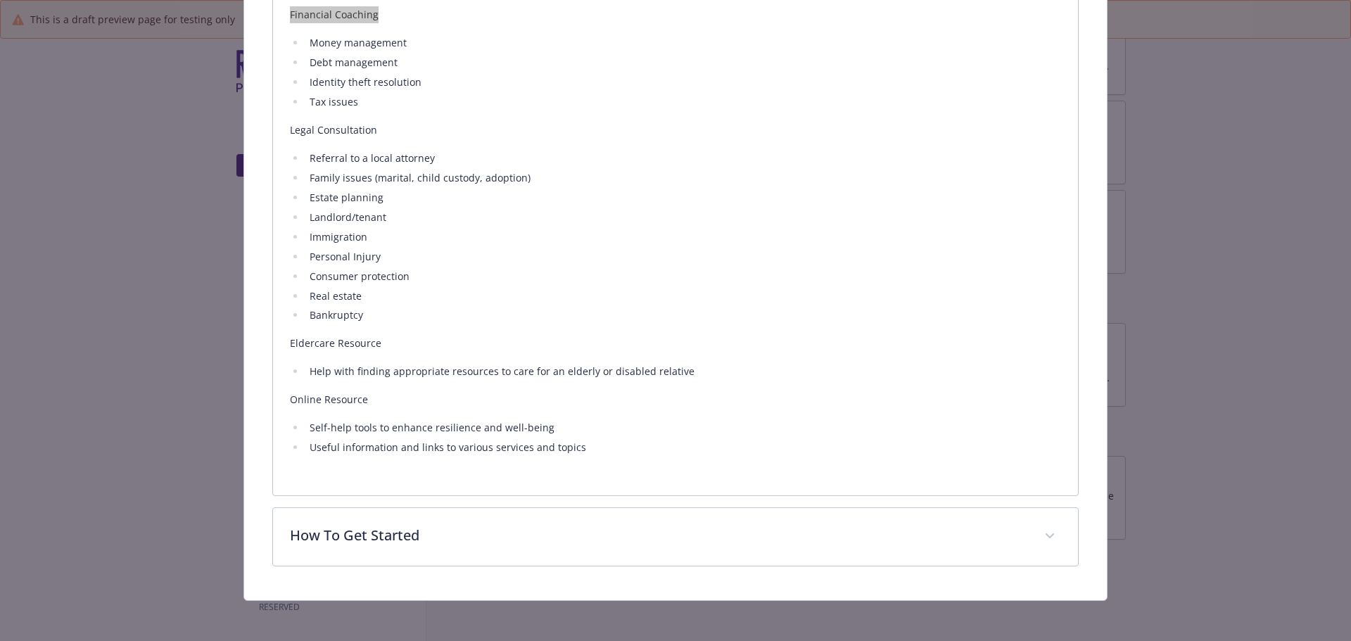
scroll to position [1219, 0]
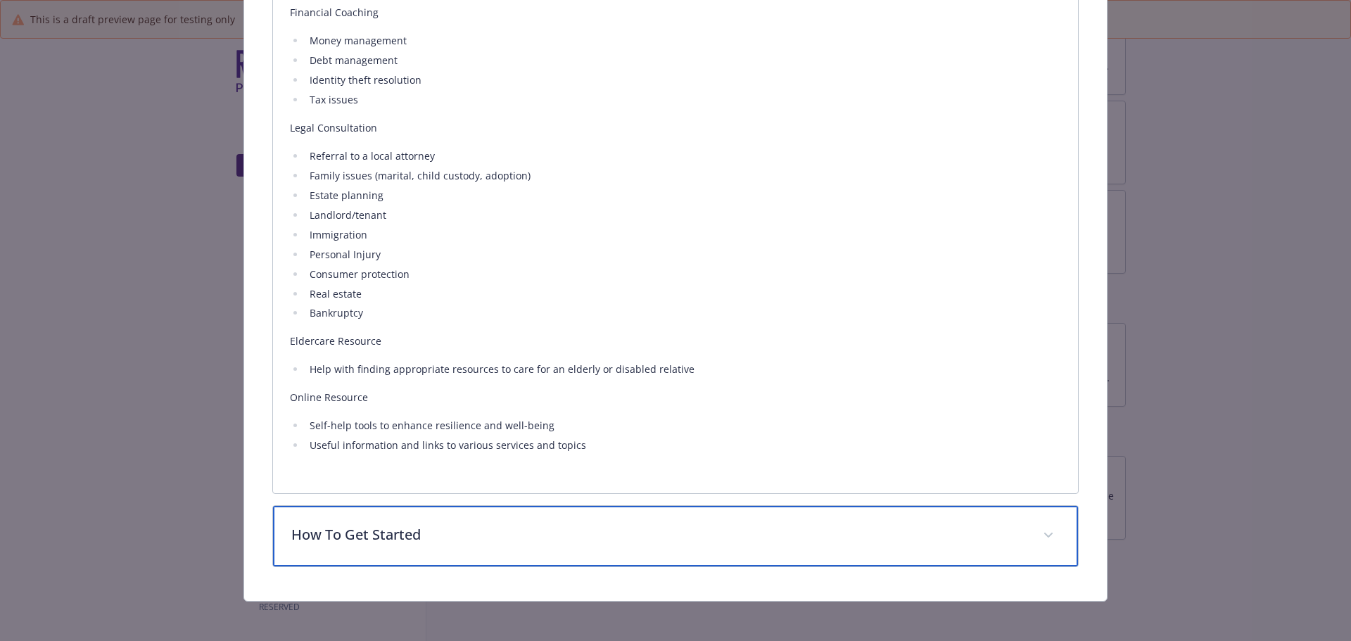
drag, startPoint x: 610, startPoint y: 548, endPoint x: 666, endPoint y: 540, distance: 56.2
click at [610, 548] on div "How To Get Started" at bounding box center [676, 536] width 806 height 61
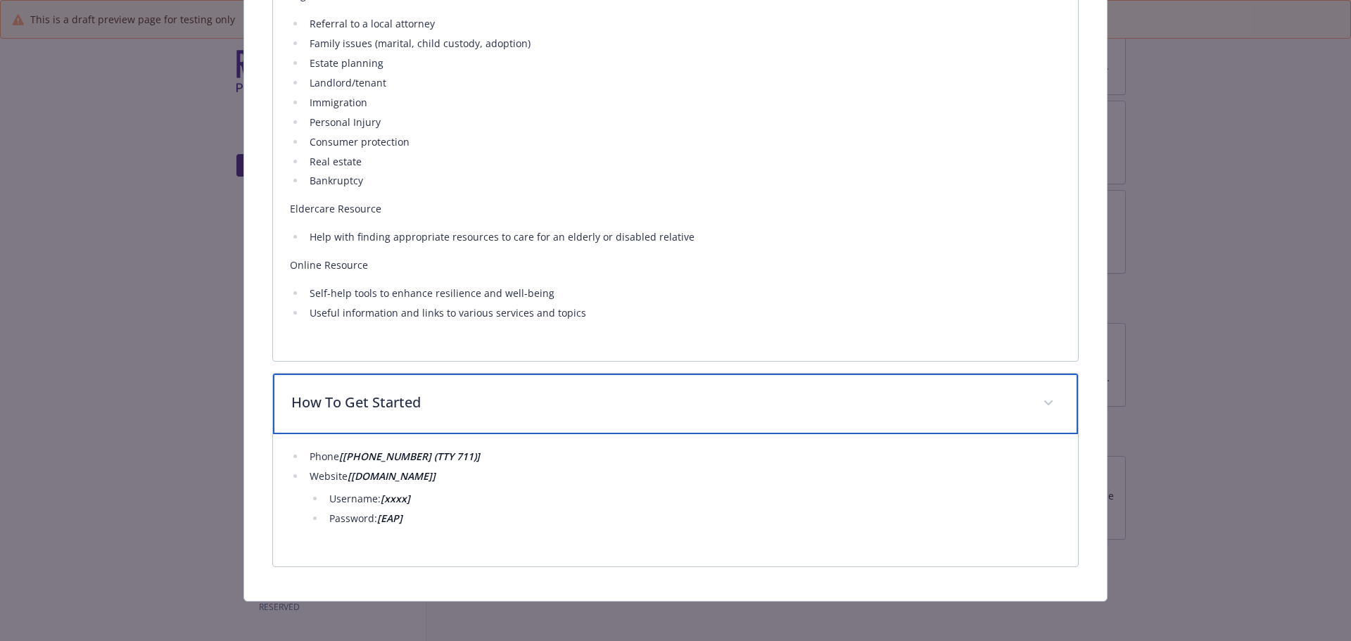
scroll to position [1354, 0]
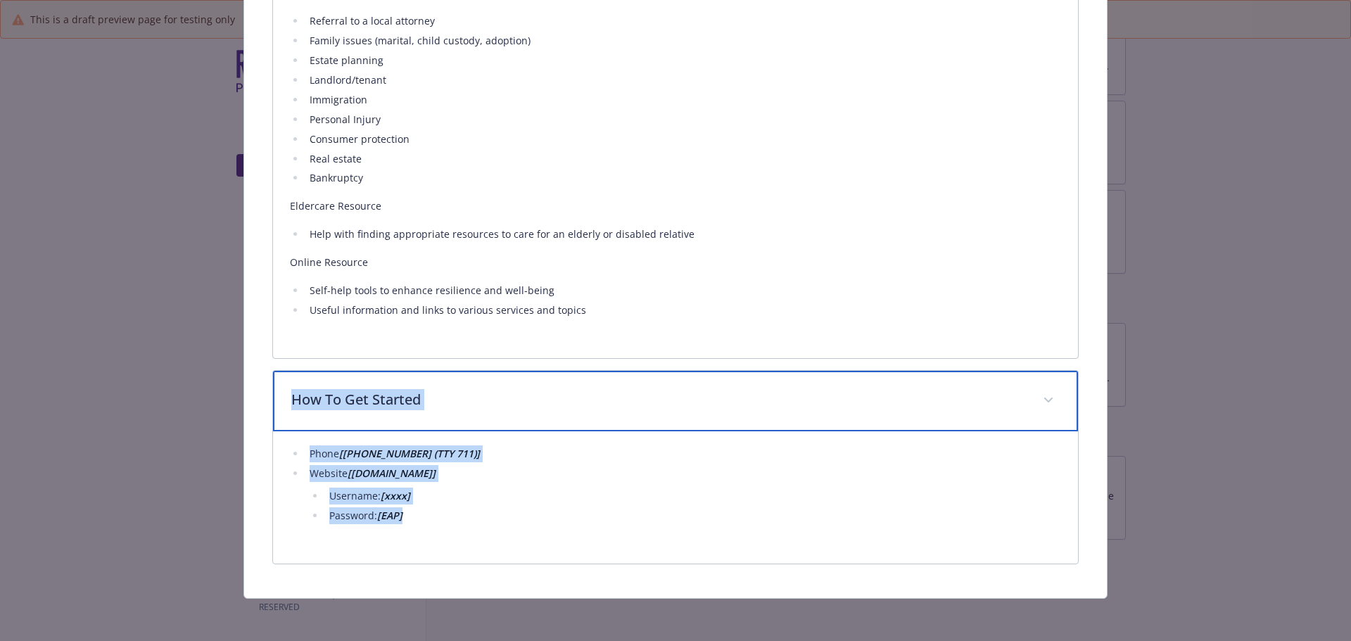
drag, startPoint x: 292, startPoint y: 402, endPoint x: 454, endPoint y: 540, distance: 212.6
click at [454, 540] on div "How To Get Started Phone [[PHONE_NUMBER] (TTY 711)] Website [[DOMAIN_NAME]] Use…" at bounding box center [675, 467] width 807 height 194
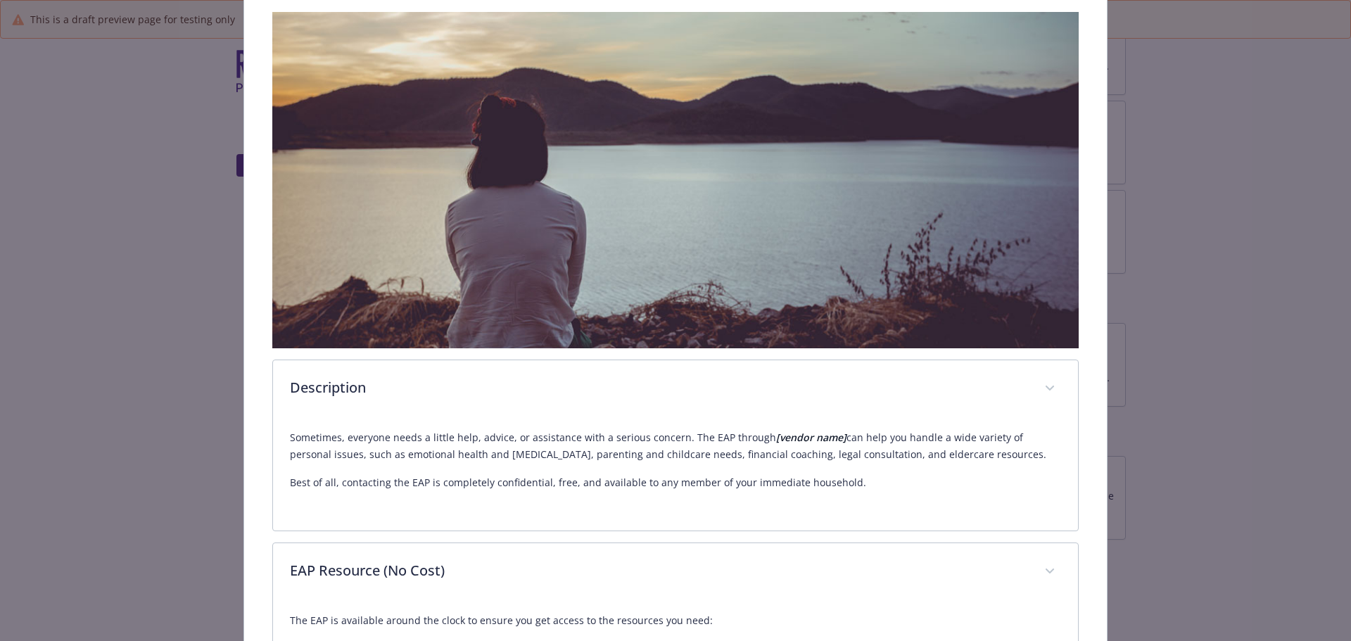
scroll to position [0, 0]
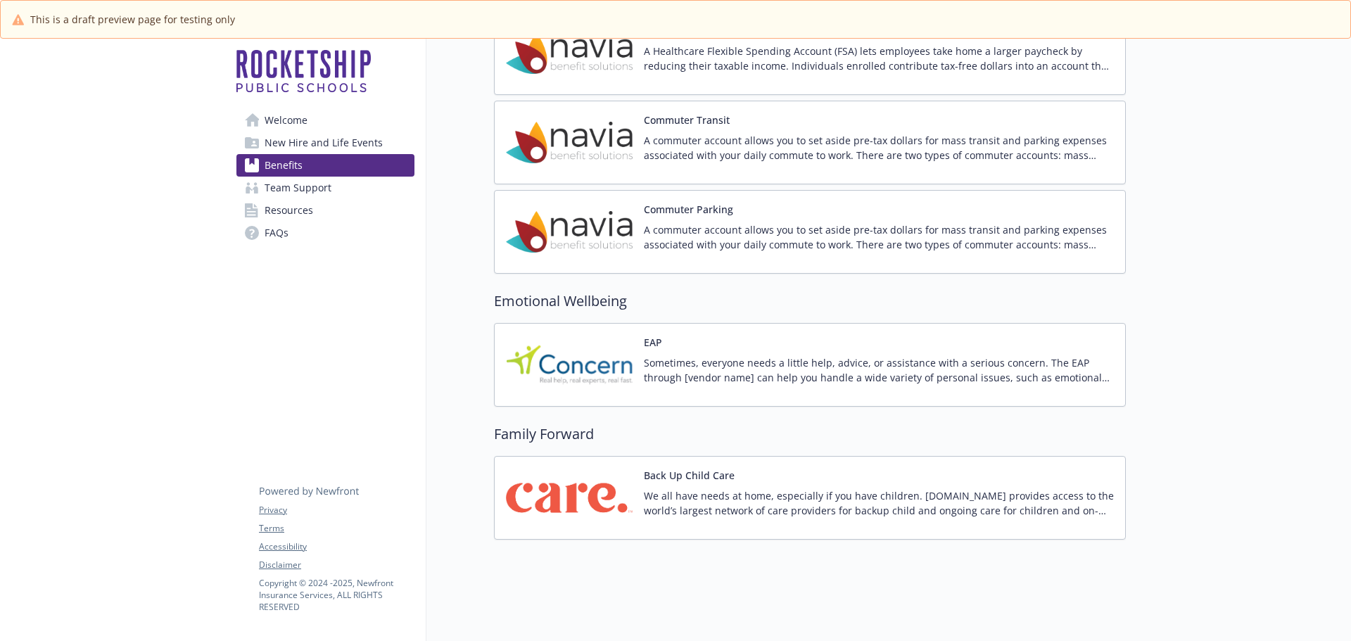
click at [686, 372] on p "Sometimes, everyone needs a little help, advice, or assistance with a serious c…" at bounding box center [879, 370] width 470 height 30
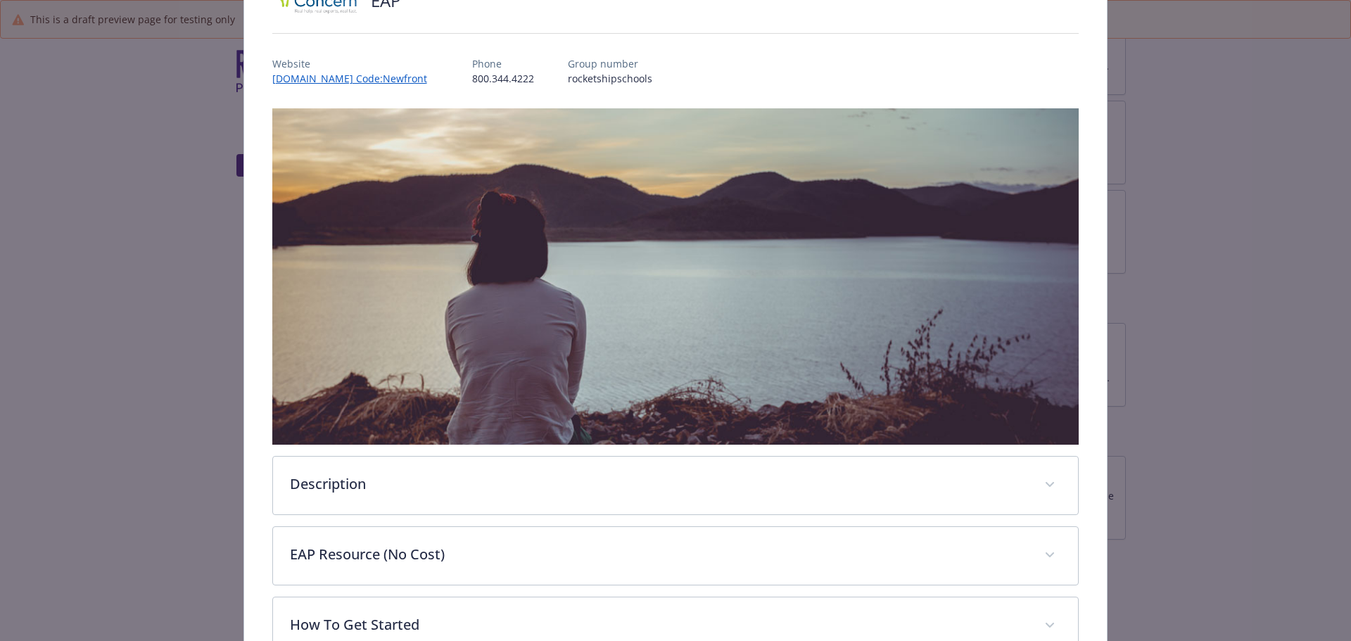
scroll to position [220, 0]
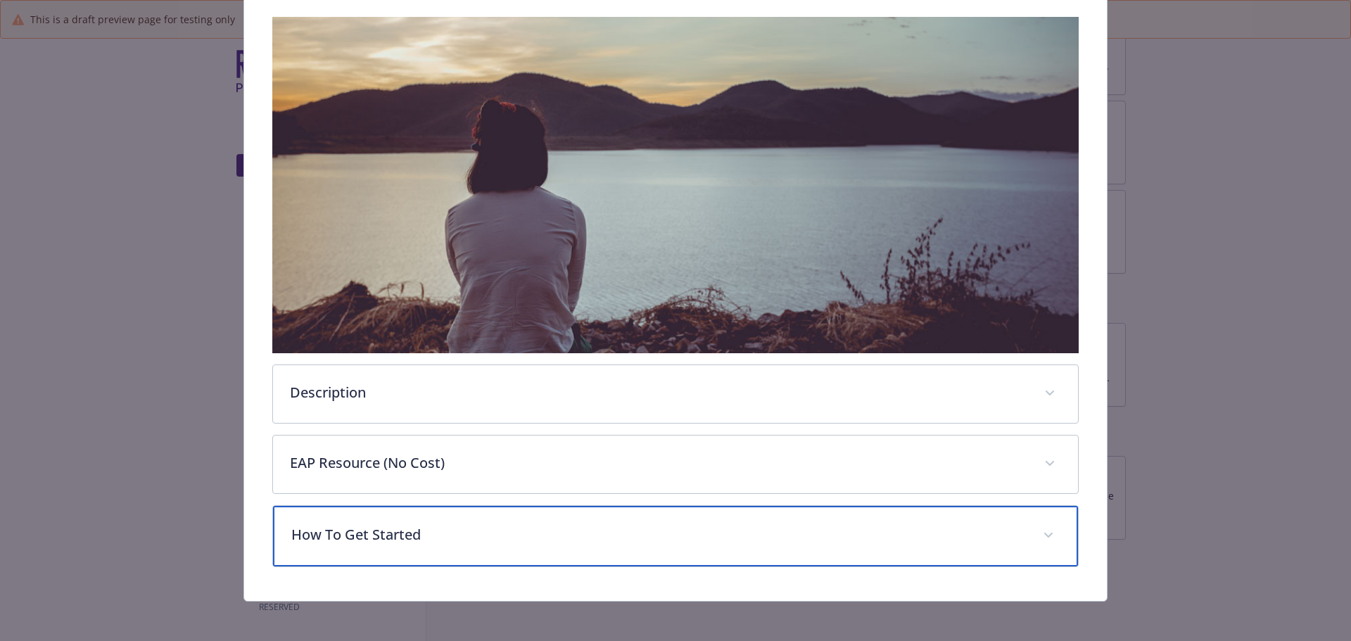
click at [766, 528] on p "How To Get Started" at bounding box center [658, 534] width 735 height 21
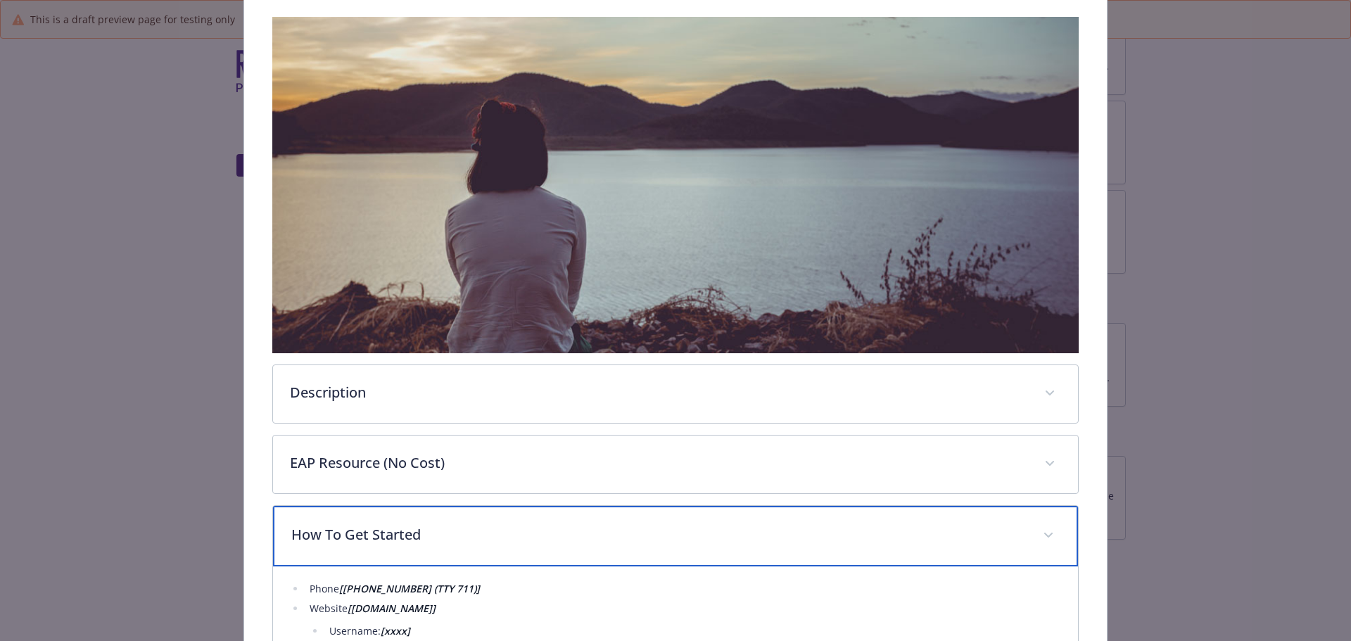
scroll to position [355, 0]
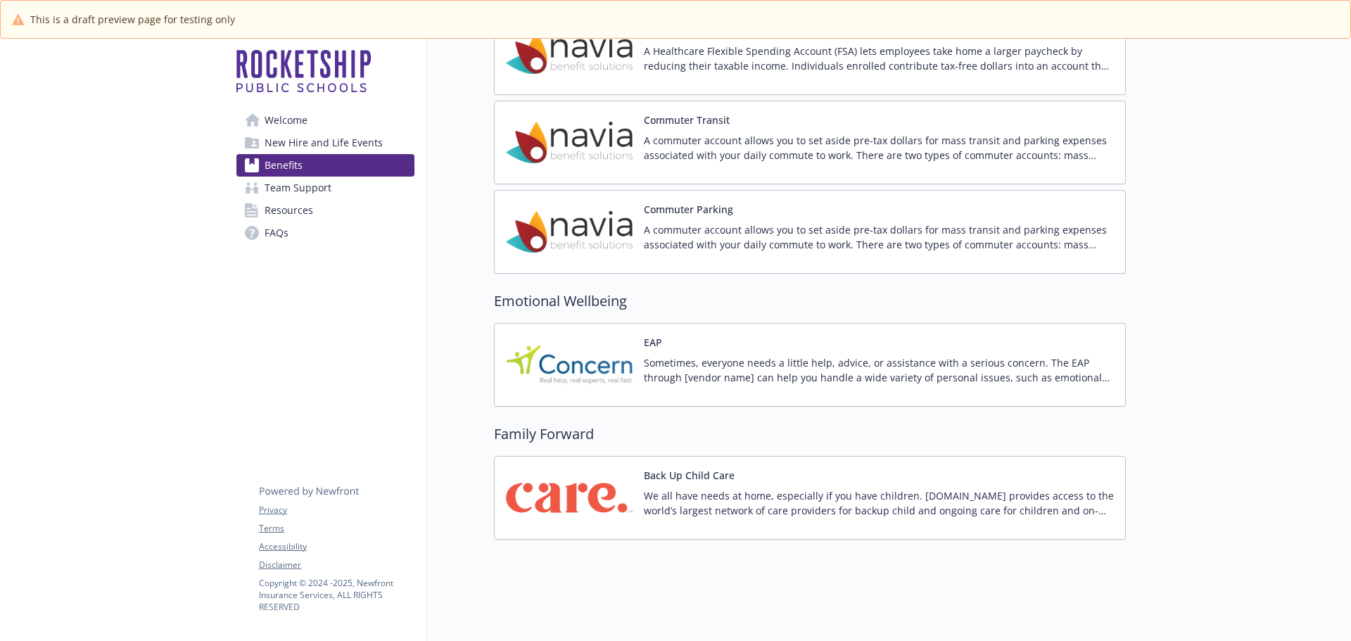
click at [821, 488] on p "We all have needs at home, especially if you have children. [DOMAIN_NAME] provi…" at bounding box center [879, 503] width 470 height 30
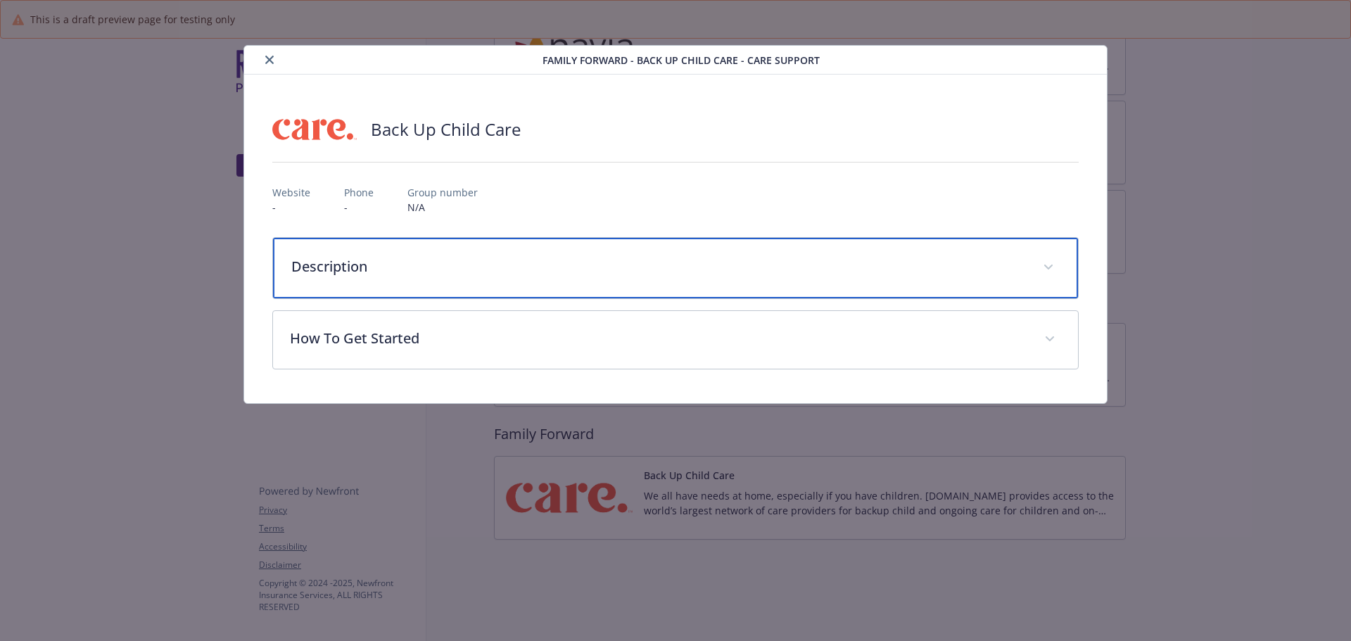
click at [547, 274] on p "Description" at bounding box center [658, 266] width 735 height 21
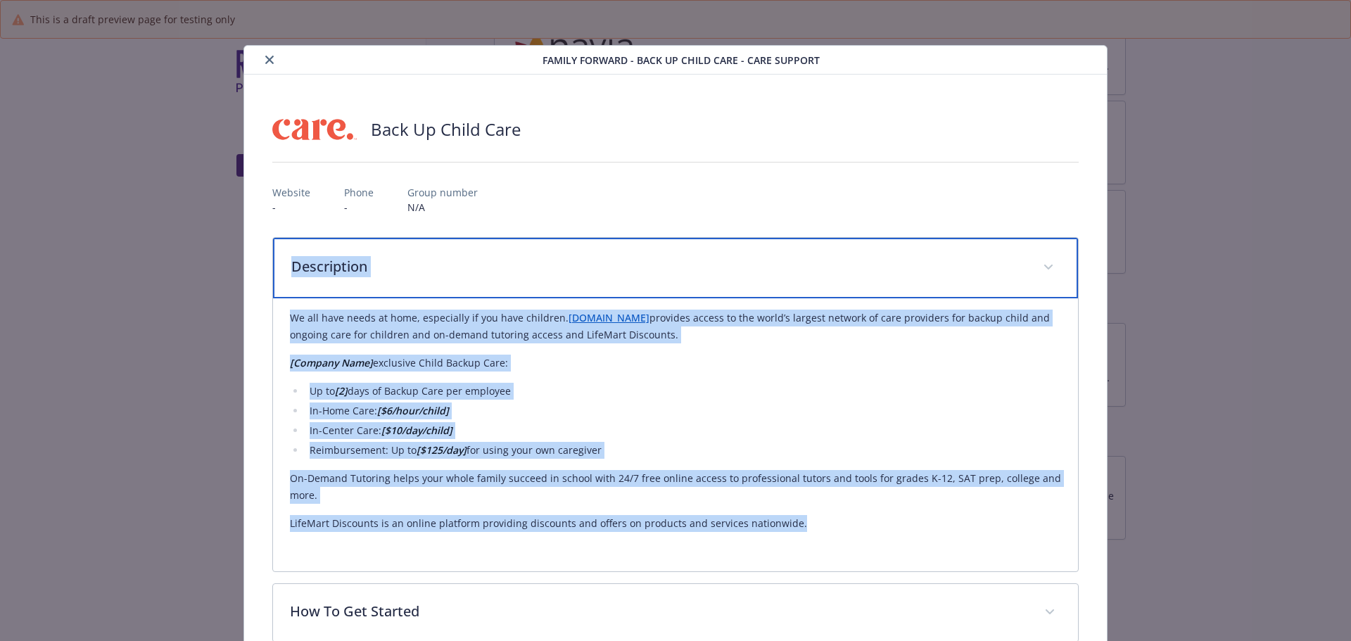
drag, startPoint x: 293, startPoint y: 265, endPoint x: 794, endPoint y: 527, distance: 566.2
click at [794, 527] on div "Description We all have needs at home, especially if you have children. [DOMAIN…" at bounding box center [675, 404] width 807 height 335
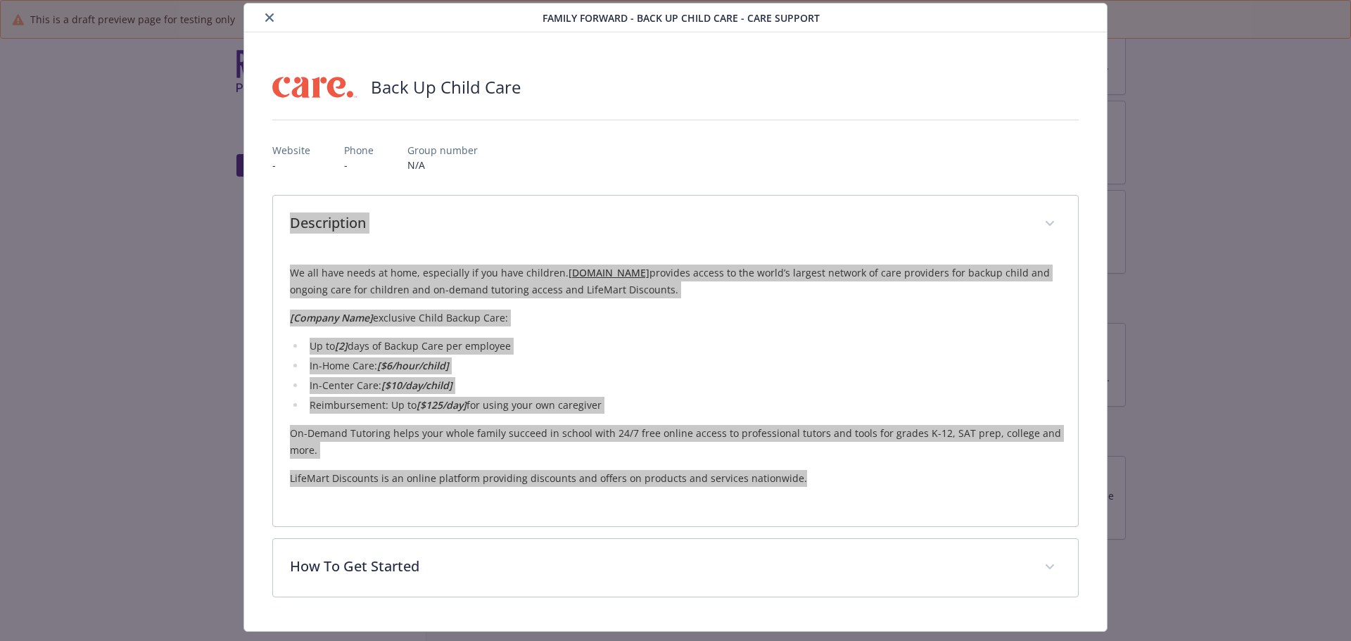
scroll to position [78, 0]
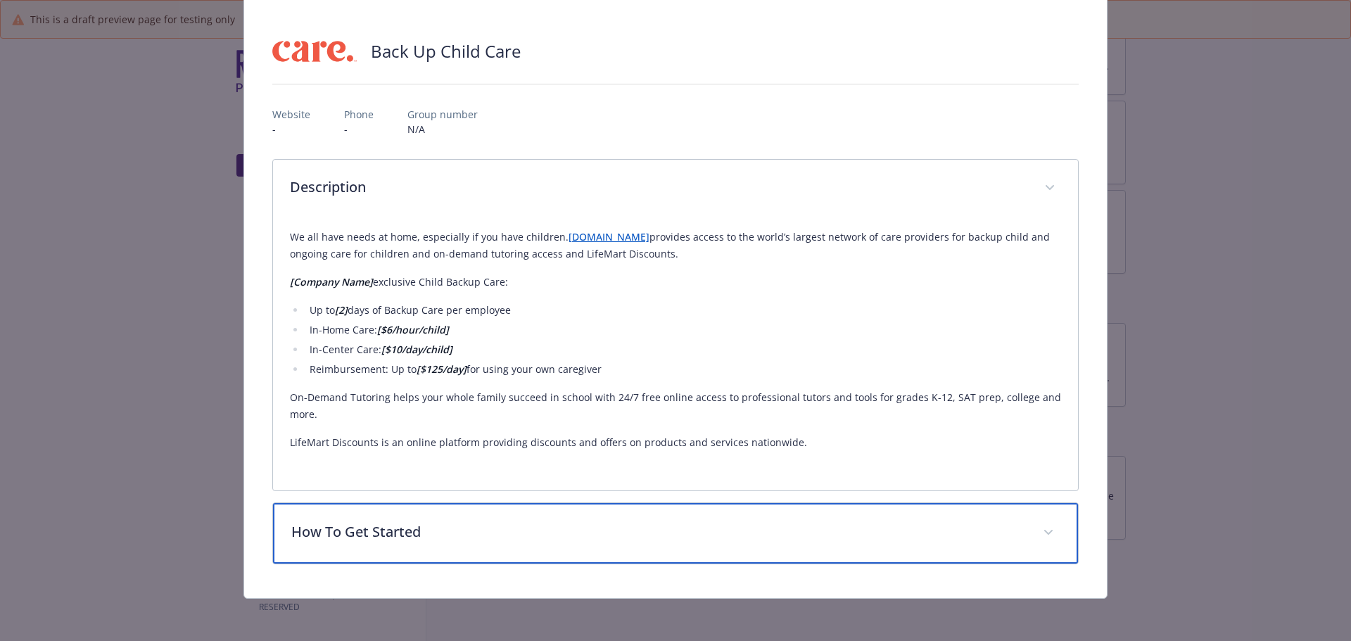
click at [766, 519] on div "How To Get Started" at bounding box center [676, 533] width 806 height 61
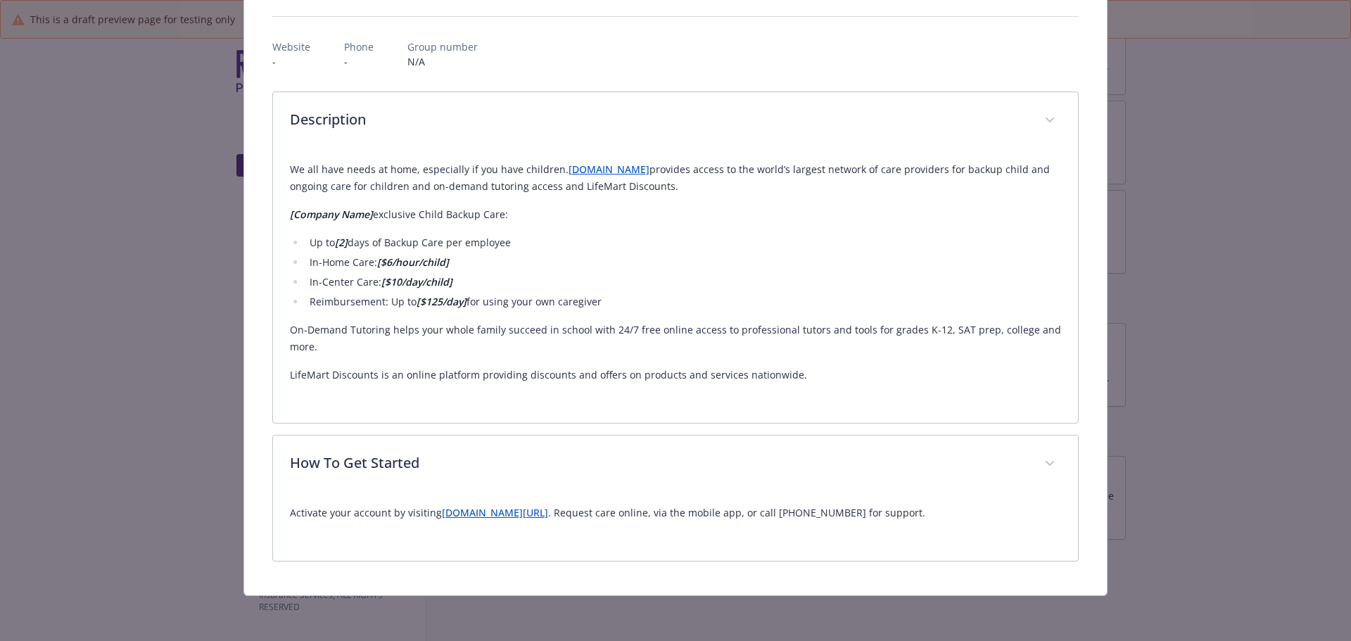
scroll to position [146, 0]
